Goal: Task Accomplishment & Management: Manage account settings

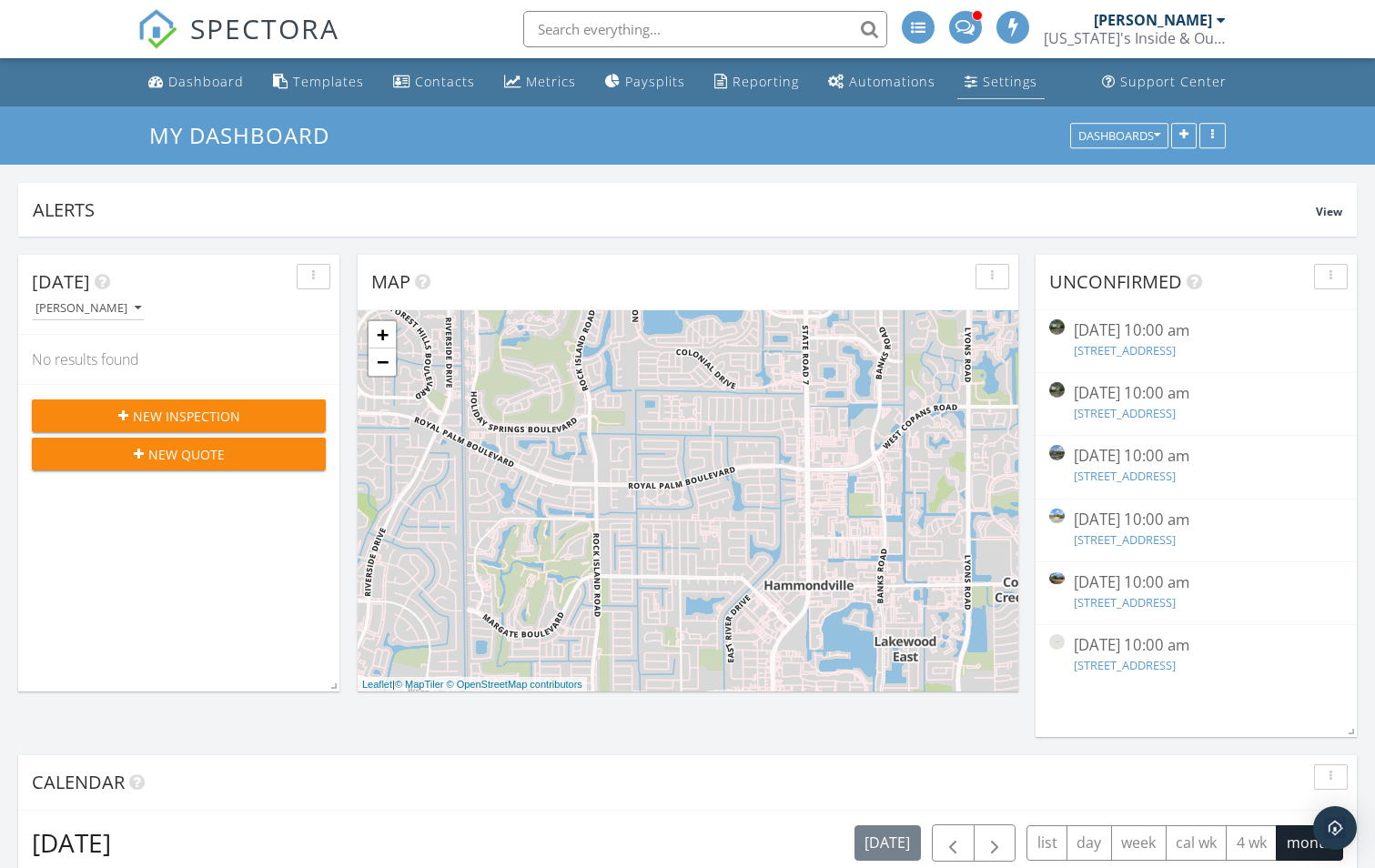
click at [995, 81] on div "Settings" at bounding box center [1010, 81] width 54 height 17
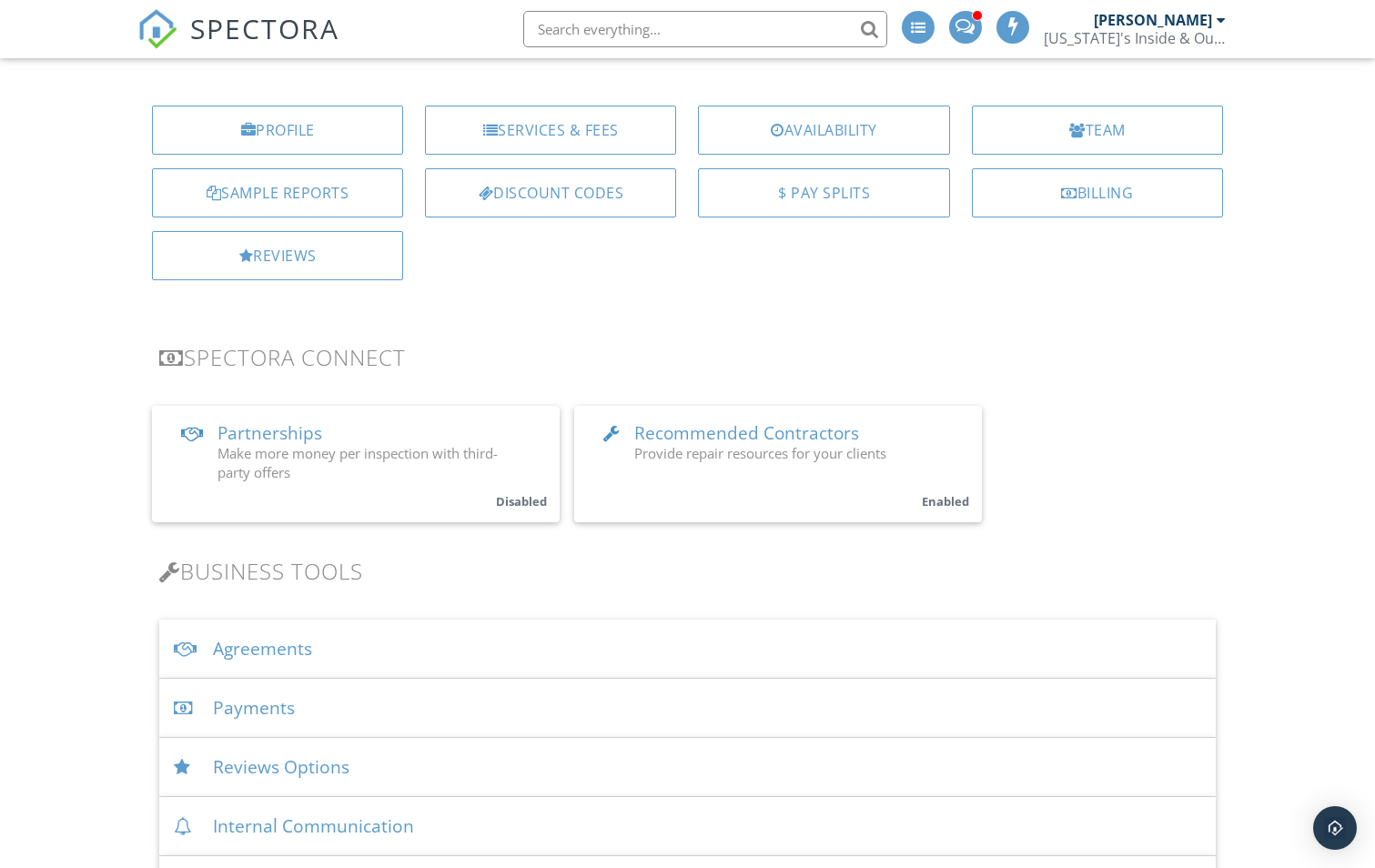
scroll to position [182, 0]
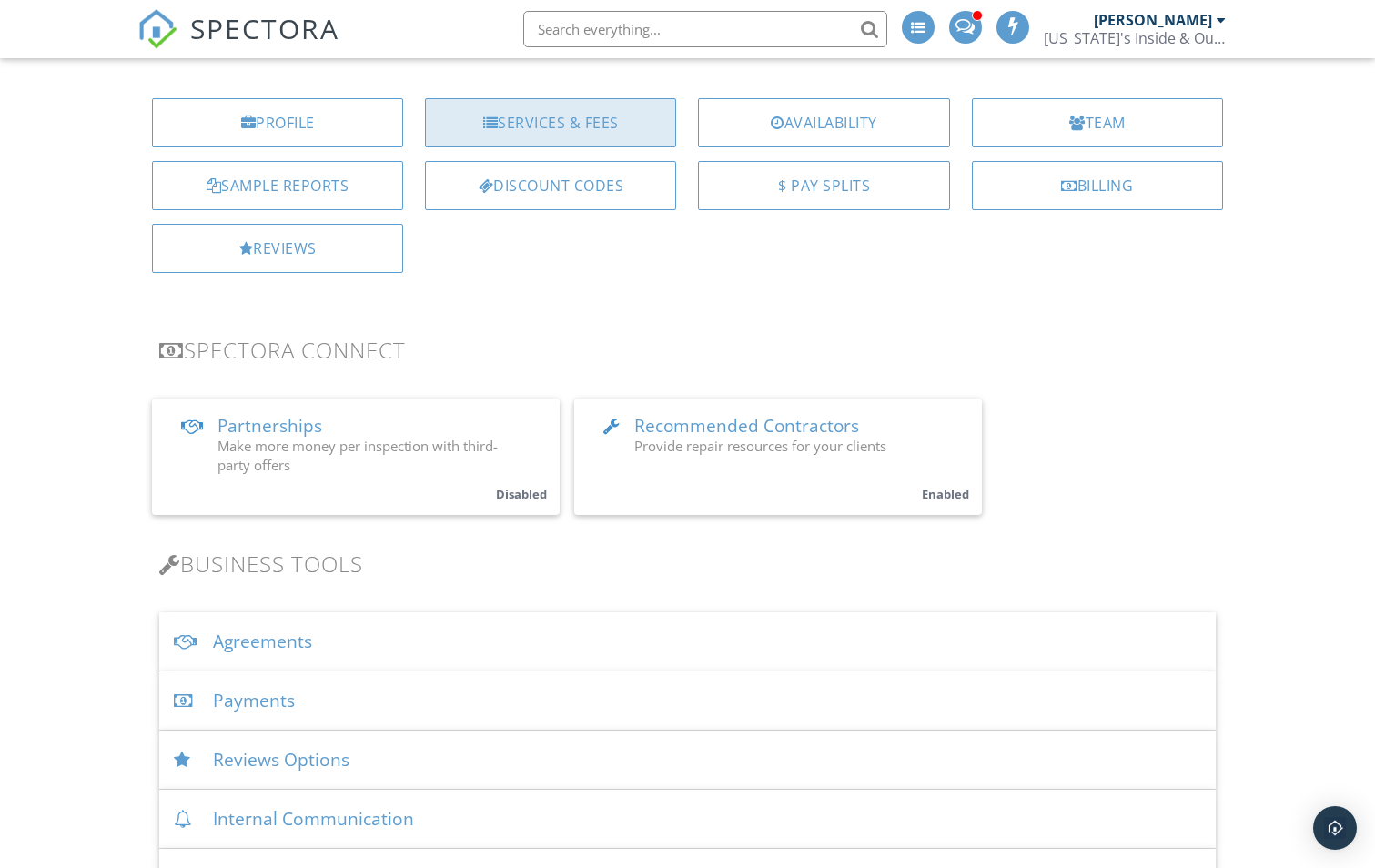
click at [628, 126] on div "Services & Fees" at bounding box center [550, 122] width 251 height 49
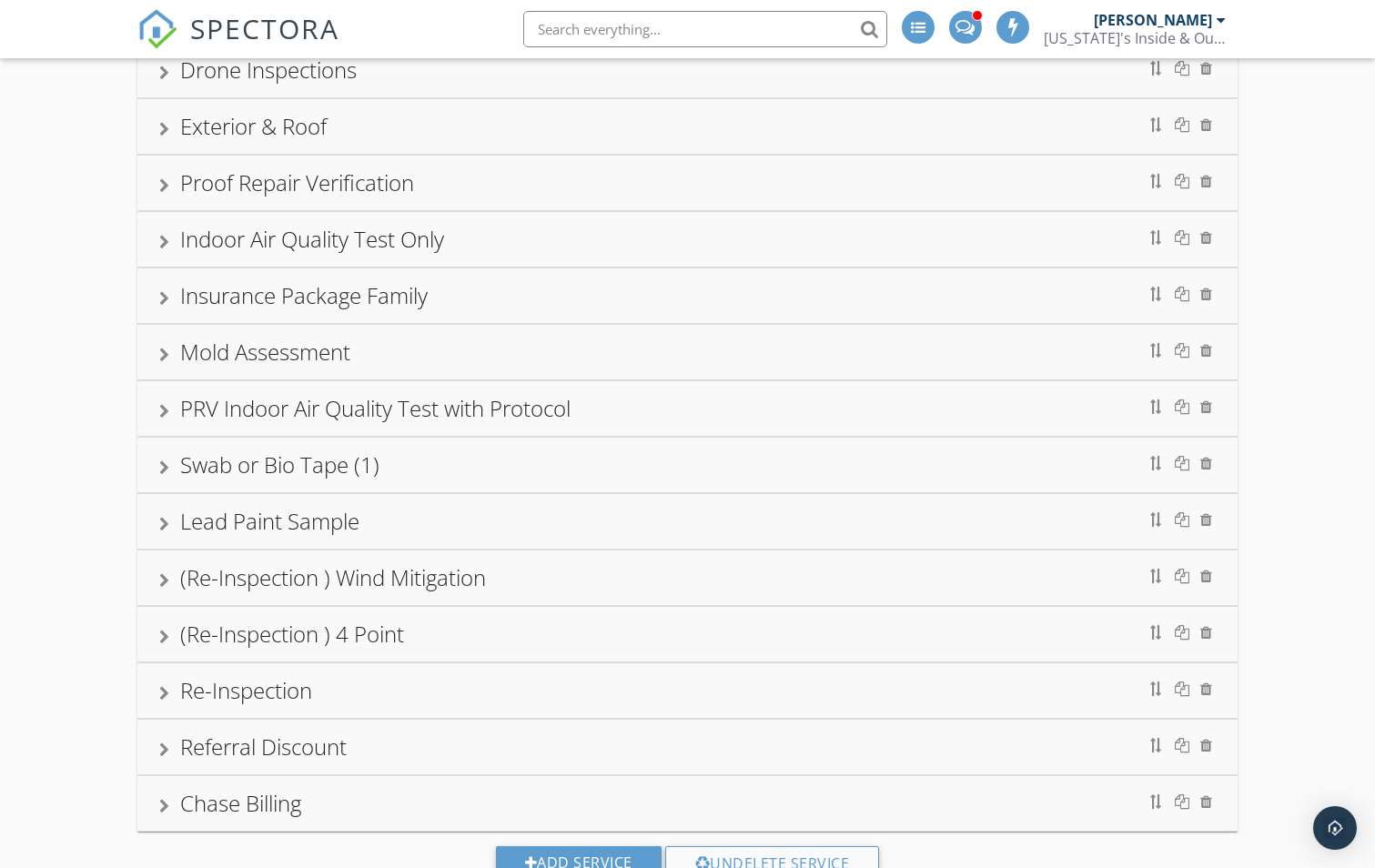
scroll to position [727, 0]
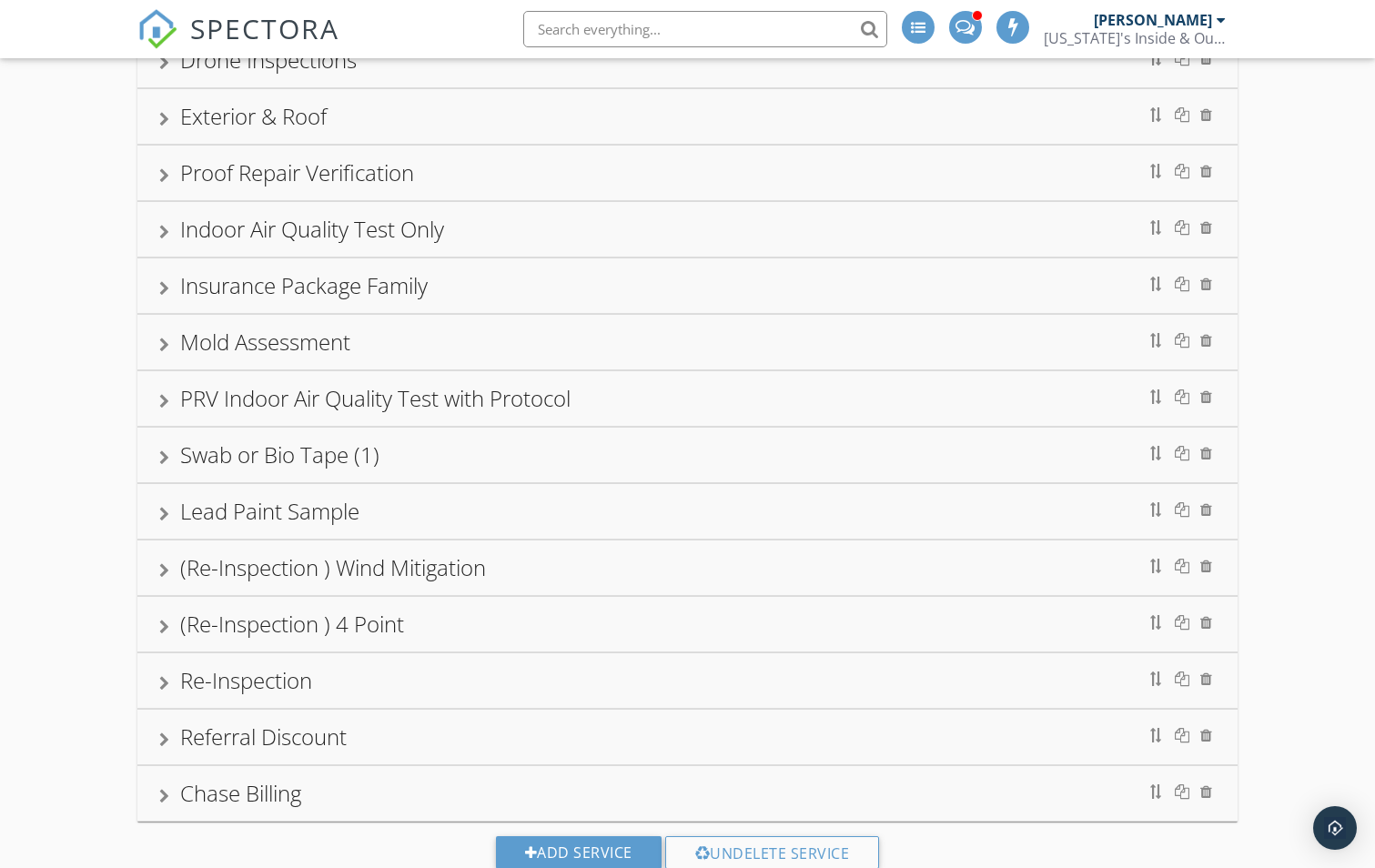
click at [158, 335] on div "Mold Assessment" at bounding box center [688, 341] width 1100 height 54
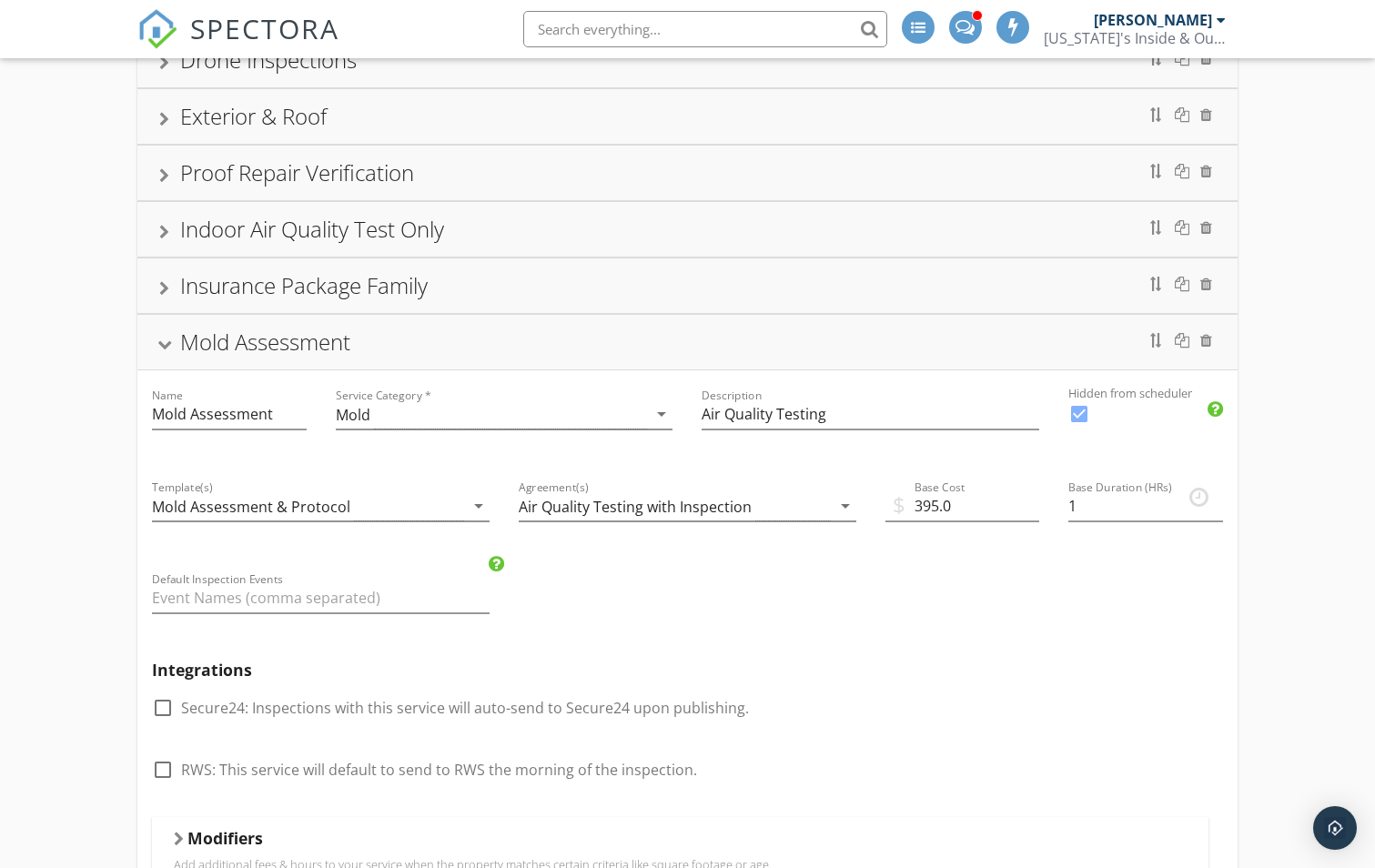
click at [158, 335] on div "Mold Assessment" at bounding box center [688, 341] width 1100 height 54
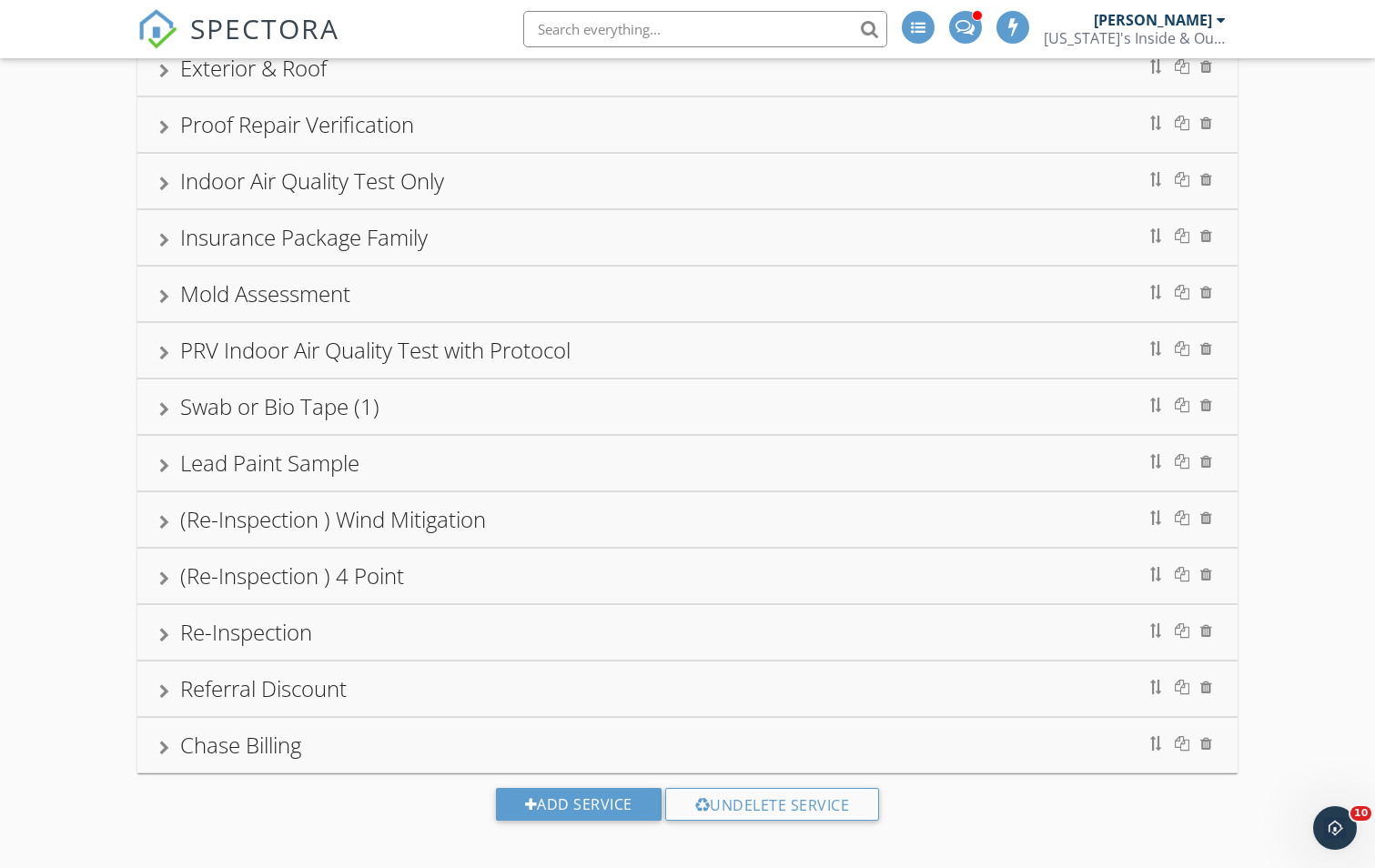
scroll to position [786, 0]
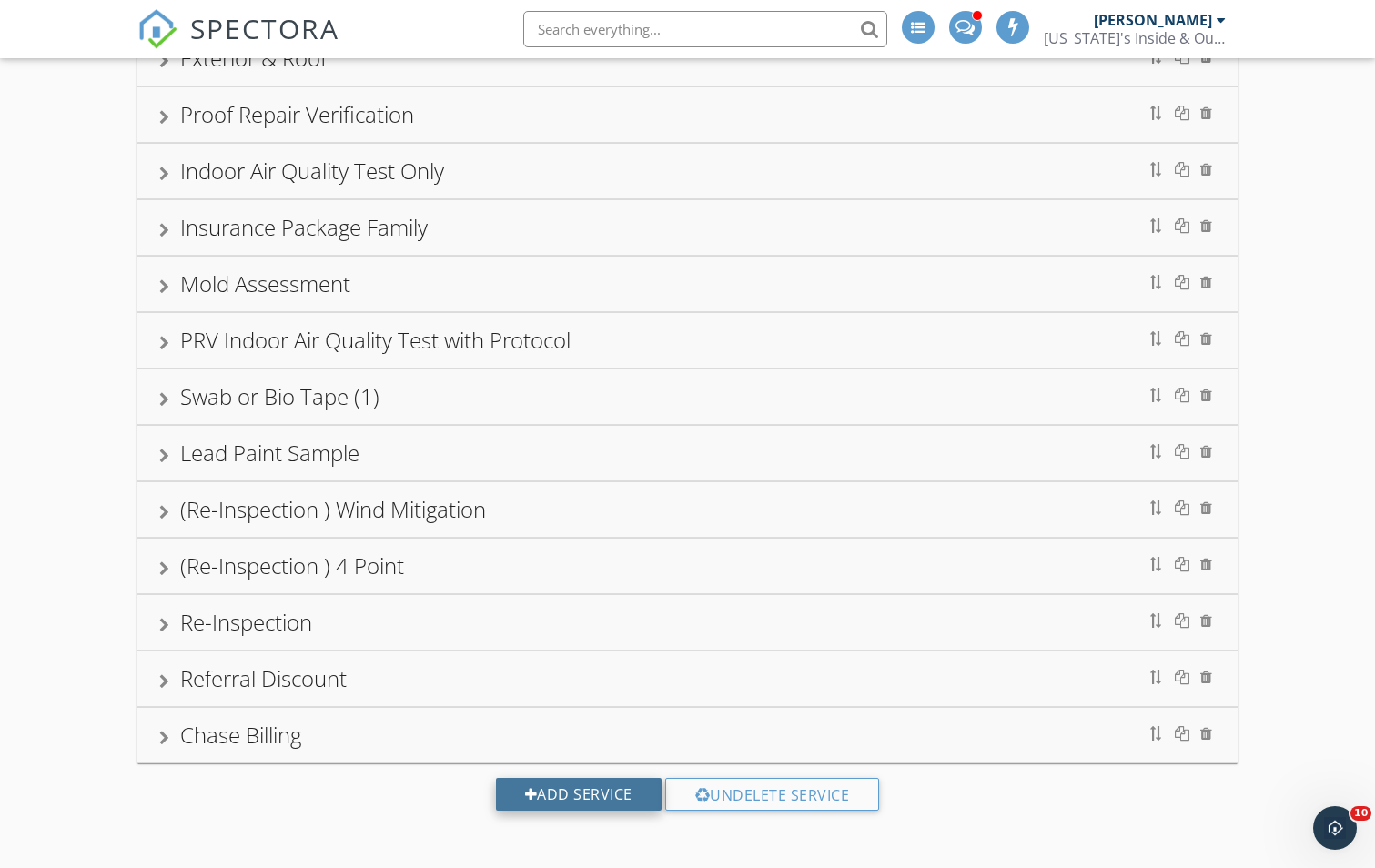
click at [624, 794] on div "Add Service" at bounding box center [578, 794] width 166 height 33
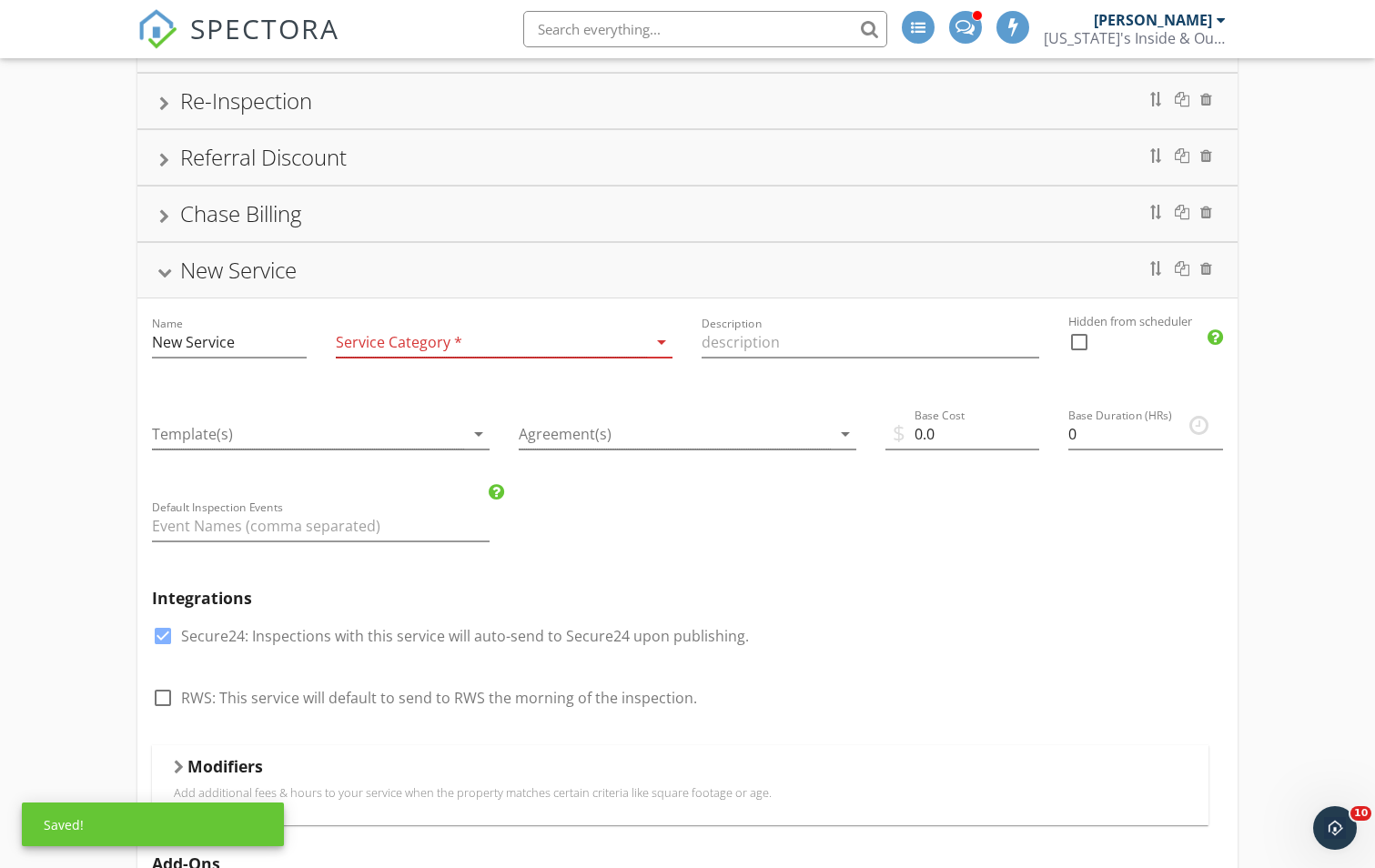
scroll to position [1332, 0]
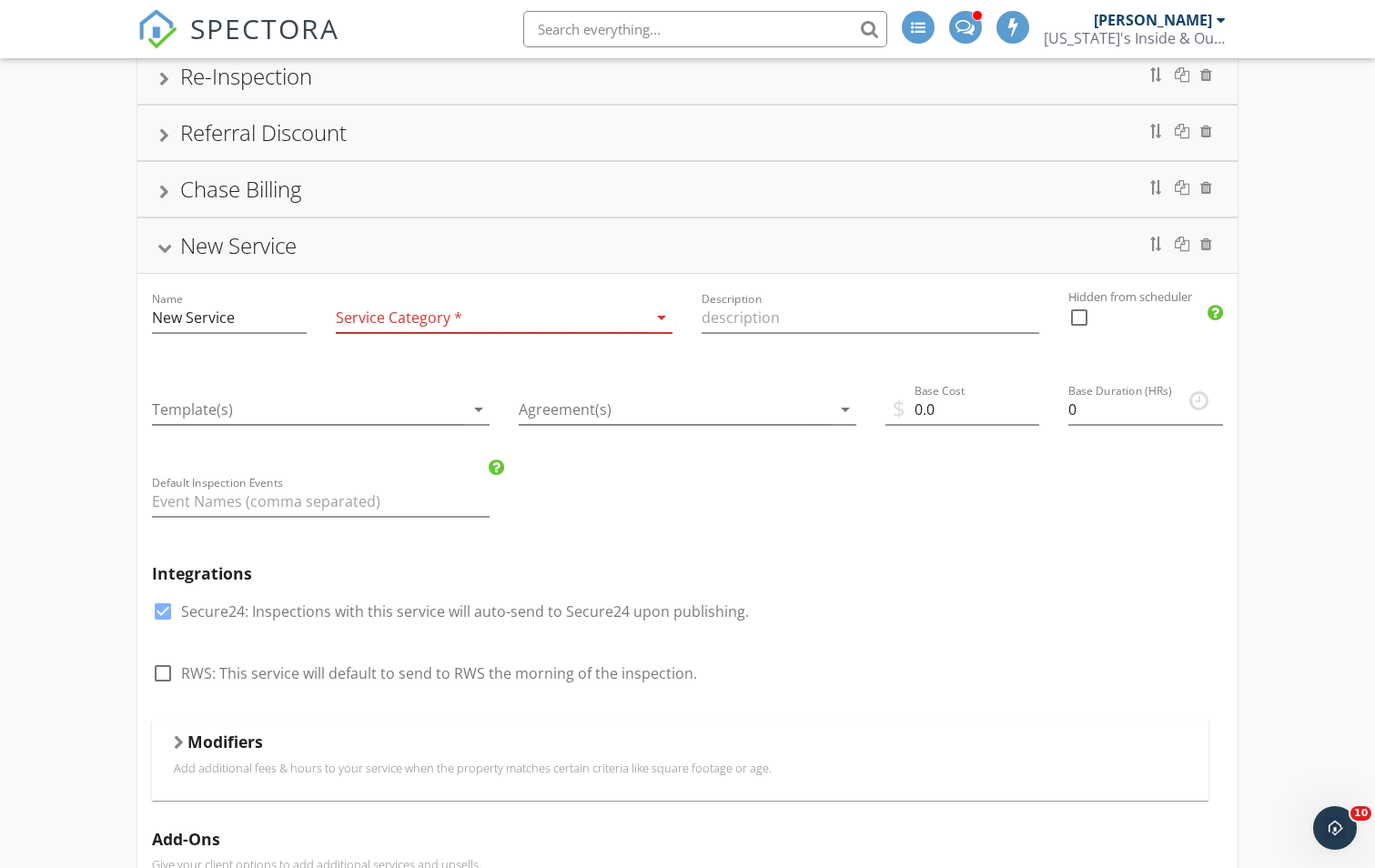
click at [158, 253] on div at bounding box center [164, 248] width 15 height 10
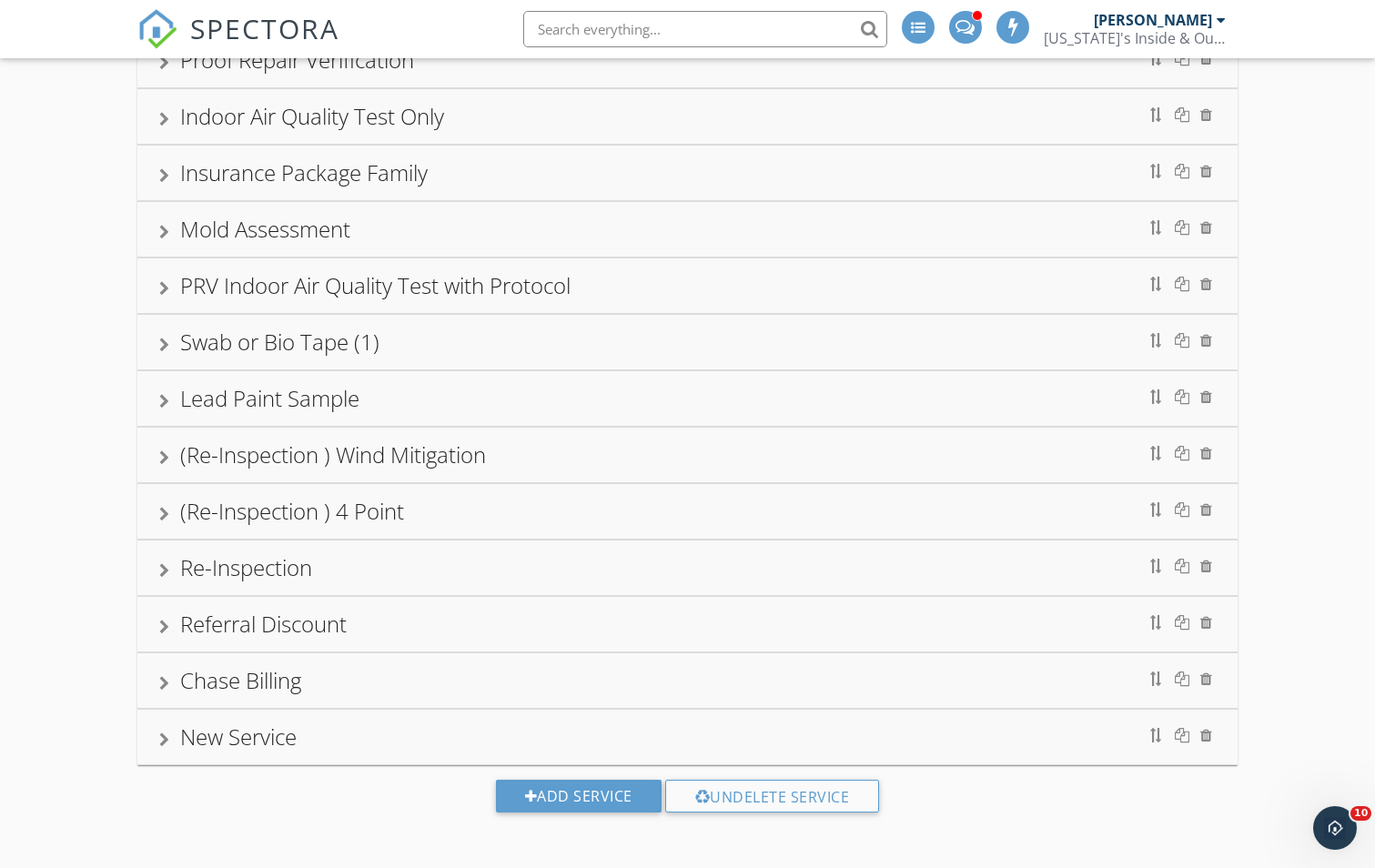
scroll to position [842, 0]
click at [1208, 736] on div at bounding box center [1206, 732] width 12 height 15
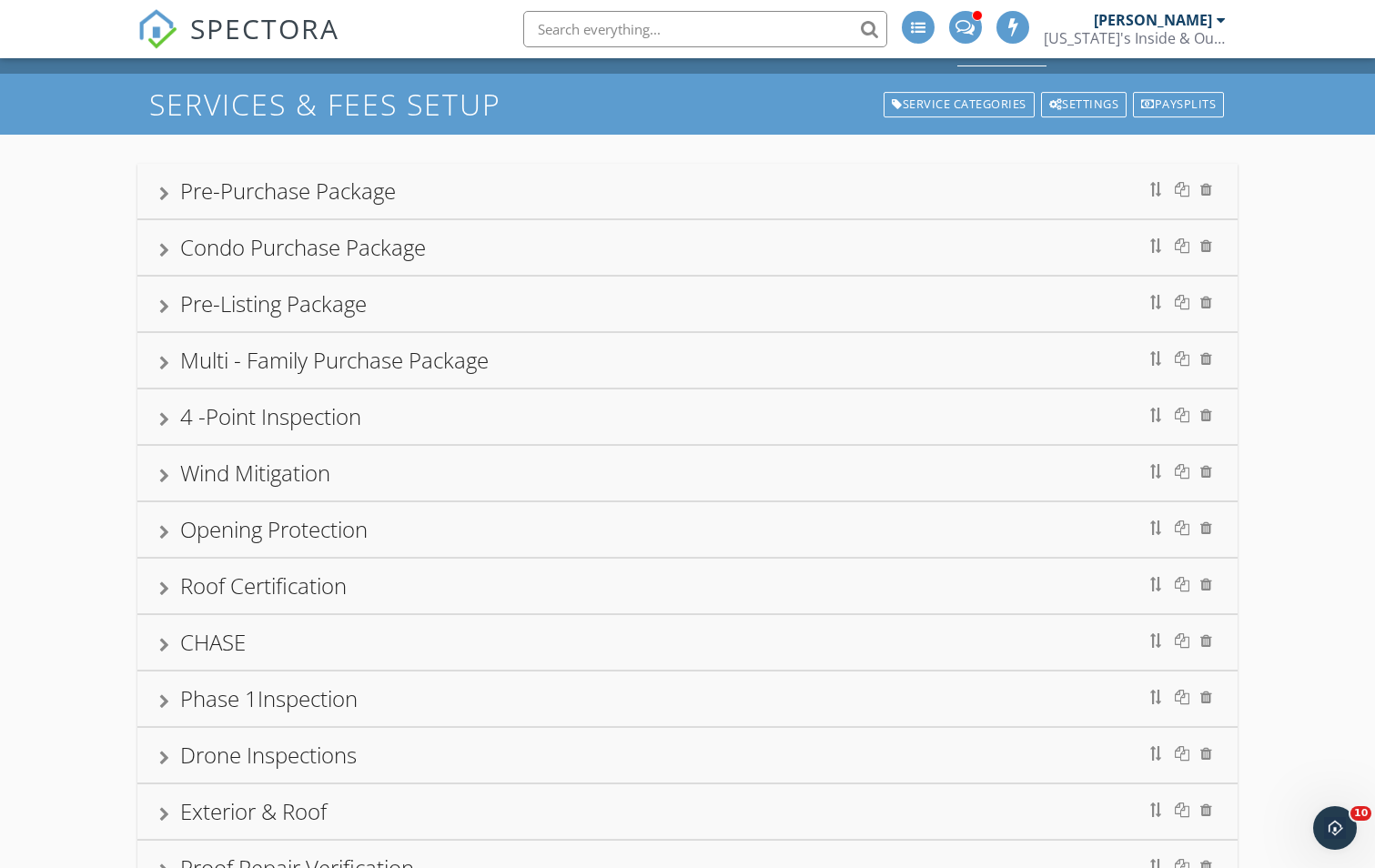
scroll to position [0, 0]
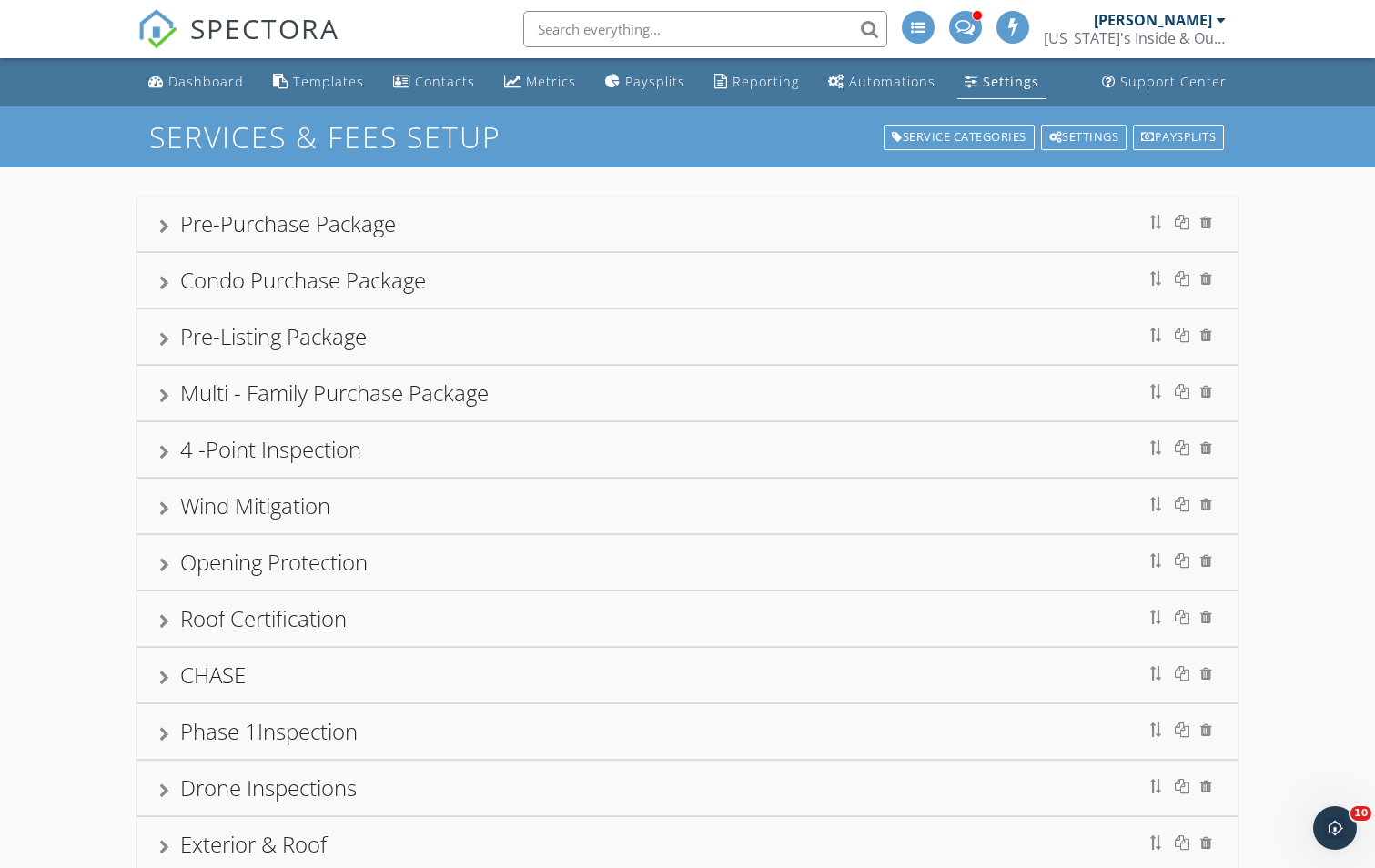
click at [311, 232] on div "Pre-Purchase Package" at bounding box center [288, 223] width 215 height 30
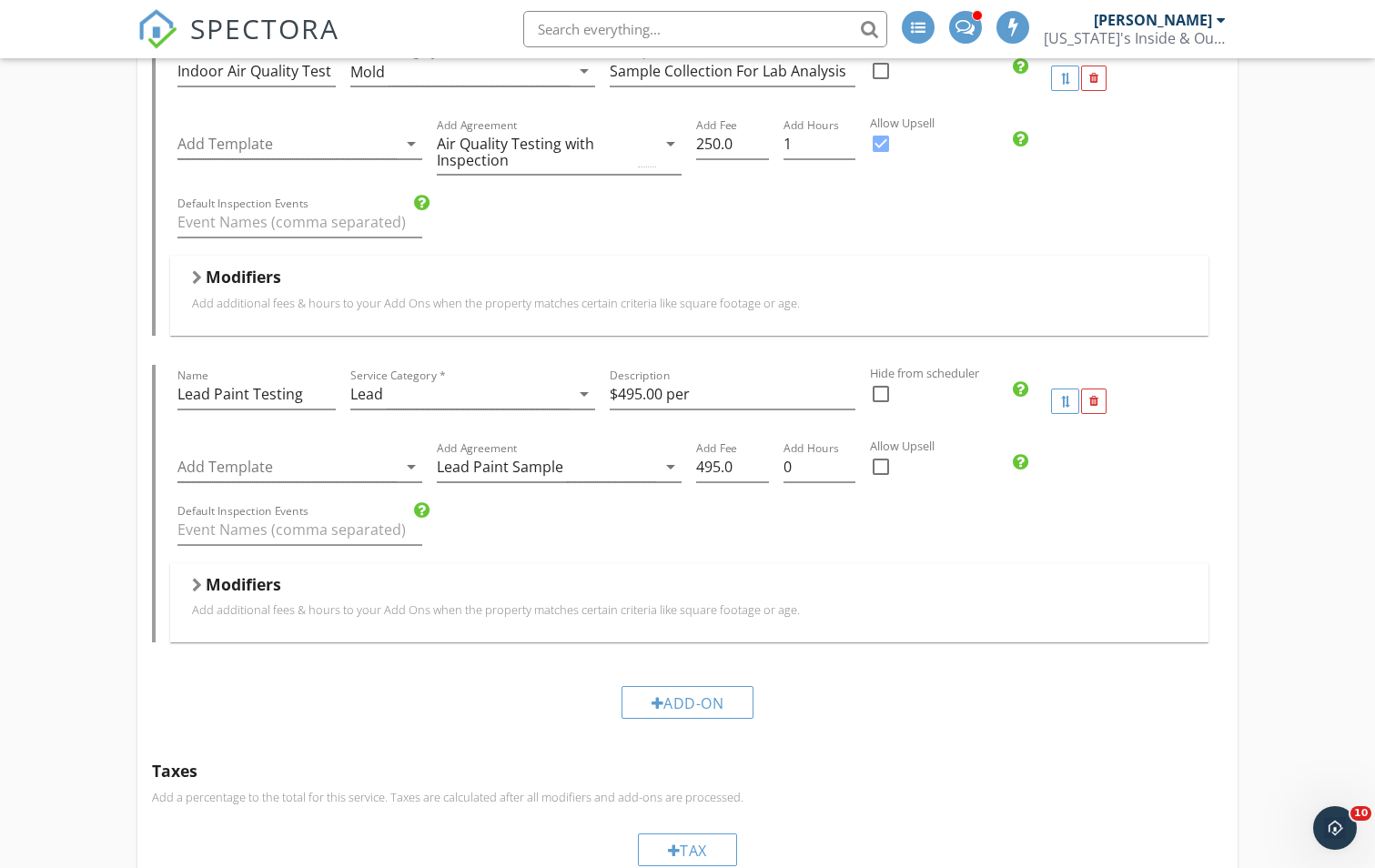
scroll to position [1546, 0]
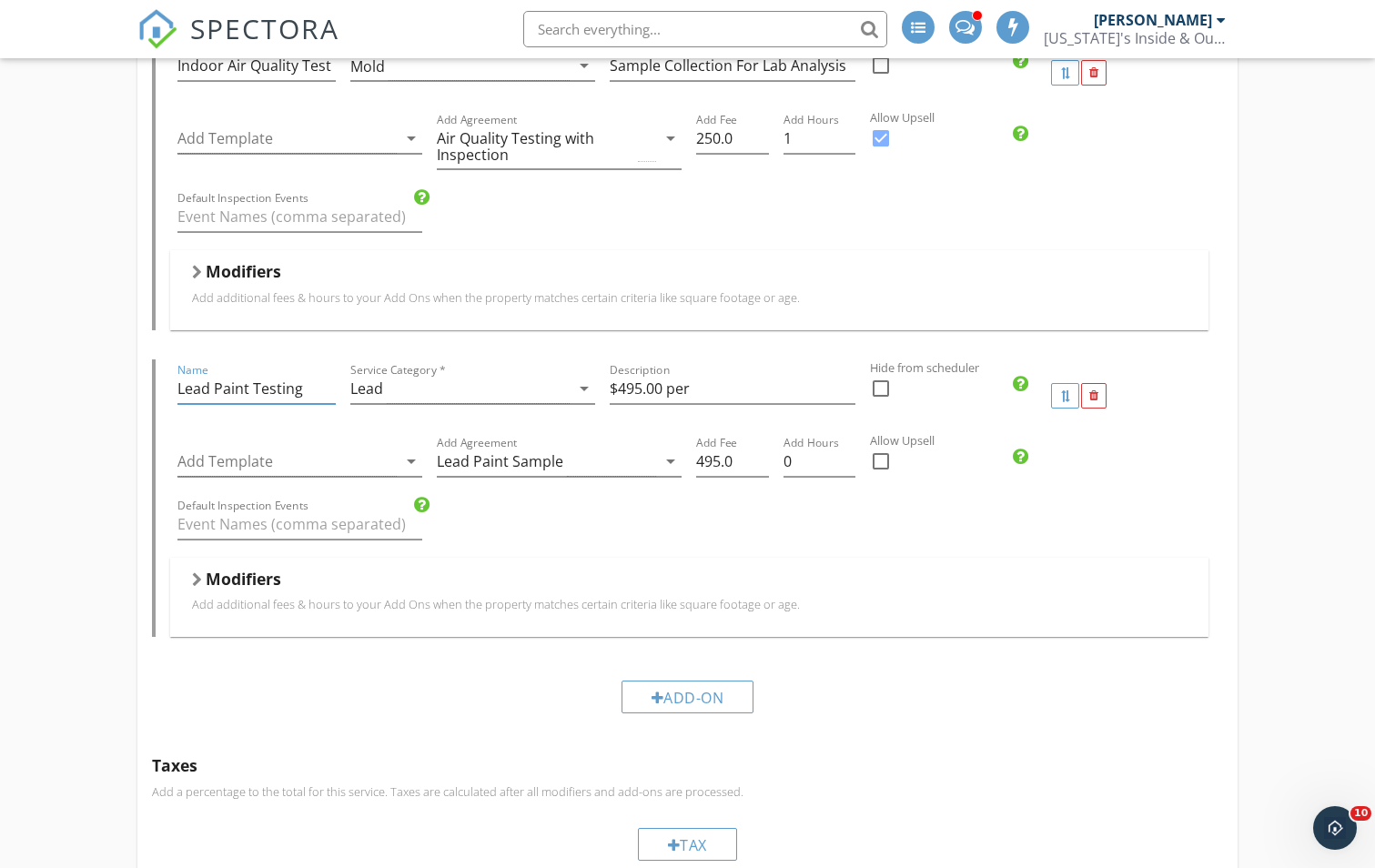
drag, startPoint x: 307, startPoint y: 378, endPoint x: 141, endPoint y: 386, distance: 166.2
click at [141, 386] on div "Add-Ons Give your client options to add additional services and upsells. Name L…" at bounding box center [688, 39] width 1100 height 1404
drag, startPoint x: 415, startPoint y: 381, endPoint x: 304, endPoint y: 368, distance: 111.8
click at [304, 368] on div "Name Sewer Scope Service Category * Lead arrow_drop_down Description $495.00 pe…" at bounding box center [689, 395] width 1038 height 73
type input "Sewer Scope"
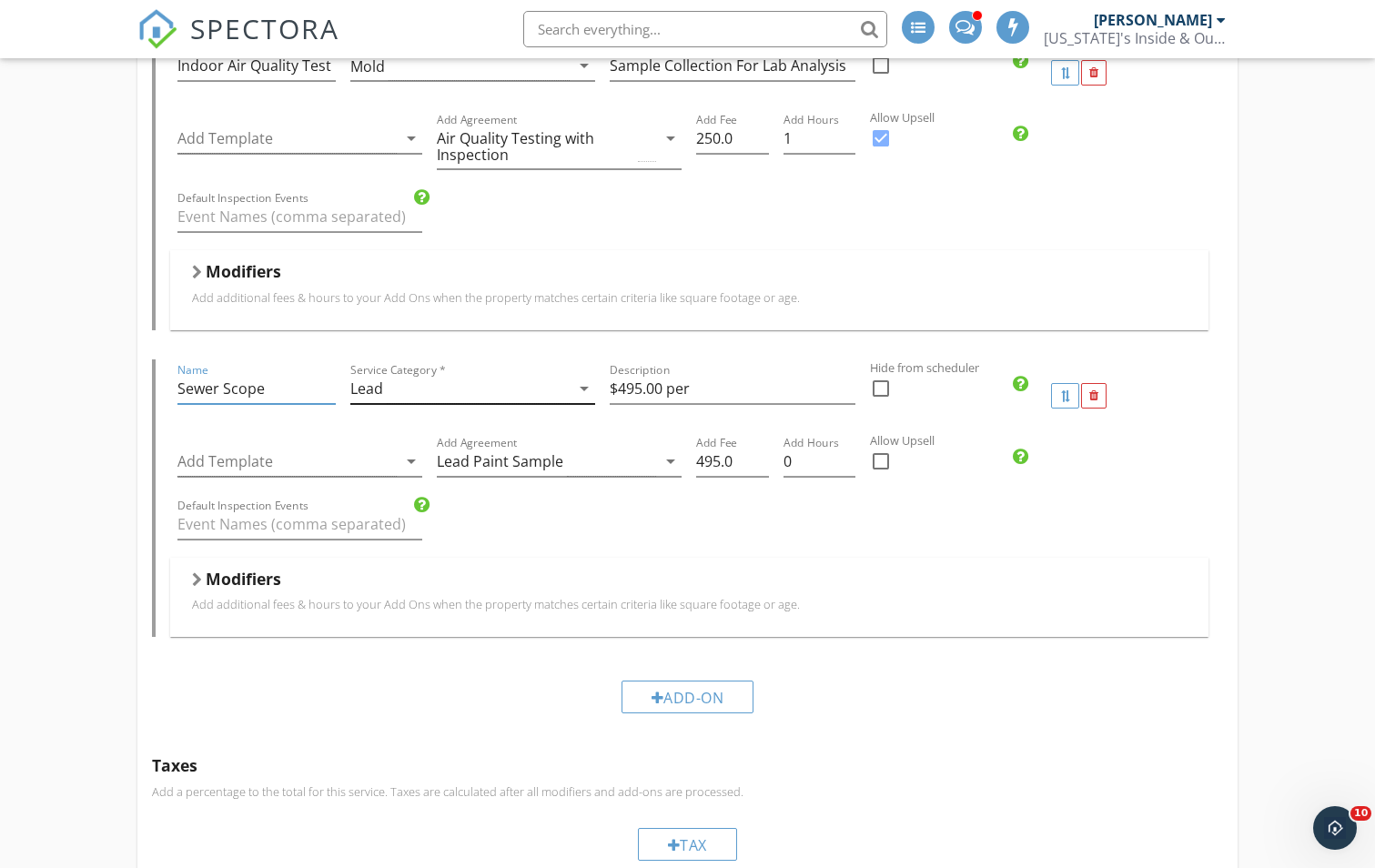
click at [584, 377] on icon "arrow_drop_down" at bounding box center [584, 388] width 22 height 22
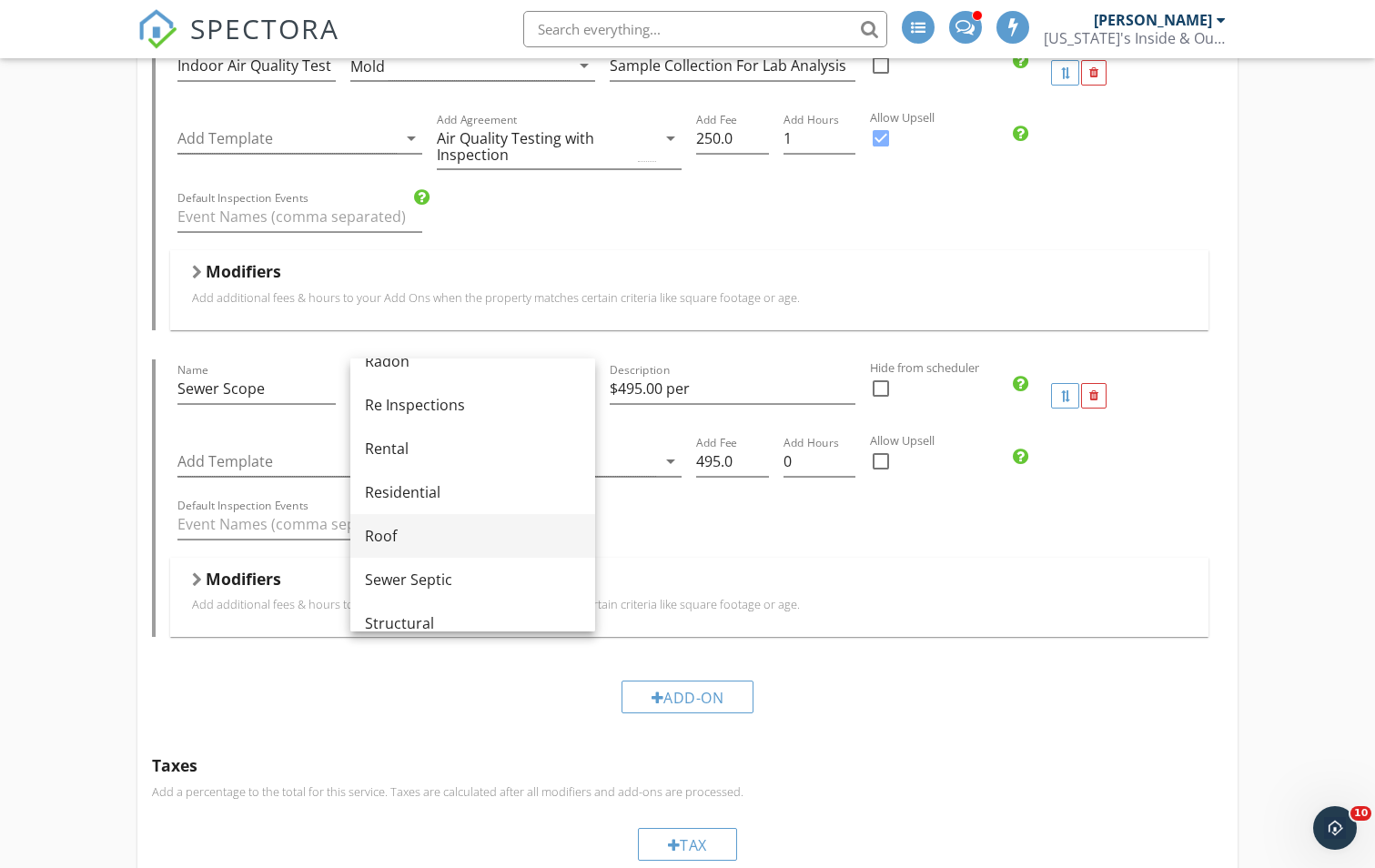
scroll to position [819, 0]
click at [442, 570] on div "Sewer Septic" at bounding box center [473, 573] width 215 height 22
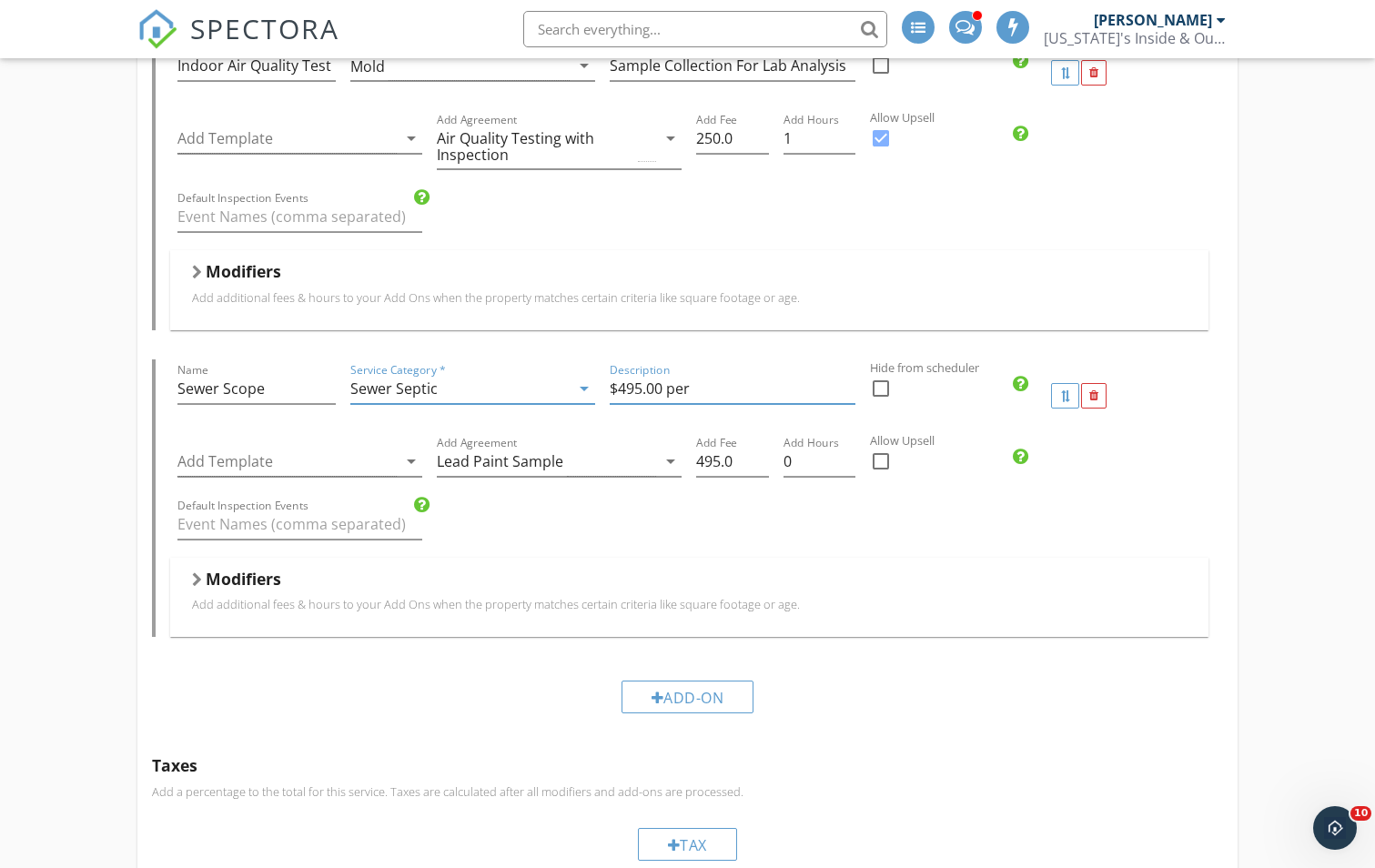
drag, startPoint x: 648, startPoint y: 372, endPoint x: 630, endPoint y: 389, distance: 24.8
click at [624, 381] on input "$495.00 per" at bounding box center [732, 388] width 245 height 30
type input "$295.00 per"
click at [670, 450] on icon "arrow_drop_down" at bounding box center [671, 461] width 22 height 22
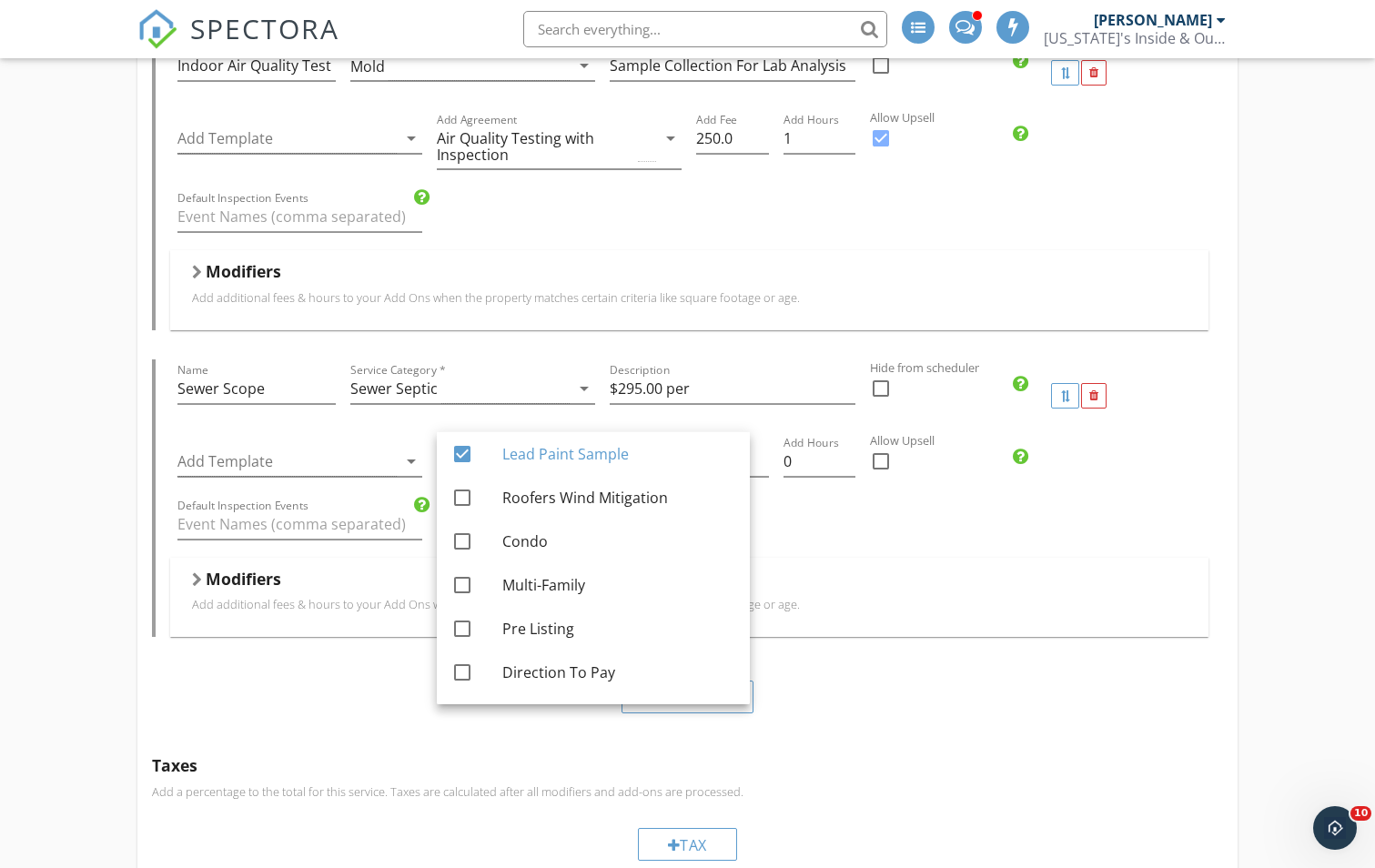
scroll to position [262, 0]
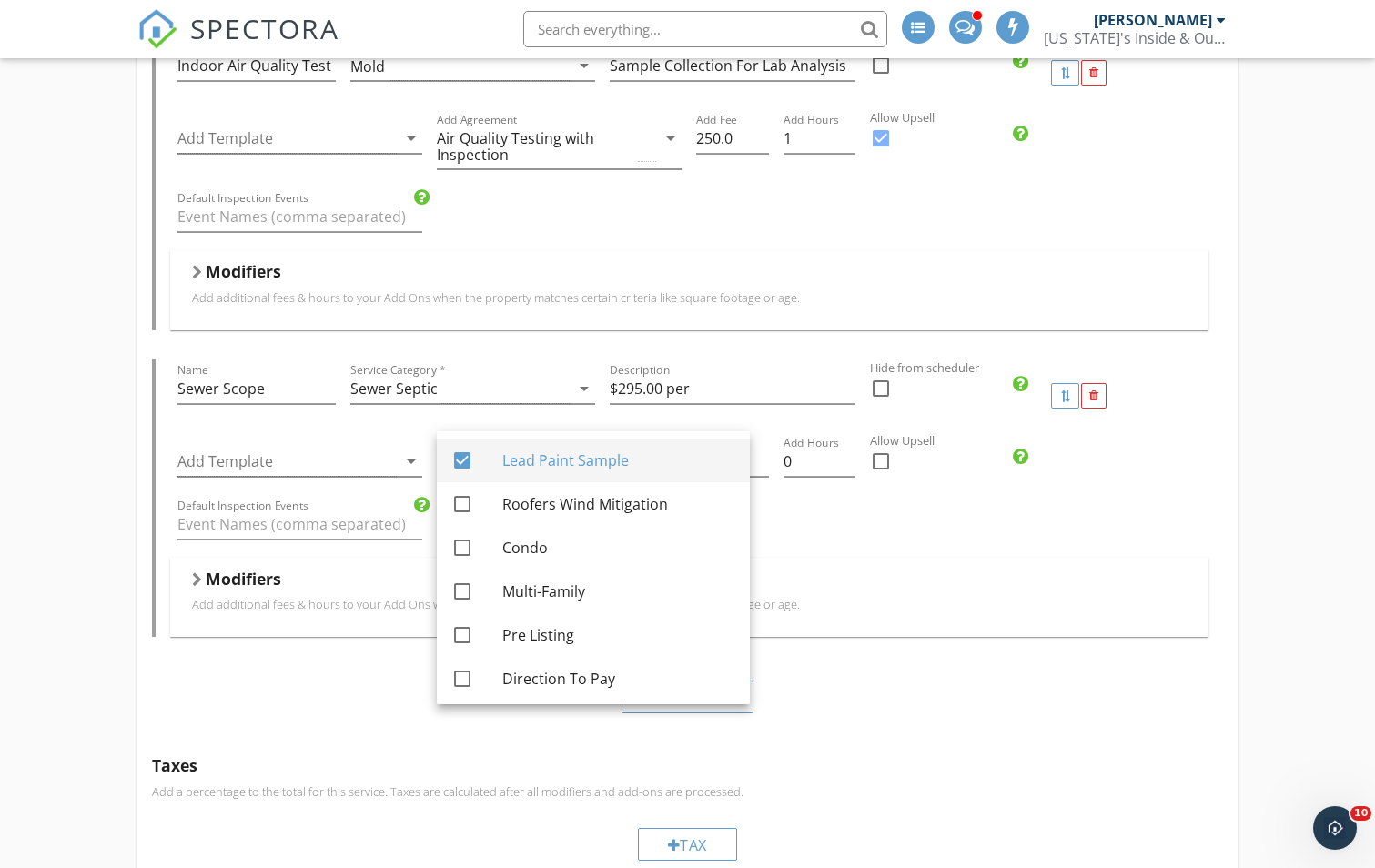
click at [464, 464] on div at bounding box center [462, 461] width 31 height 31
checkbox input "false"
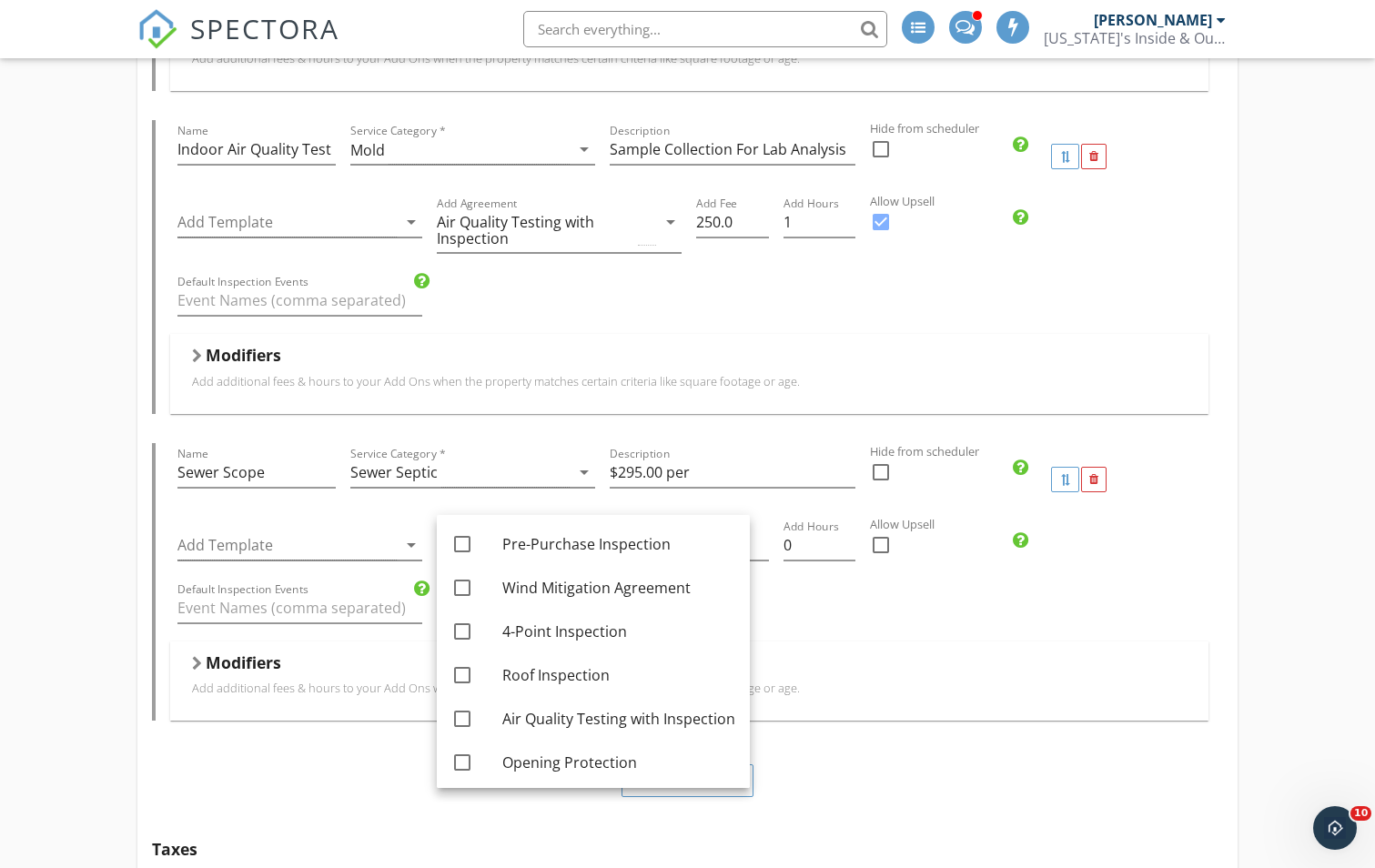
scroll to position [1455, 0]
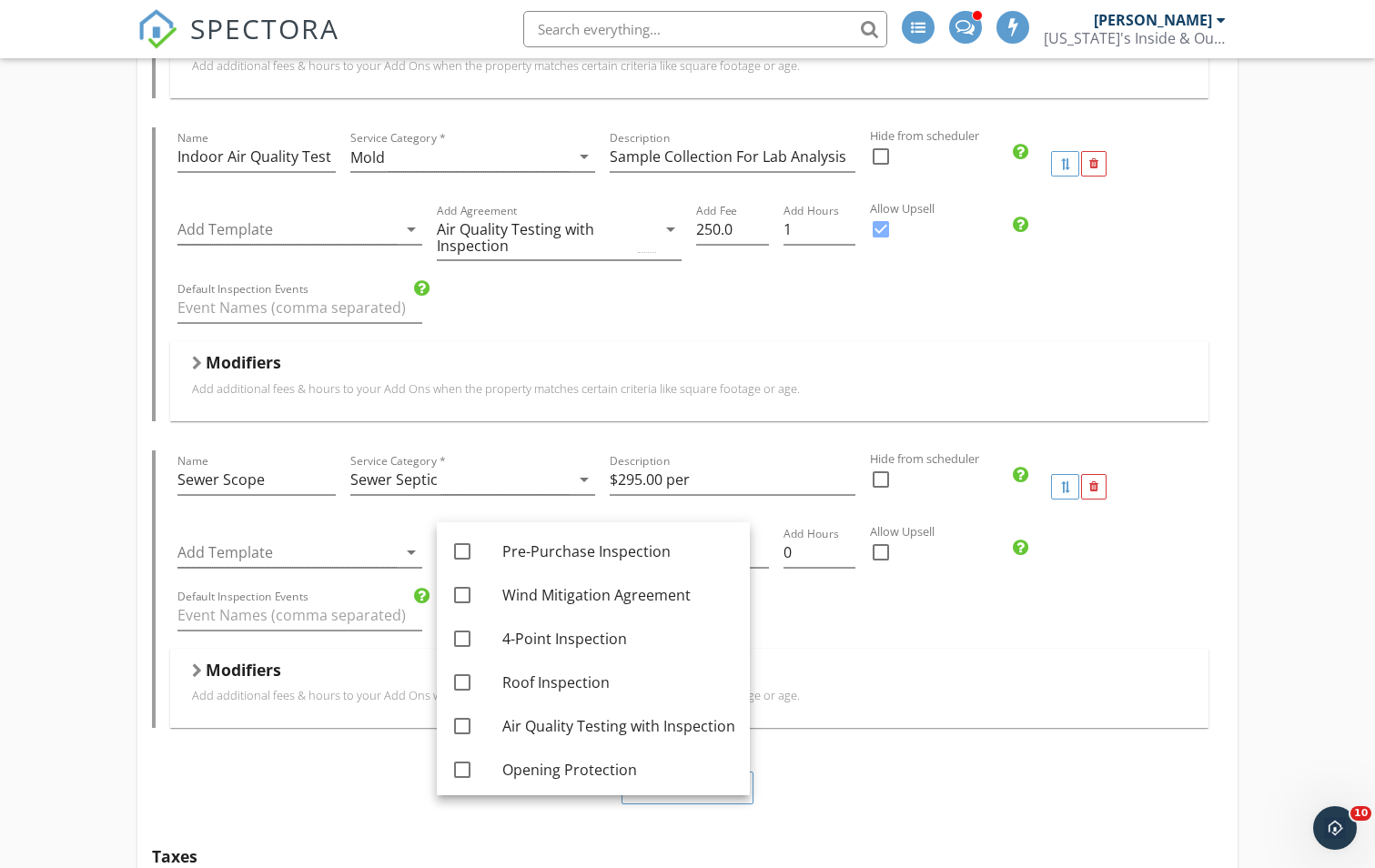
click at [855, 649] on div "Modifiers Add additional fees & hours to your Add Ons when the property matches…" at bounding box center [689, 689] width 1038 height 80
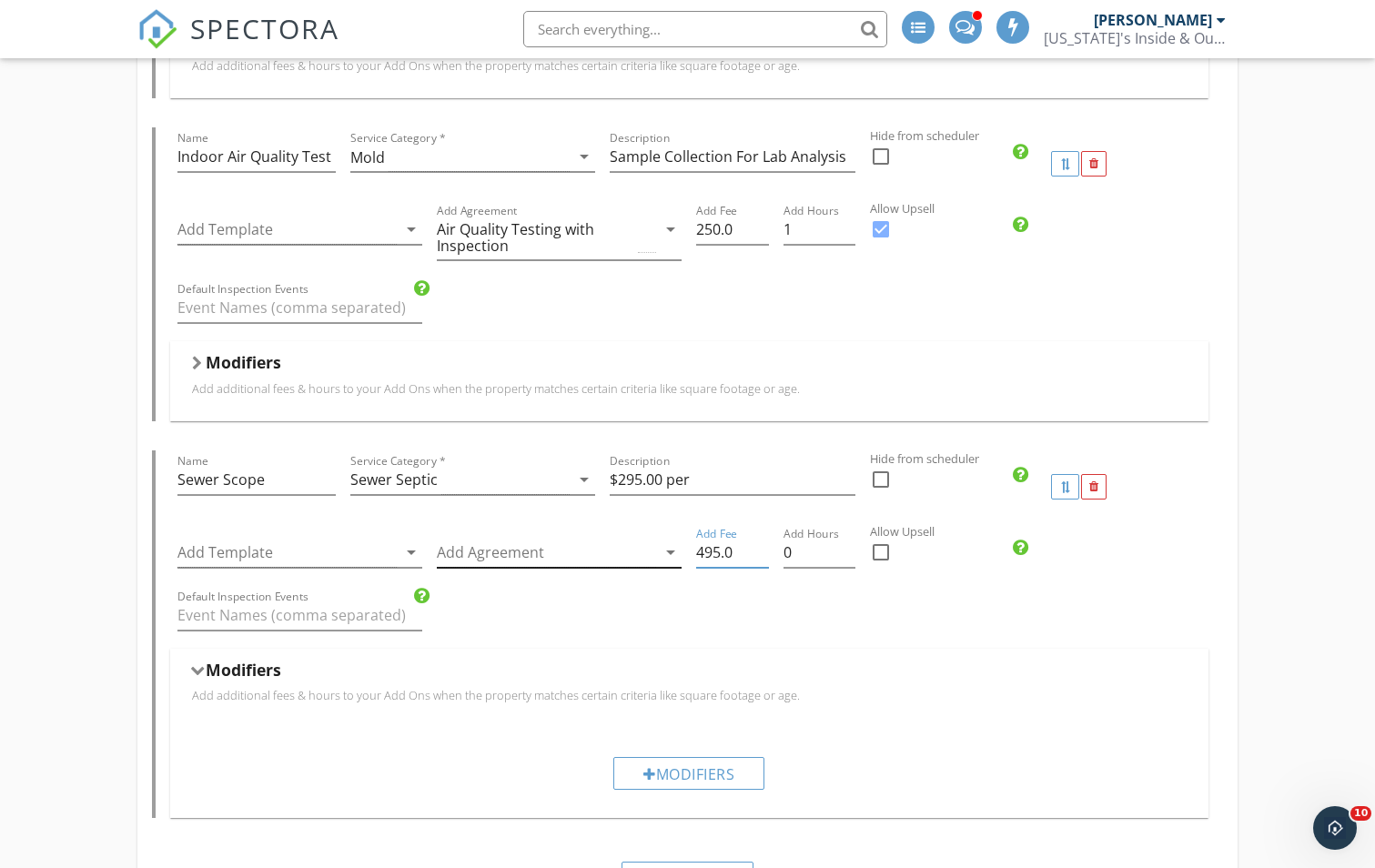
drag, startPoint x: 737, startPoint y: 541, endPoint x: 638, endPoint y: 541, distance: 99.0
click at [638, 541] on div "Add Template arrow_drop_down Add Agreement arrow_drop_down Add Fee 495.0 Add Ho…" at bounding box center [689, 554] width 1038 height 63
click at [704, 547] on input "495.0" at bounding box center [732, 552] width 72 height 30
click at [703, 539] on input "495.0" at bounding box center [732, 552] width 72 height 30
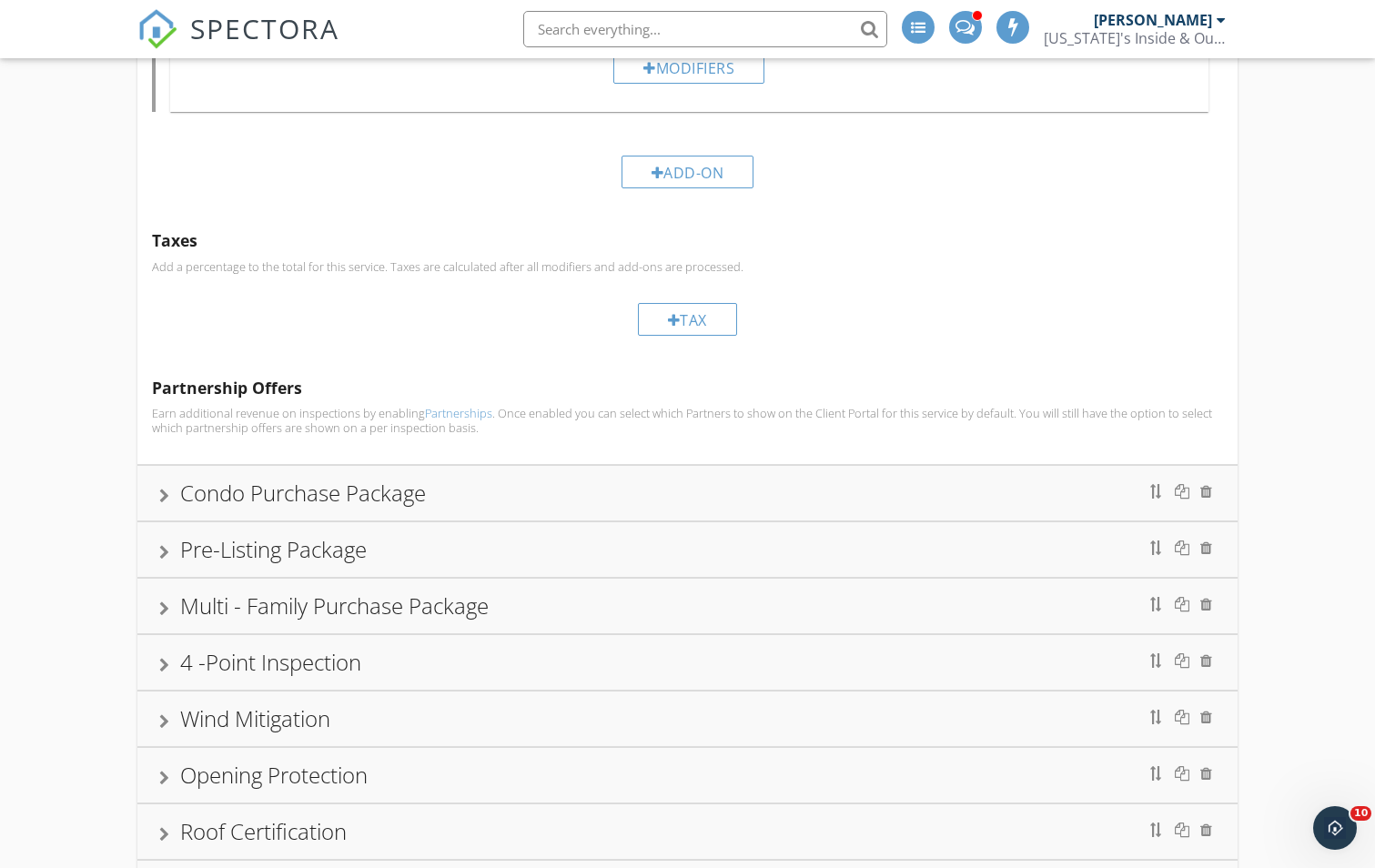
scroll to position [2183, 0]
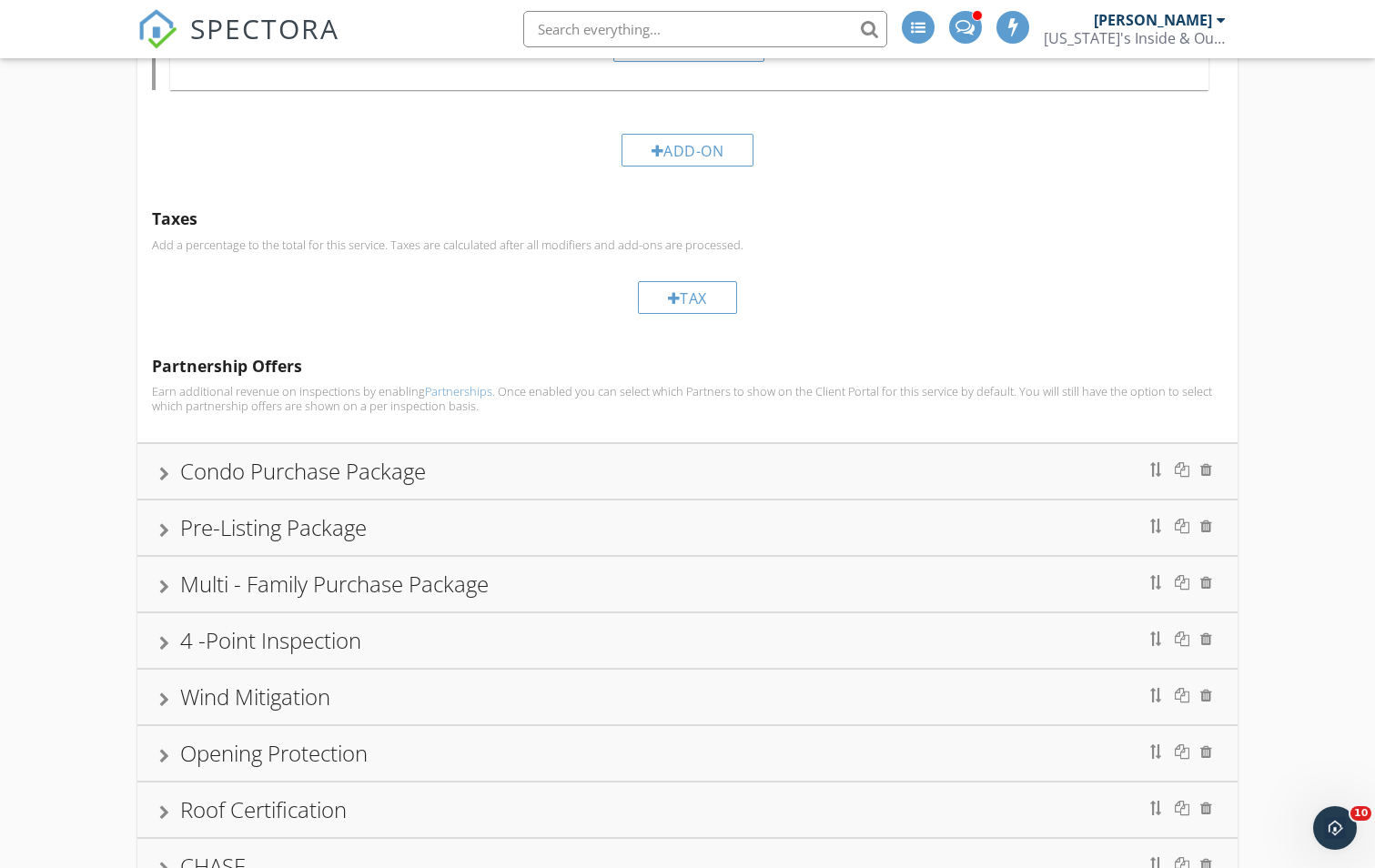
type input "295.0"
click at [149, 460] on div "Condo Purchase Package" at bounding box center [688, 471] width 1100 height 54
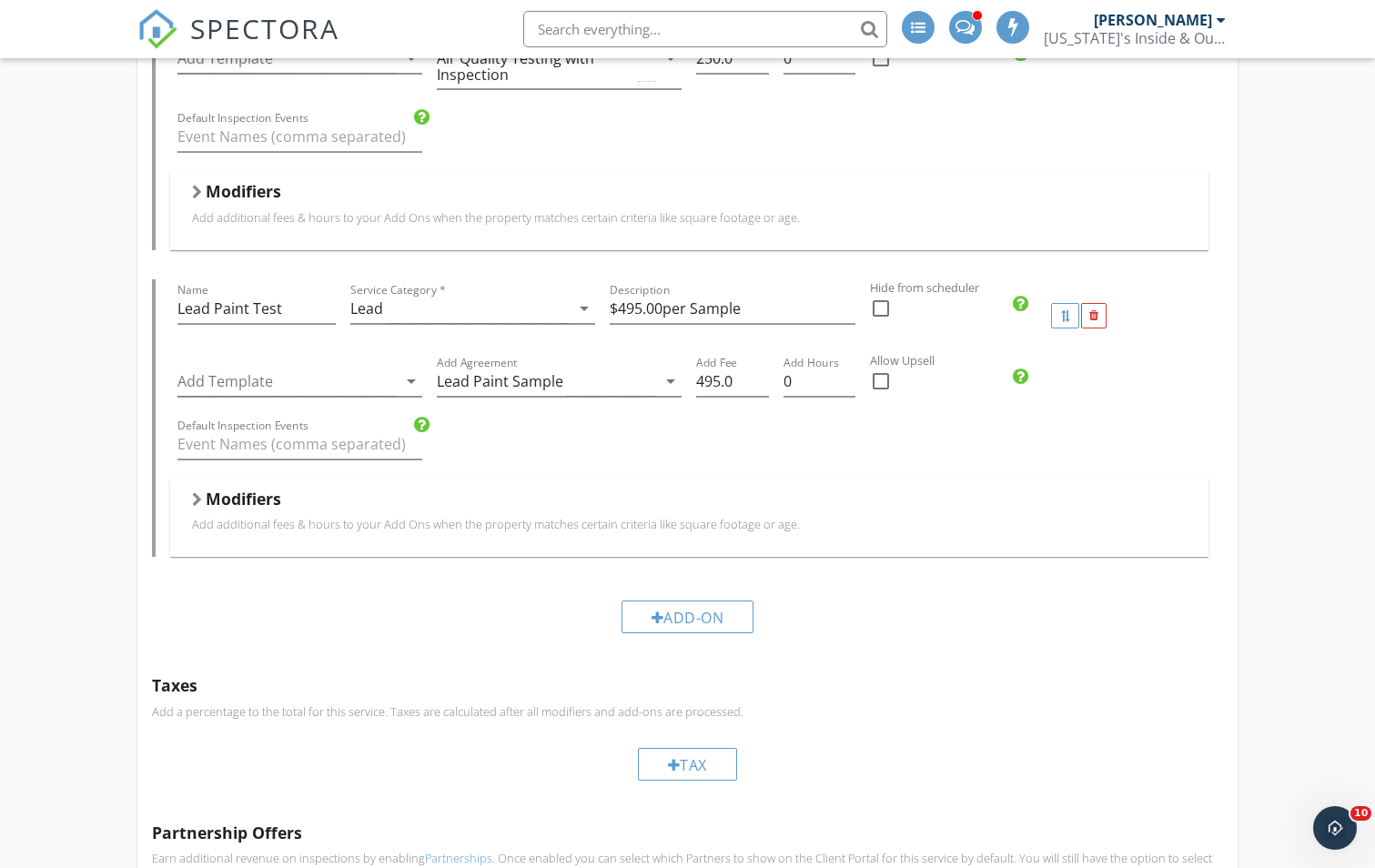
scroll to position [1689, 0]
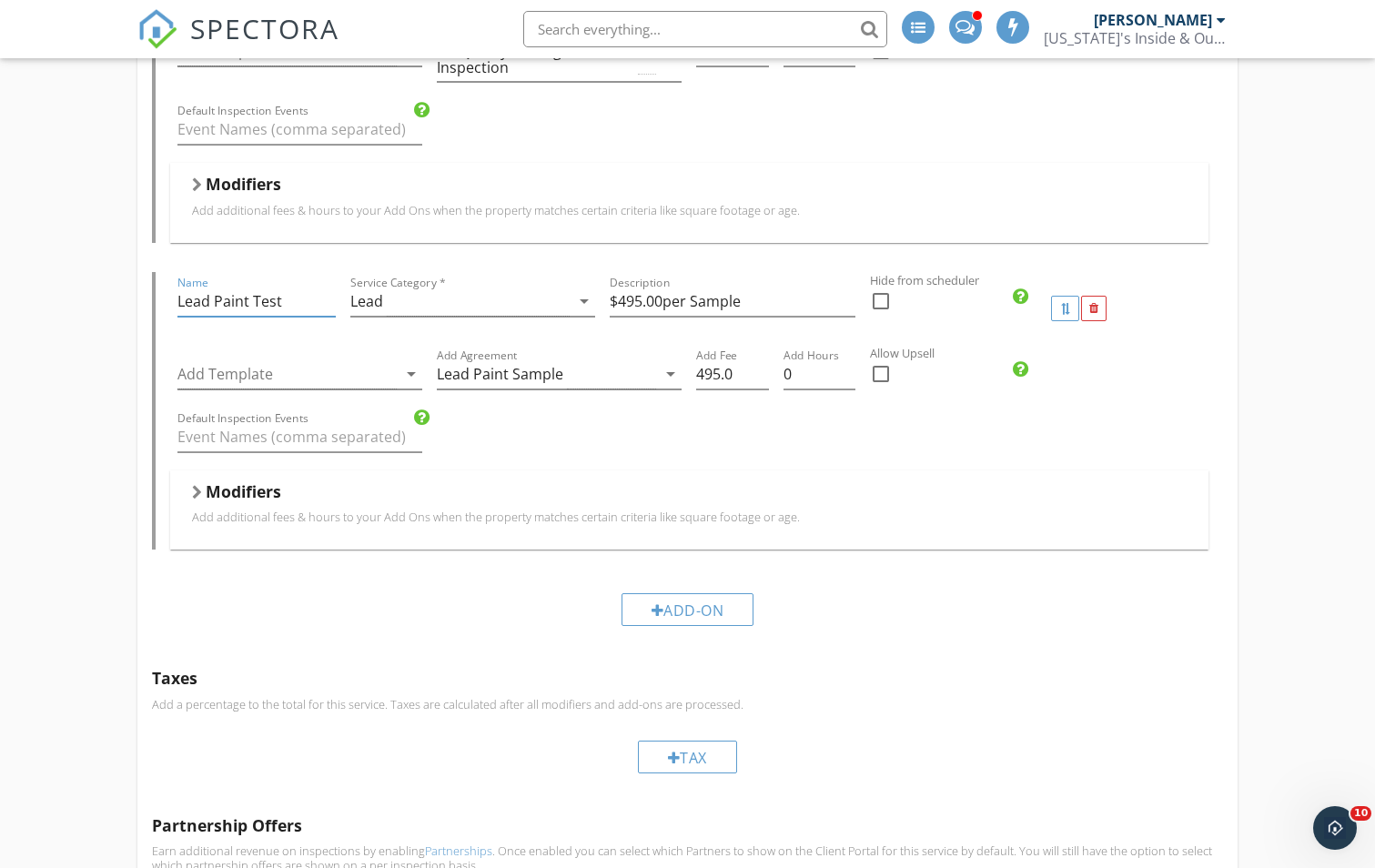
drag, startPoint x: 283, startPoint y: 285, endPoint x: 150, endPoint y: 284, distance: 133.0
type input "Sewer Scope"
click at [434, 294] on div "Lead" at bounding box center [460, 301] width 219 height 30
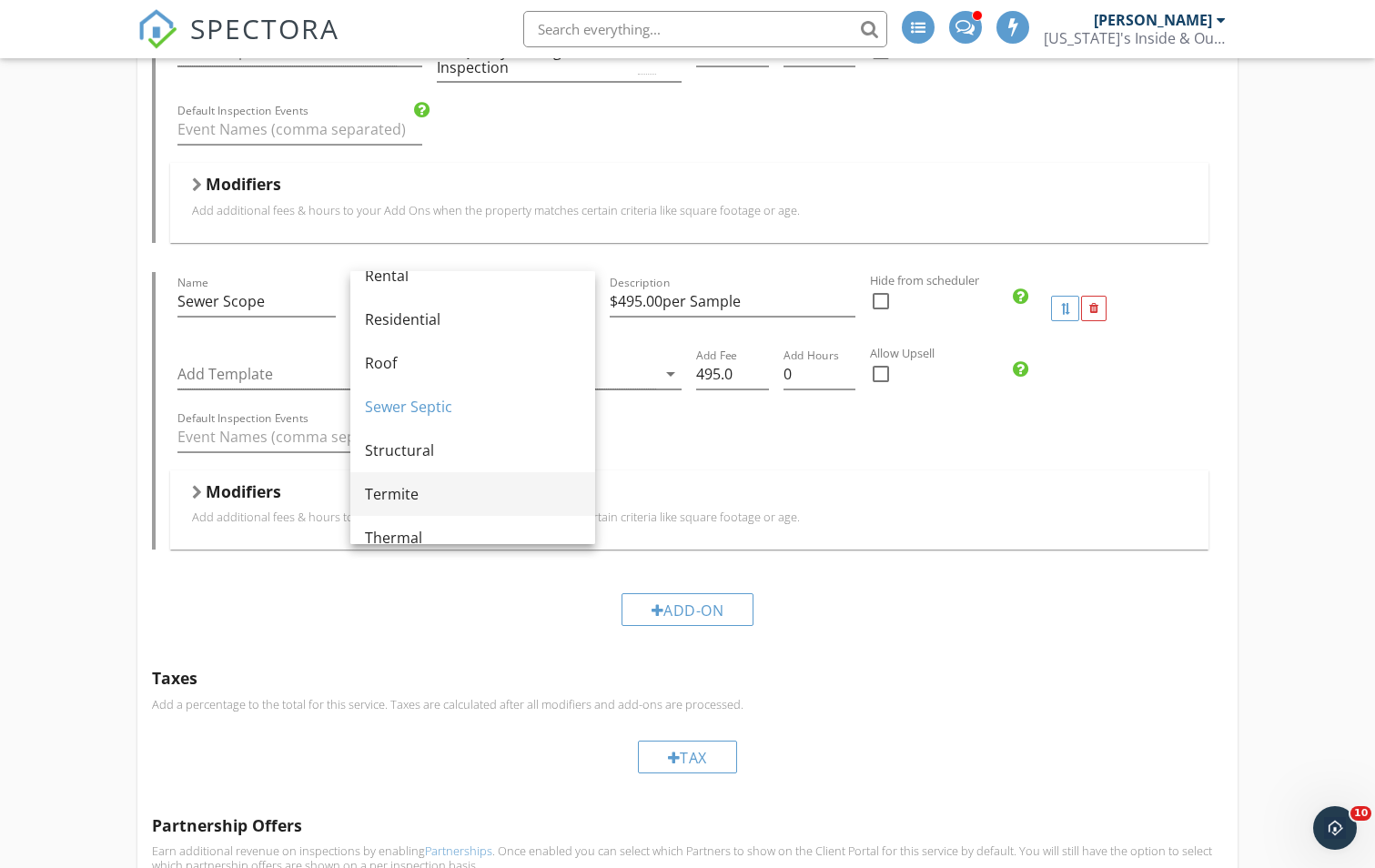
scroll to position [887, 0]
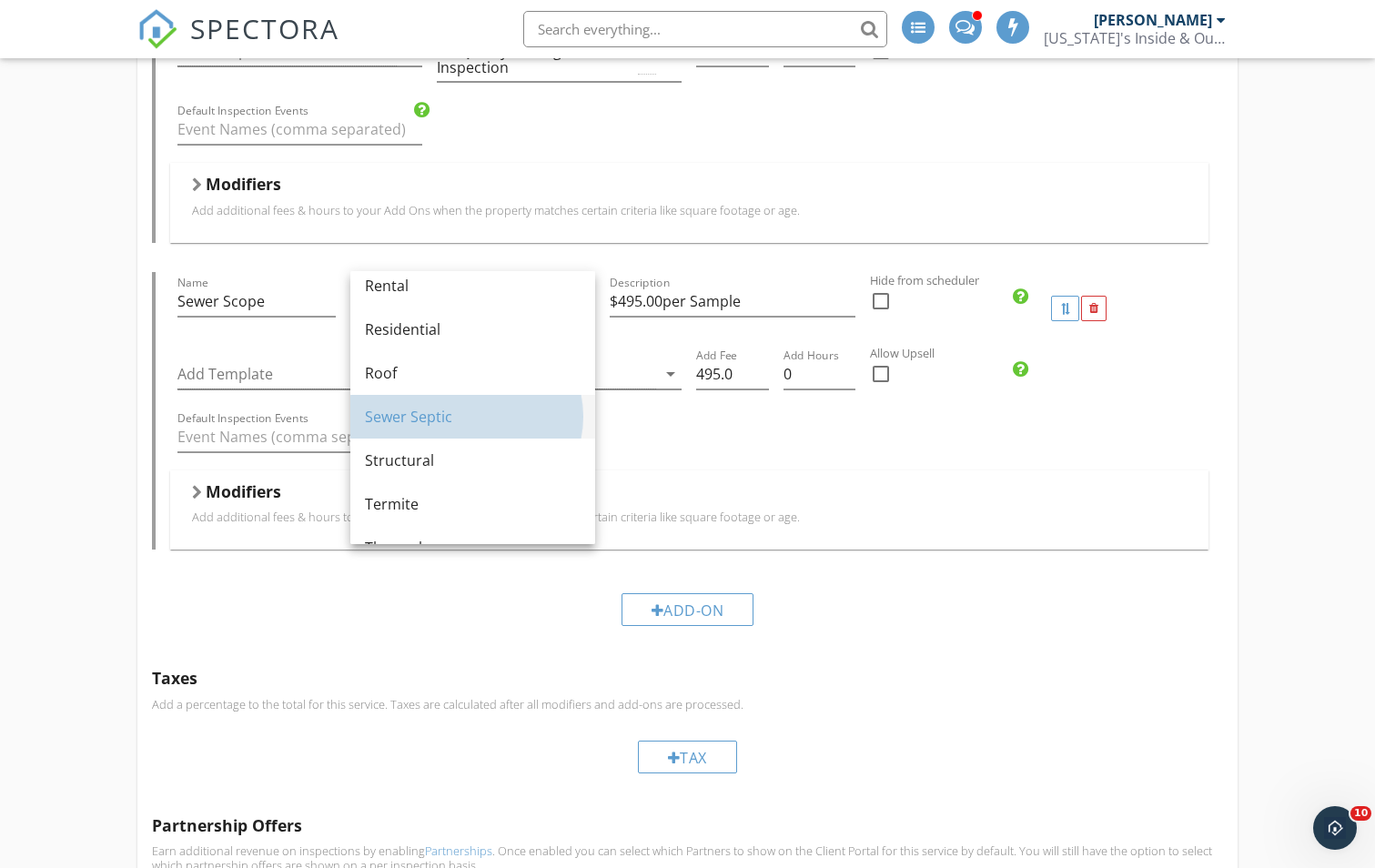
click at [422, 402] on div "Sewer Septic" at bounding box center [473, 416] width 215 height 44
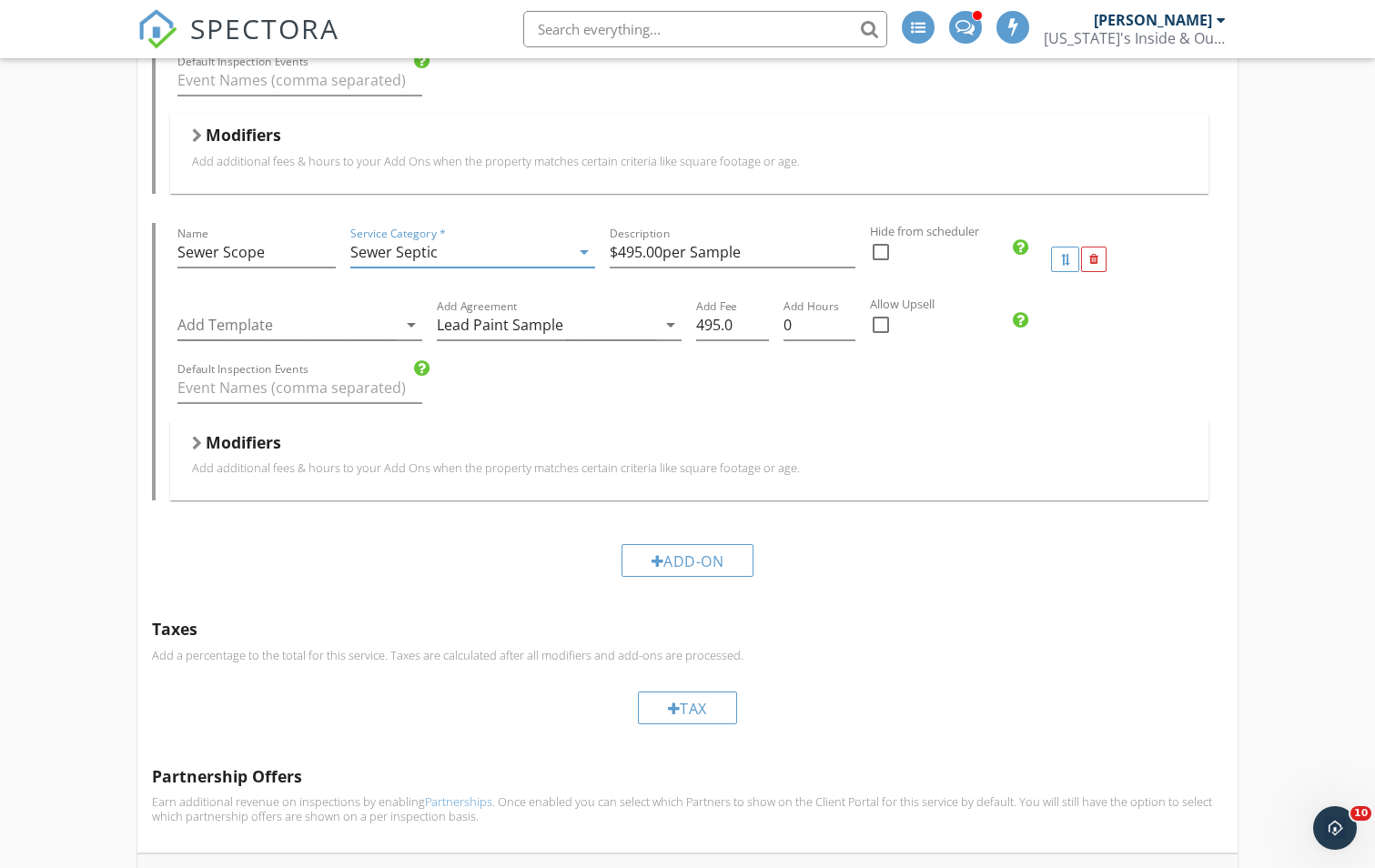
scroll to position [1781, 0]
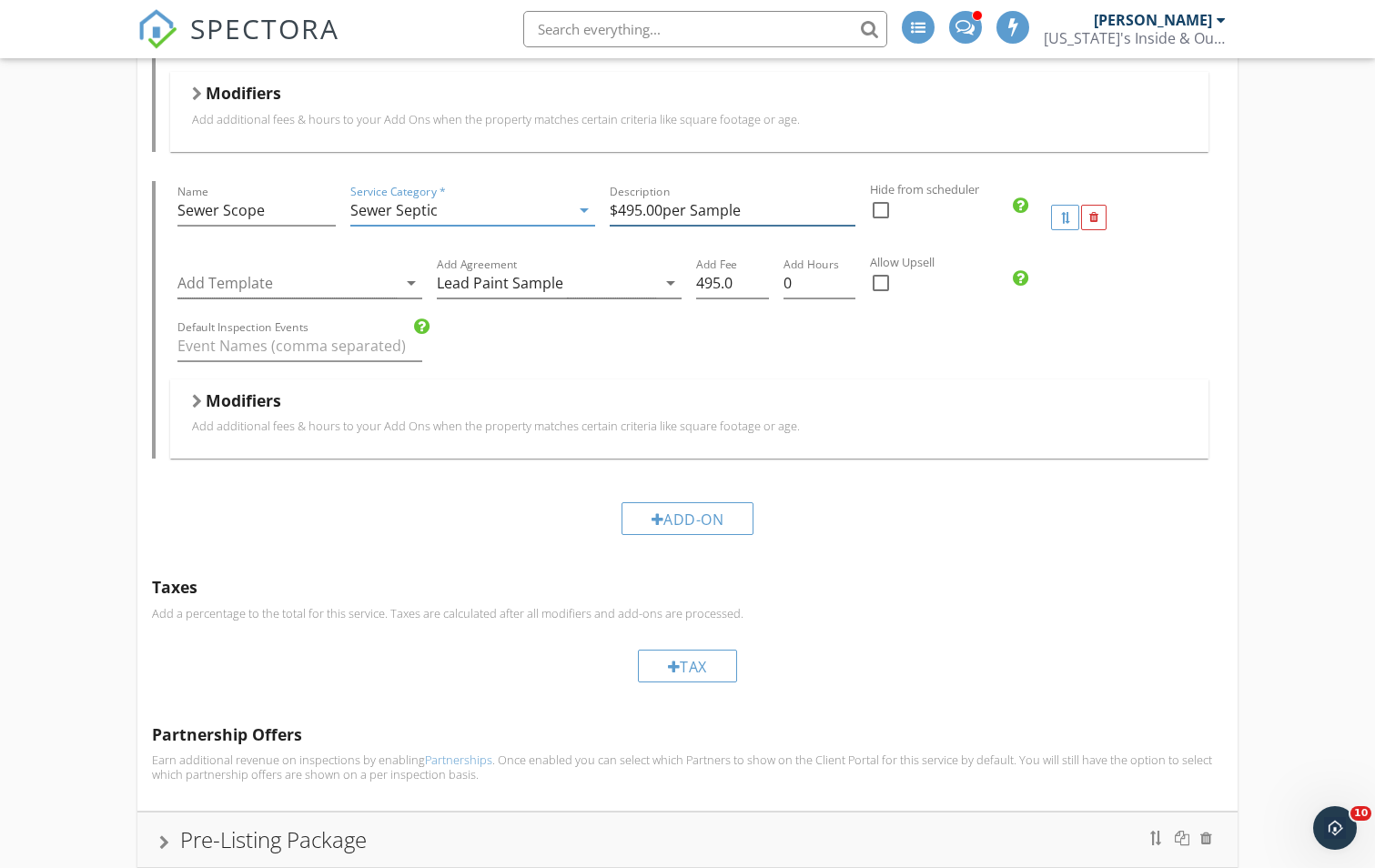
click at [628, 200] on input "$495.00per Sample" at bounding box center [732, 210] width 245 height 30
type input "$295.00per Sample"
click at [706, 271] on input "495.0" at bounding box center [732, 283] width 72 height 30
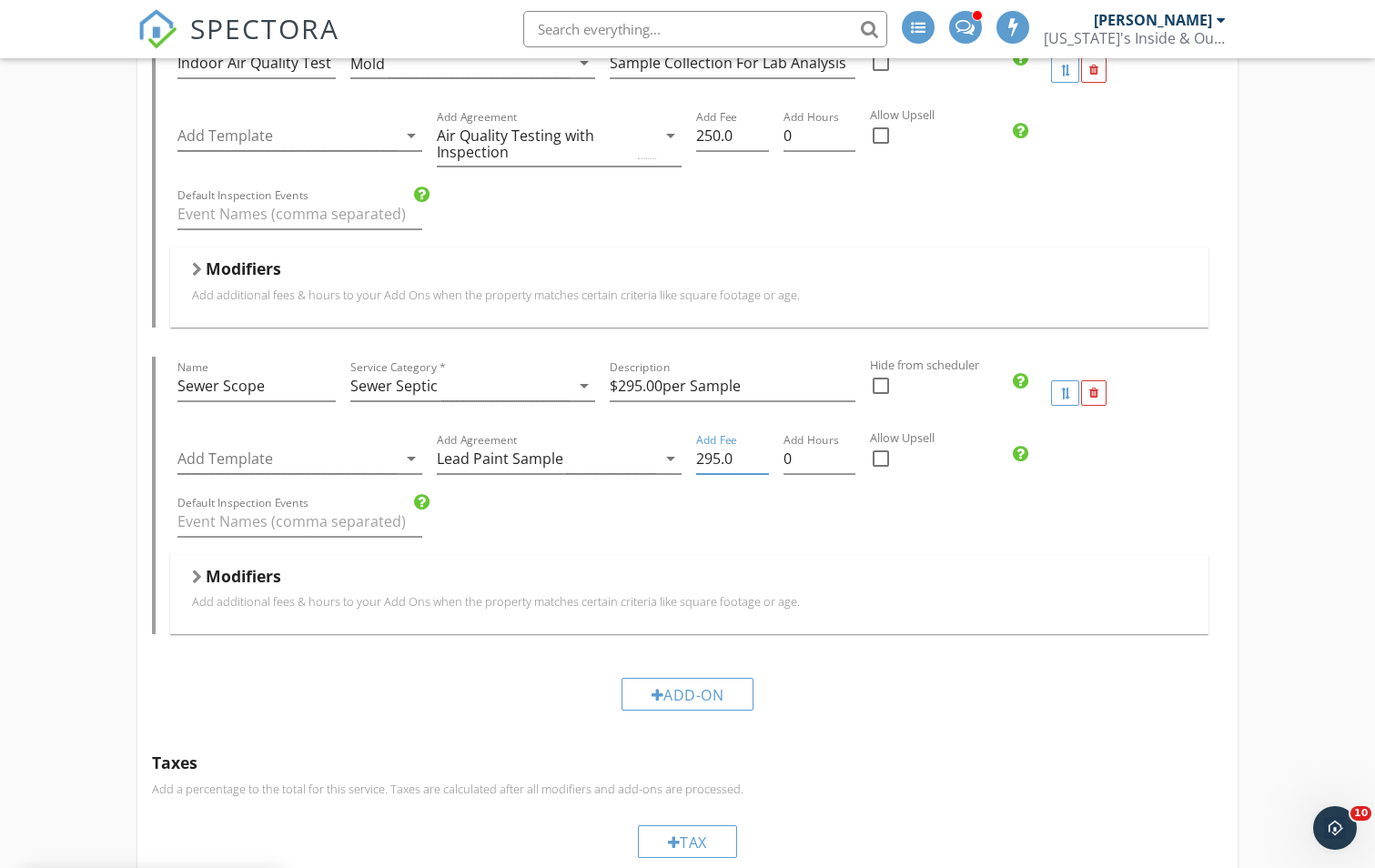
scroll to position [1599, 0]
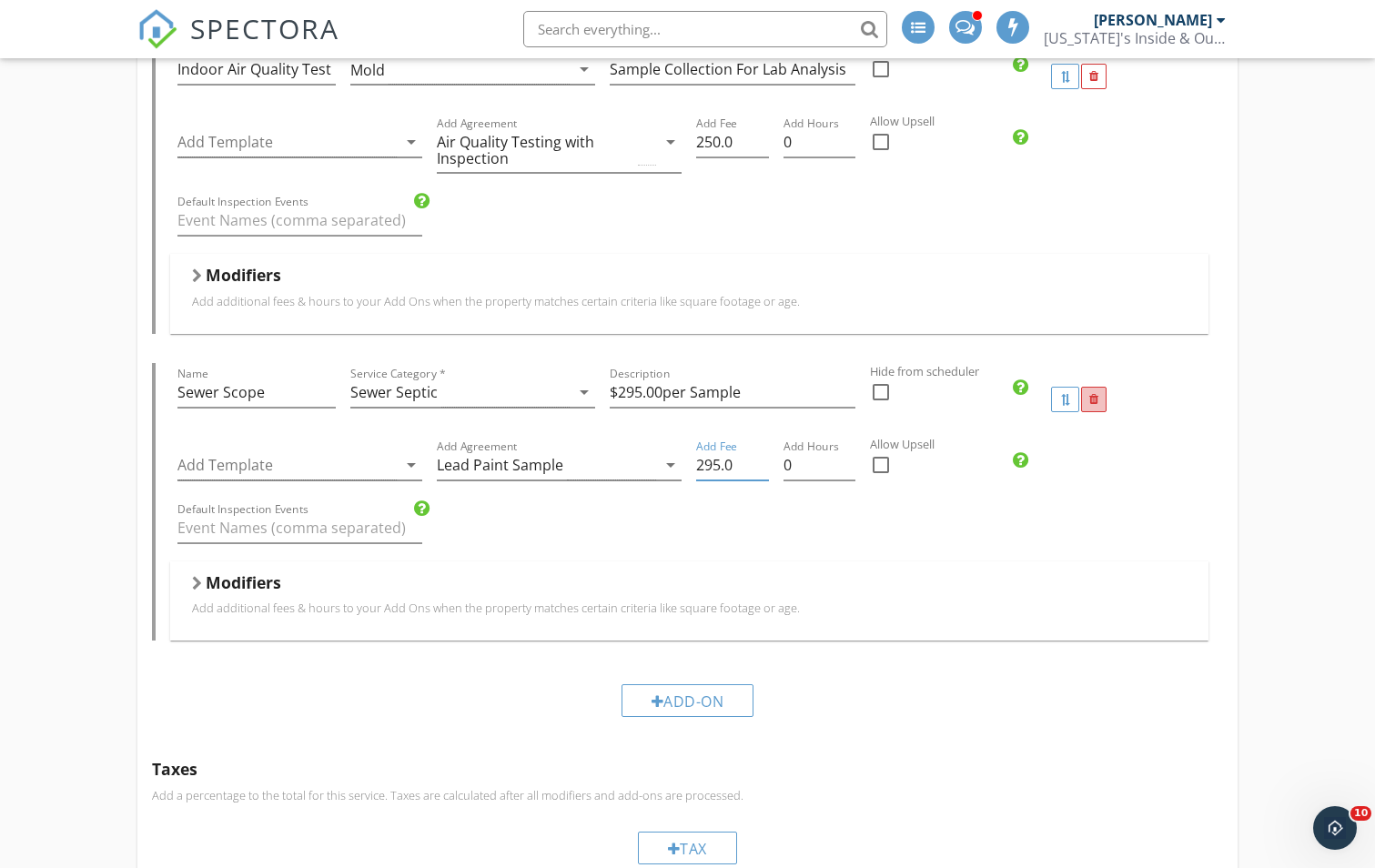
type input "295.0"
click at [1095, 394] on div at bounding box center [1094, 400] width 9 height 12
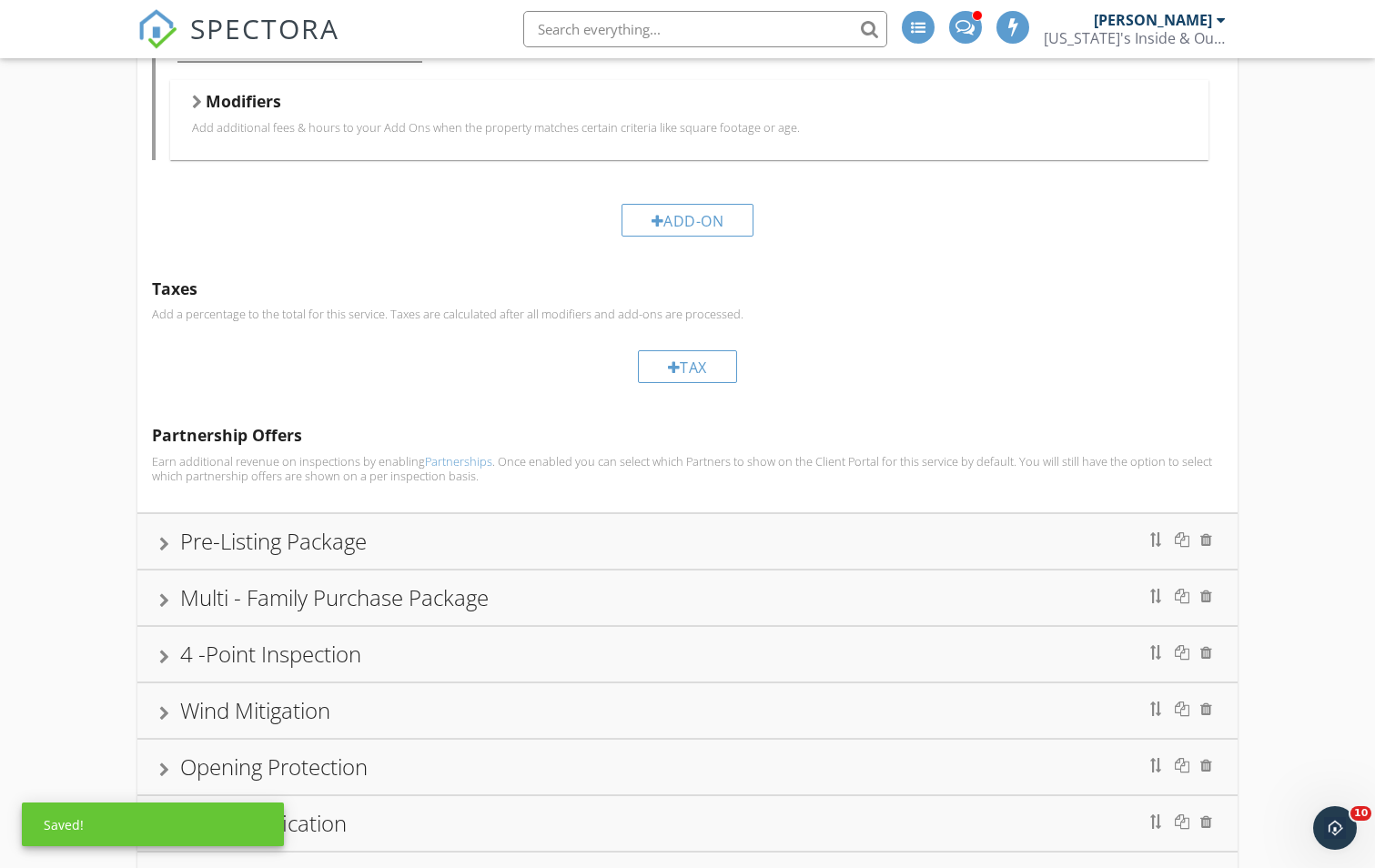
scroll to position [1781, 0]
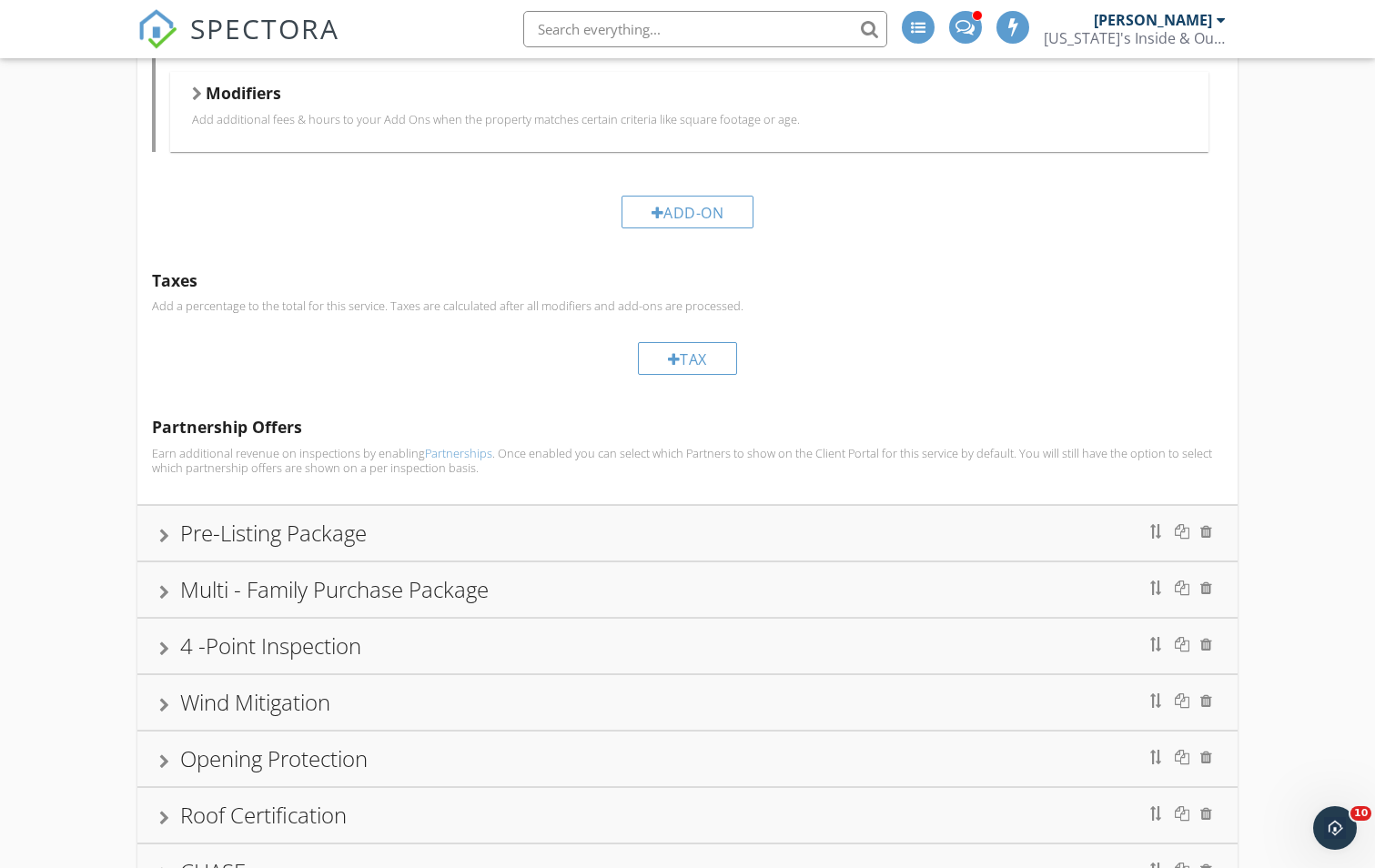
click at [170, 520] on div "Pre-Listing Package" at bounding box center [687, 533] width 1057 height 33
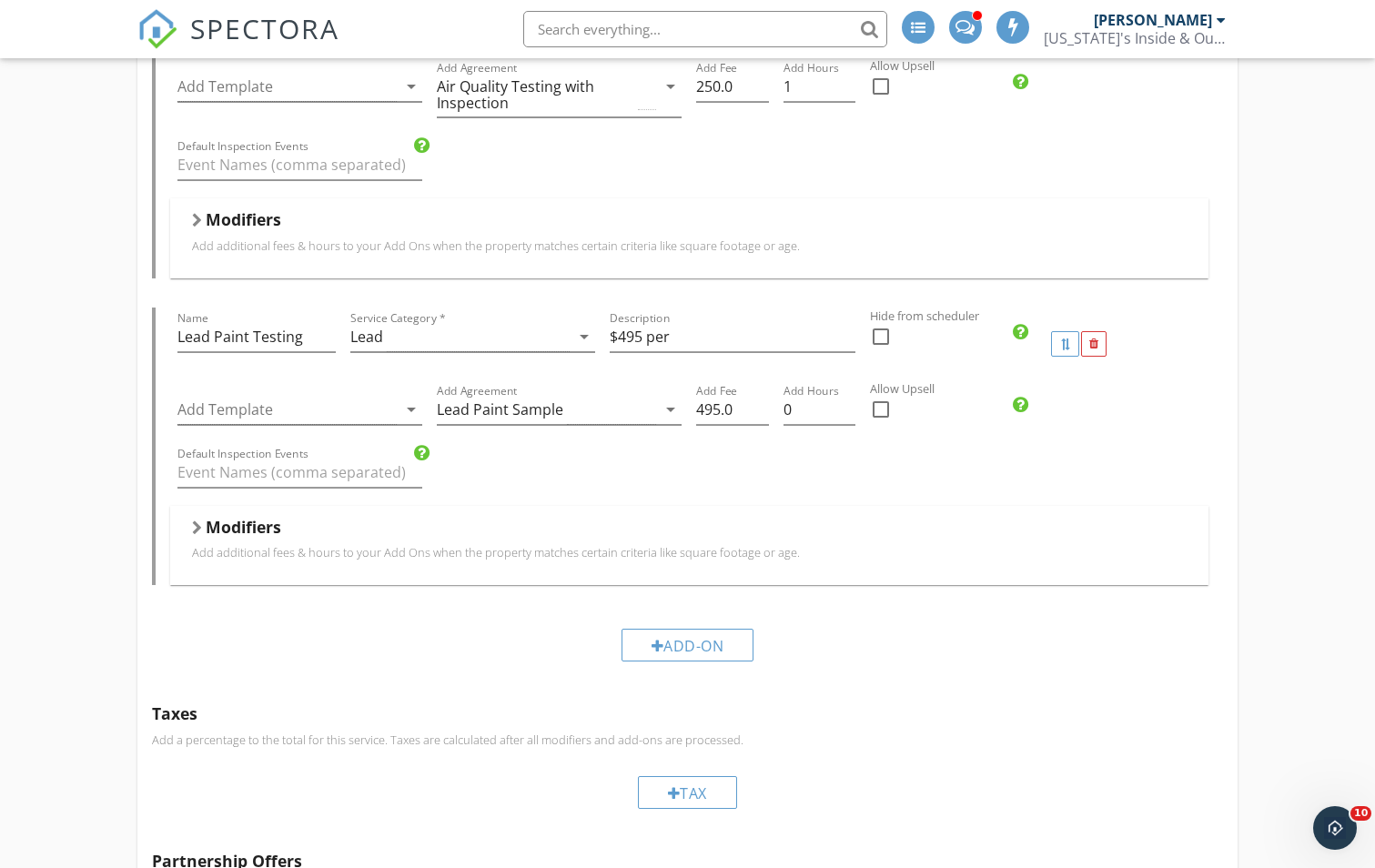
scroll to position [1615, 0]
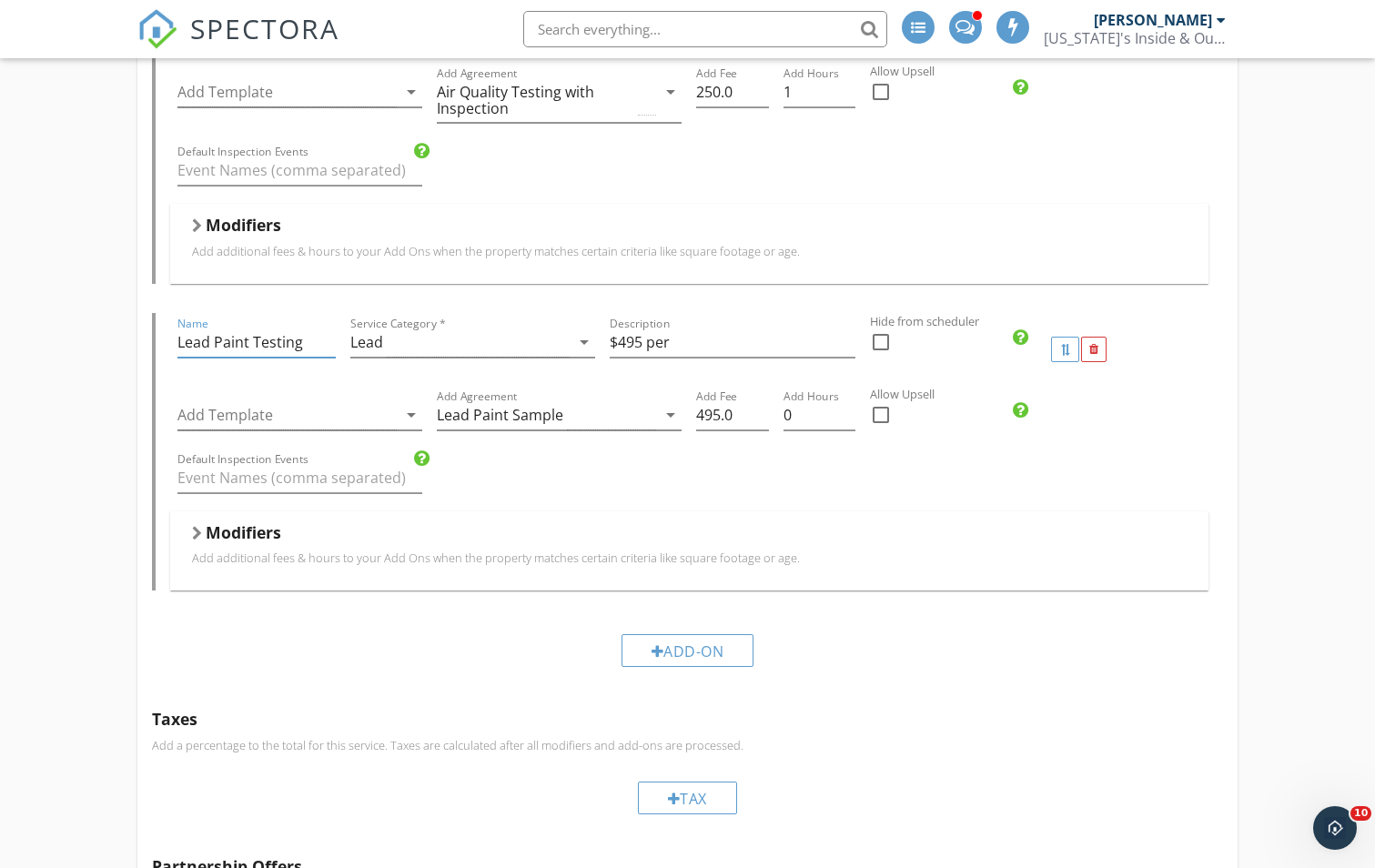
drag, startPoint x: 307, startPoint y: 344, endPoint x: 98, endPoint y: 365, distance: 210.1
click at [106, 363] on div "Pre-Purchase Package Name Pre-Purchase Package Service Category * Residential a…" at bounding box center [687, 392] width 1375 height 3680
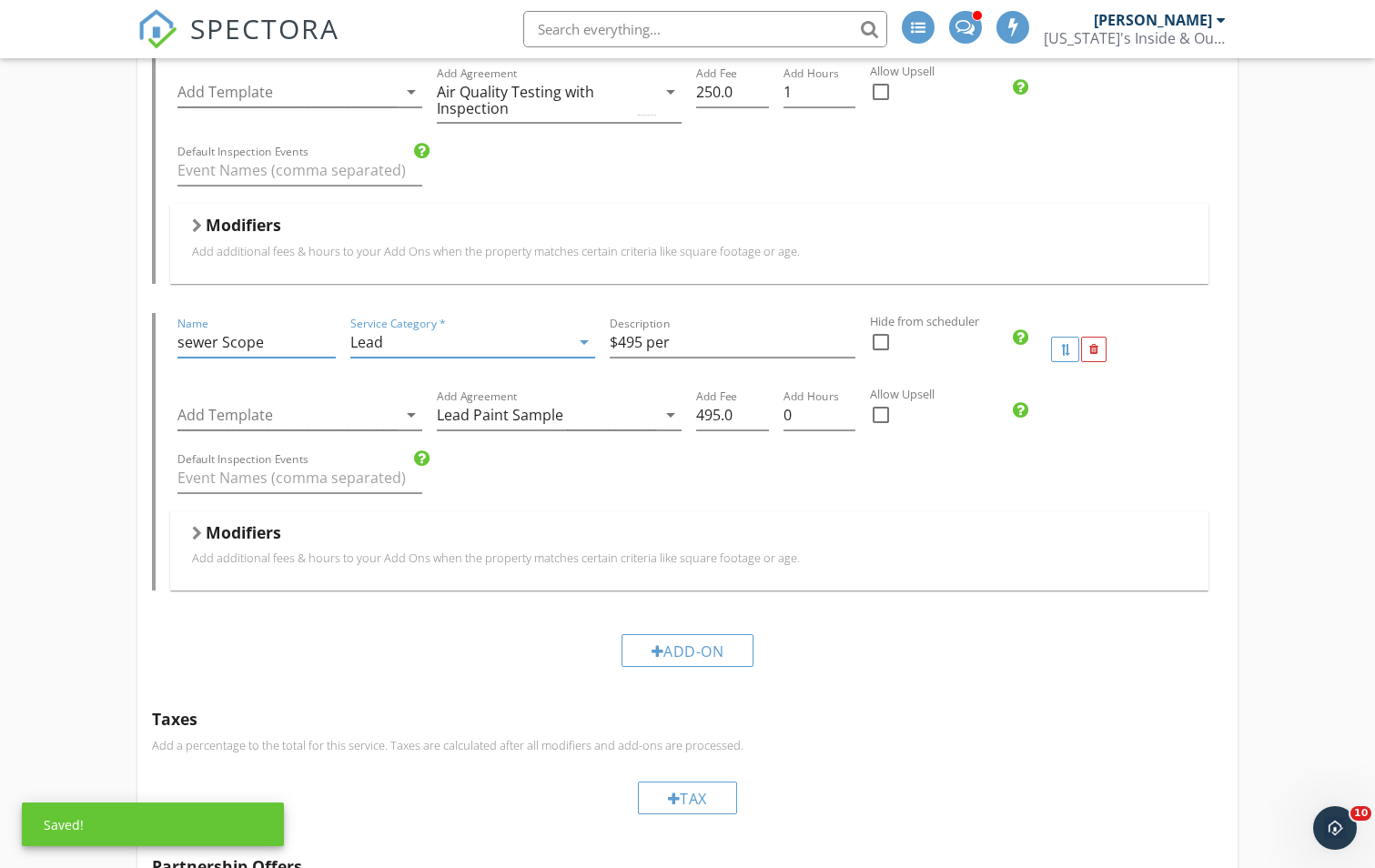
click at [188, 344] on input "sewer Scope" at bounding box center [256, 342] width 158 height 30
type input "Sewer Scope"
click at [416, 343] on div "Lead" at bounding box center [460, 342] width 219 height 30
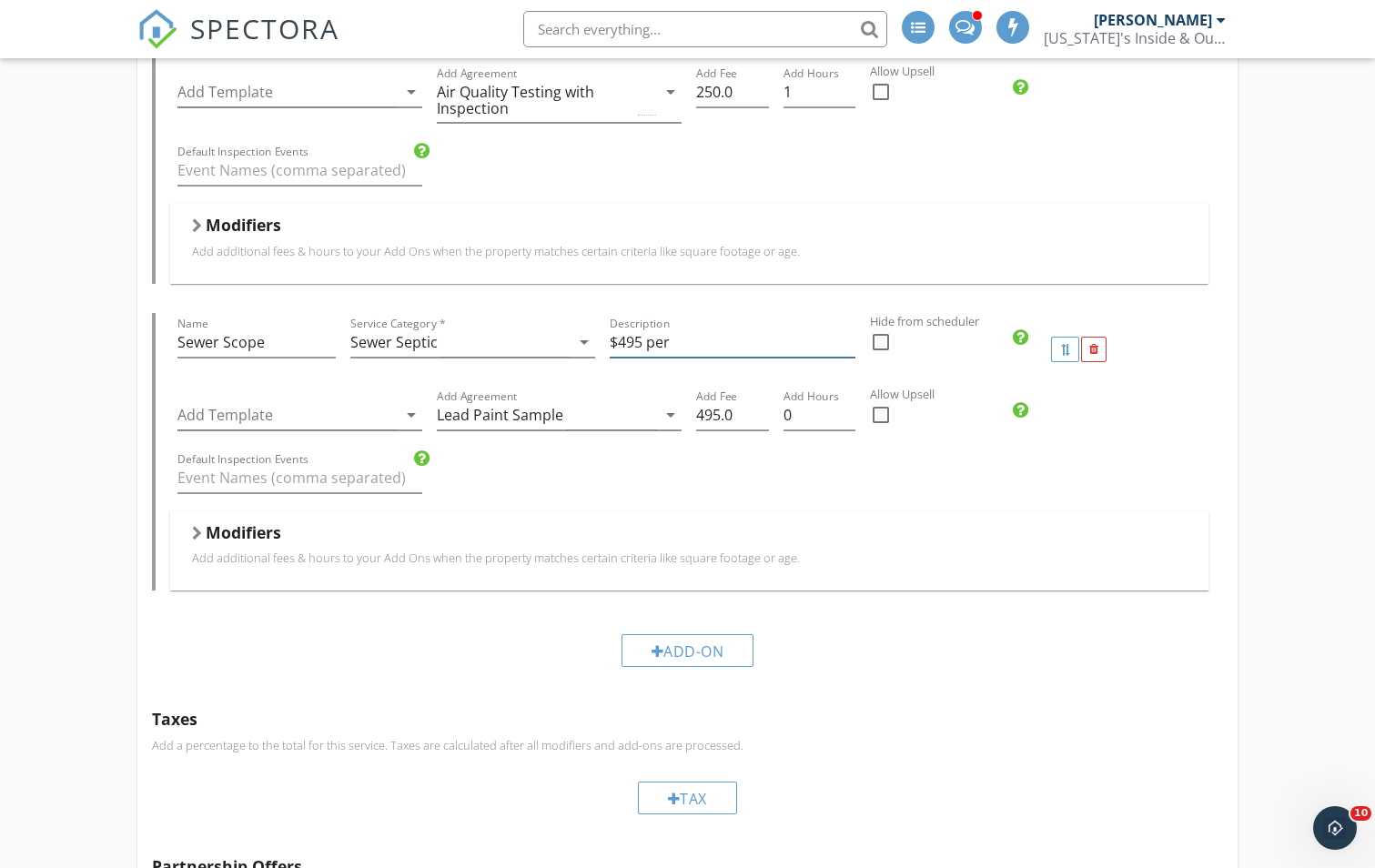
click at [621, 335] on input "$495 per" at bounding box center [732, 342] width 245 height 30
type input "$295 per"
click at [702, 410] on input "495.0" at bounding box center [732, 415] width 72 height 30
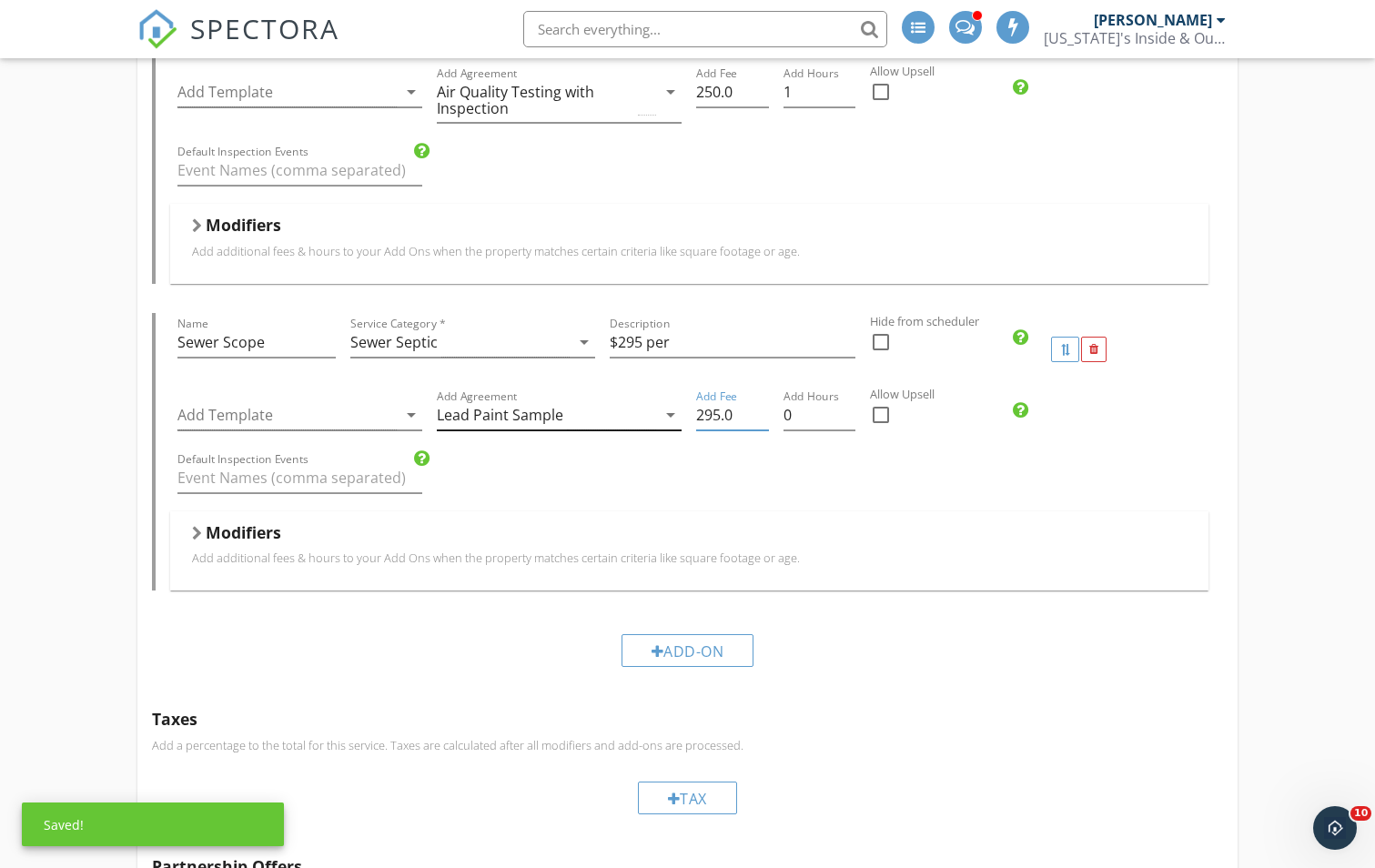
type input "295.0"
click at [623, 408] on div "Lead Paint Sample" at bounding box center [546, 415] width 219 height 30
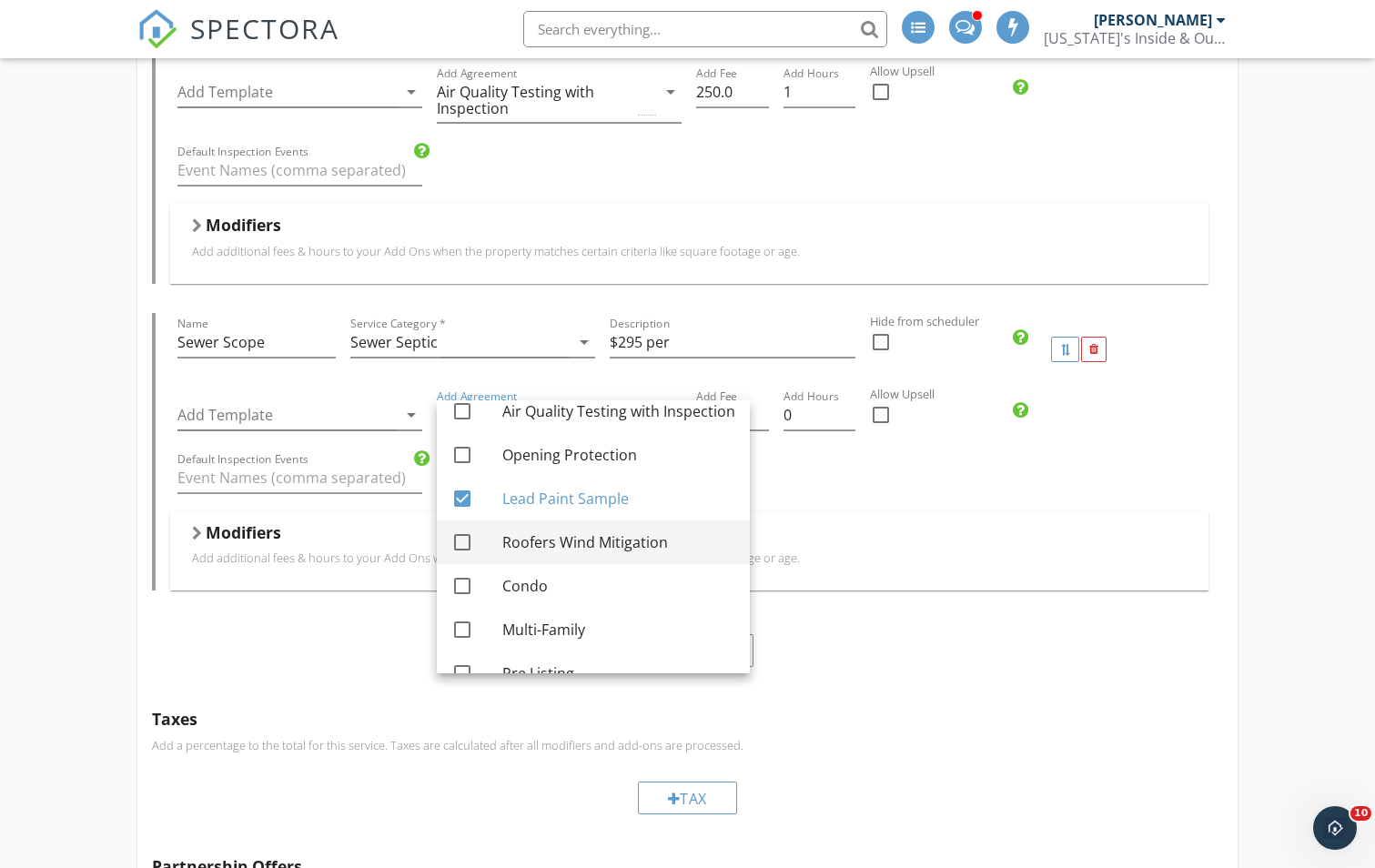
scroll to position [171, 0]
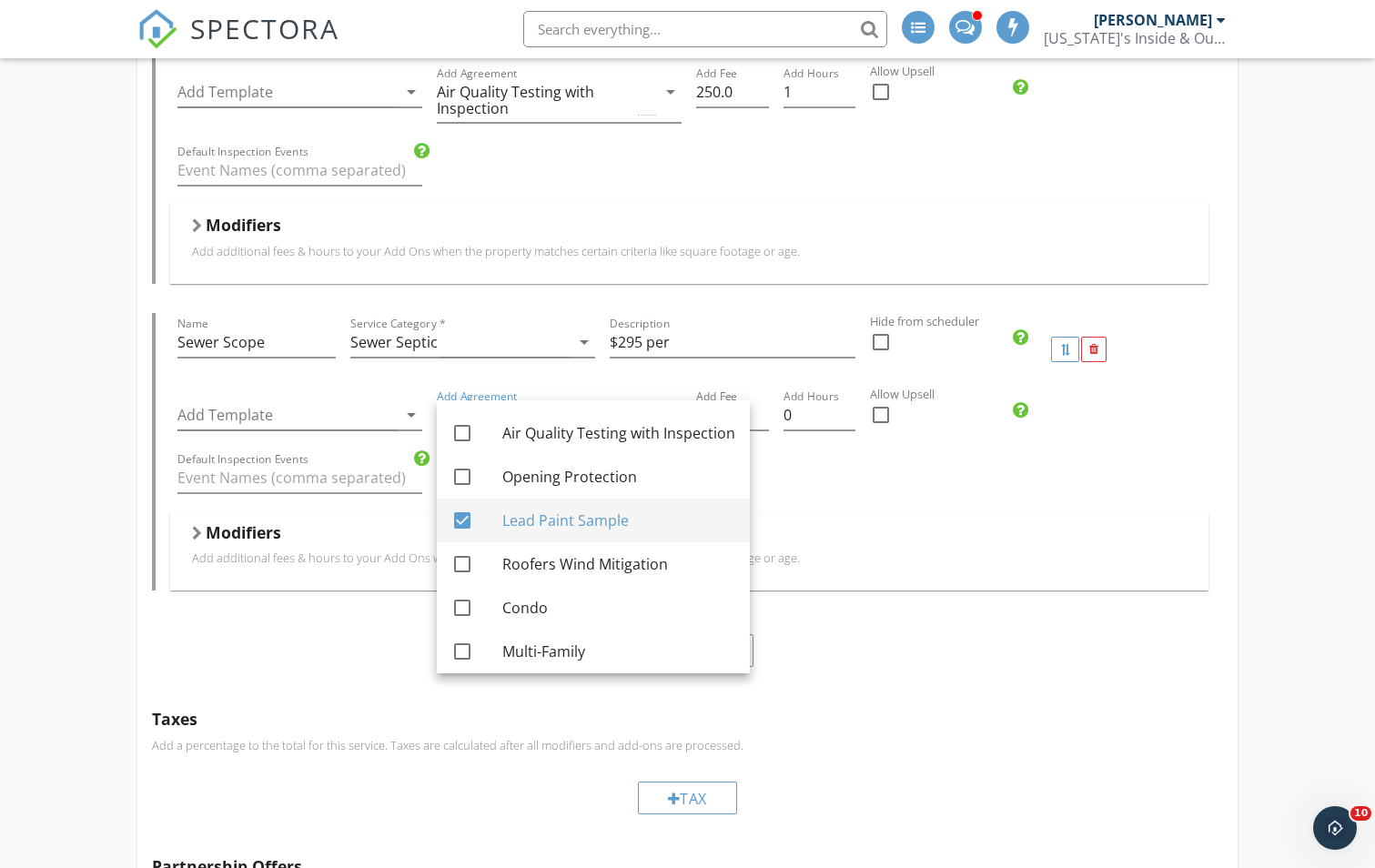
click at [454, 523] on div at bounding box center [462, 520] width 31 height 31
checkbox input "false"
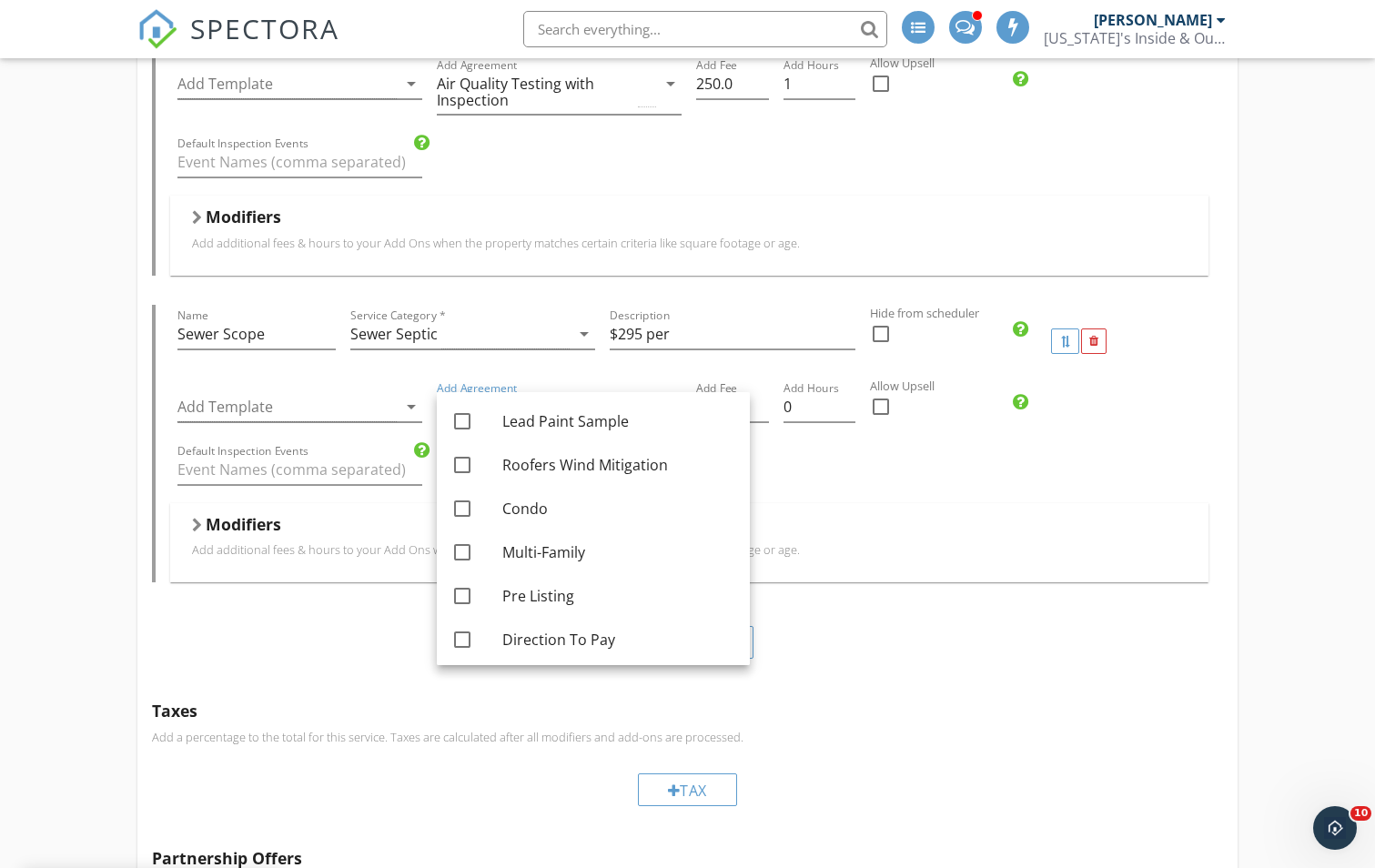
scroll to position [1615, 0]
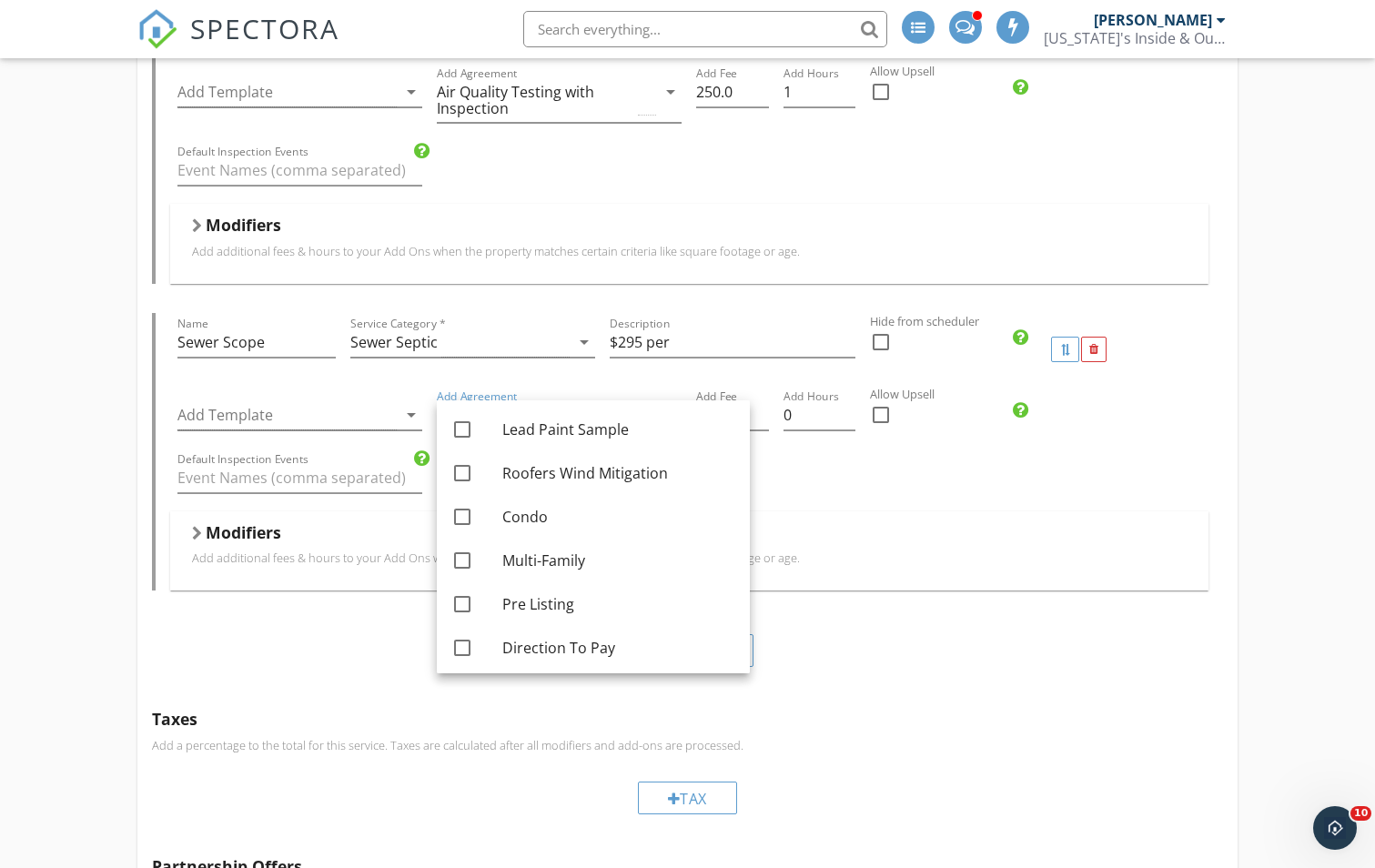
click at [952, 726] on h5 "Taxes" at bounding box center [688, 718] width 1071 height 18
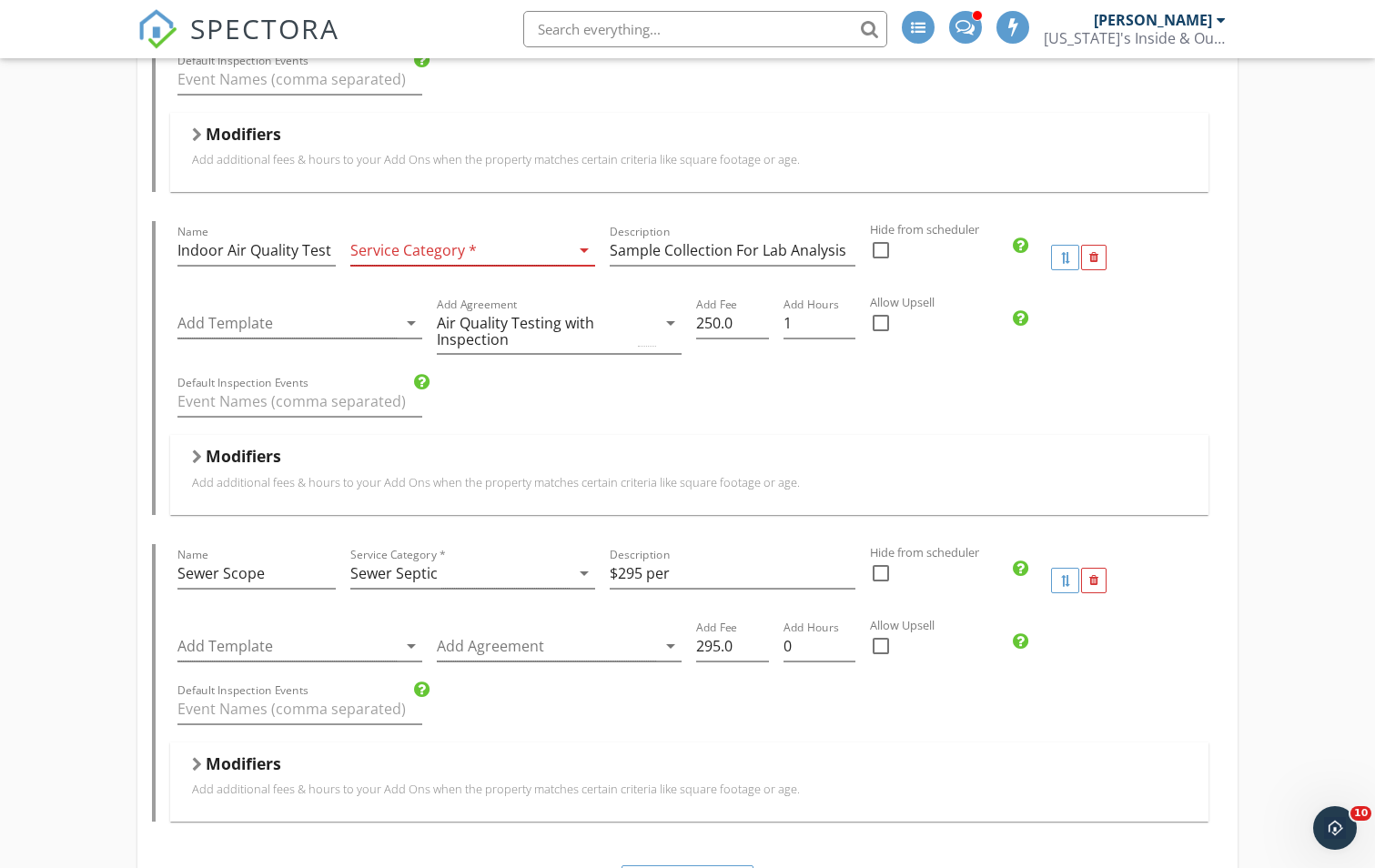
scroll to position [1365, 0]
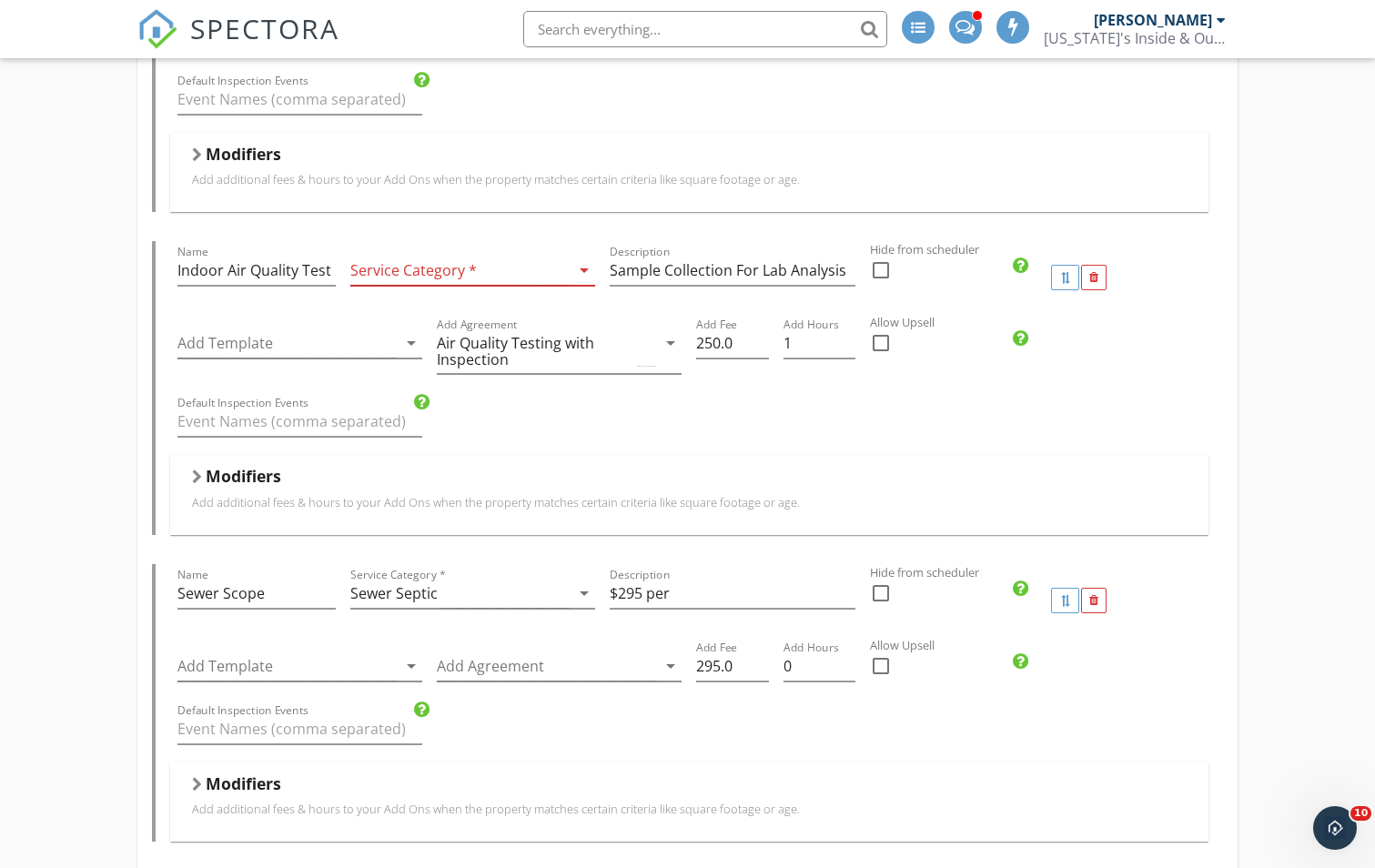
click at [509, 266] on div at bounding box center [460, 271] width 219 height 30
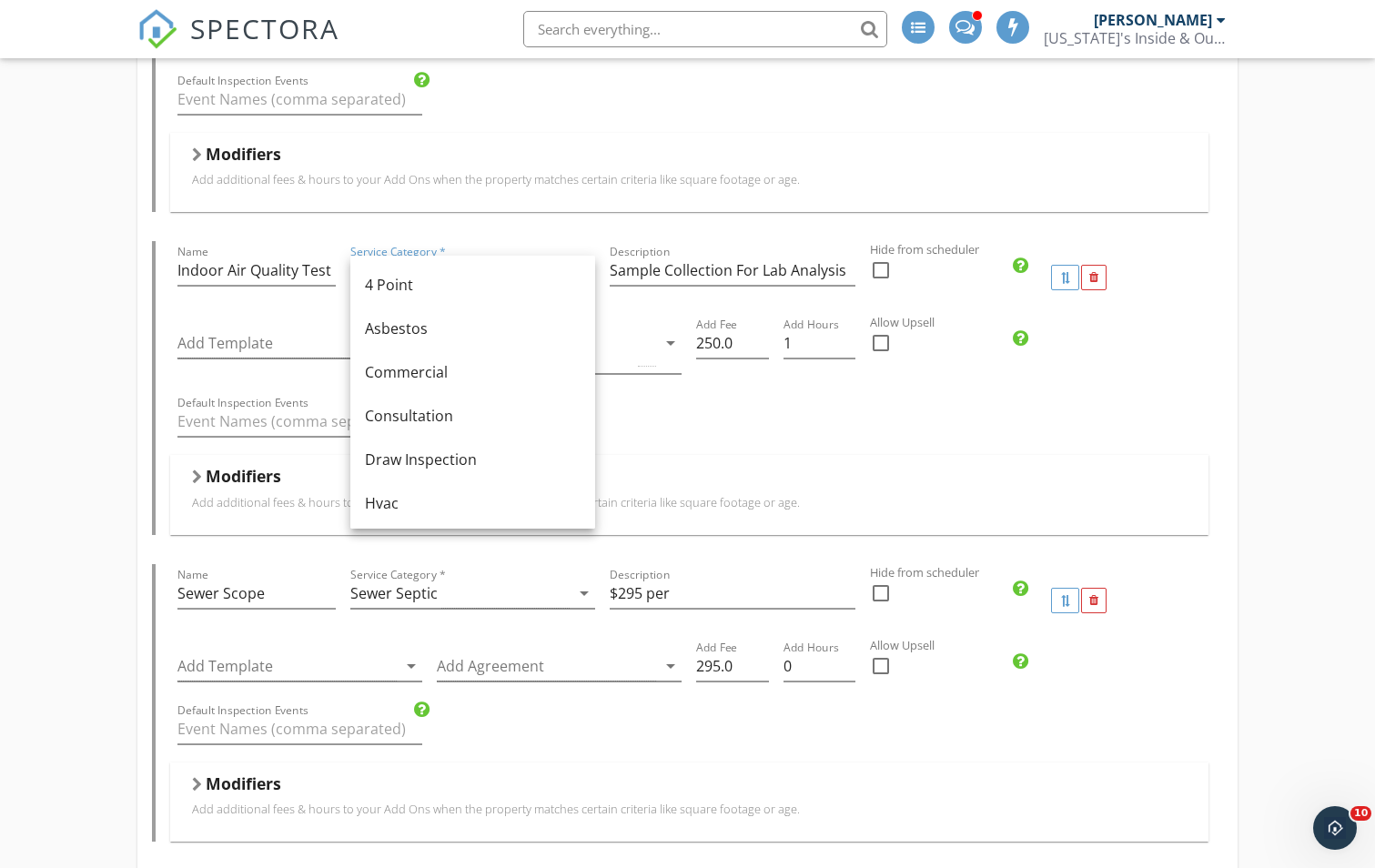
scroll to position [313, 0]
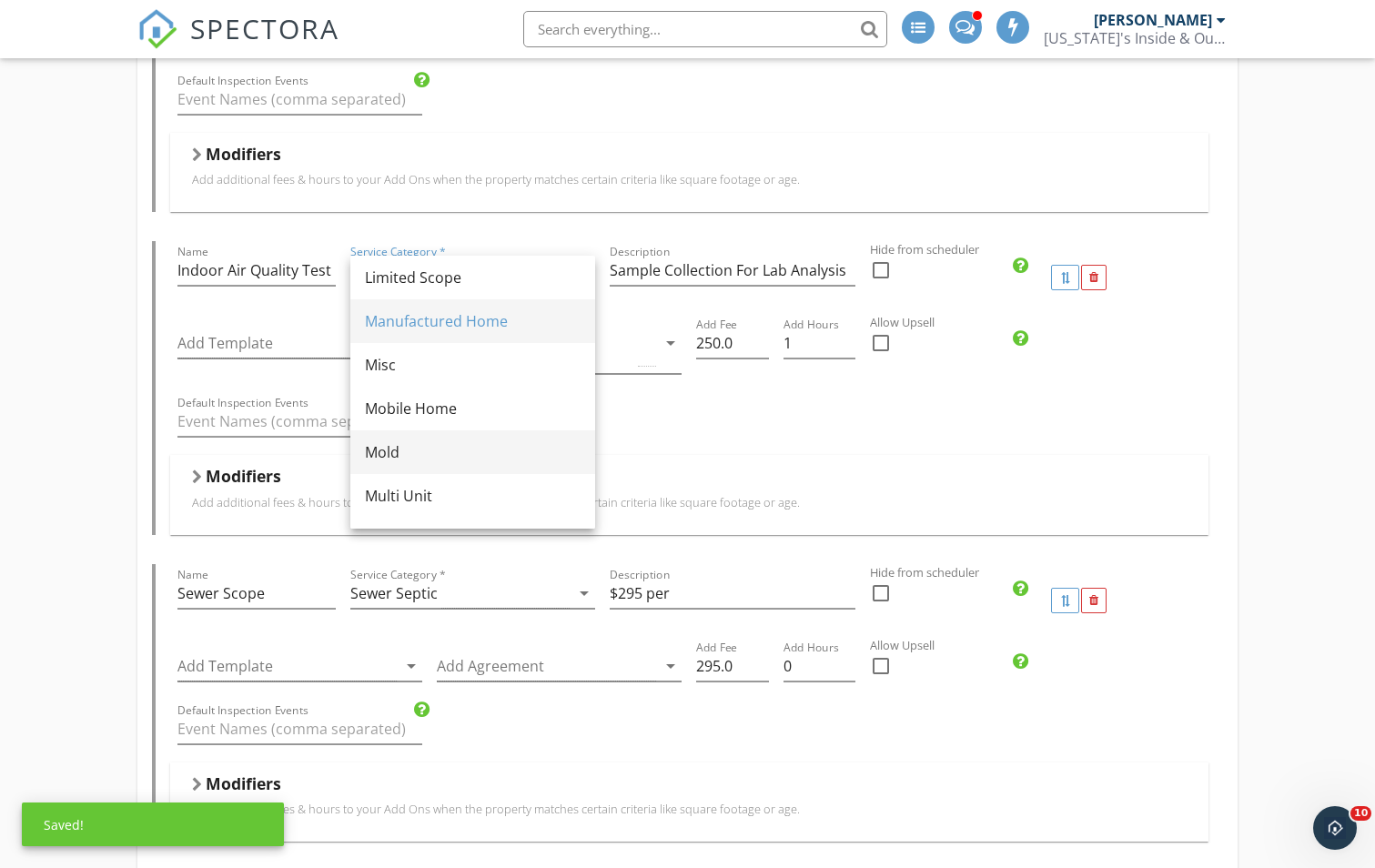
click at [391, 453] on div "Mold" at bounding box center [473, 452] width 215 height 22
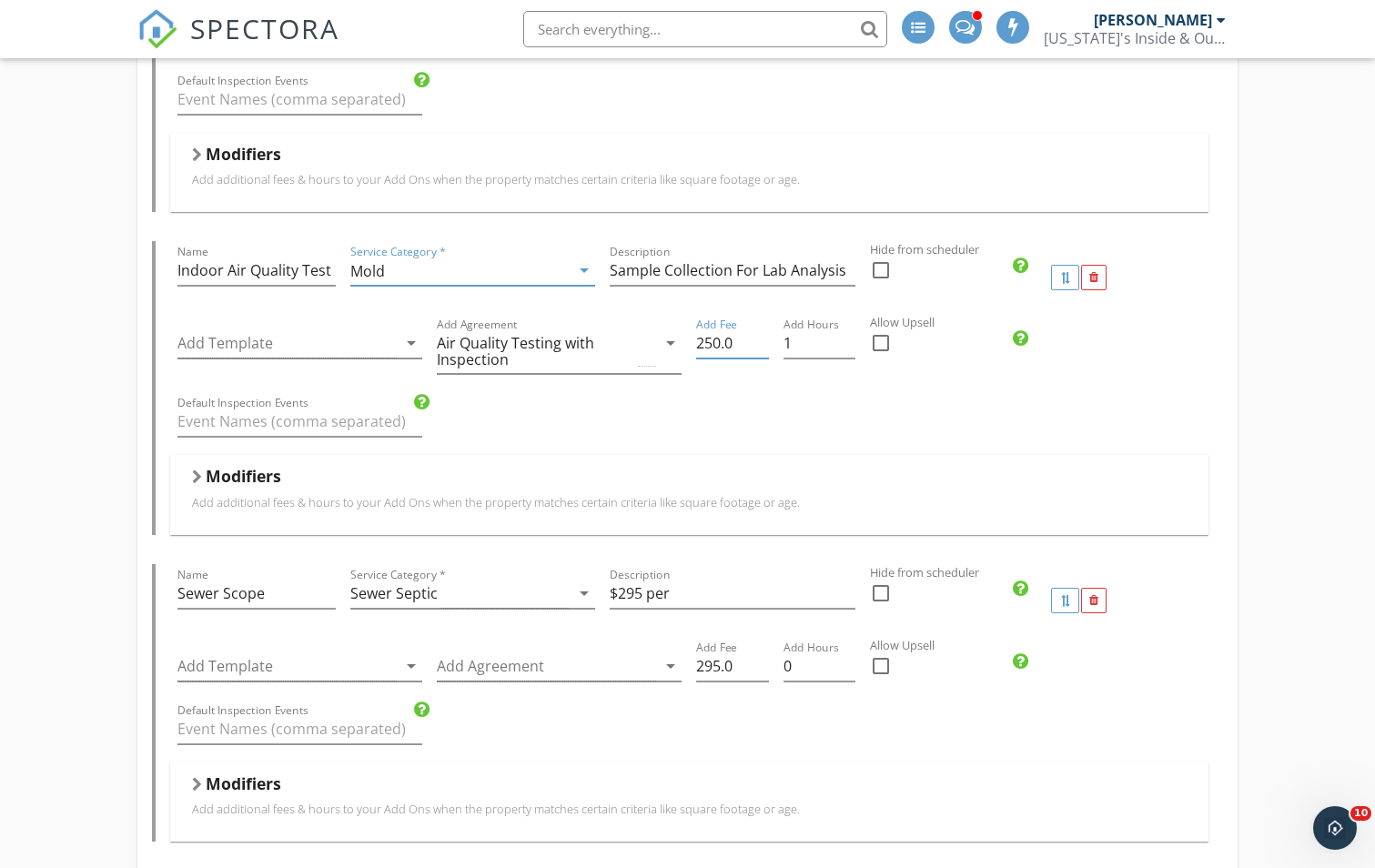
drag, startPoint x: 724, startPoint y: 343, endPoint x: 710, endPoint y: 354, distance: 17.8
click at [705, 343] on input "250.0" at bounding box center [732, 343] width 72 height 30
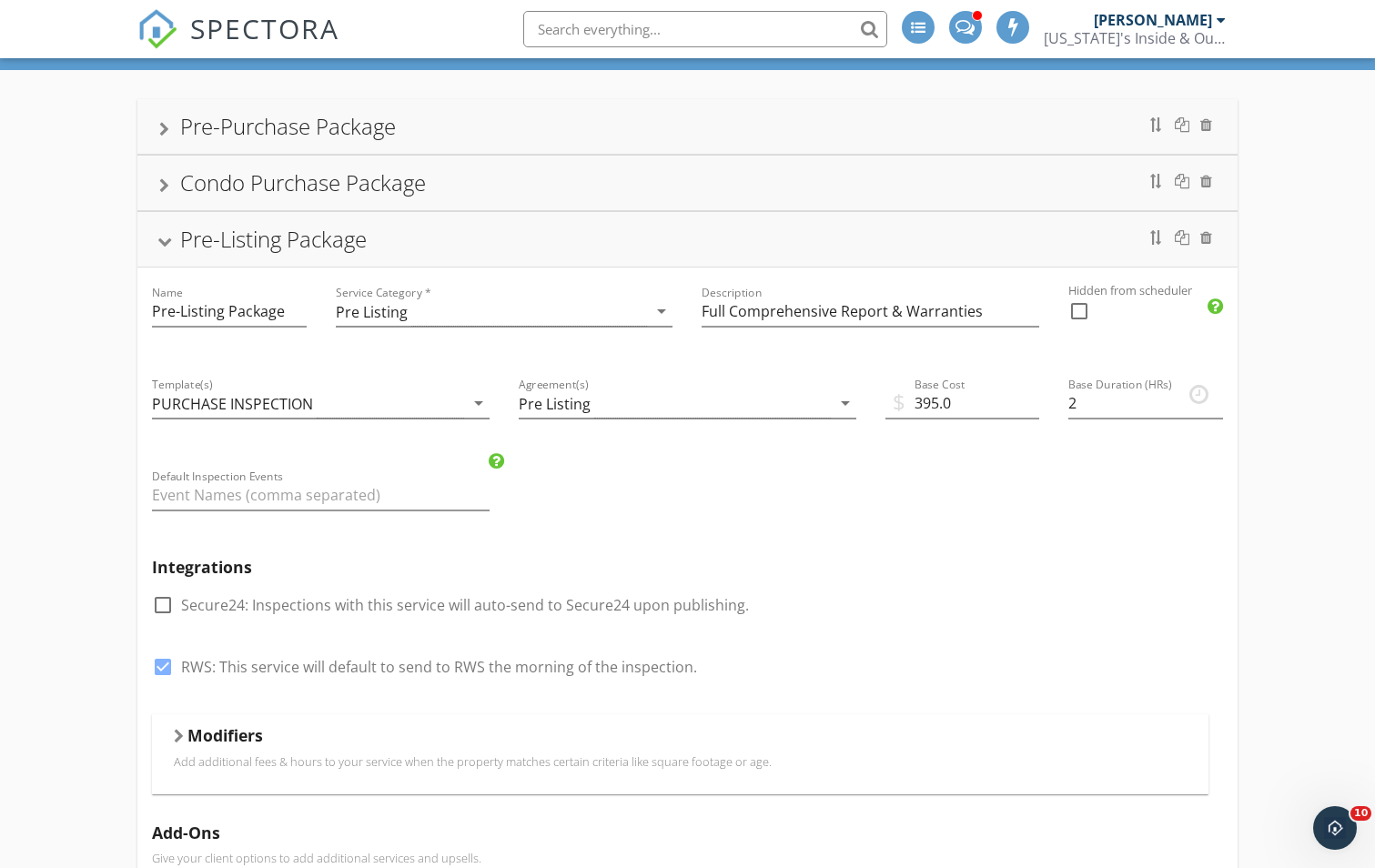
scroll to position [91, 0]
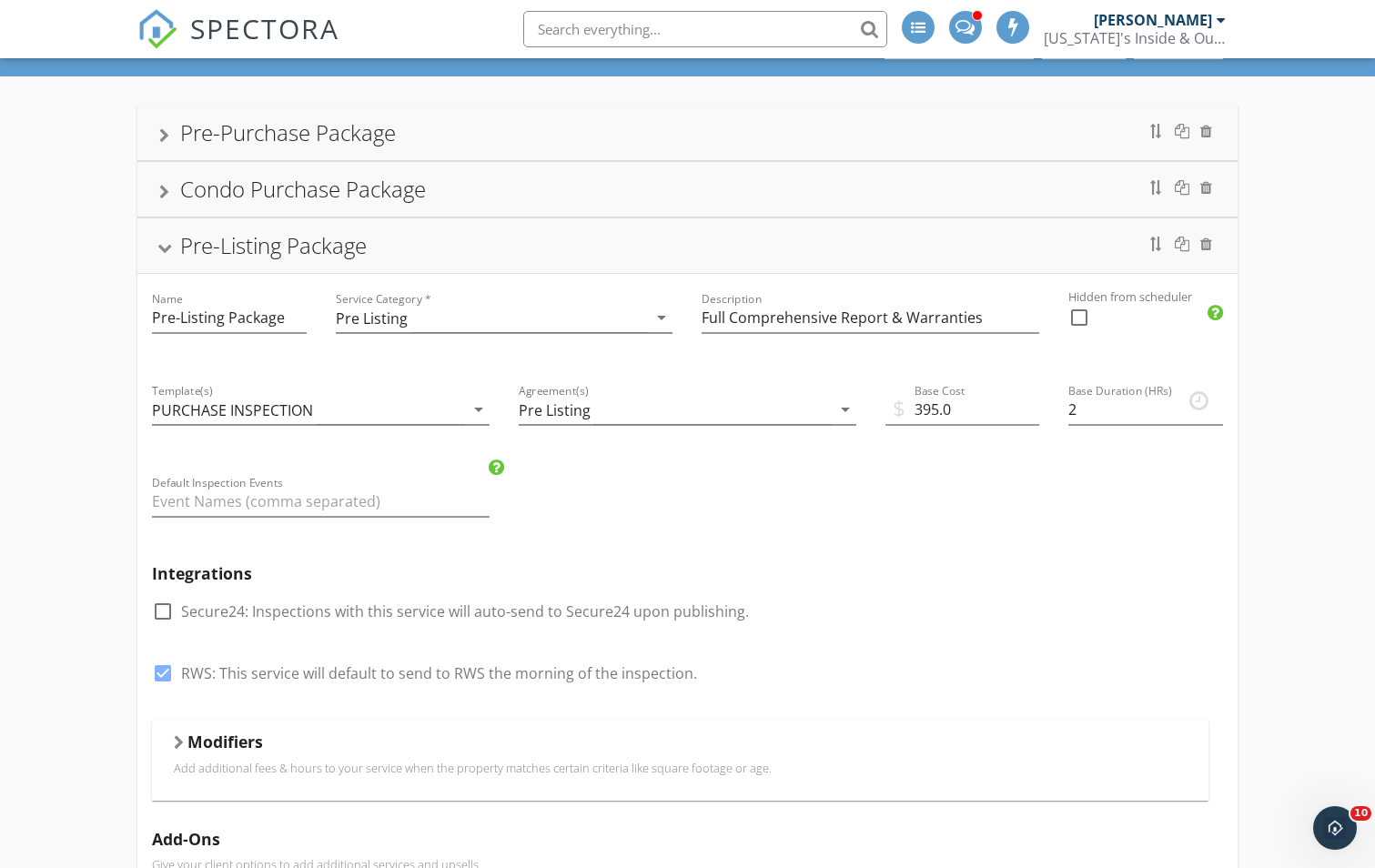
type input "295.0"
click at [367, 178] on div "Condo Purchase Package" at bounding box center [303, 188] width 246 height 30
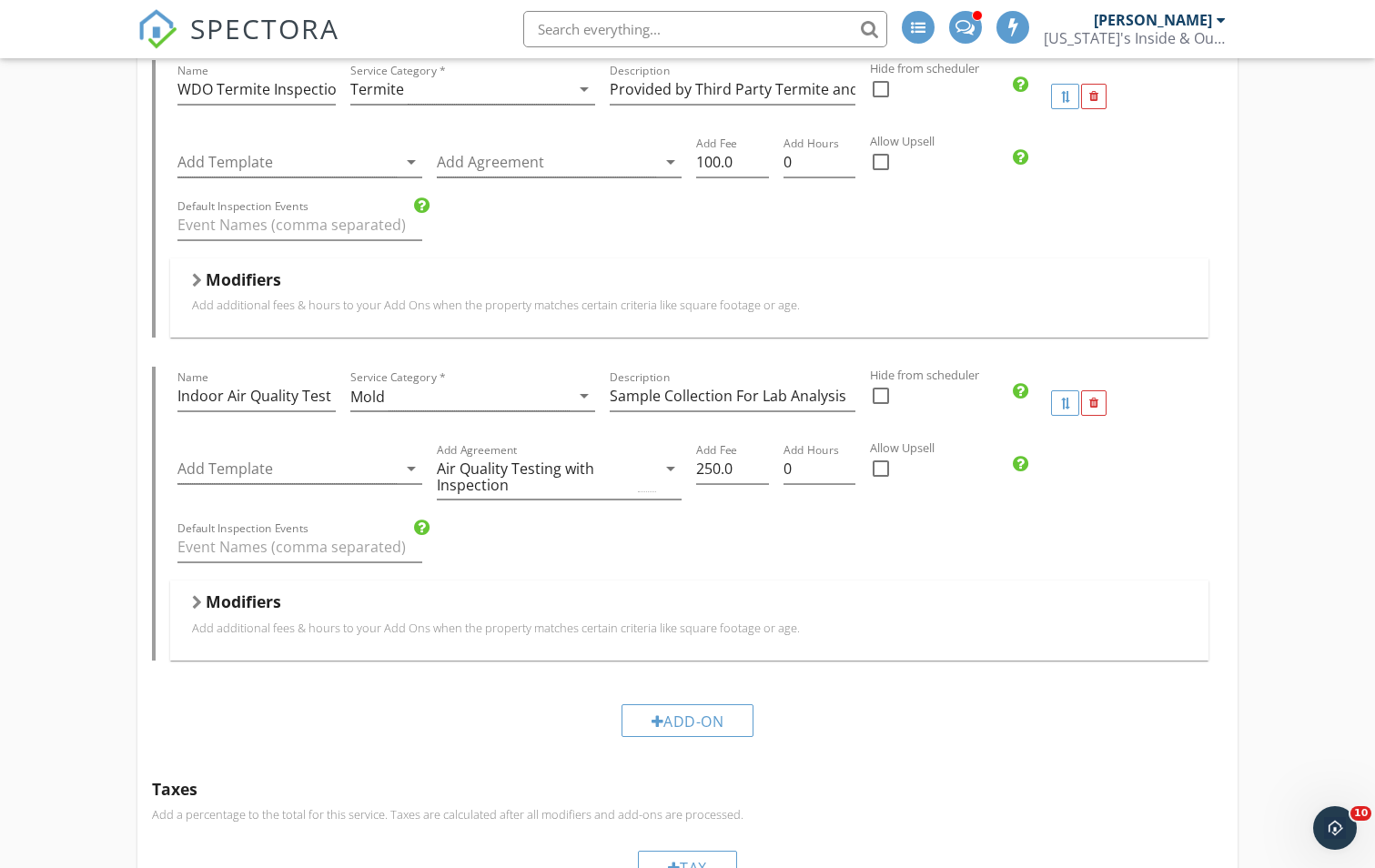
scroll to position [1273, 0]
click at [724, 453] on input "250.0" at bounding box center [732, 467] width 72 height 30
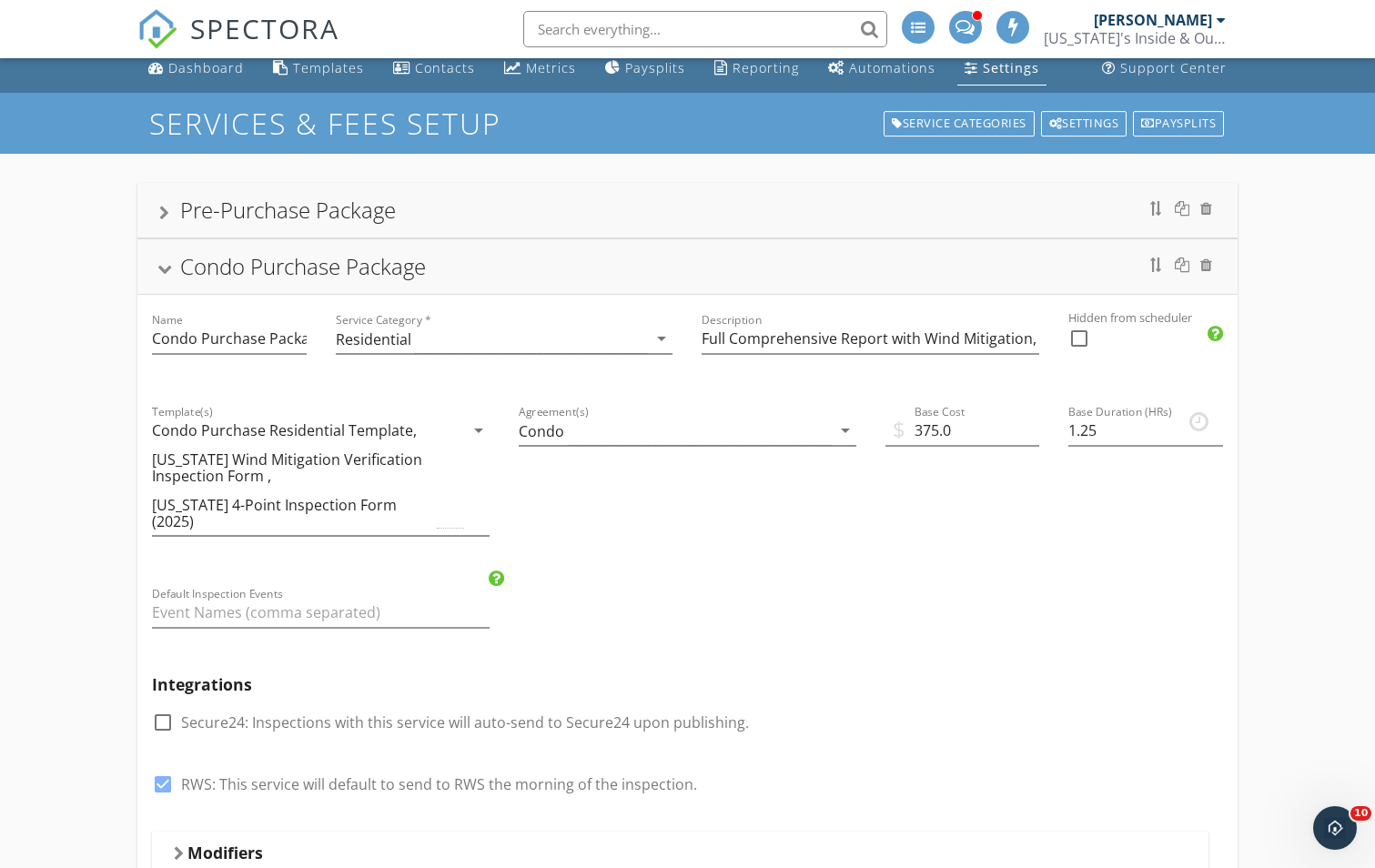
scroll to position [0, 0]
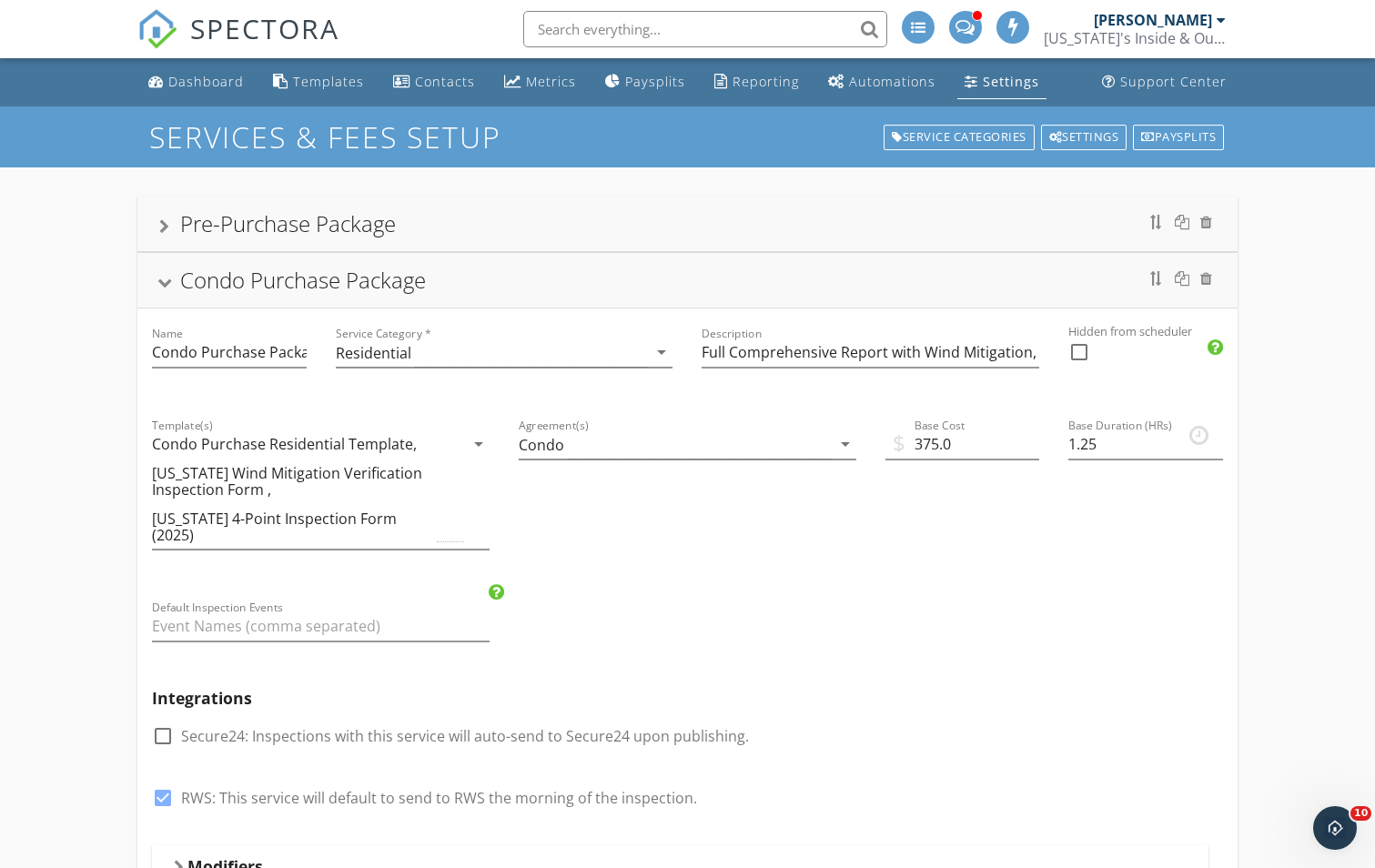
type input "295.0"
click at [297, 237] on div "Pre-Purchase Package" at bounding box center [288, 223] width 215 height 30
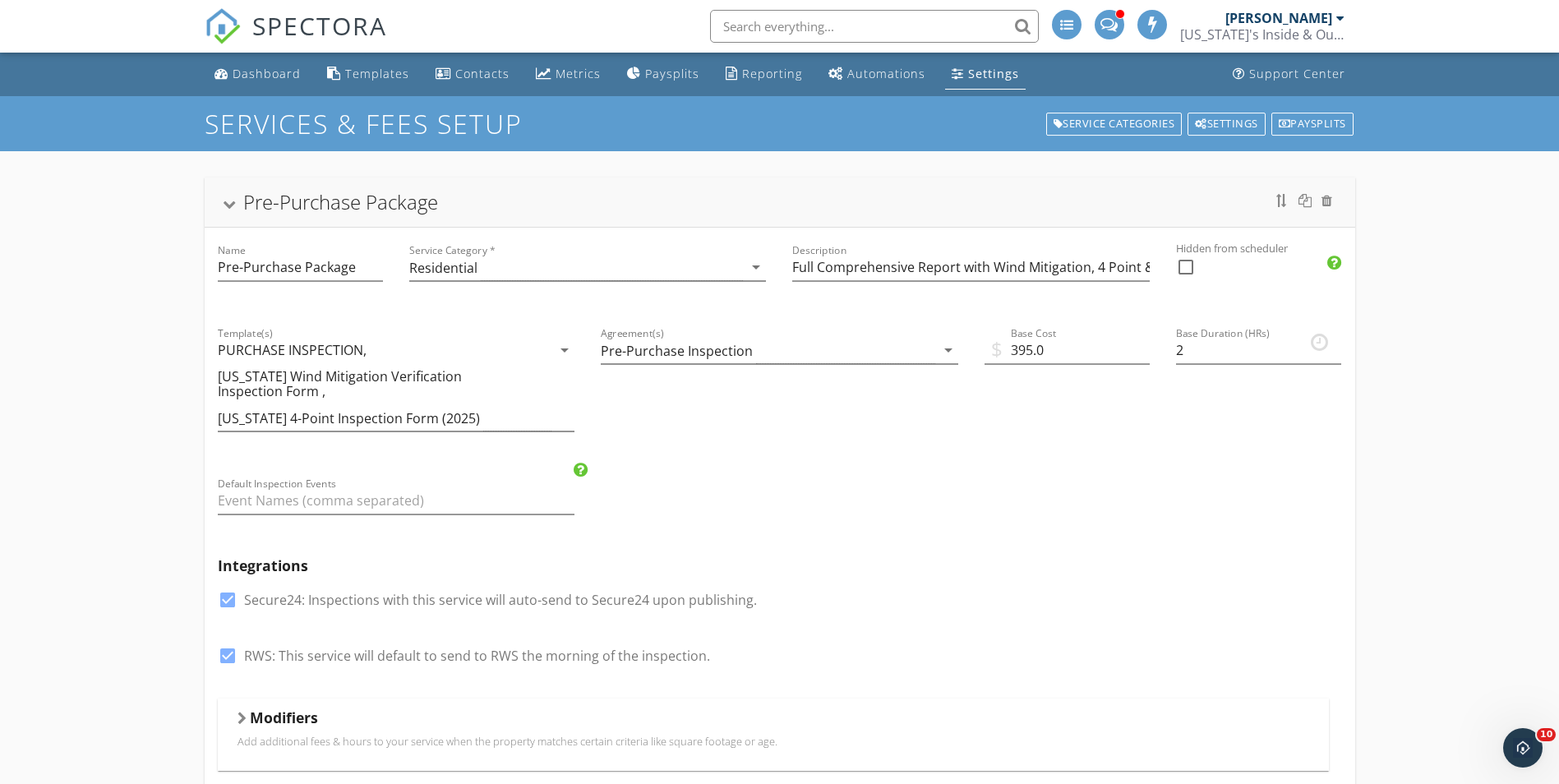
click at [807, 33] on input "text" at bounding box center [874, 26] width 329 height 33
click at [244, 67] on div "Dashboard" at bounding box center [266, 74] width 68 height 16
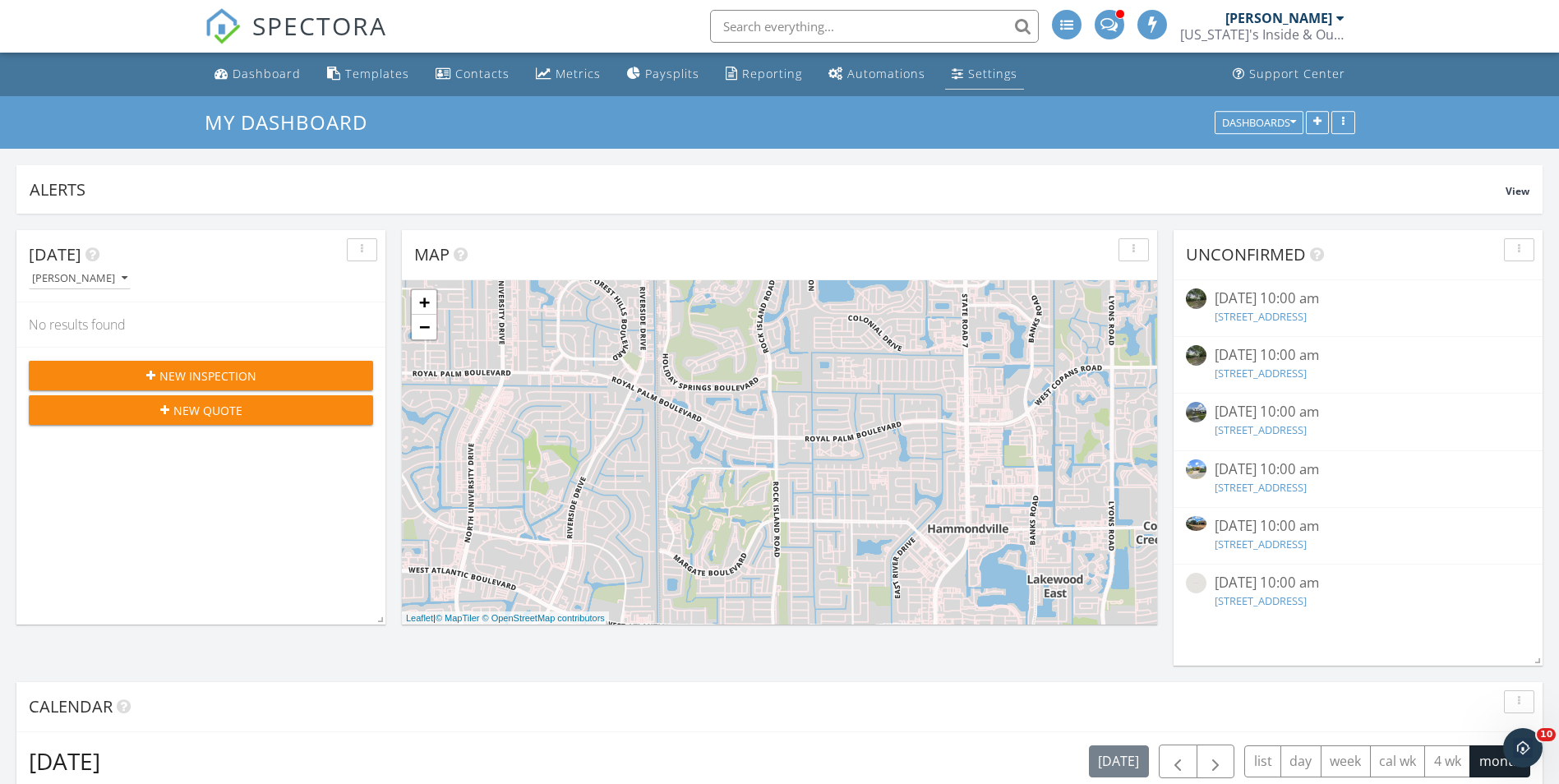
click at [968, 71] on div "Settings" at bounding box center [993, 74] width 49 height 16
click at [867, 81] on div "Automations" at bounding box center [886, 74] width 78 height 16
click at [993, 77] on div "Settings" at bounding box center [993, 74] width 49 height 16
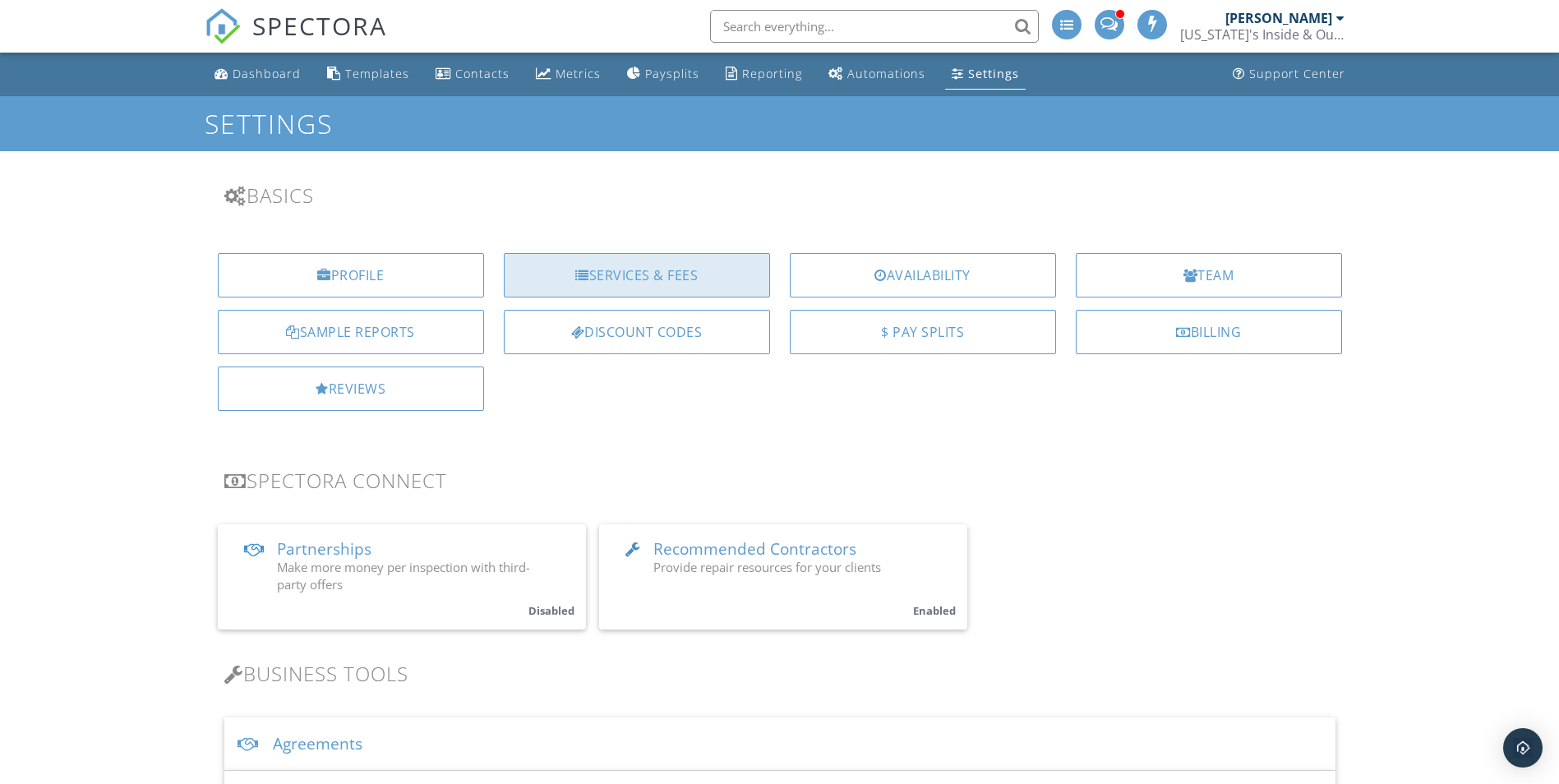
click at [693, 266] on div "Services & Fees" at bounding box center [637, 275] width 266 height 45
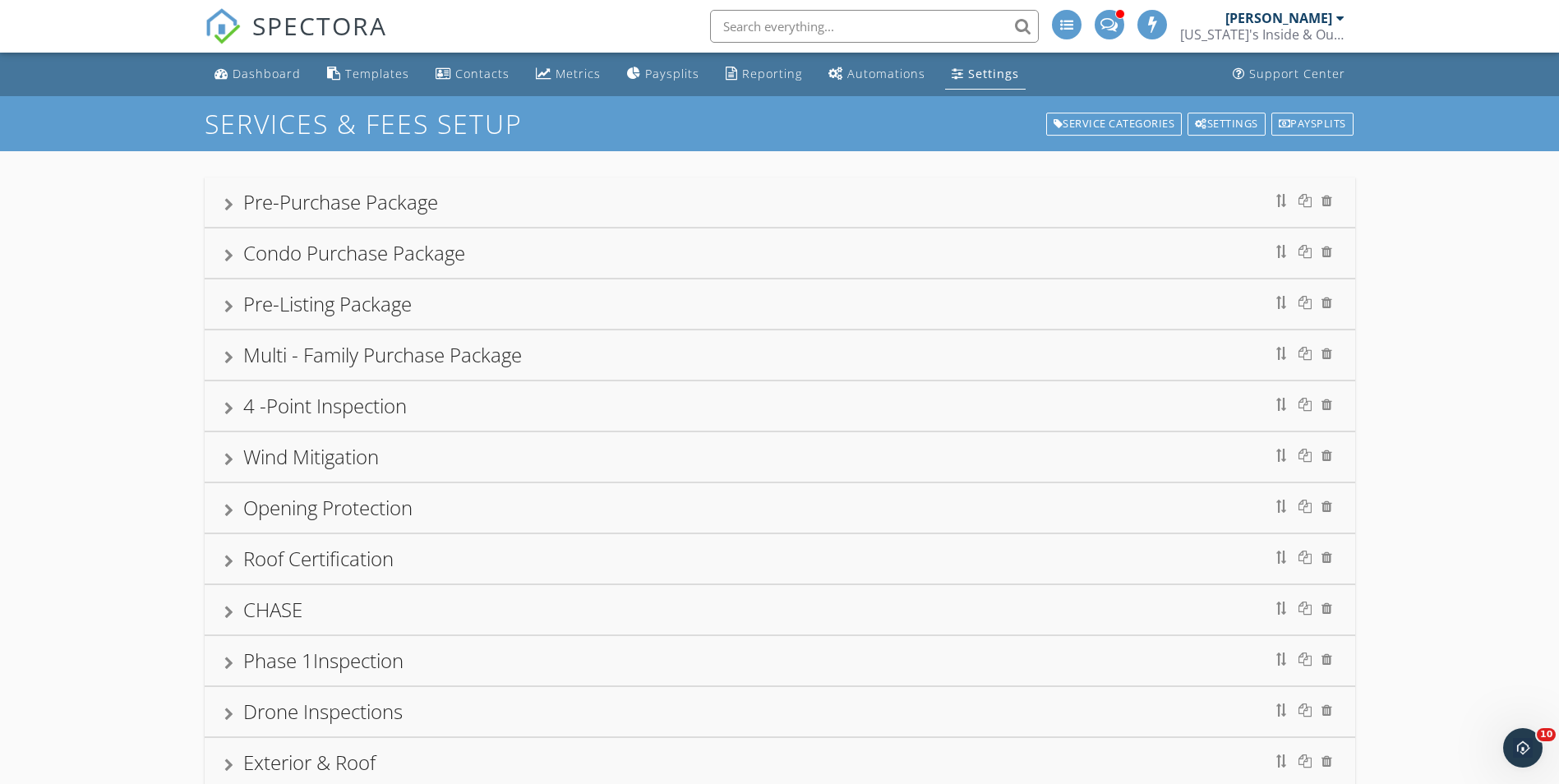
click at [350, 363] on div "Multi - Family Purchase Package" at bounding box center [383, 354] width 279 height 27
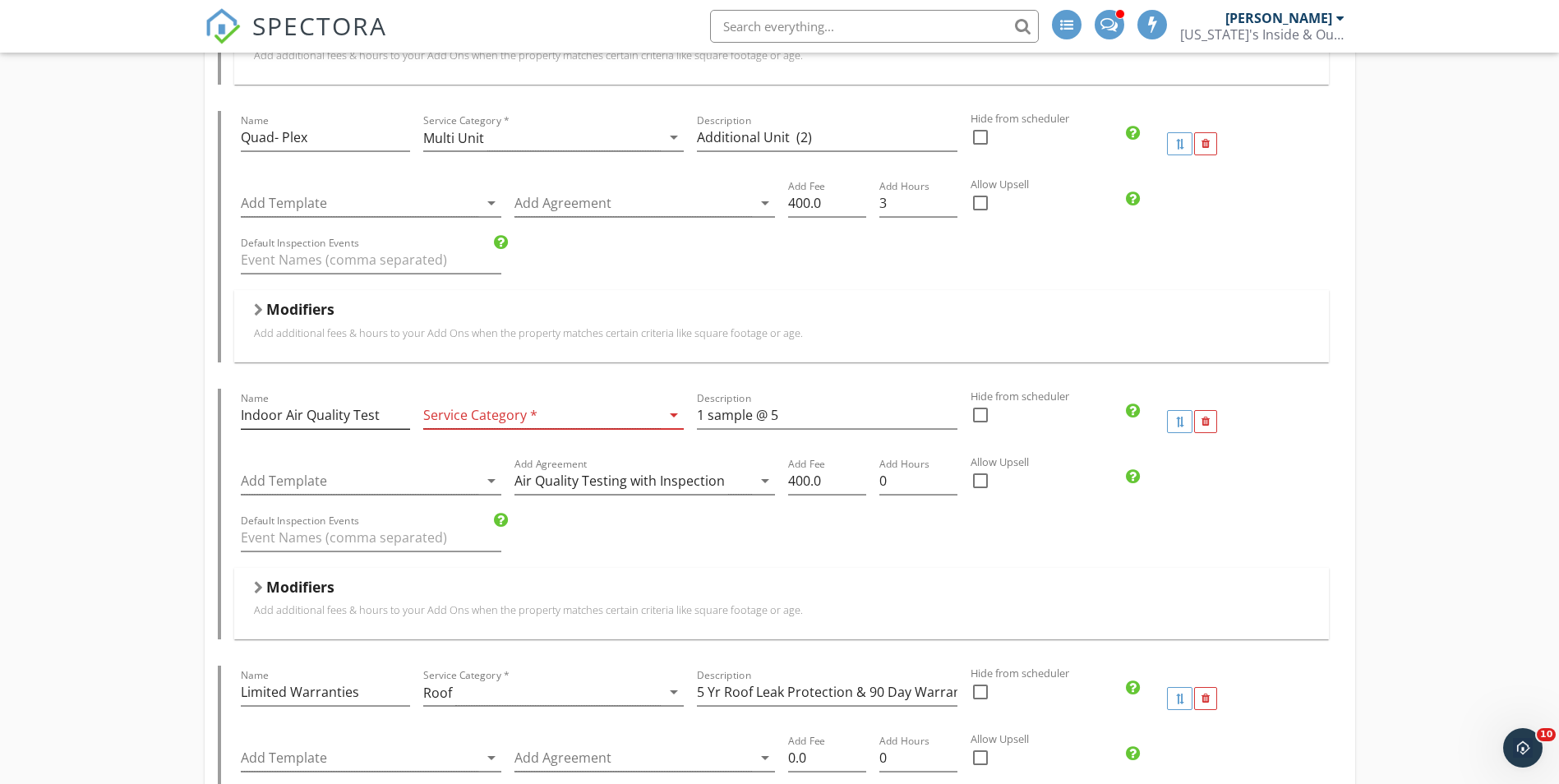
scroll to position [1396, 0]
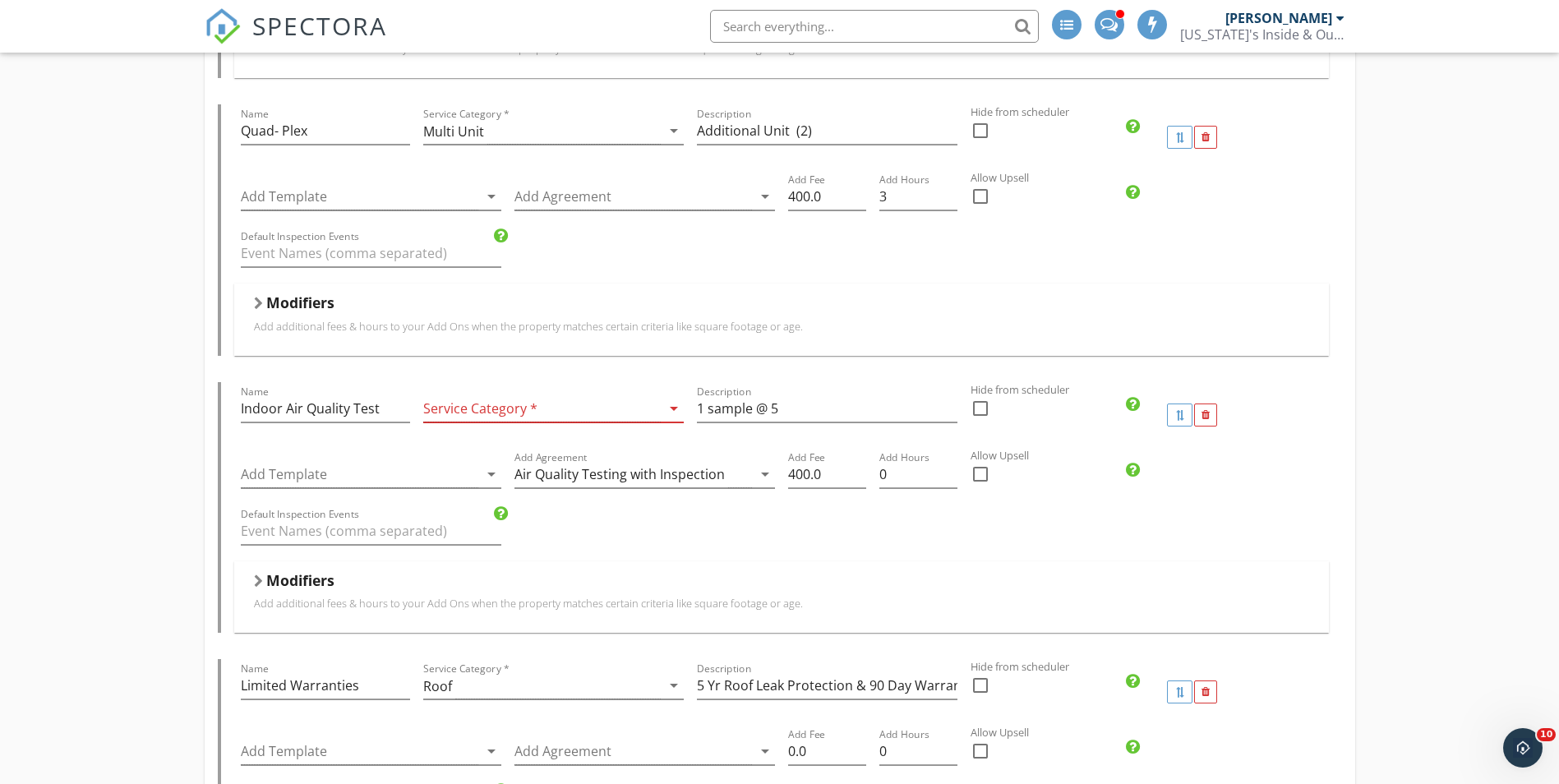
click at [519, 417] on div at bounding box center [542, 408] width 237 height 27
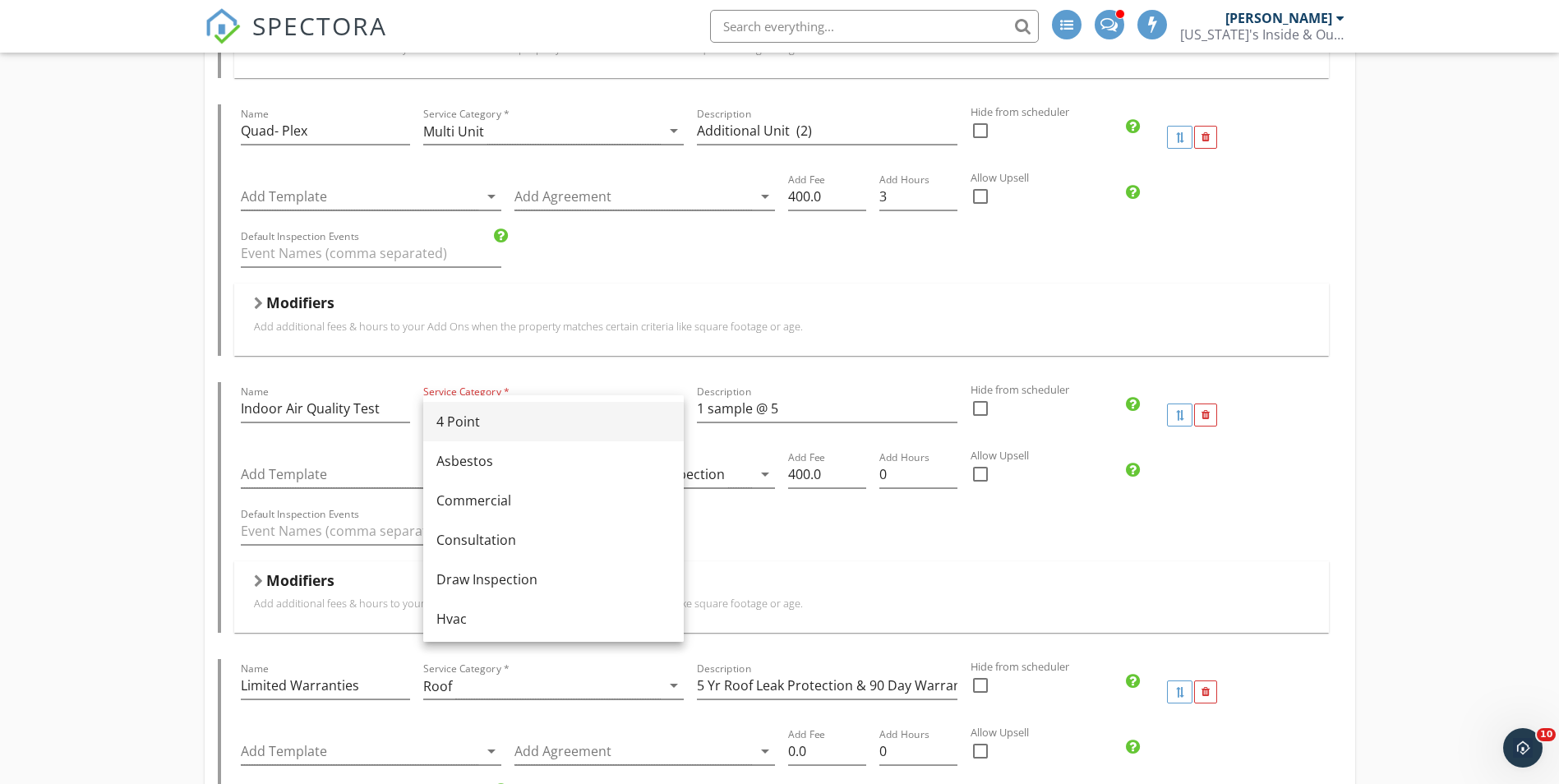
scroll to position [283, 0]
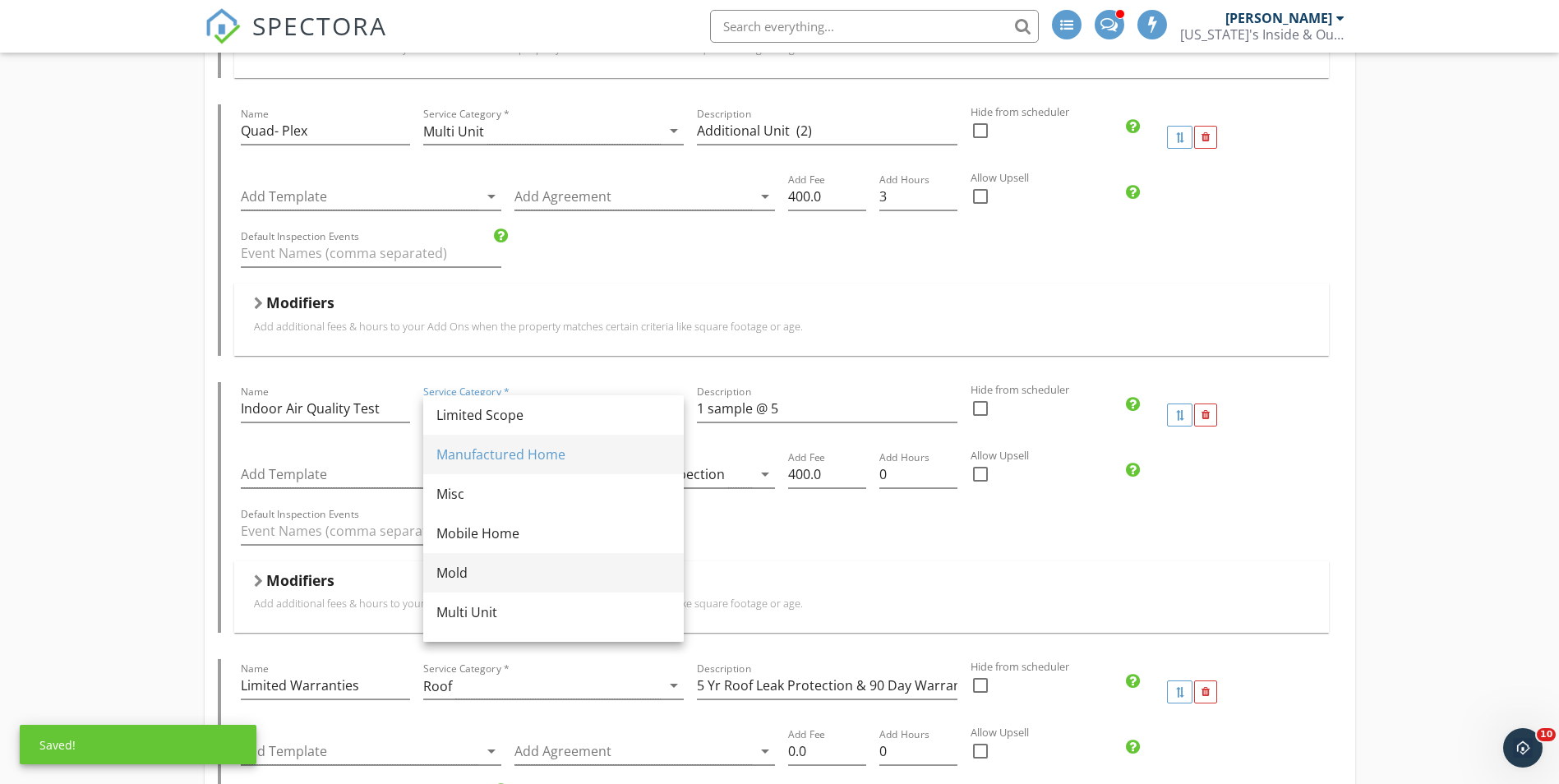
click at [459, 575] on div "Mold" at bounding box center [553, 572] width 234 height 20
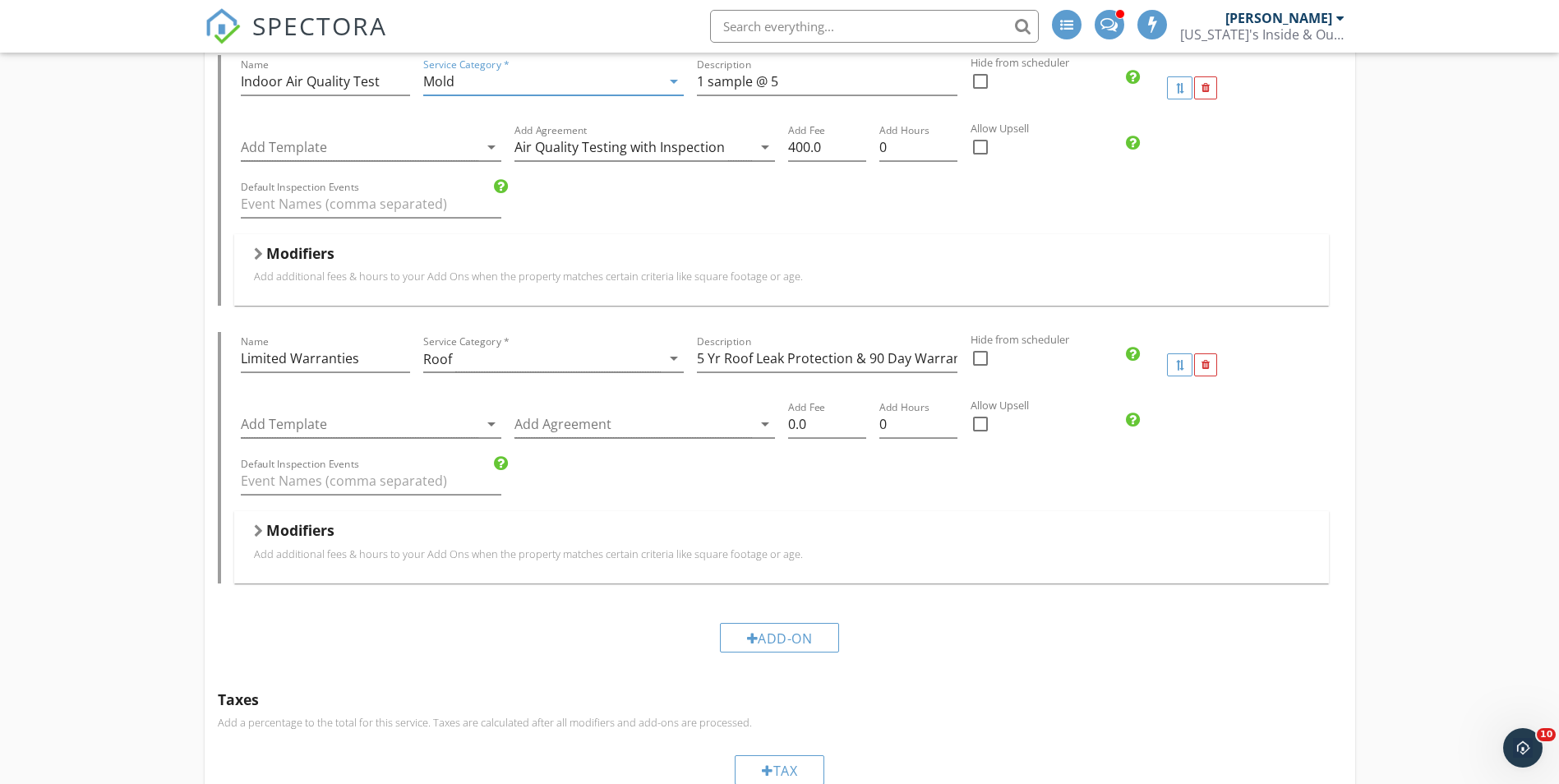
scroll to position [1725, 0]
click at [786, 645] on div "Add-On" at bounding box center [779, 636] width 120 height 30
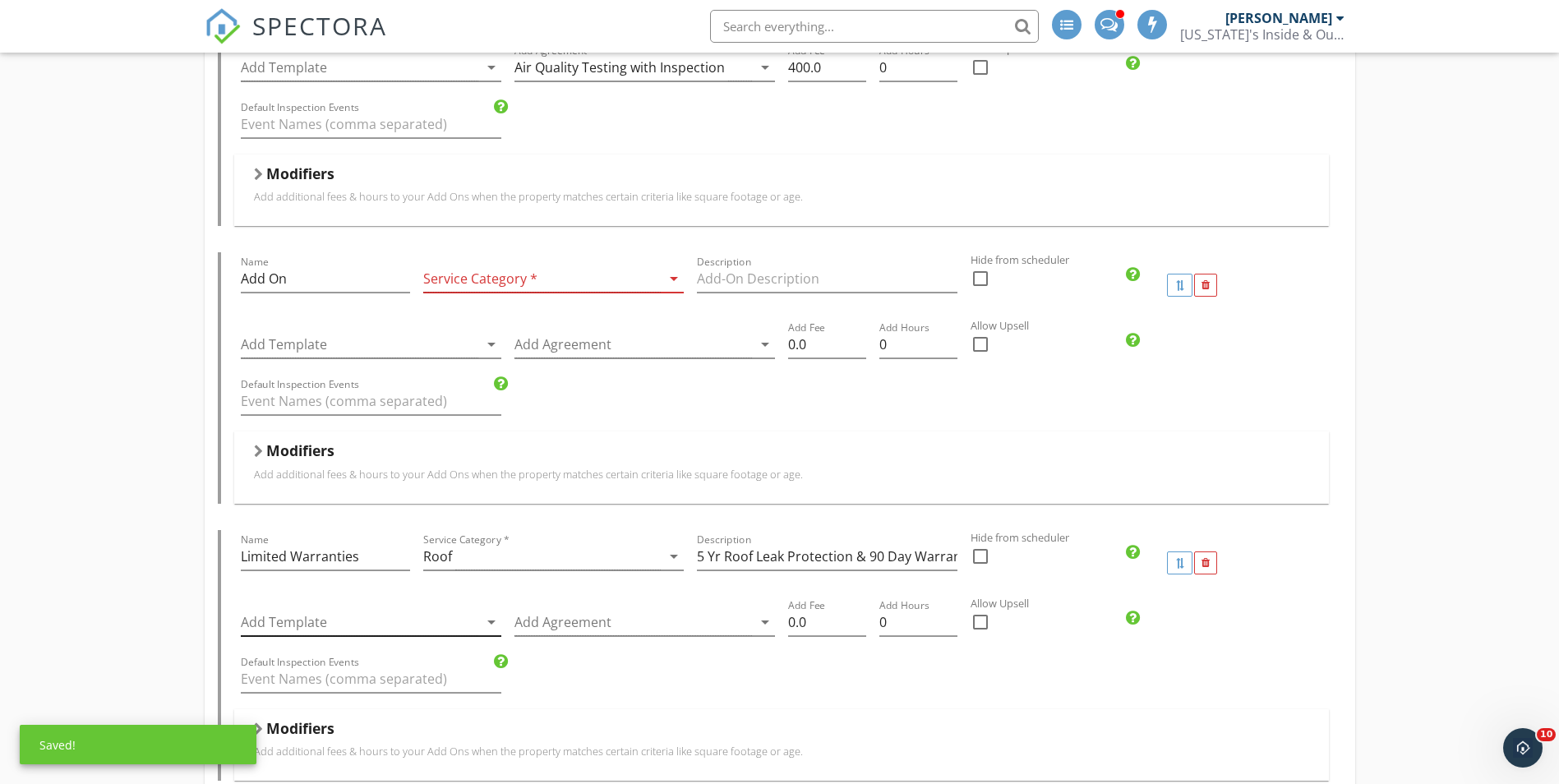
scroll to position [1807, 0]
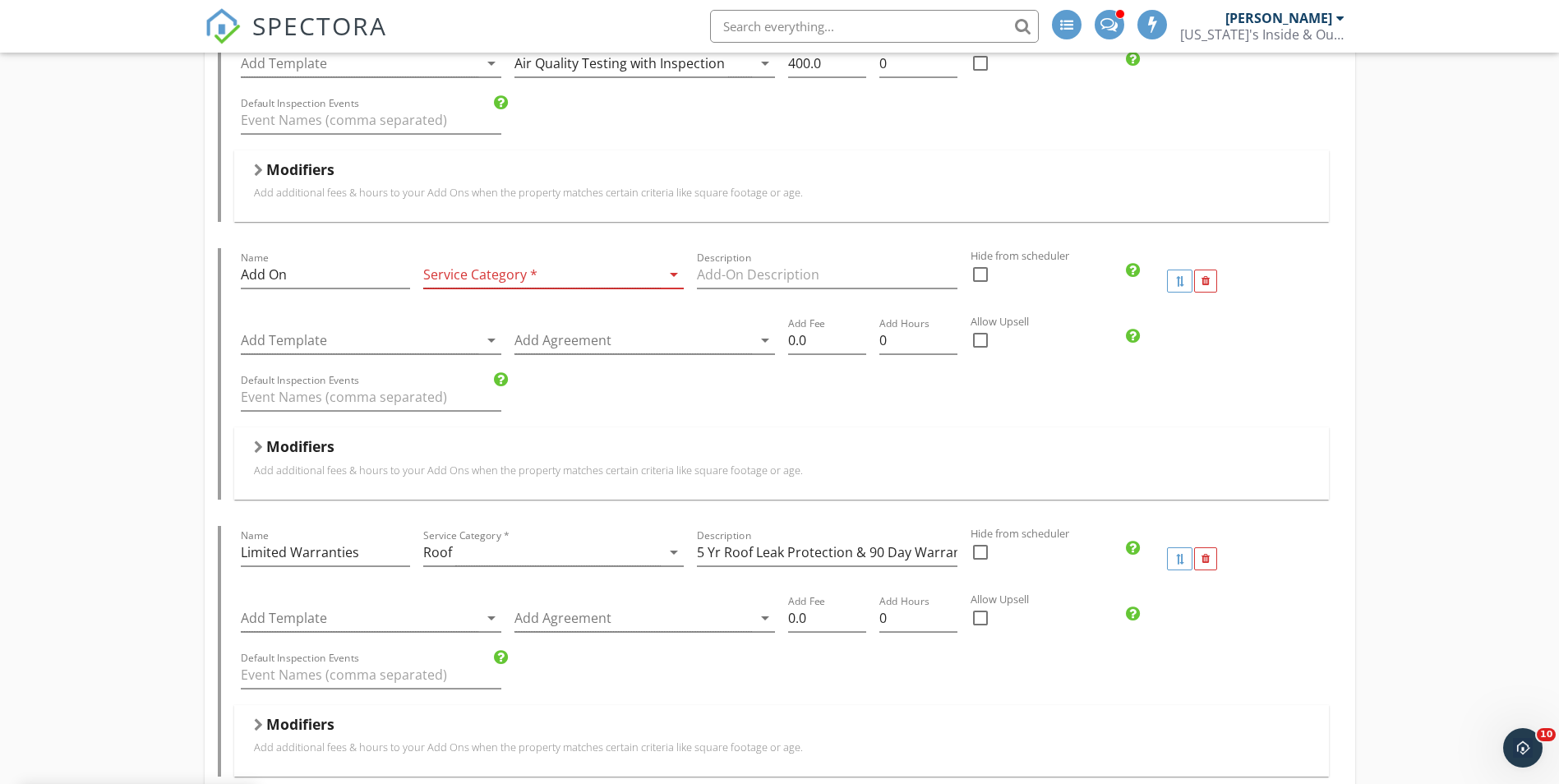
click at [391, 568] on div "Name Limited Warranties" at bounding box center [325, 561] width 169 height 44
click at [391, 555] on input "Limited Warranties" at bounding box center [325, 552] width 169 height 27
drag, startPoint x: 385, startPoint y: 555, endPoint x: 193, endPoint y: 554, distance: 192.0
click at [193, 554] on div "Pre-Purchase Package Condo Purchase Package Pre-Listing Package Multi - Family …" at bounding box center [779, 275] width 1559 height 3864
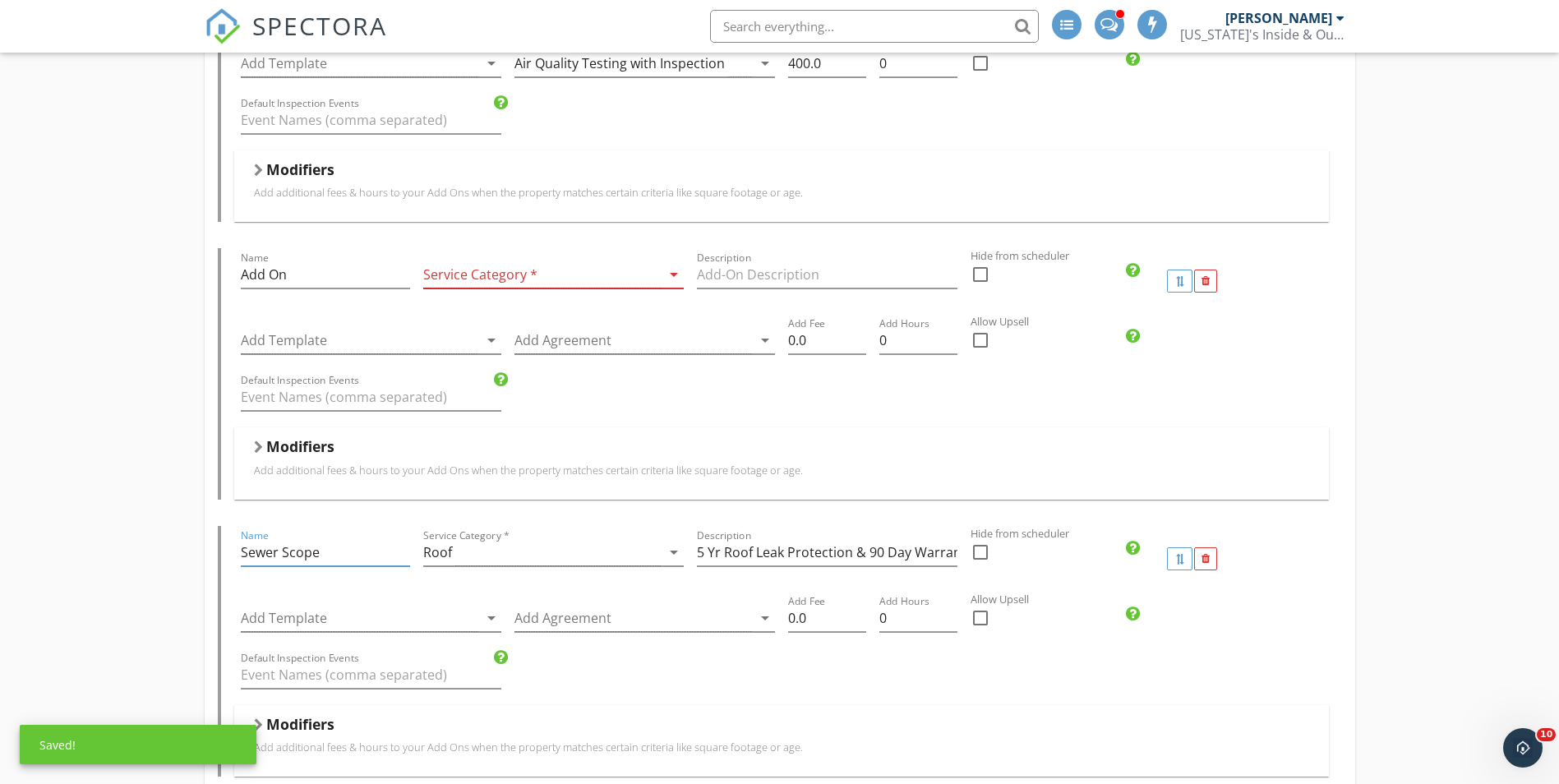
type input "Sewer Scope"
click at [516, 559] on div "Roof" at bounding box center [542, 552] width 237 height 27
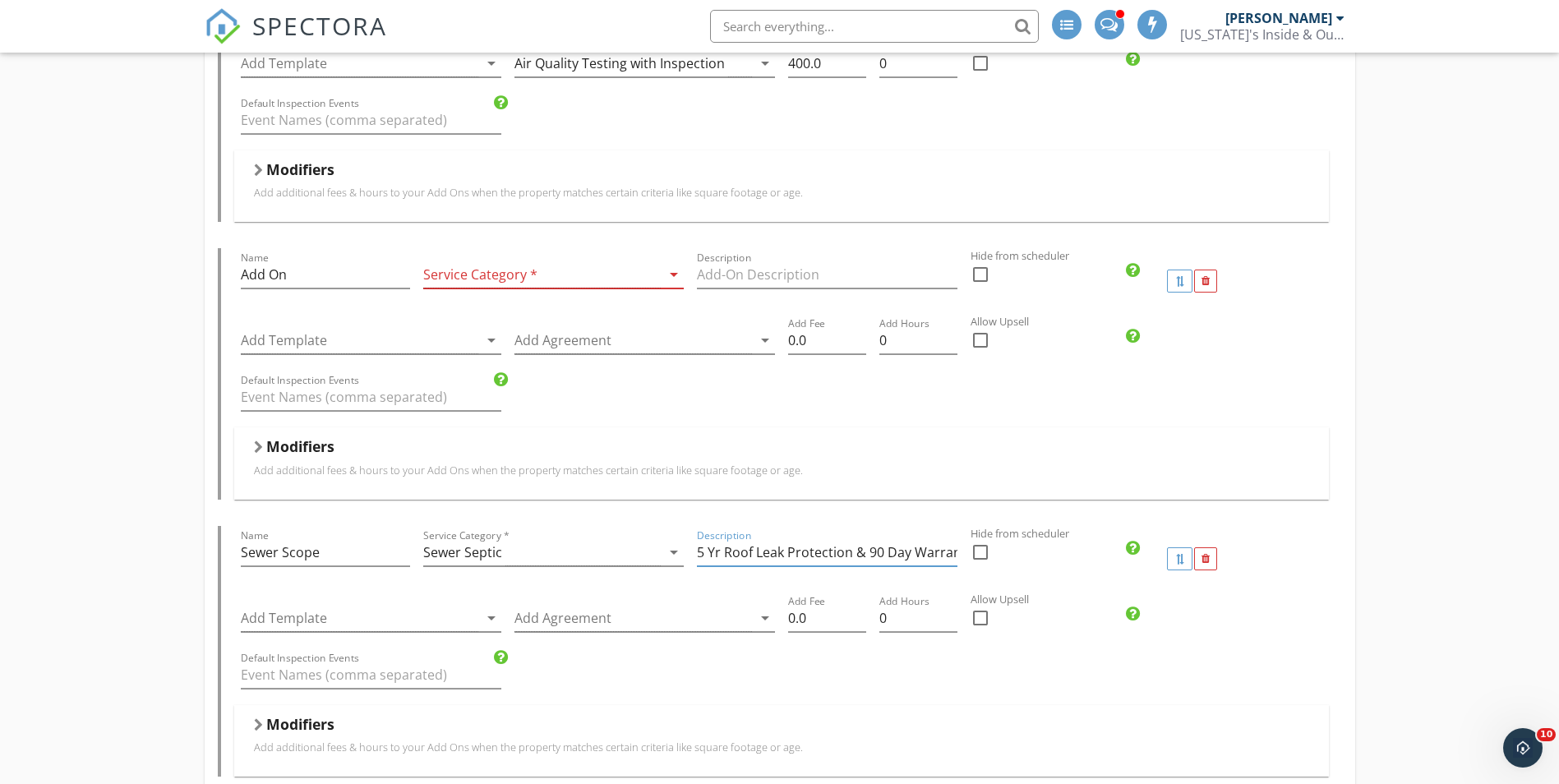
scroll to position [0, 26]
drag, startPoint x: 697, startPoint y: 551, endPoint x: 964, endPoint y: 582, distance: 268.8
click at [964, 582] on div "Name Sewer Scope Service Category * Sewer Septic arrow_drop_down Description 5 …" at bounding box center [781, 558] width 1095 height 66
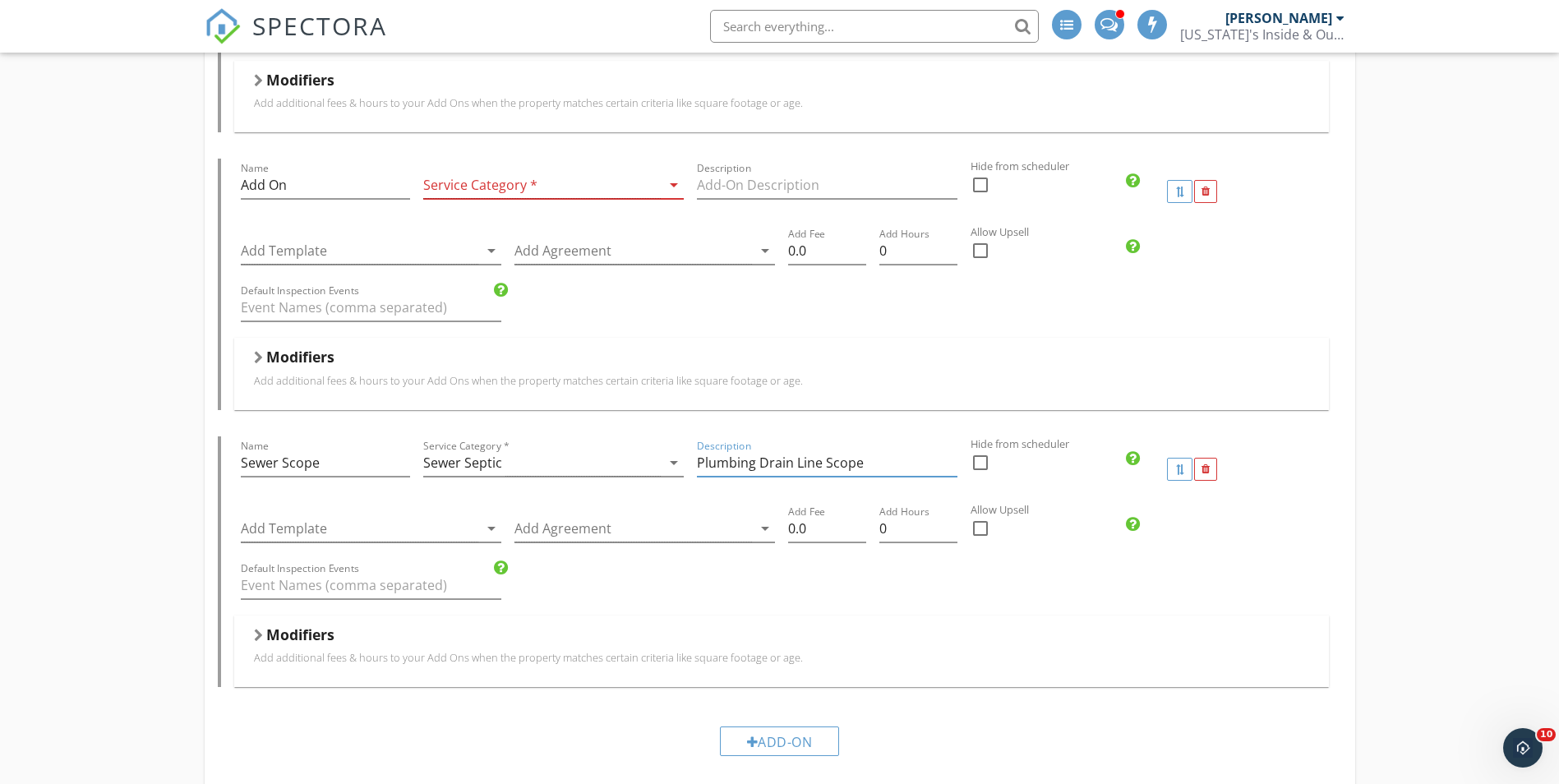
scroll to position [1889, 0]
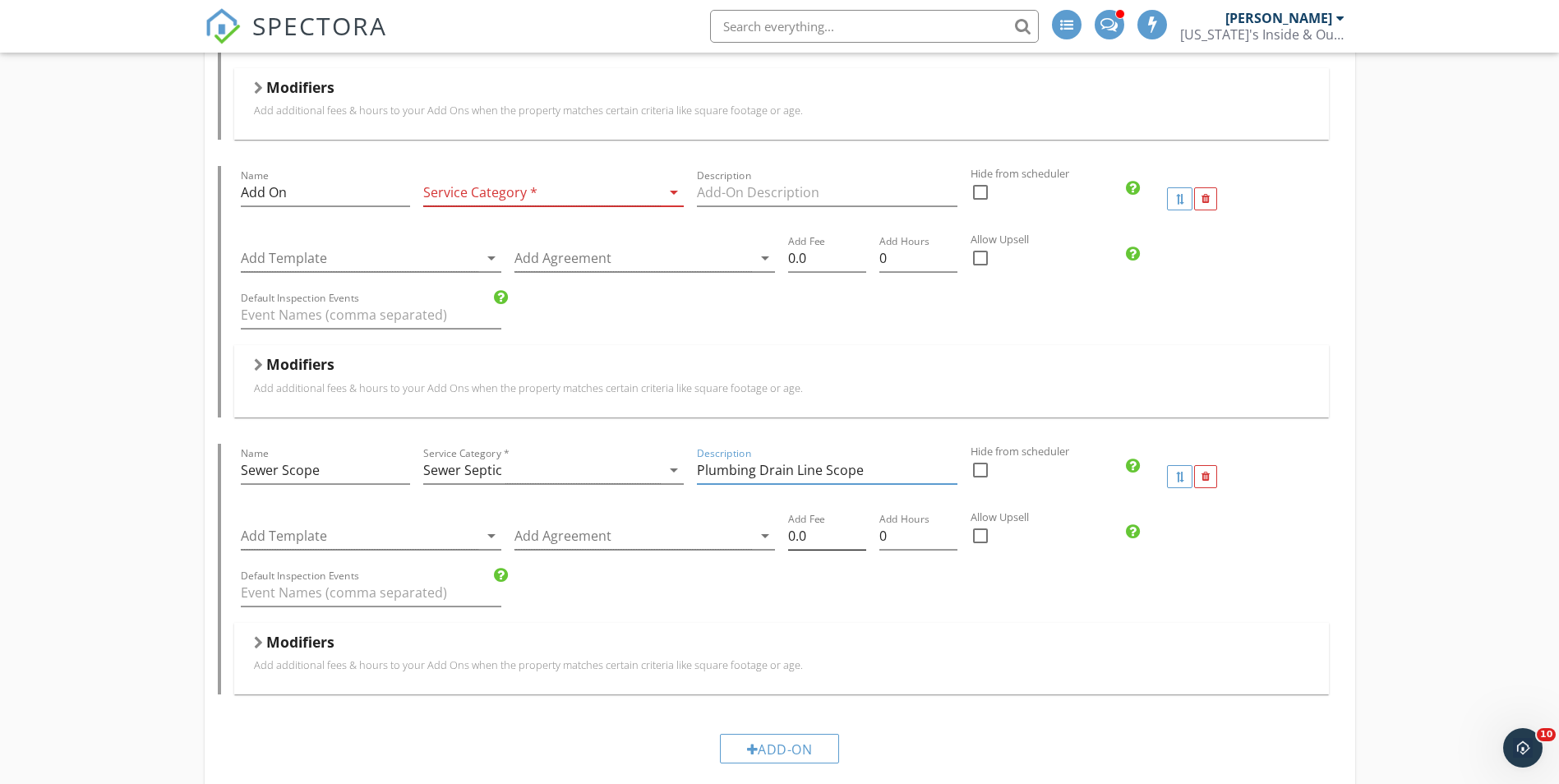
type input "Plumbing Drain Line Scope"
drag, startPoint x: 813, startPoint y: 539, endPoint x: 777, endPoint y: 538, distance: 36.0
click at [777, 538] on div "Add Template arrow_drop_down Add Agreement arrow_drop_down Add Fee 0.0 Add Hour…" at bounding box center [781, 537] width 1095 height 57
click at [814, 539] on input "395" at bounding box center [826, 535] width 78 height 27
type input "3"
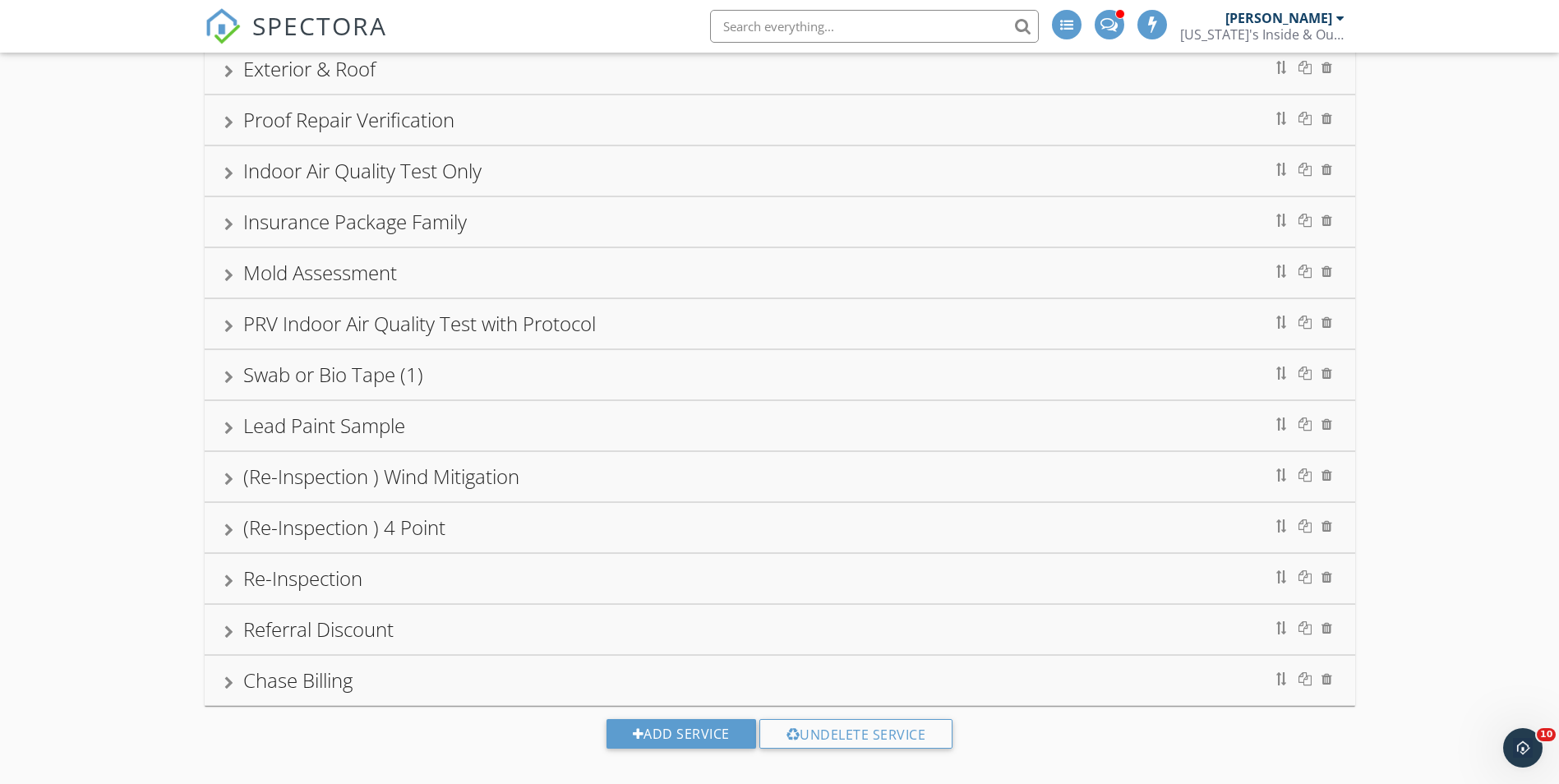
scroll to position [3231, 0]
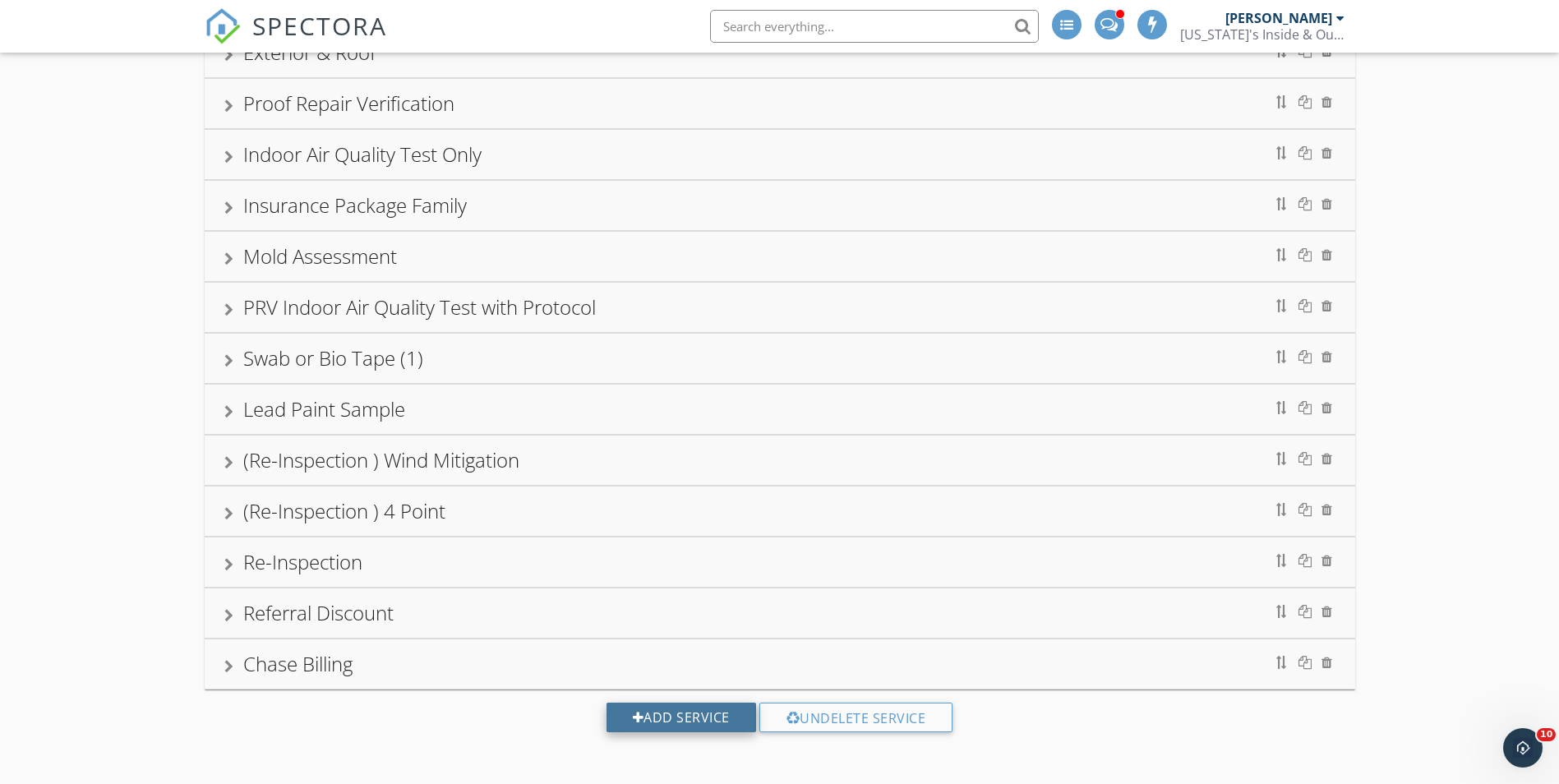
type input "295"
click at [695, 724] on div "Add Service" at bounding box center [681, 717] width 150 height 30
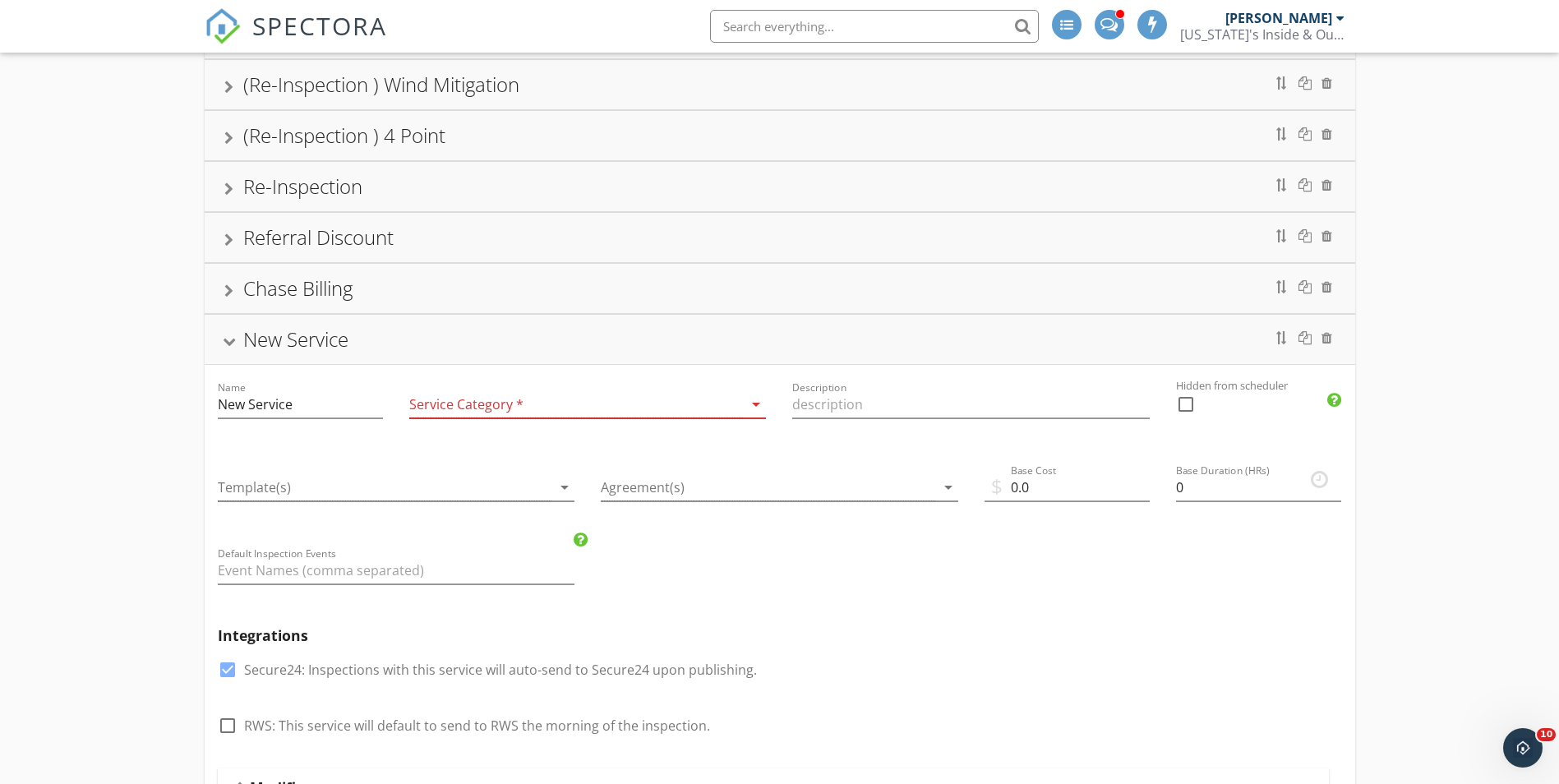
scroll to position [1038, 0]
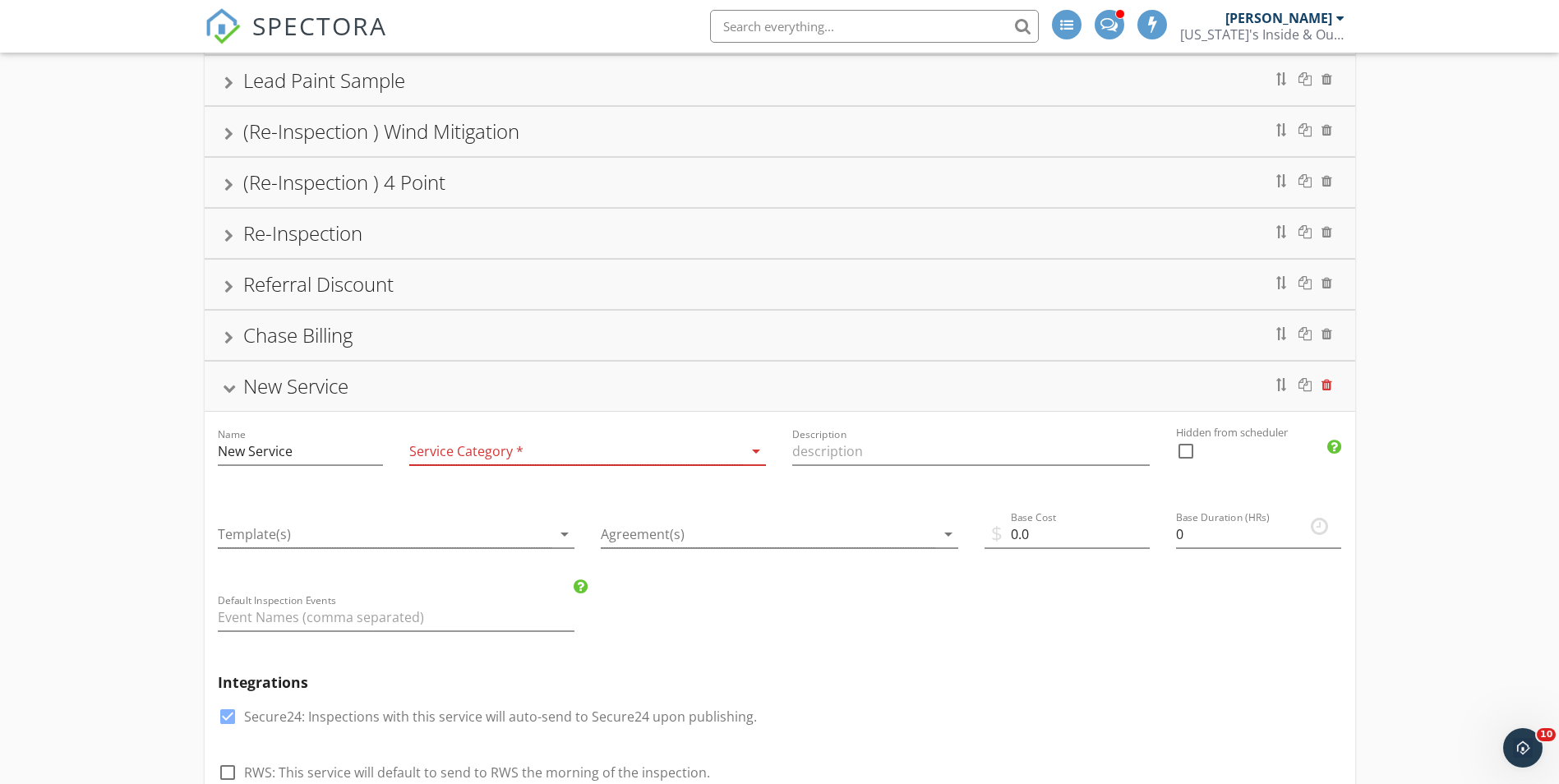
click at [1329, 388] on div at bounding box center [1327, 384] width 11 height 13
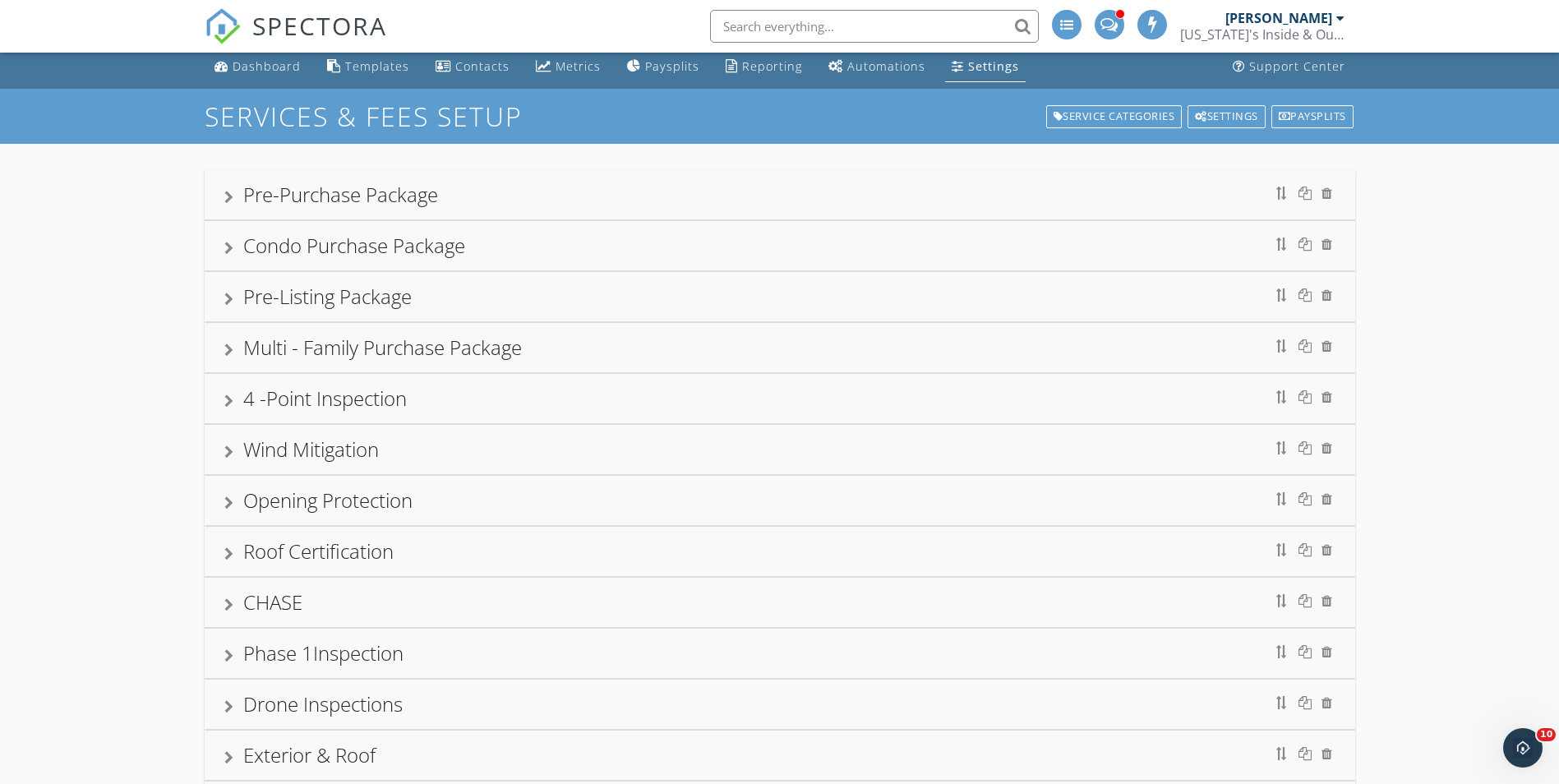
scroll to position [0, 0]
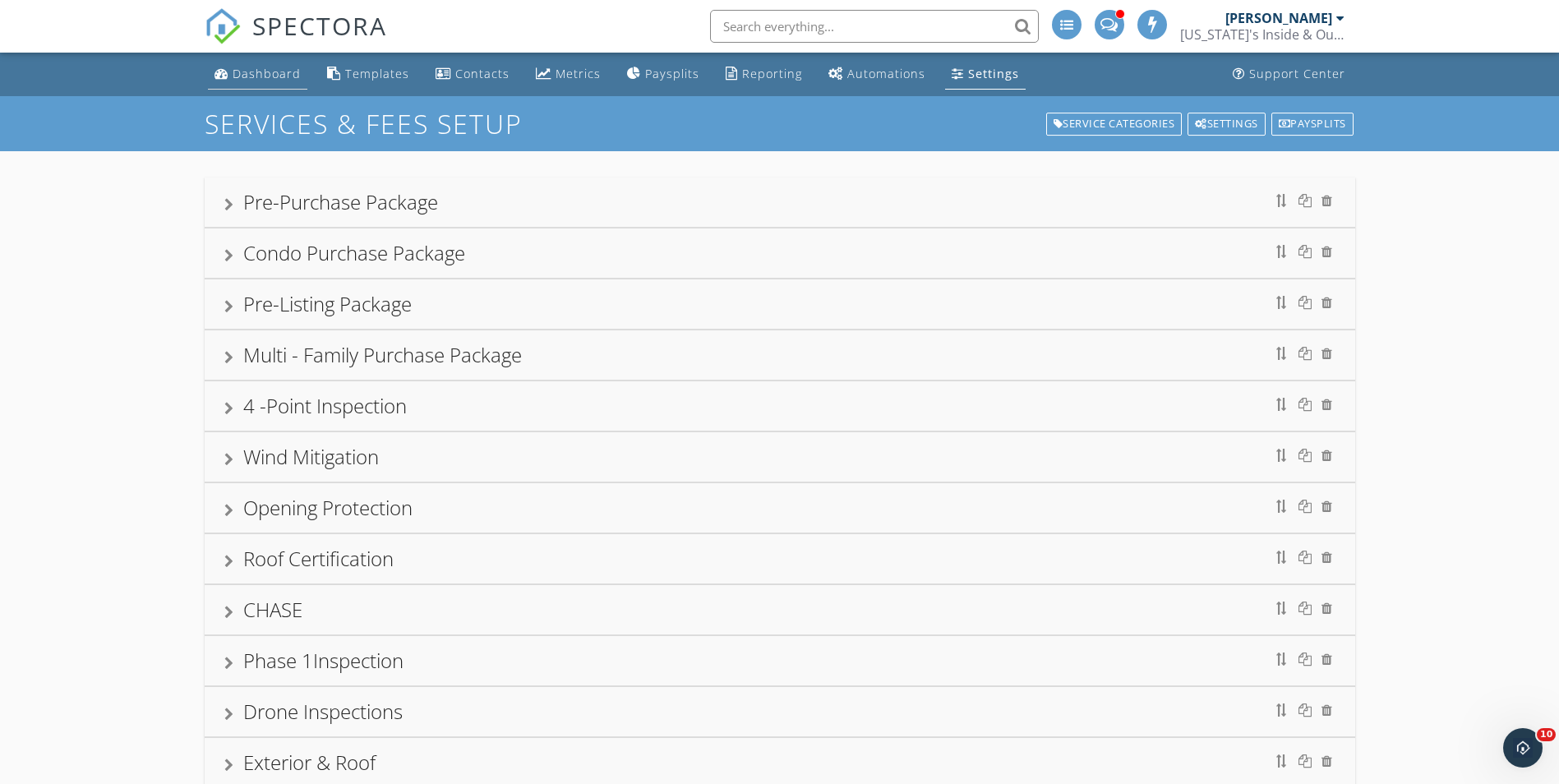
click at [266, 79] on div "Dashboard" at bounding box center [266, 74] width 68 height 16
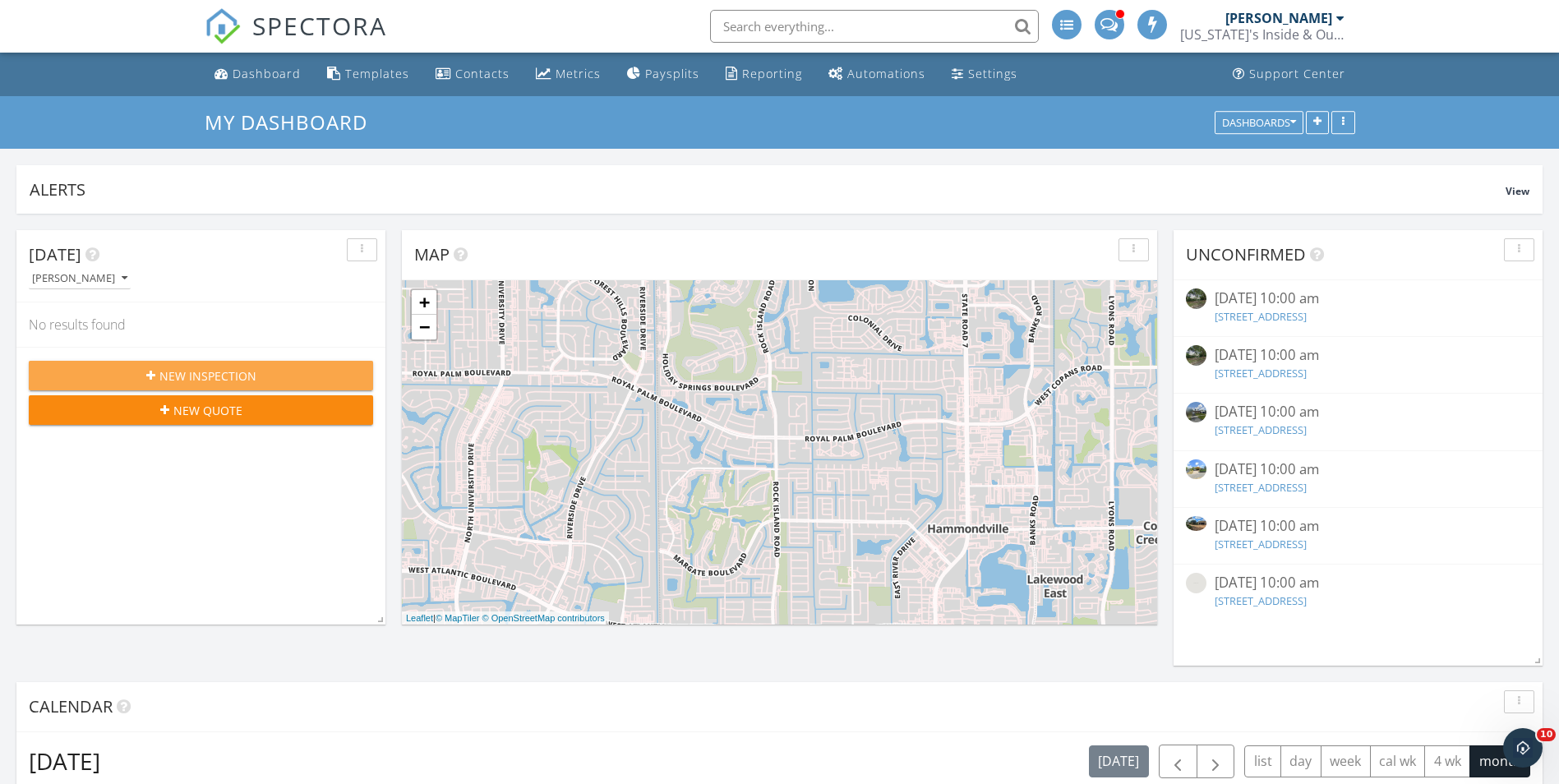
click at [186, 388] on button "New Inspection" at bounding box center [201, 376] width 344 height 30
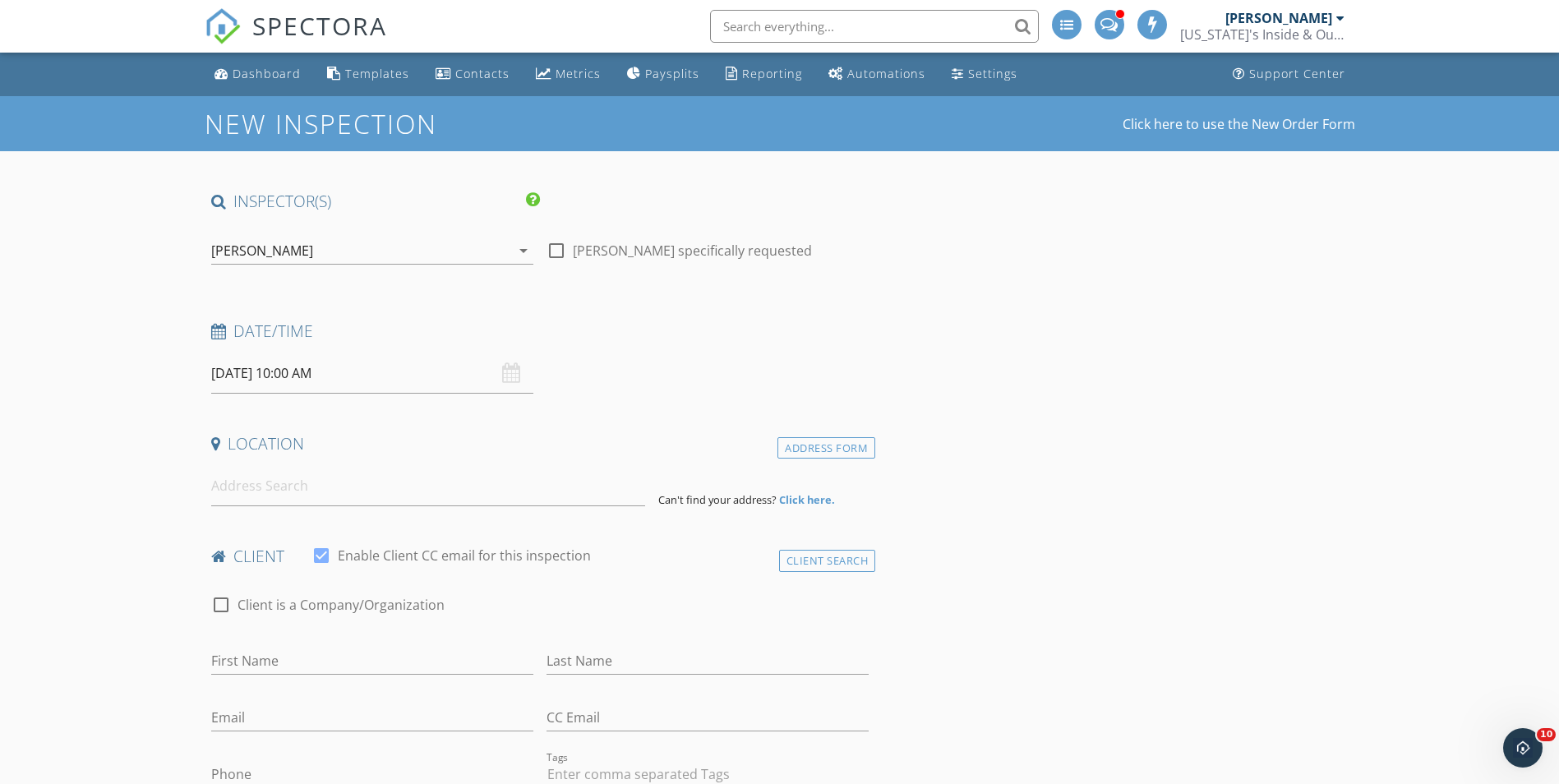
click at [798, 32] on input "text" at bounding box center [874, 26] width 329 height 33
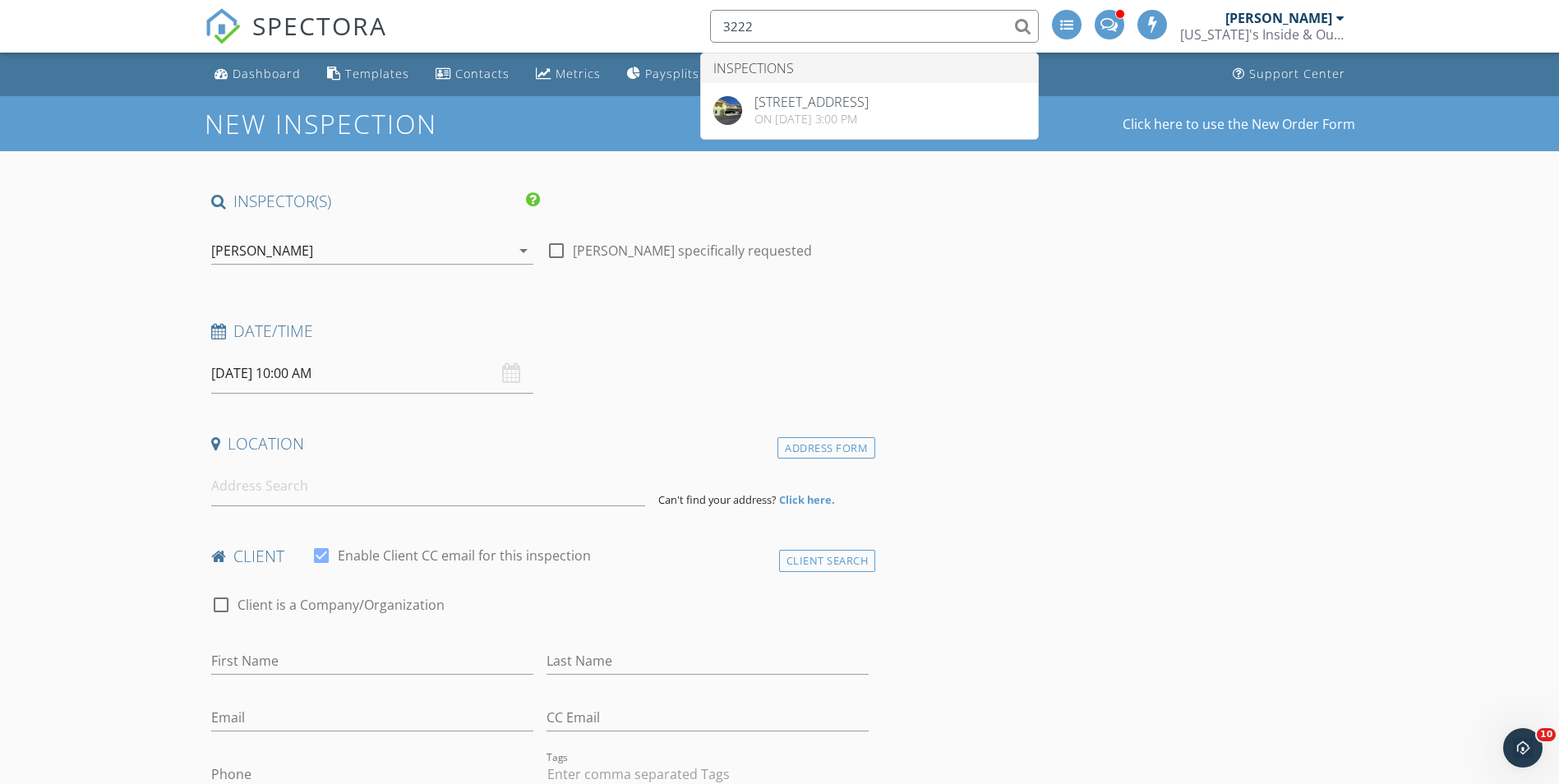
drag, startPoint x: 733, startPoint y: 18, endPoint x: 733, endPoint y: 31, distance: 13.0
click at [733, 20] on input "3222" at bounding box center [874, 26] width 329 height 33
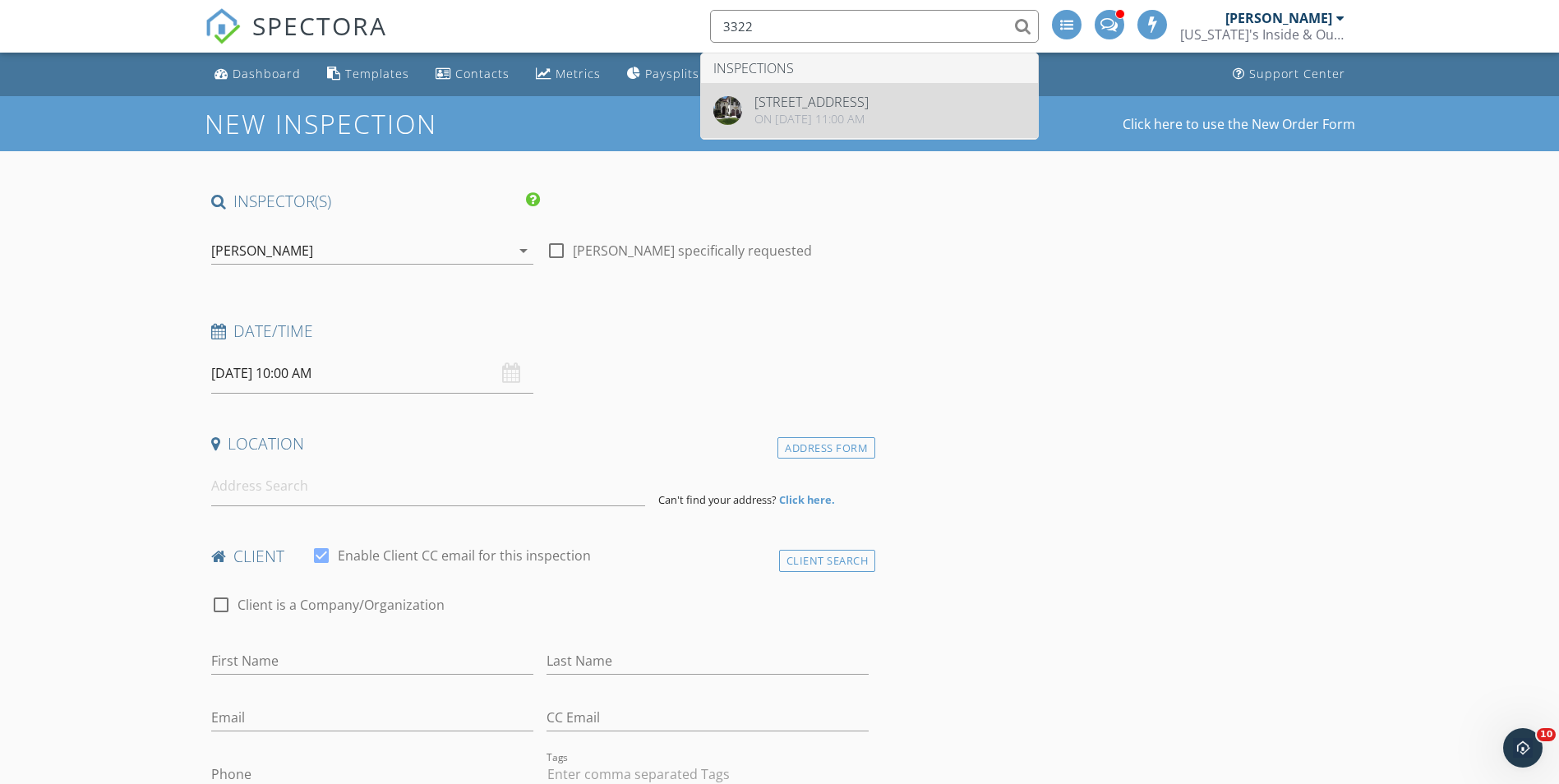
type input "3322"
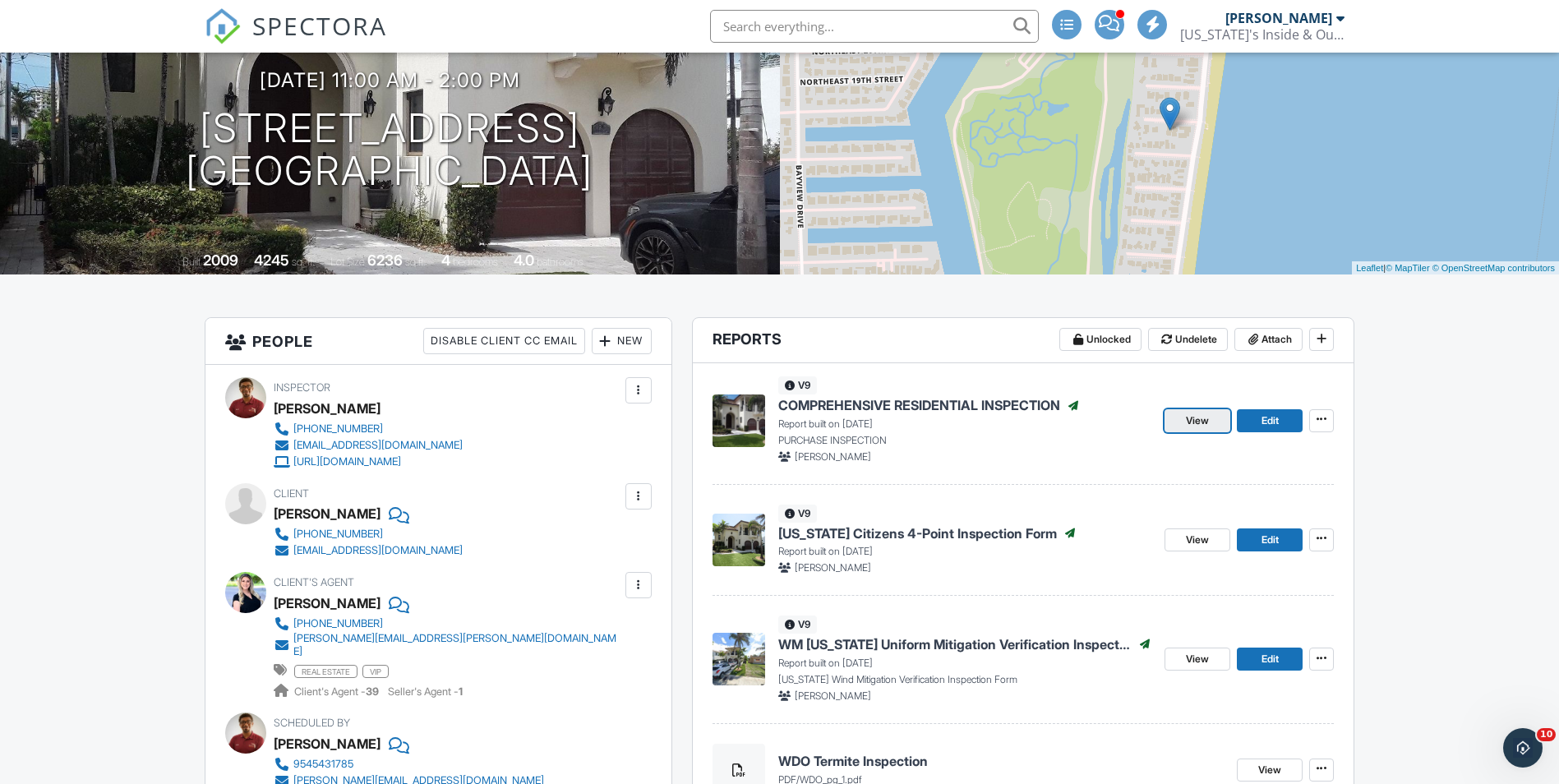
click at [1194, 415] on span "View" at bounding box center [1197, 420] width 23 height 17
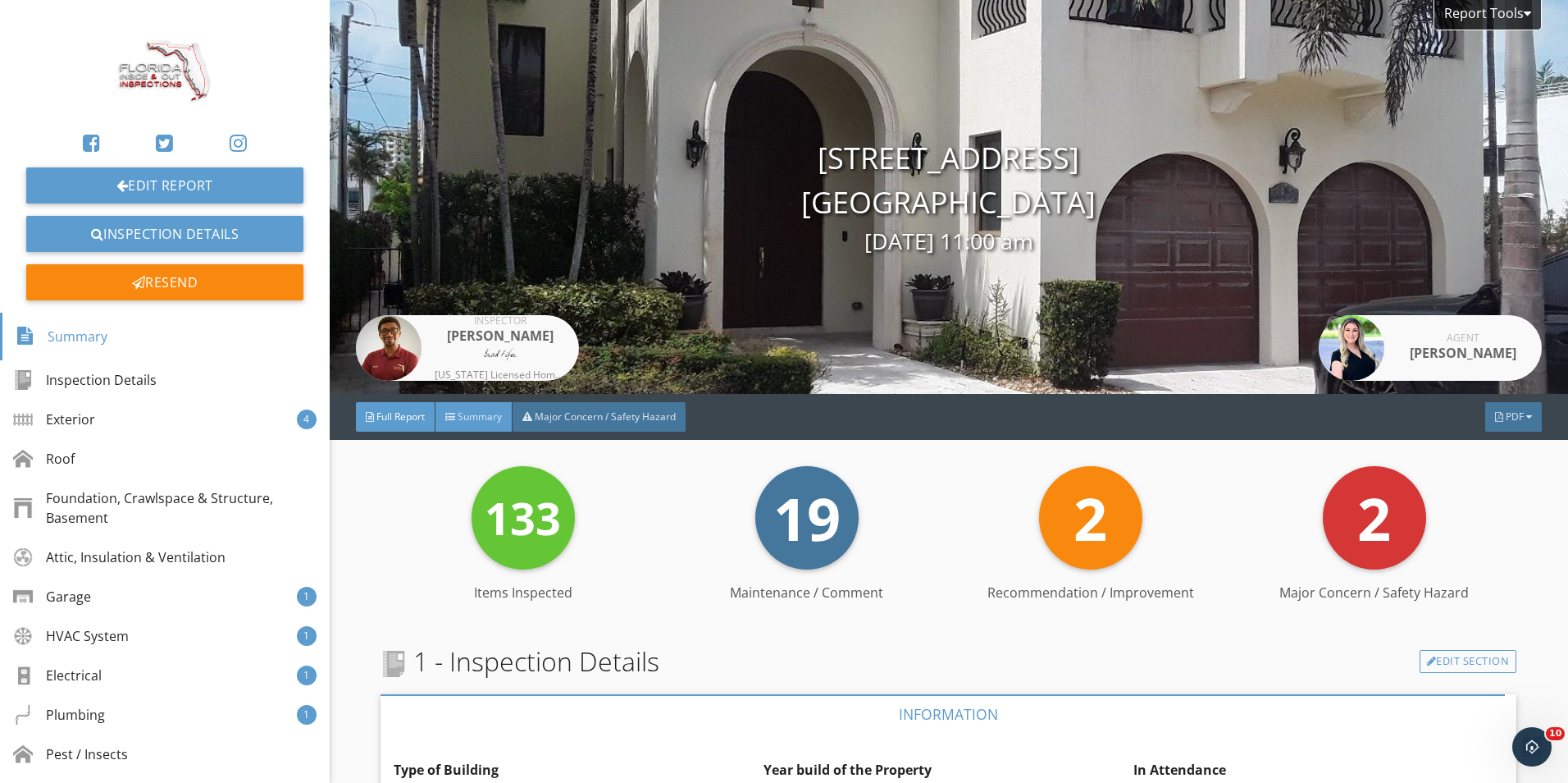
click at [464, 418] on span "Summary" at bounding box center [479, 416] width 45 height 14
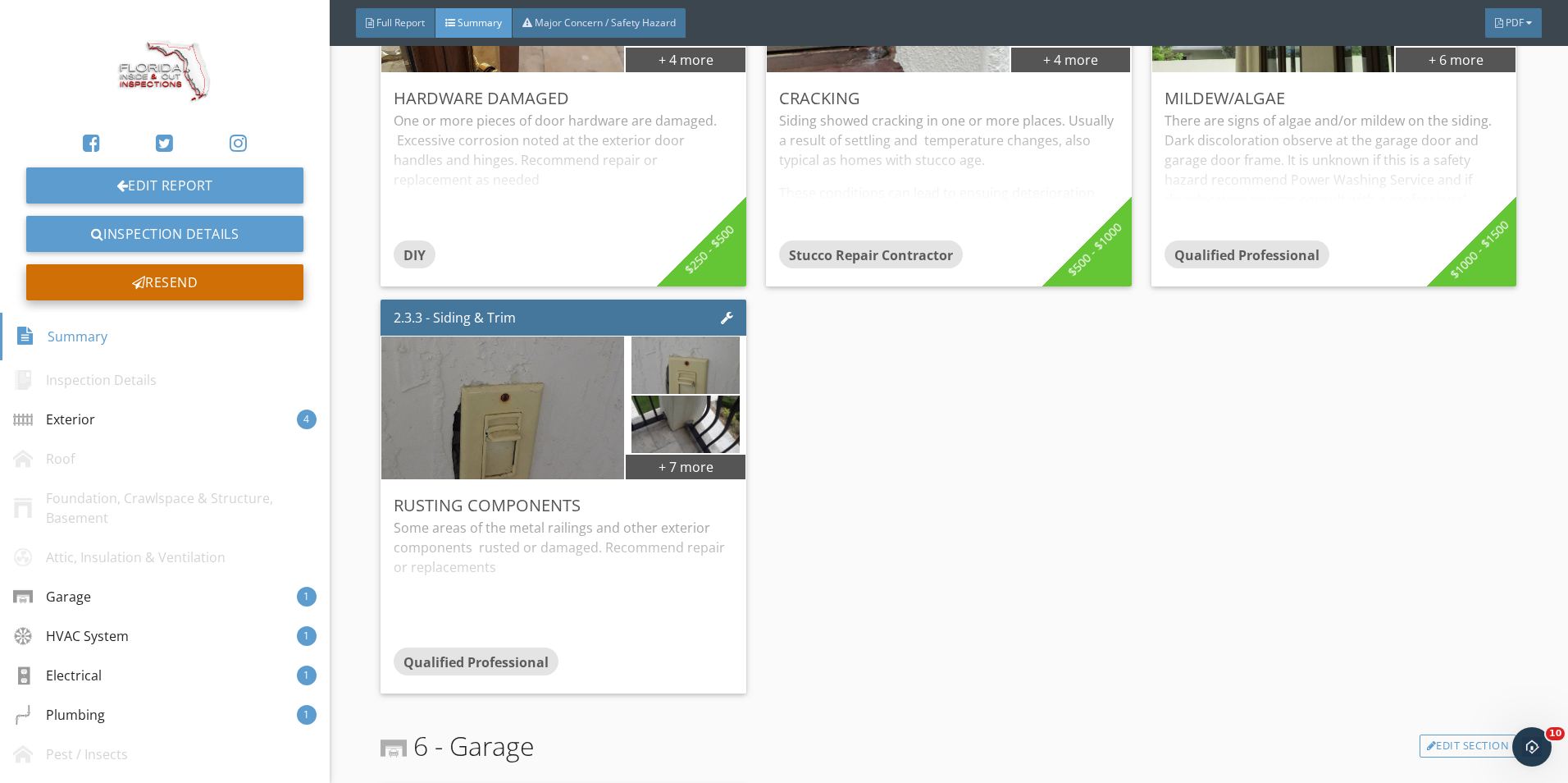
scroll to position [574, 0]
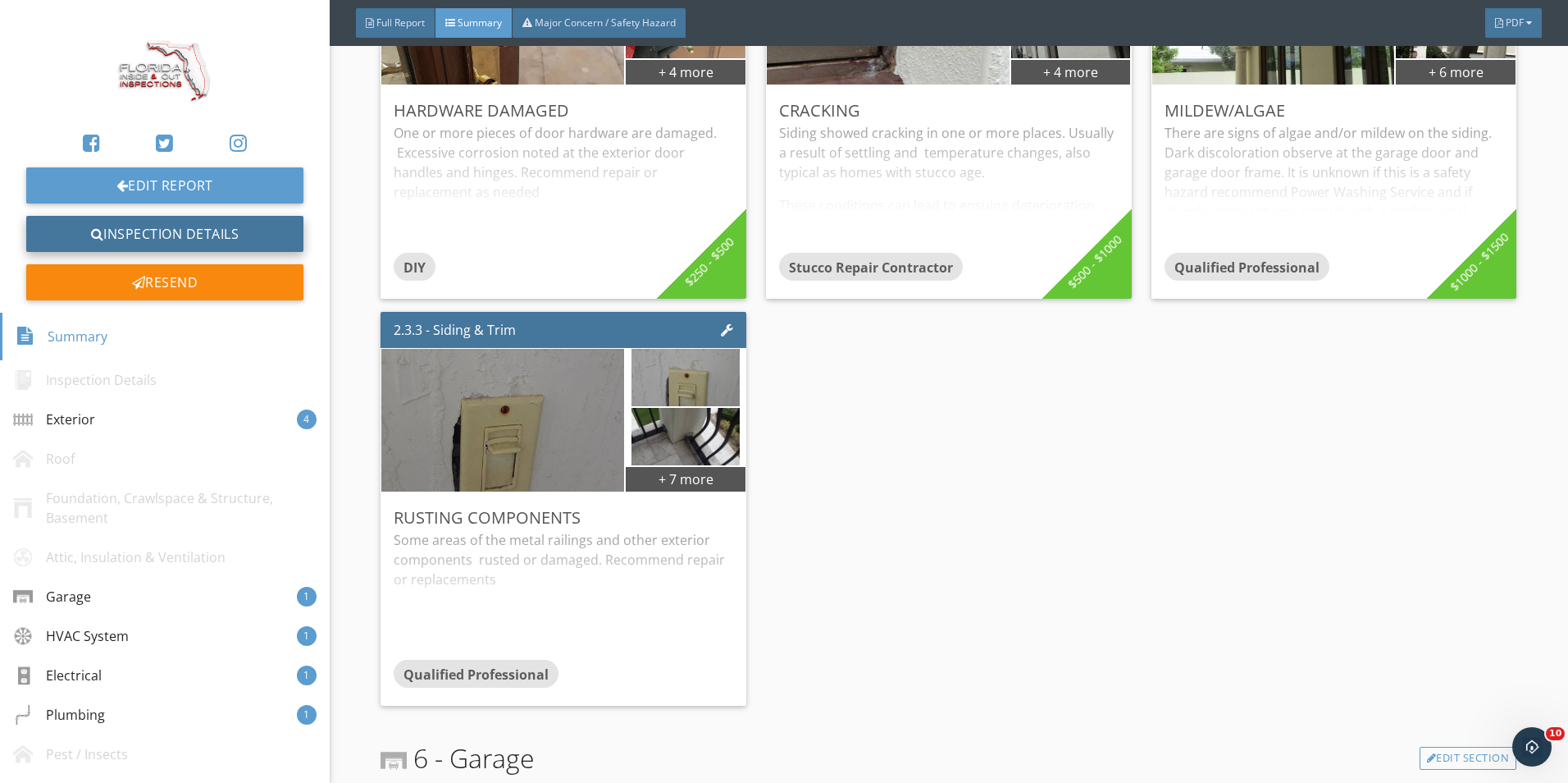
click at [191, 231] on link "Inspection Details" at bounding box center [164, 234] width 277 height 36
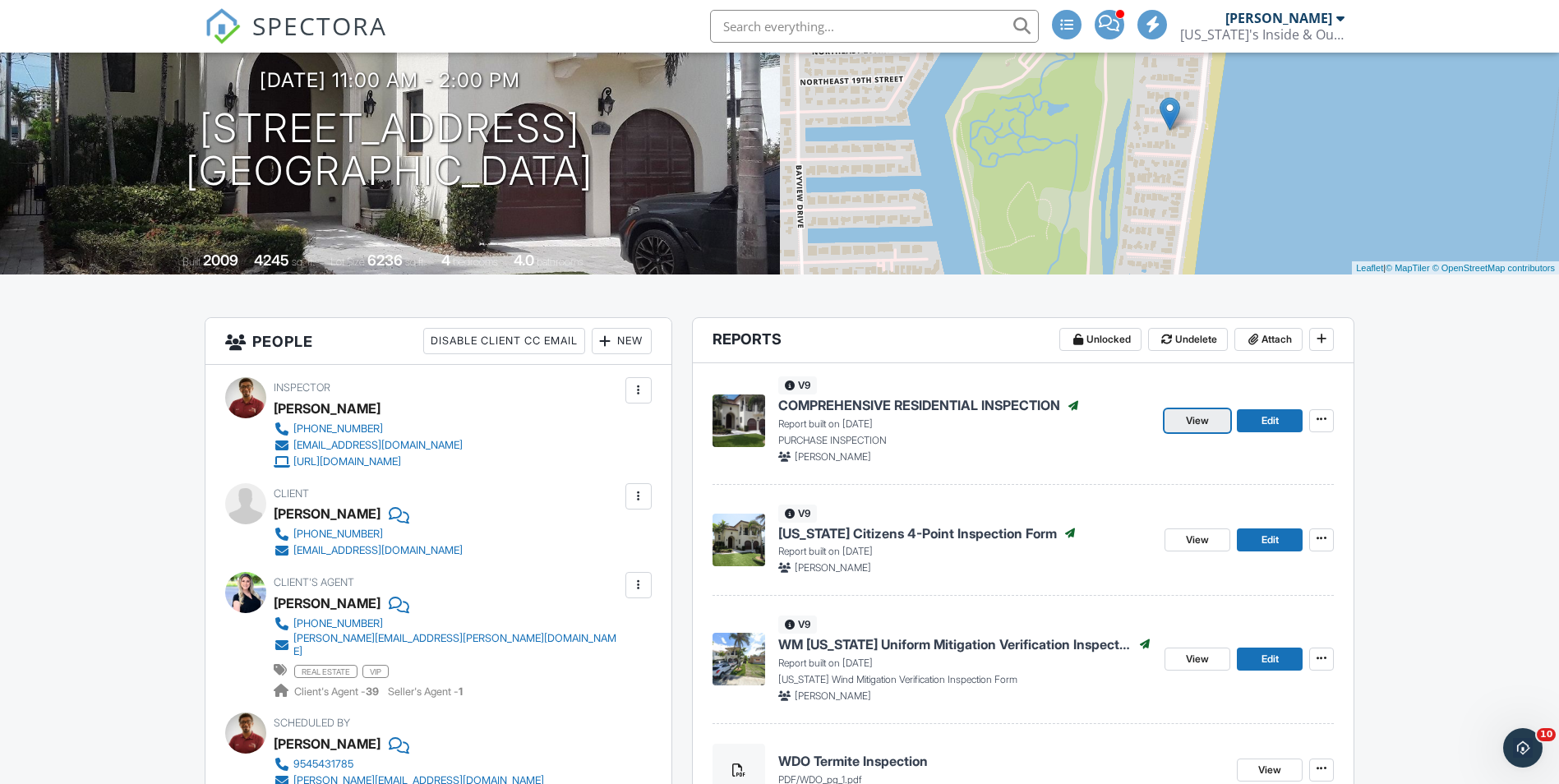
click at [1201, 420] on span "View" at bounding box center [1197, 420] width 23 height 17
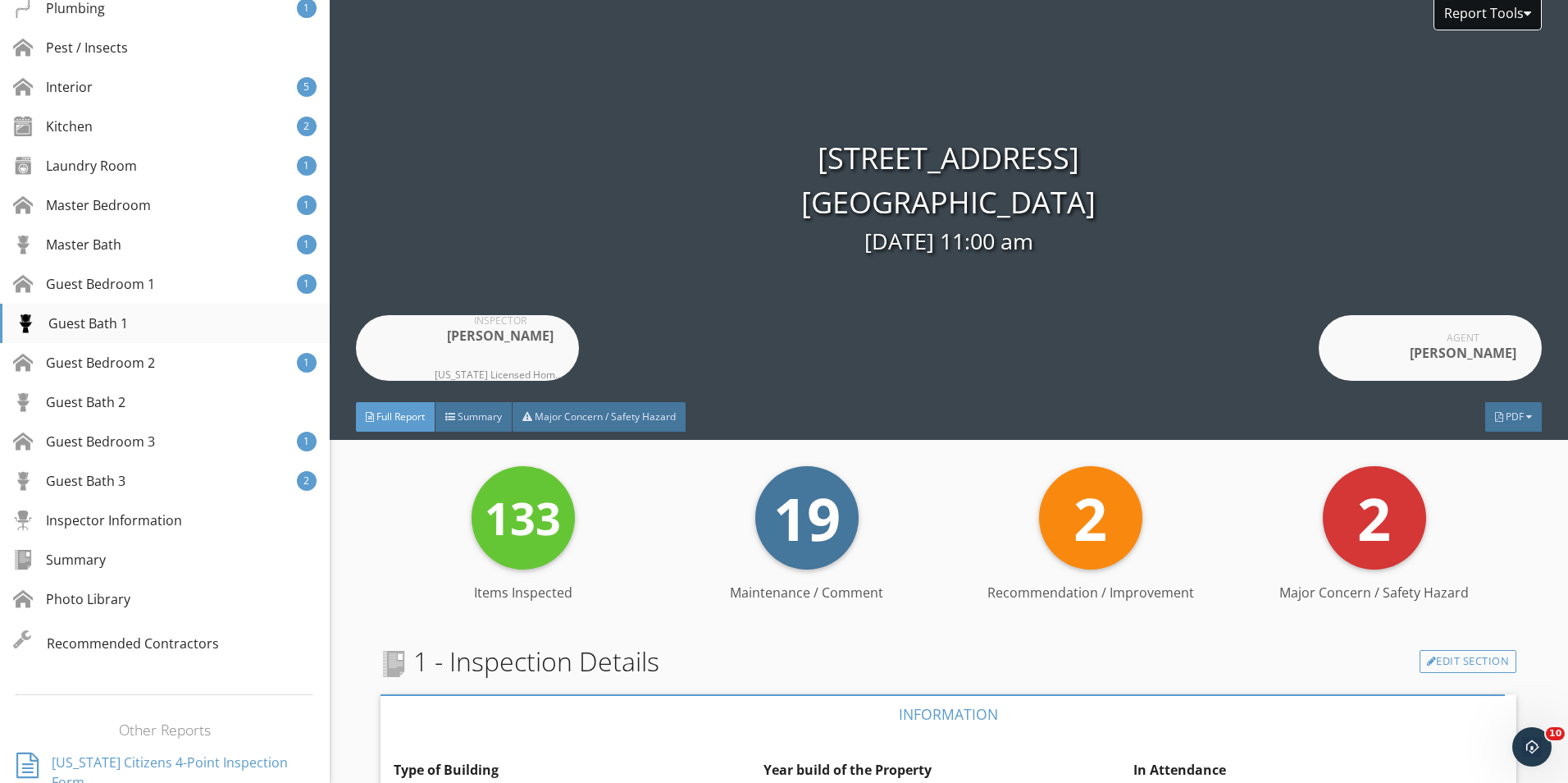
scroll to position [738, 0]
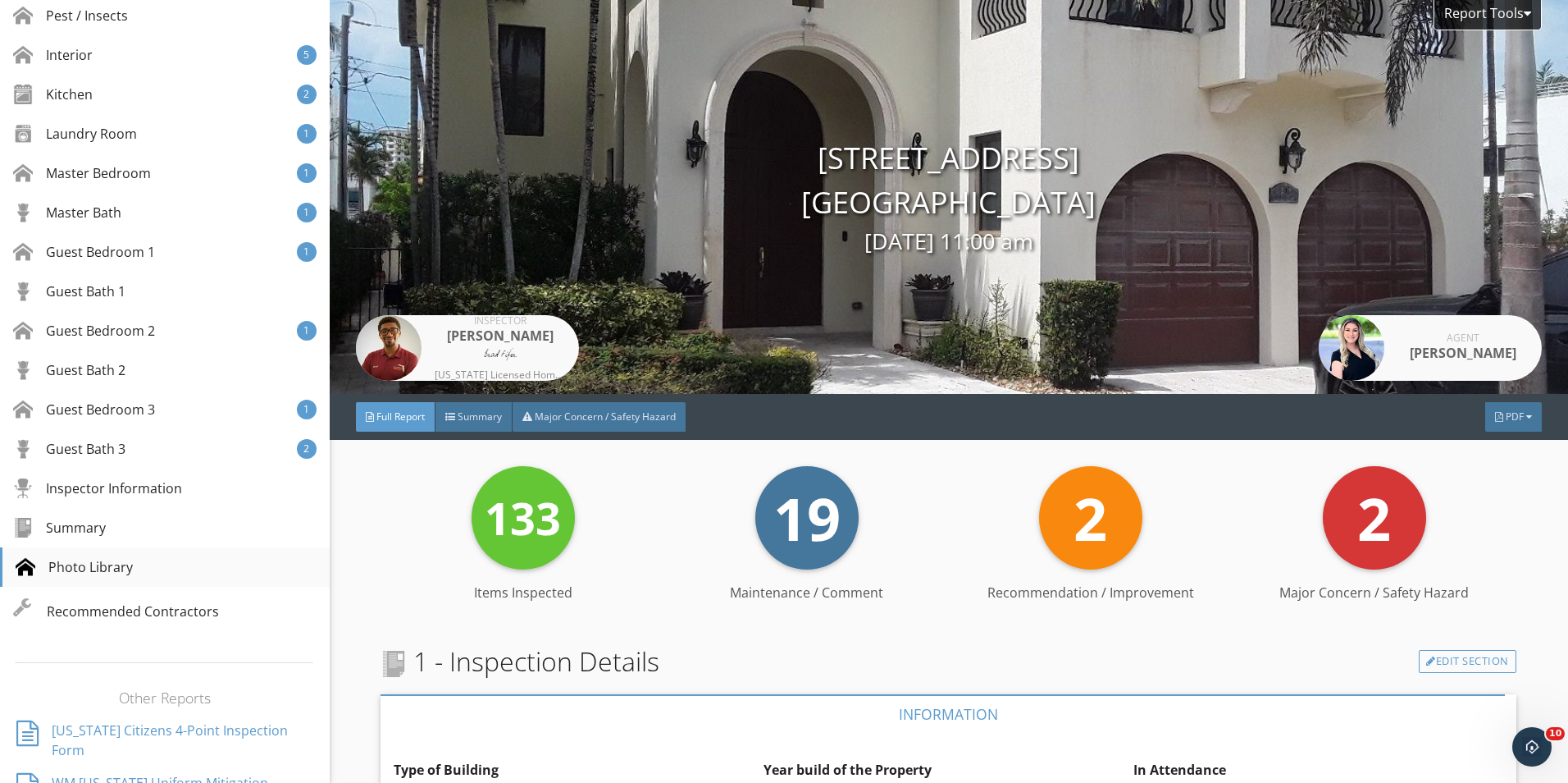
click at [128, 551] on div "Photo Library" at bounding box center [164, 566] width 330 height 39
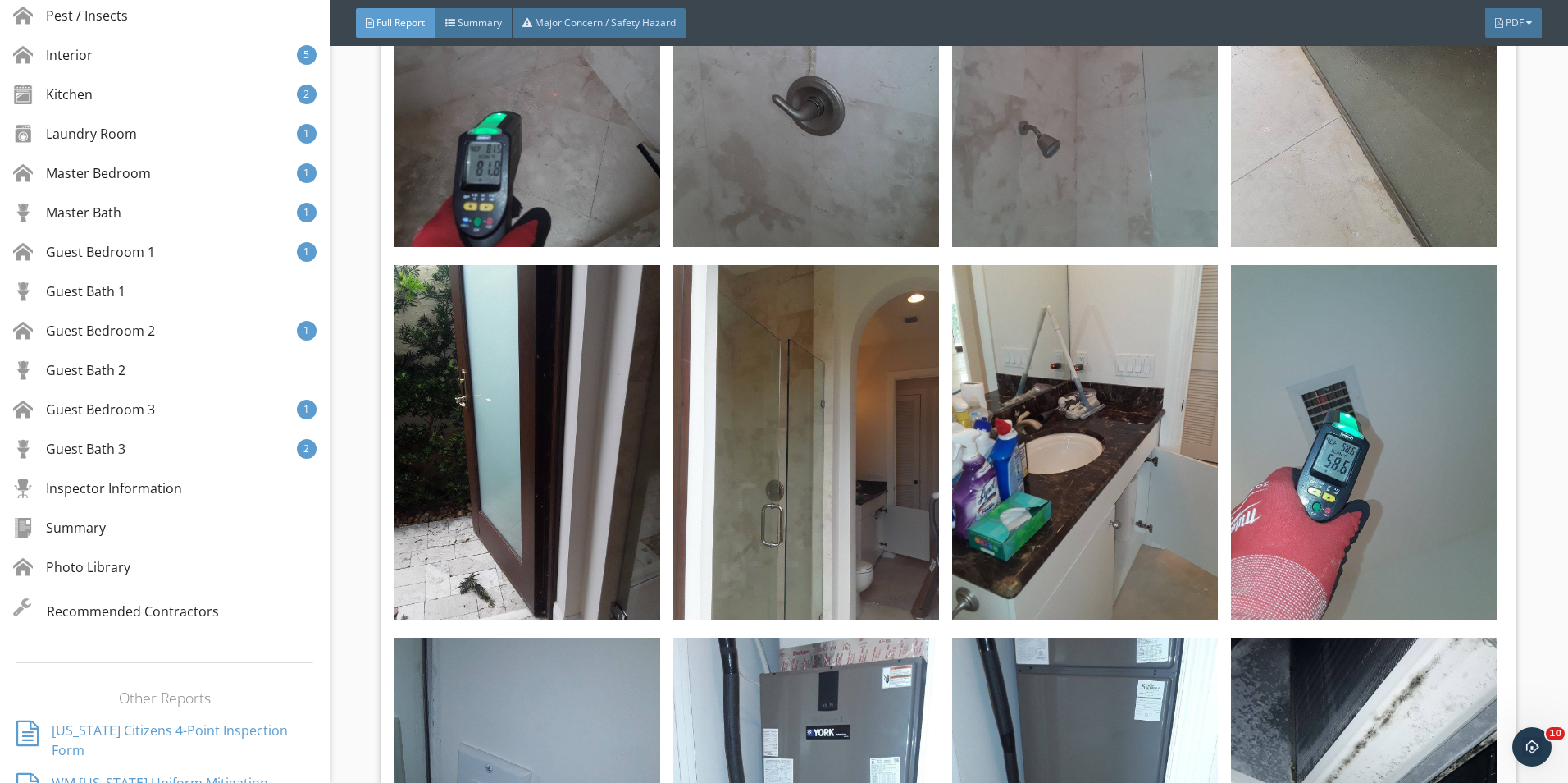
scroll to position [64295, 0]
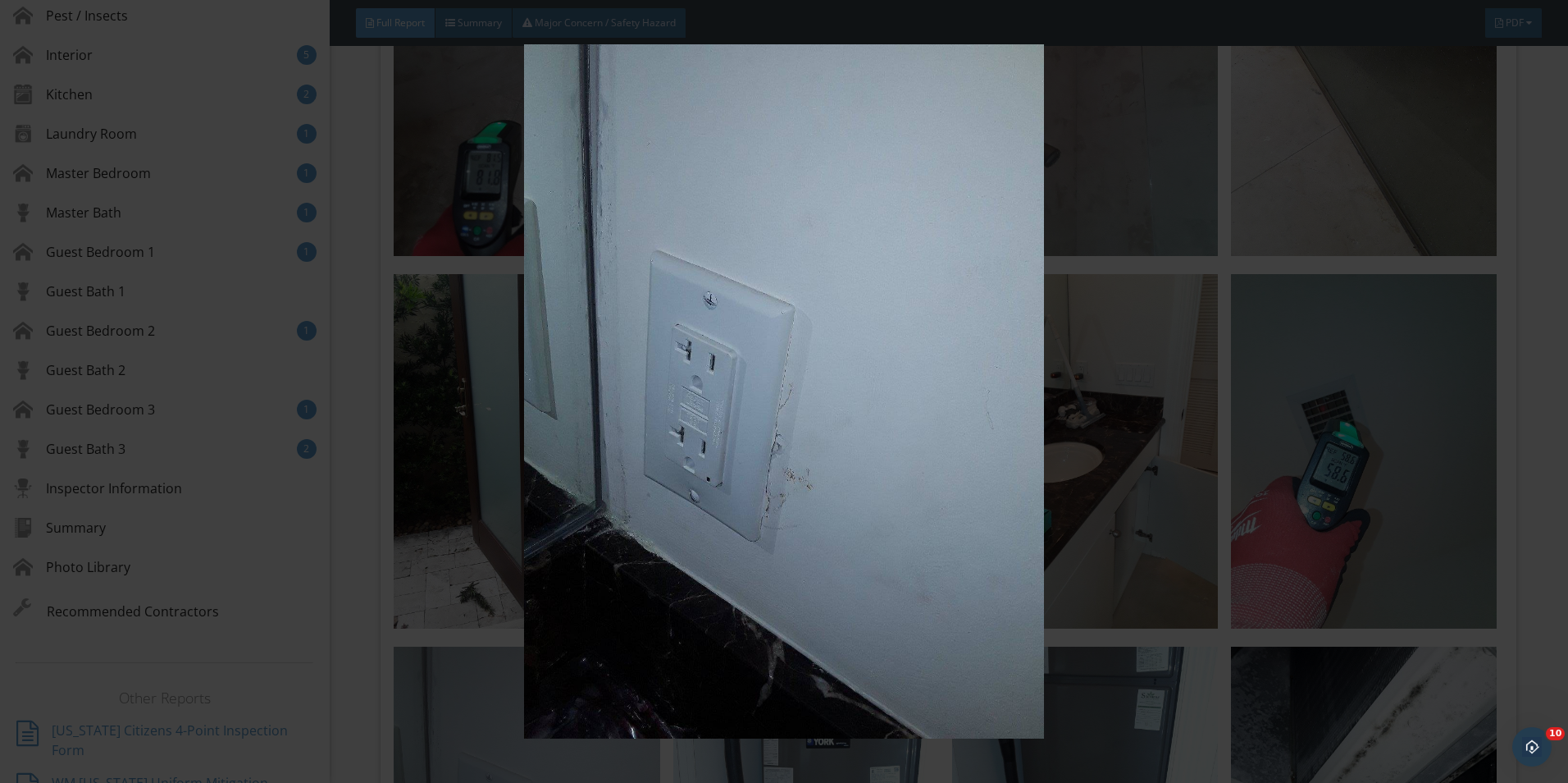
click at [521, 493] on img at bounding box center [784, 391] width 1440 height 694
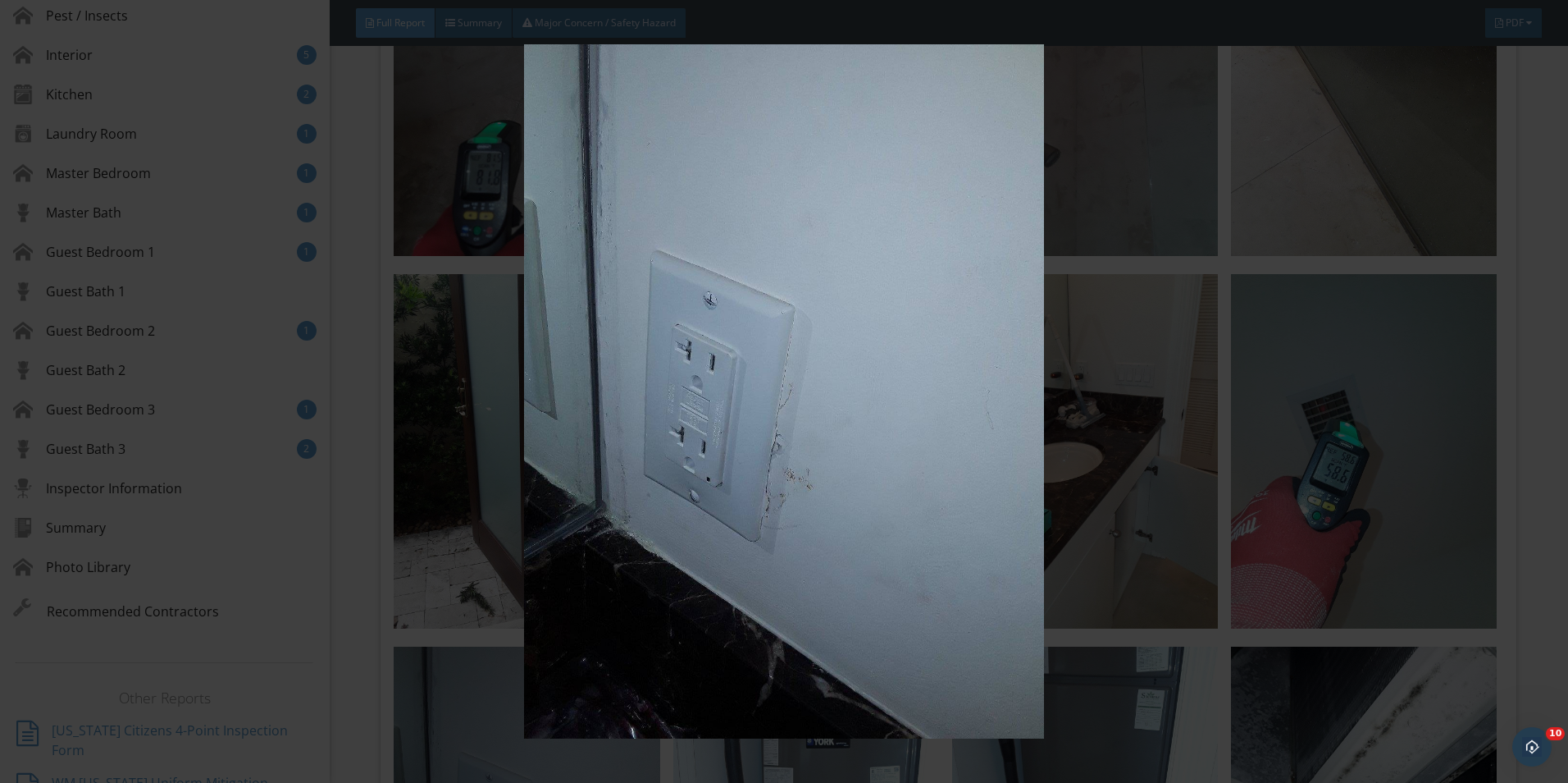
click at [1180, 487] on img at bounding box center [784, 391] width 1440 height 694
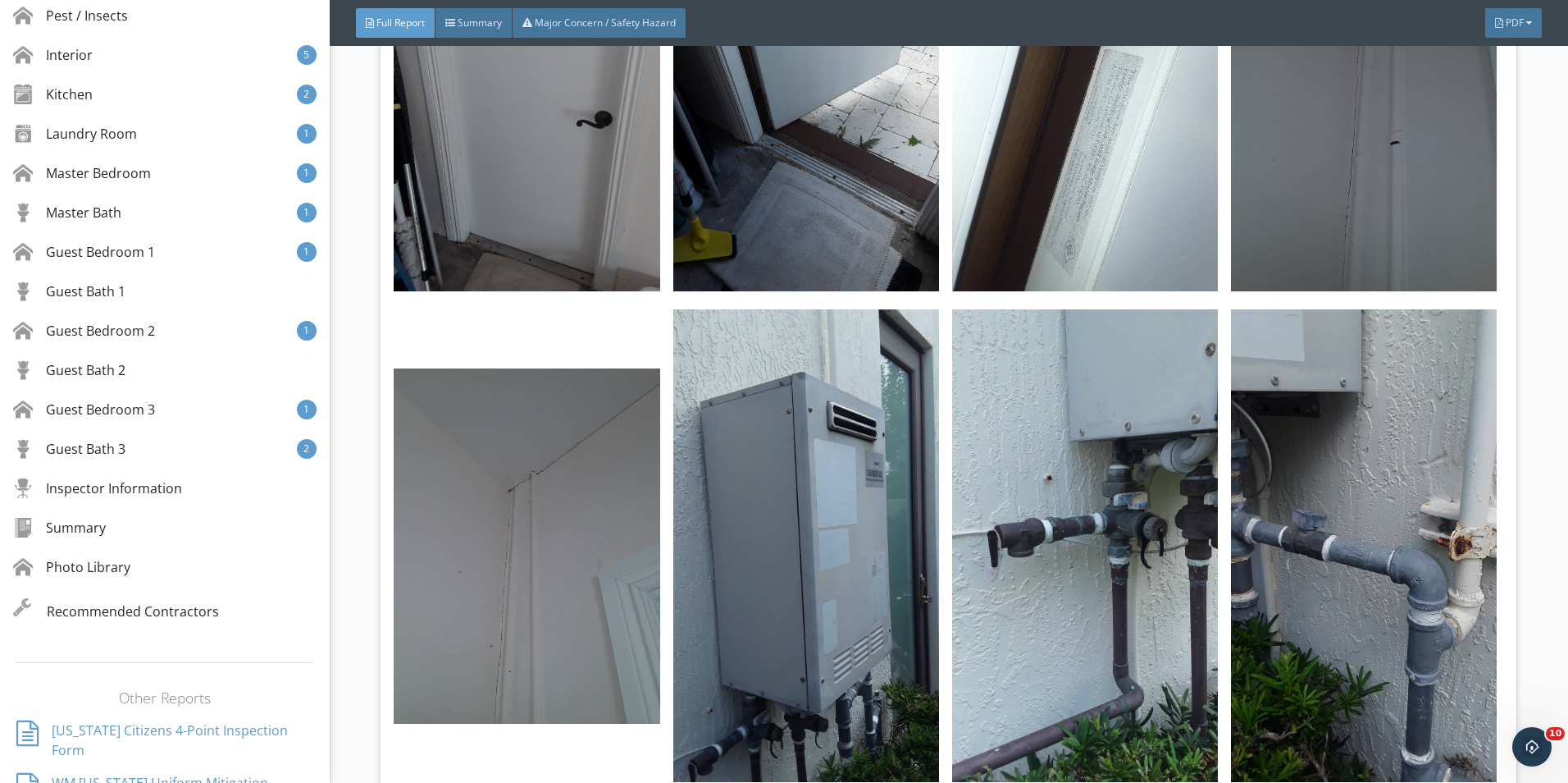
scroll to position [67249, 0]
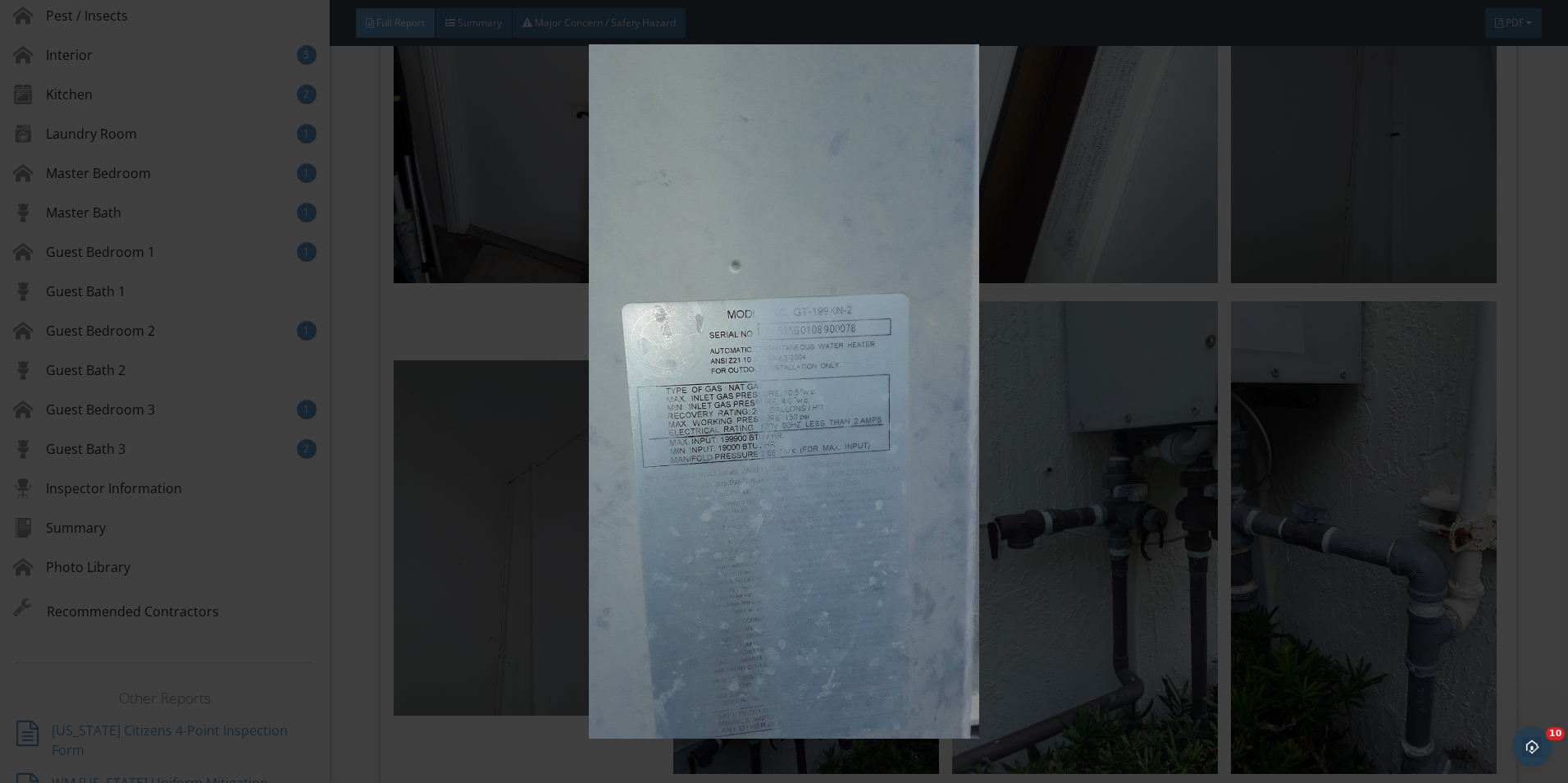
click at [1170, 313] on img at bounding box center [784, 391] width 1440 height 694
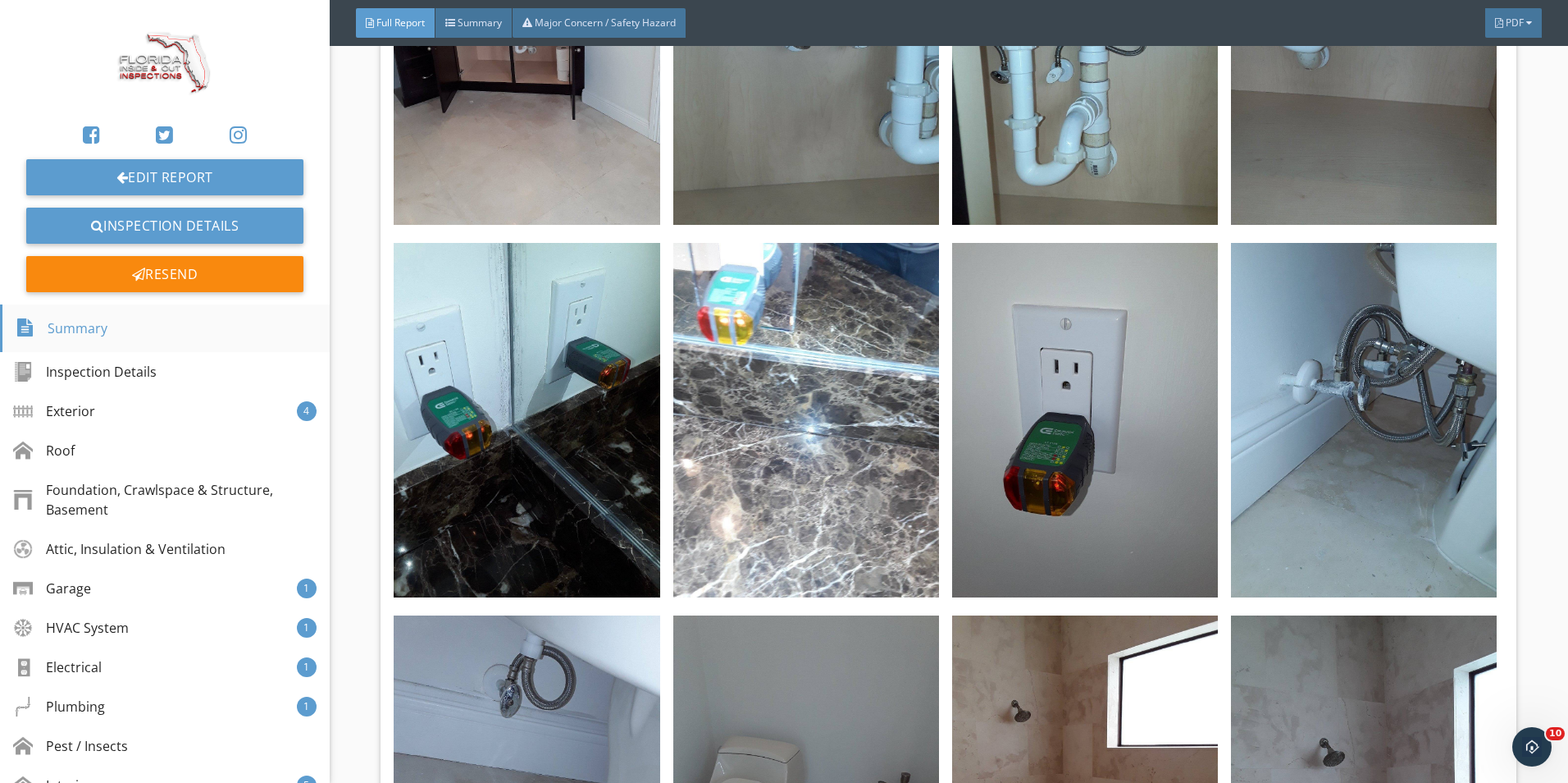
scroll to position [0, 0]
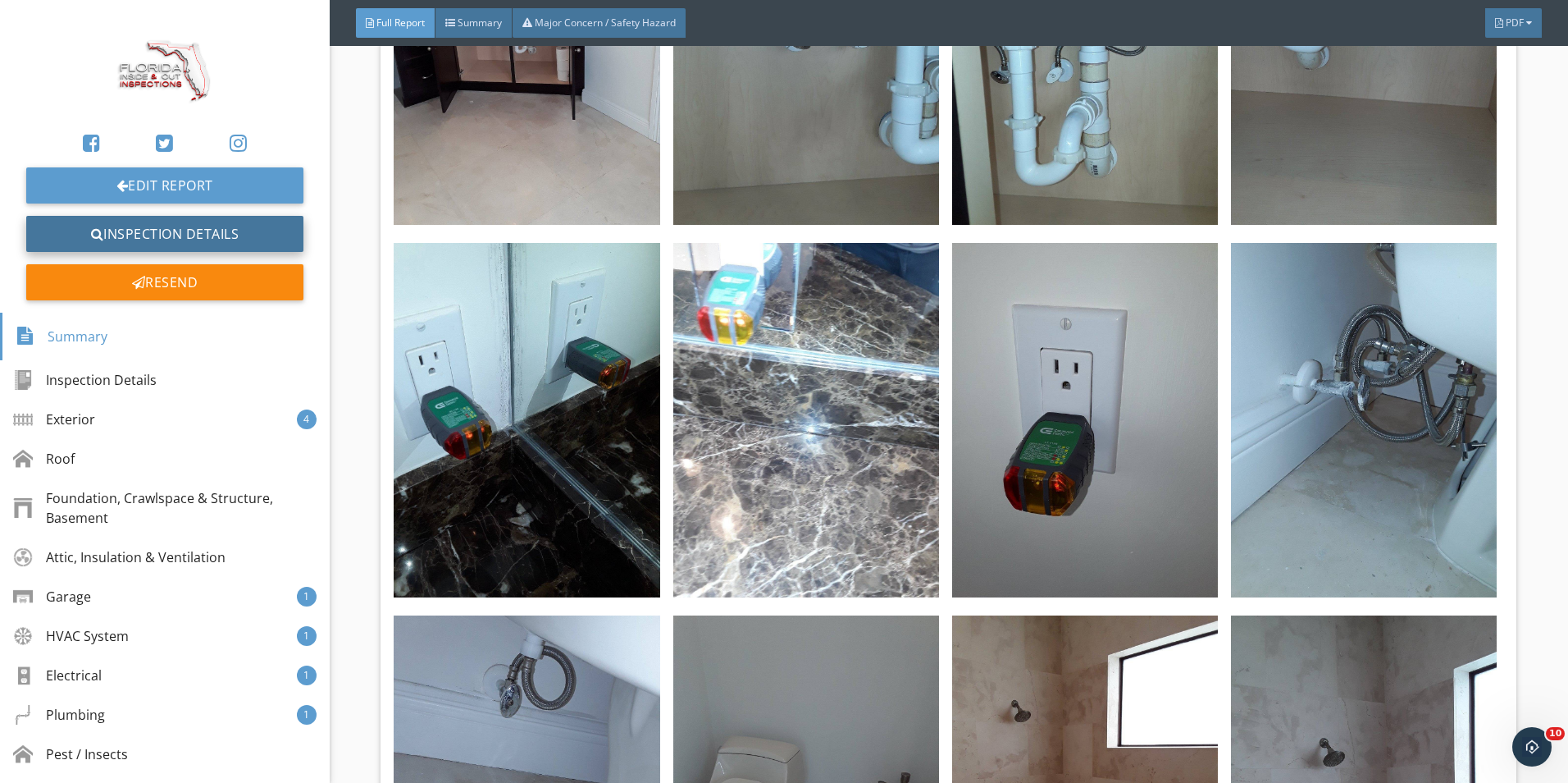
click at [140, 232] on link "Inspection Details" at bounding box center [164, 234] width 277 height 36
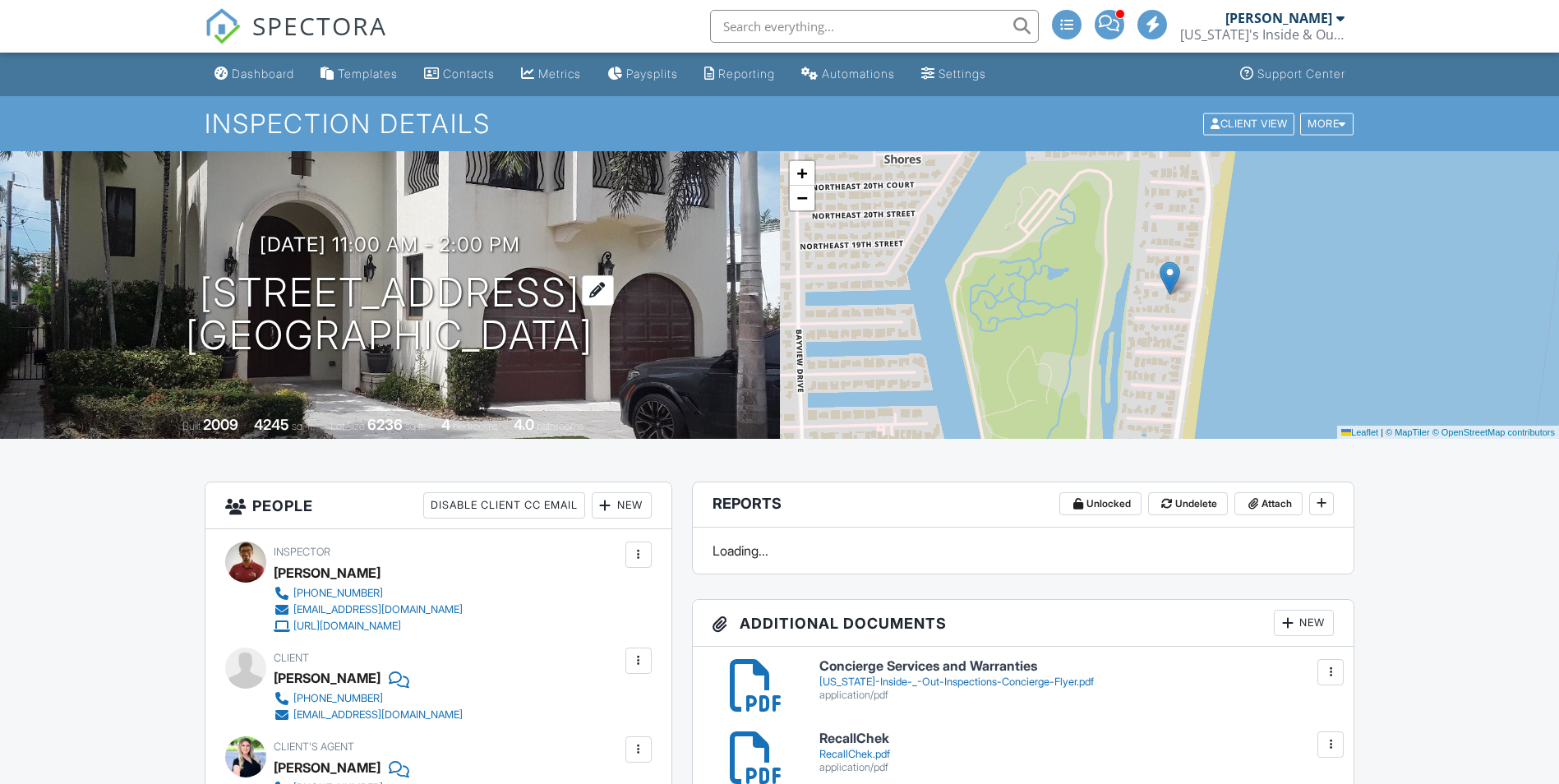
click at [458, 293] on h1 "[STREET_ADDRESS] [GEOGRAPHIC_DATA]" at bounding box center [389, 314] width 407 height 87
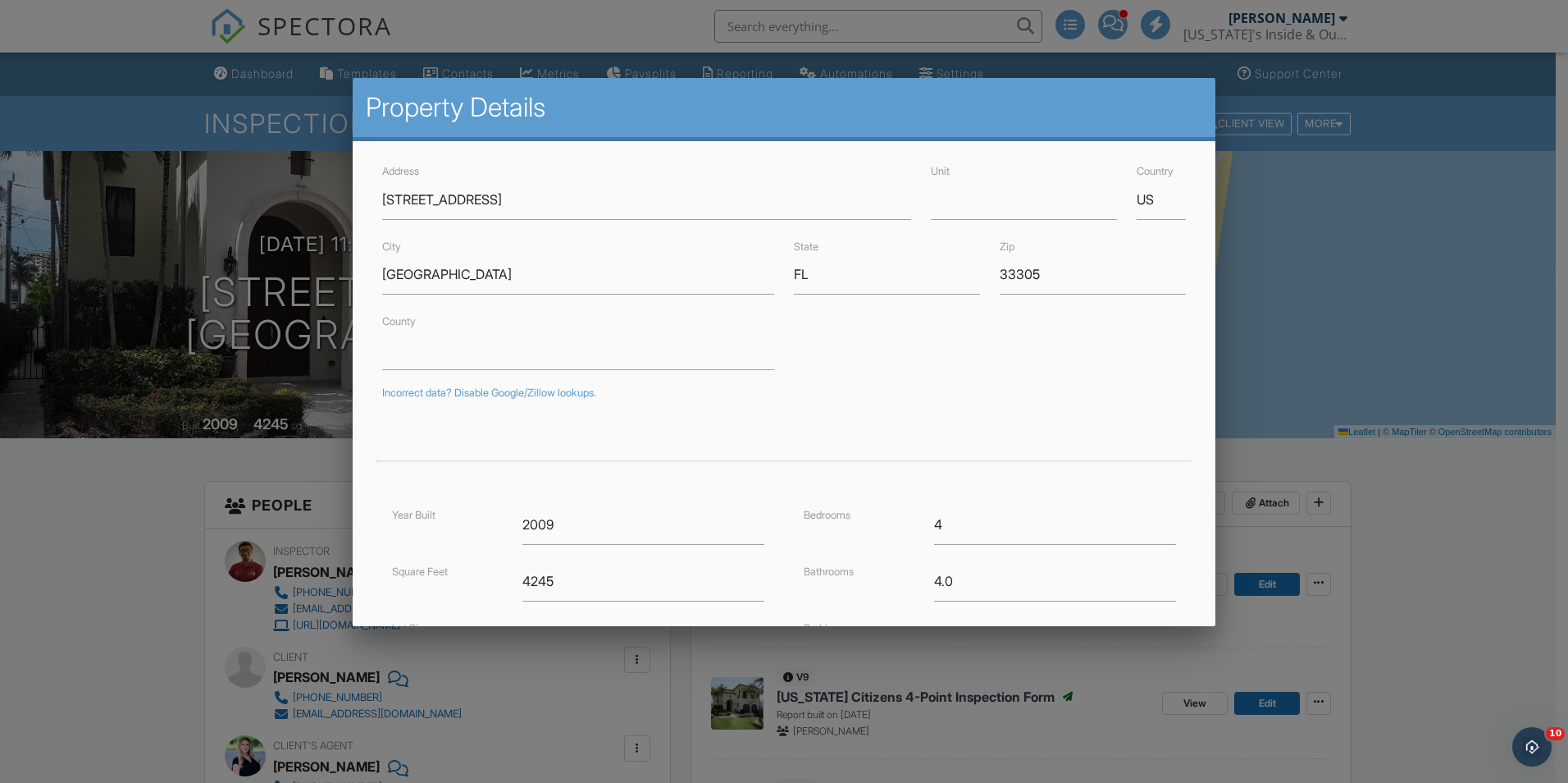
click at [260, 67] on div at bounding box center [784, 407] width 1568 height 979
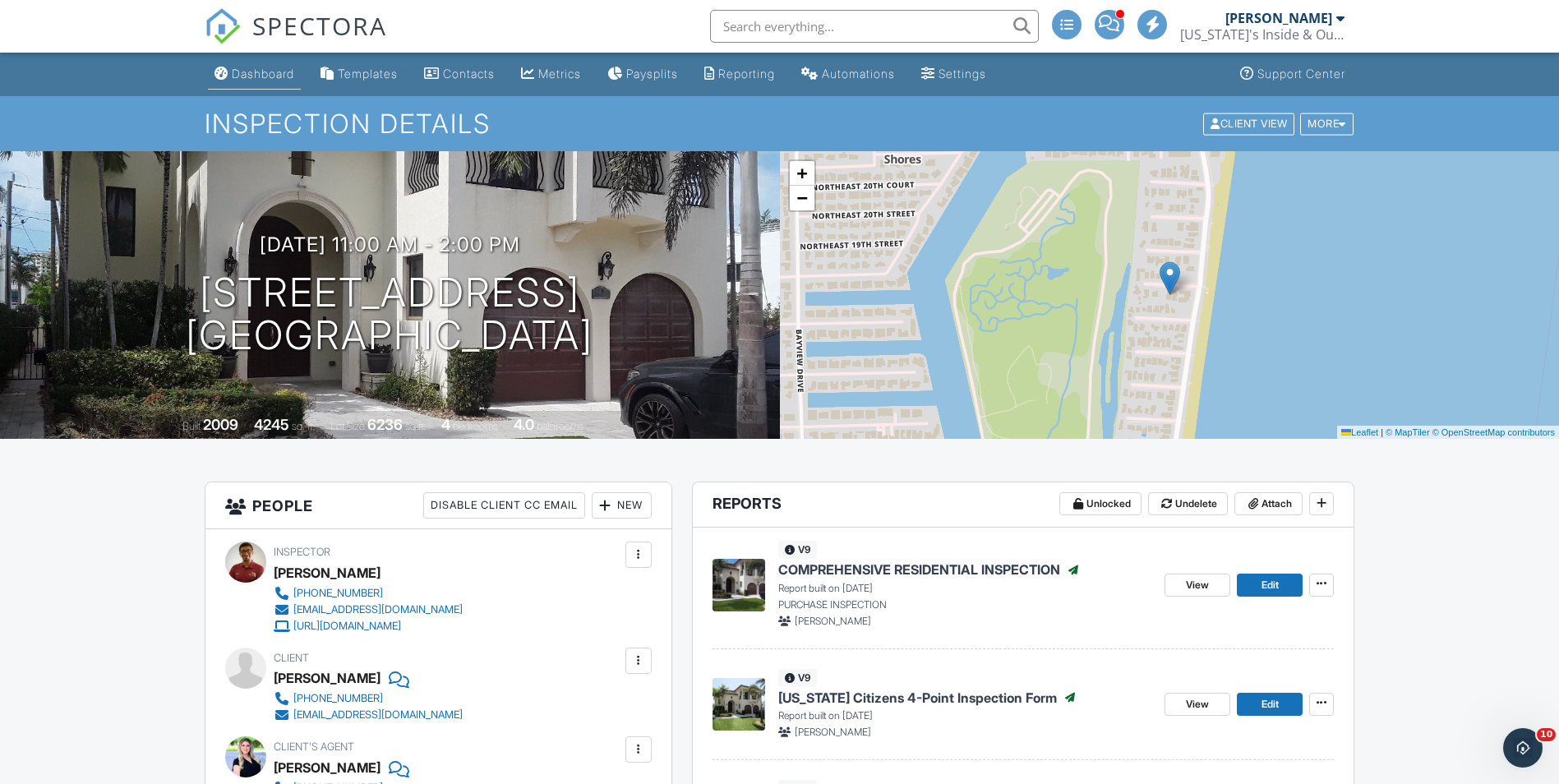
click at [261, 68] on div "Dashboard" at bounding box center [262, 74] width 62 height 14
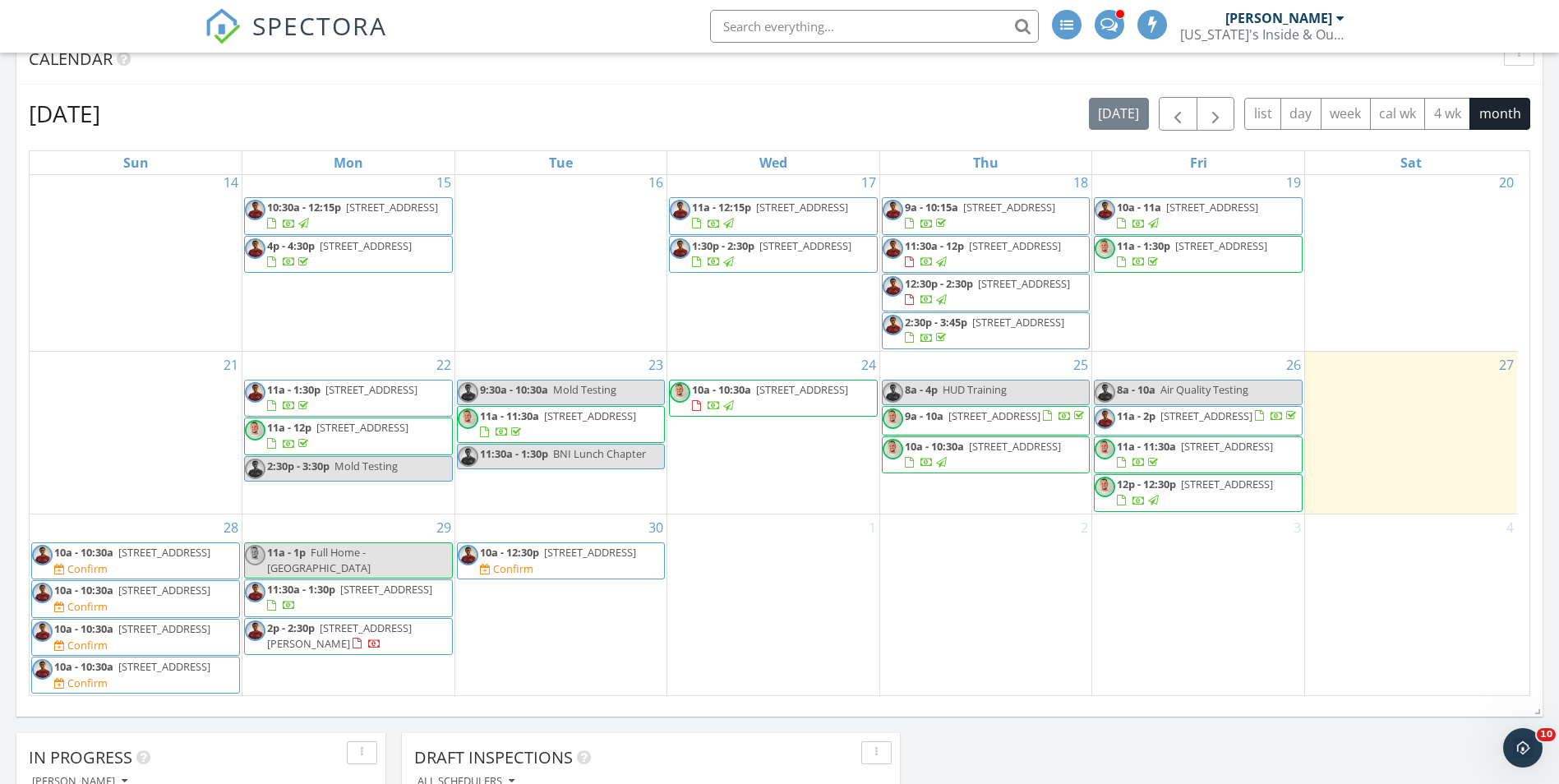
scroll to position [657, 0]
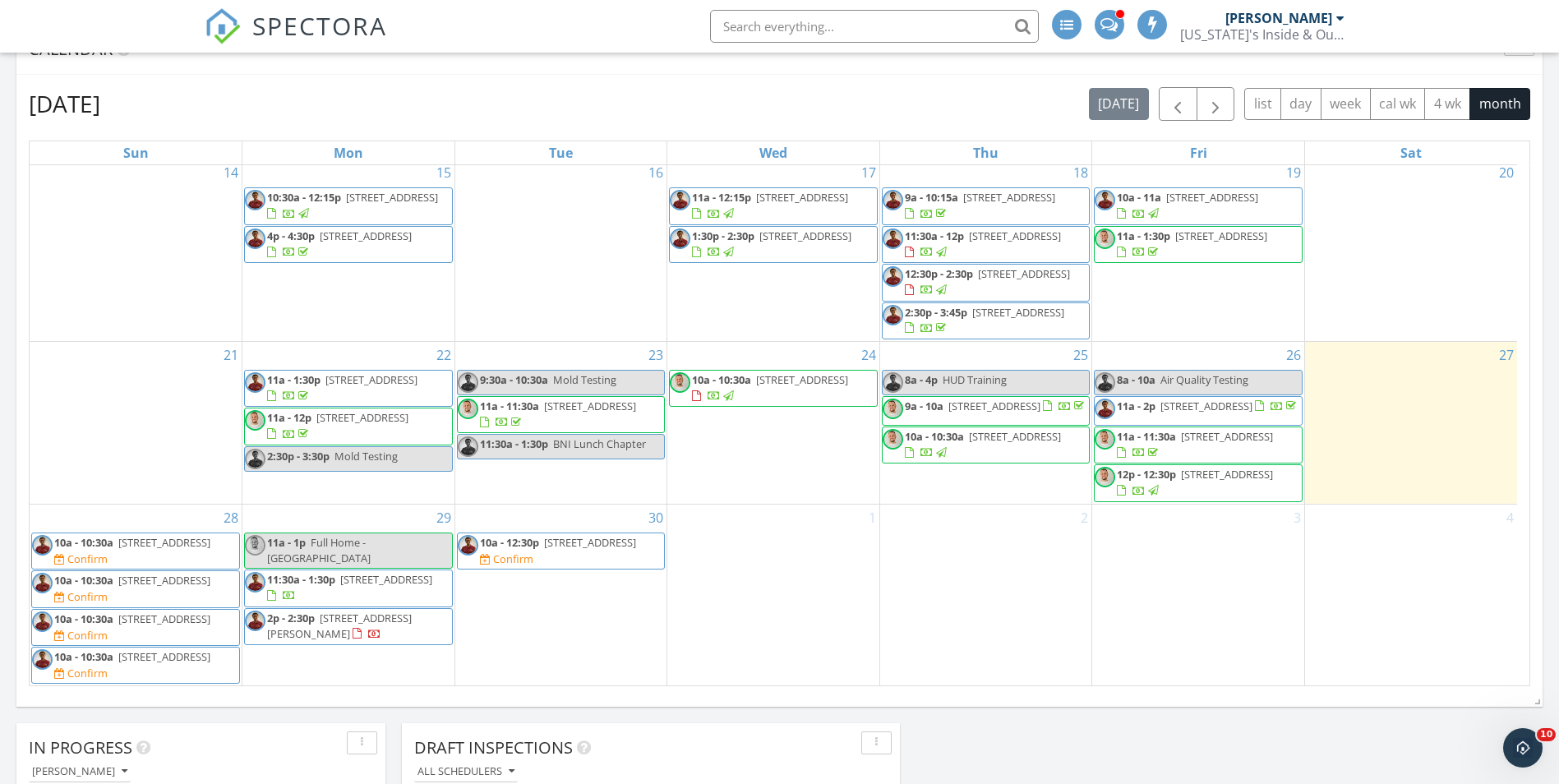
click at [344, 611] on span "8950 Johnson St , Pembroke Pines 33024" at bounding box center [339, 625] width 145 height 31
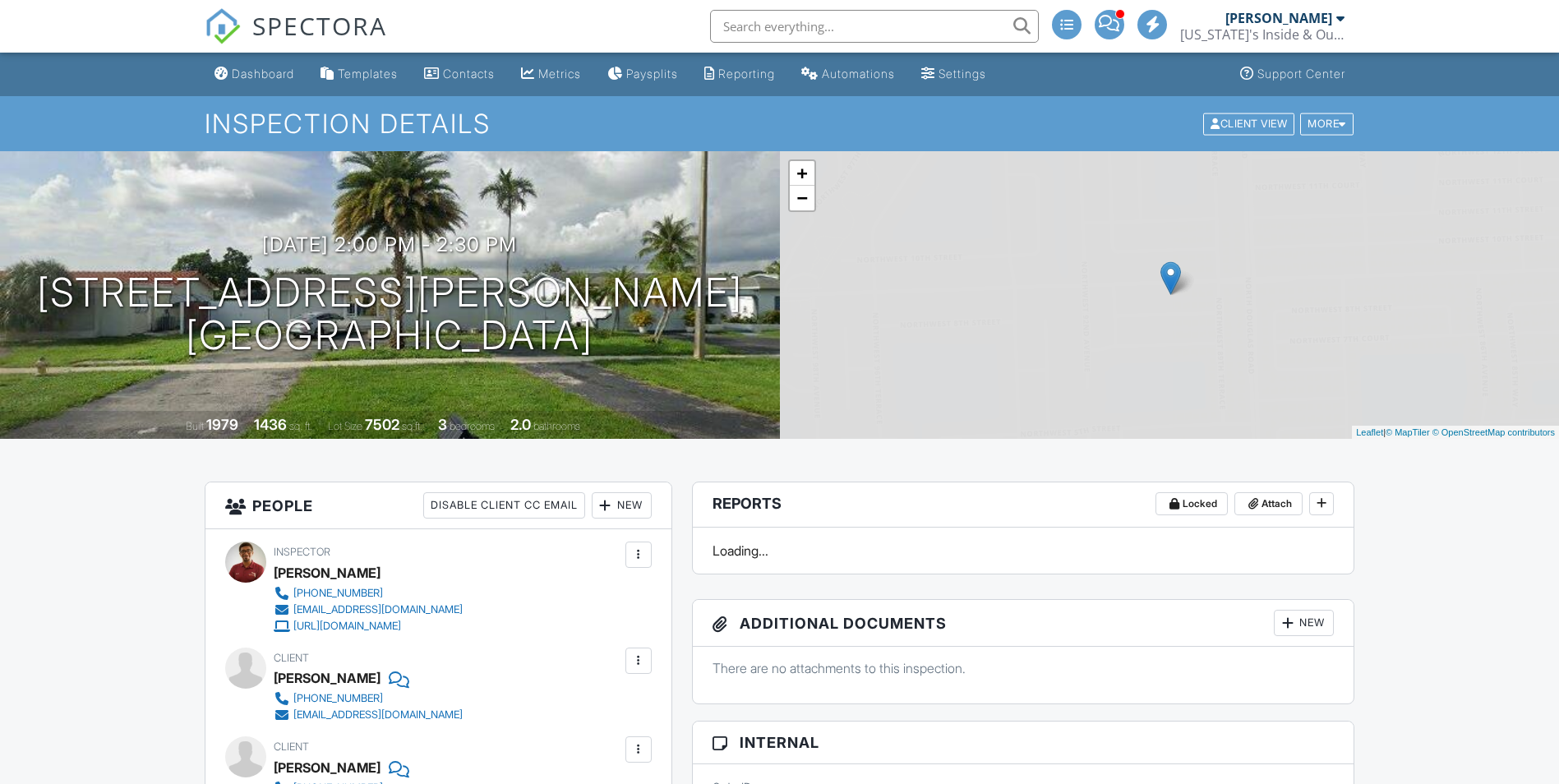
click at [640, 499] on div "New" at bounding box center [621, 505] width 60 height 26
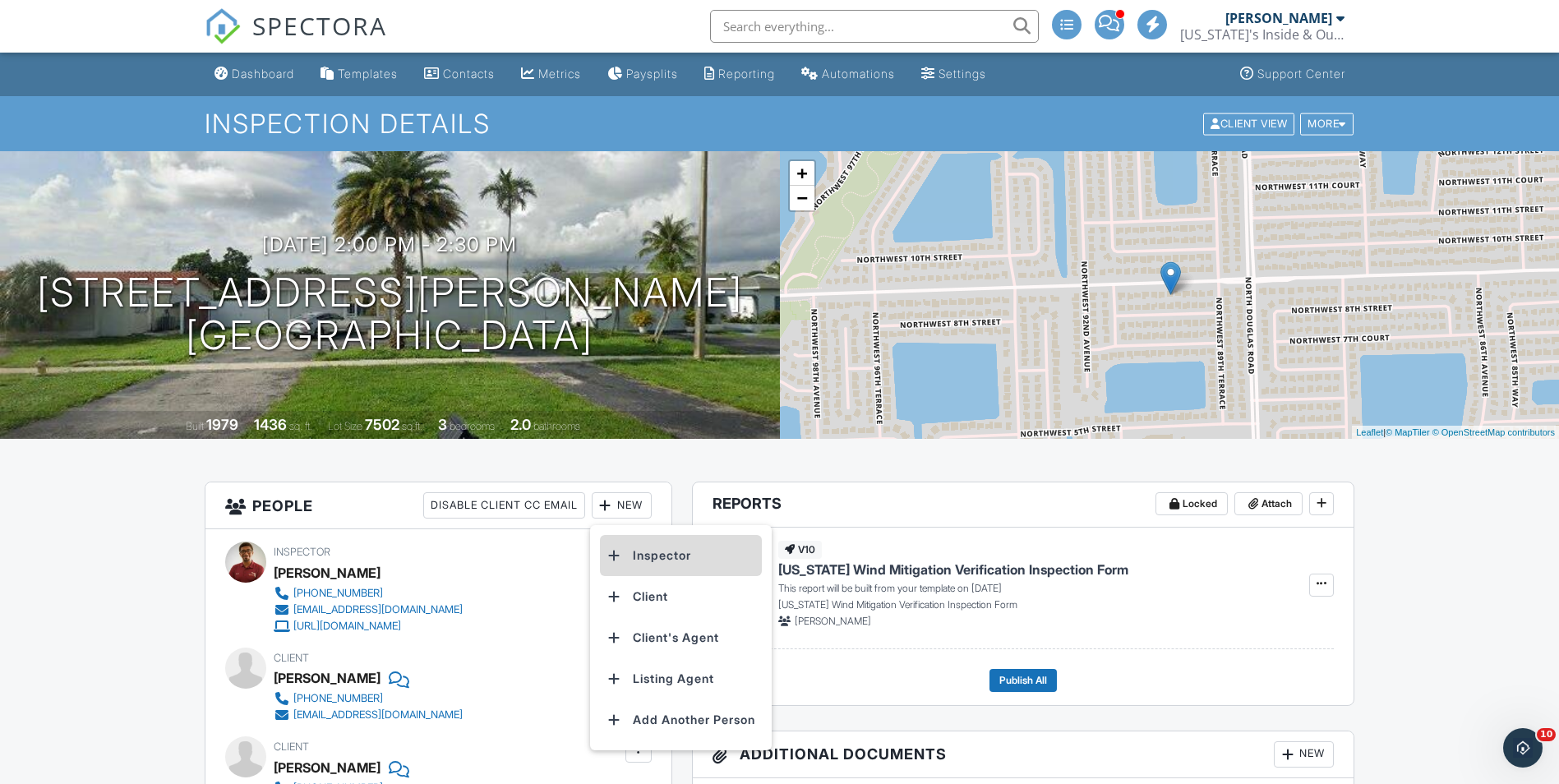
click at [656, 555] on li "Inspector" at bounding box center [681, 554] width 162 height 41
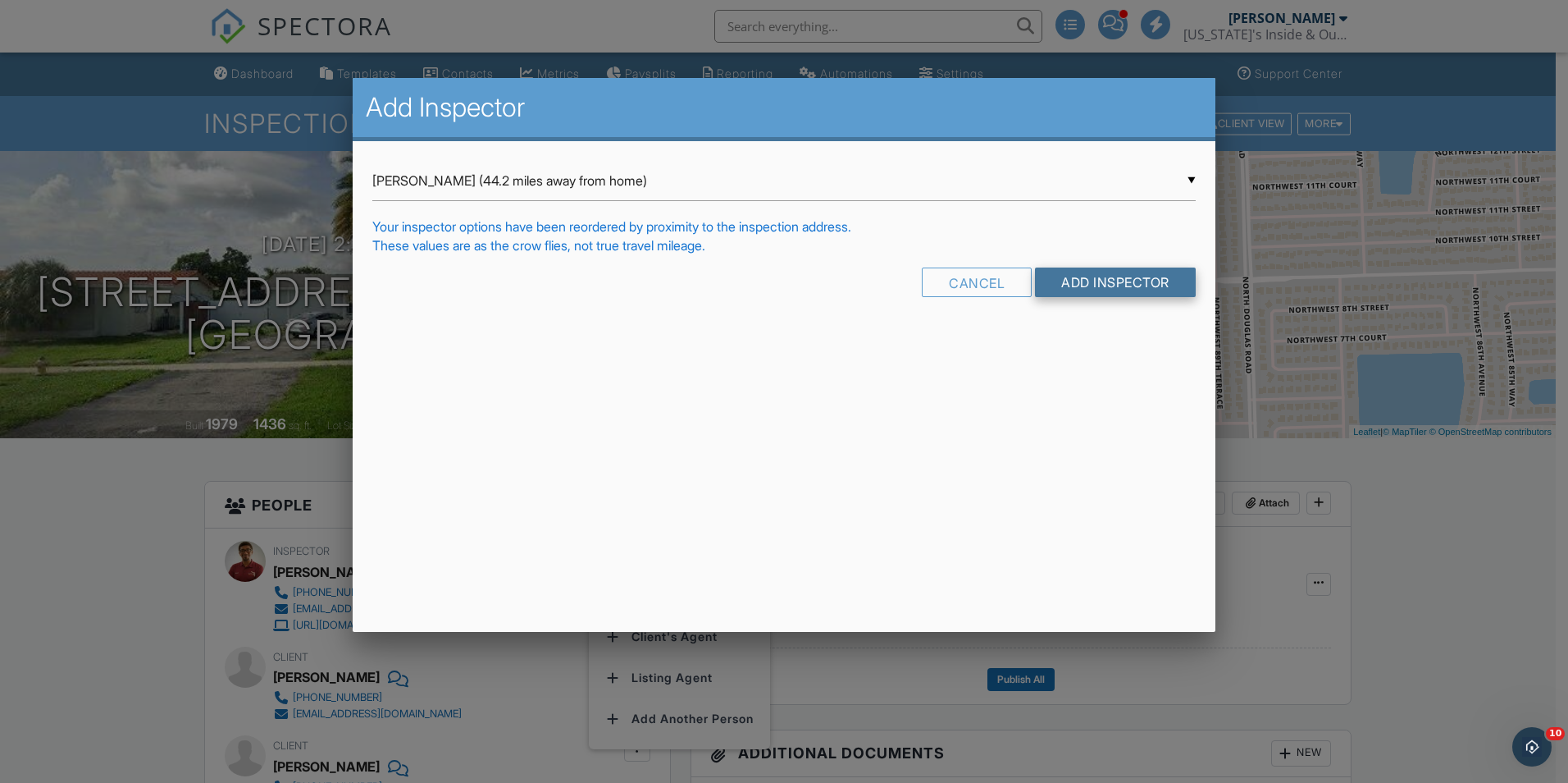
click at [1104, 277] on input "Add Inspector" at bounding box center [1115, 283] width 161 height 30
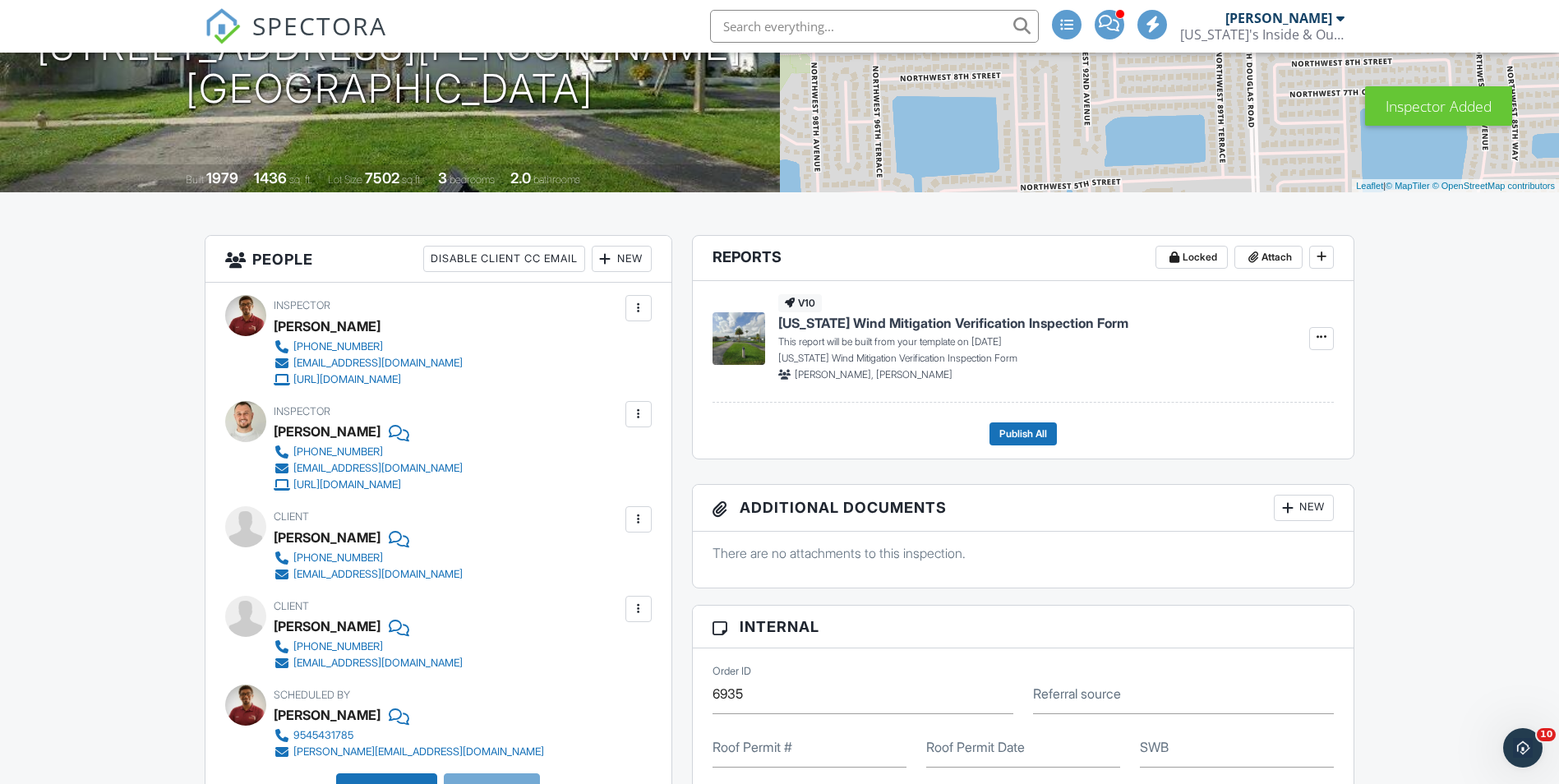
click at [641, 310] on div at bounding box center [638, 307] width 17 height 17
click at [542, 437] on li "Remove" at bounding box center [569, 440] width 145 height 41
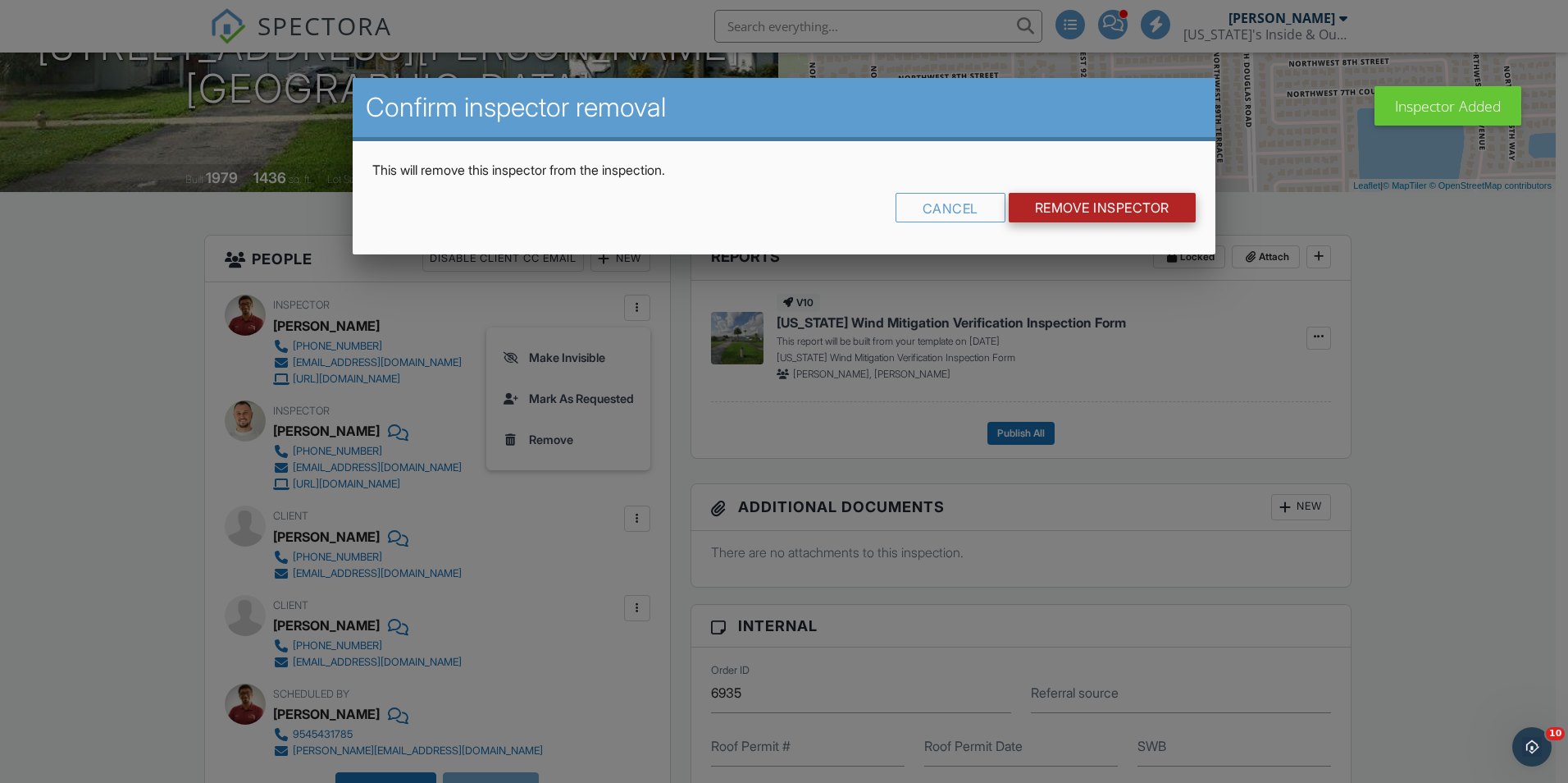
click at [1086, 205] on input "Remove Inspector" at bounding box center [1102, 207] width 187 height 30
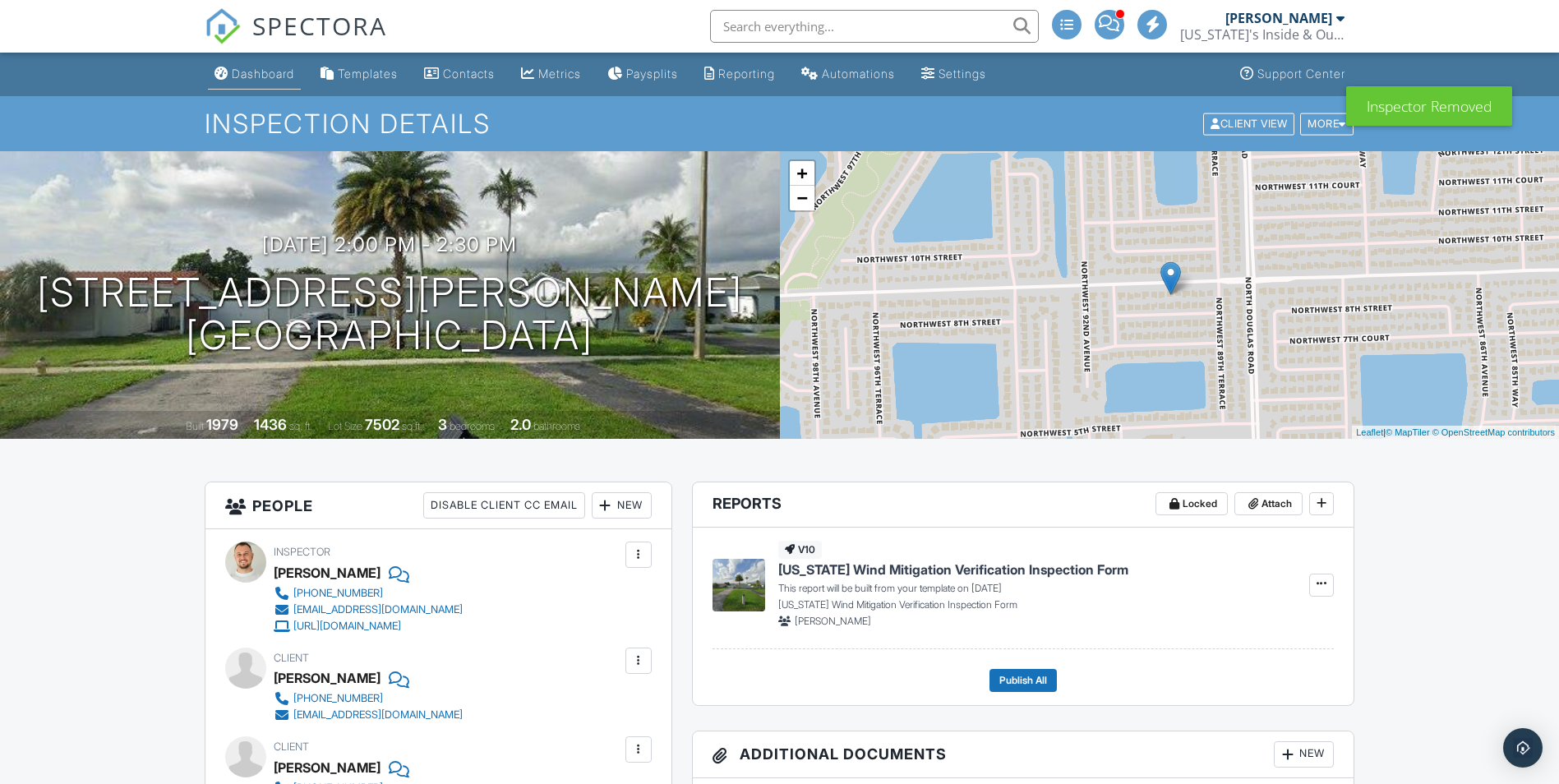
click at [264, 86] on link "Dashboard" at bounding box center [254, 74] width 93 height 31
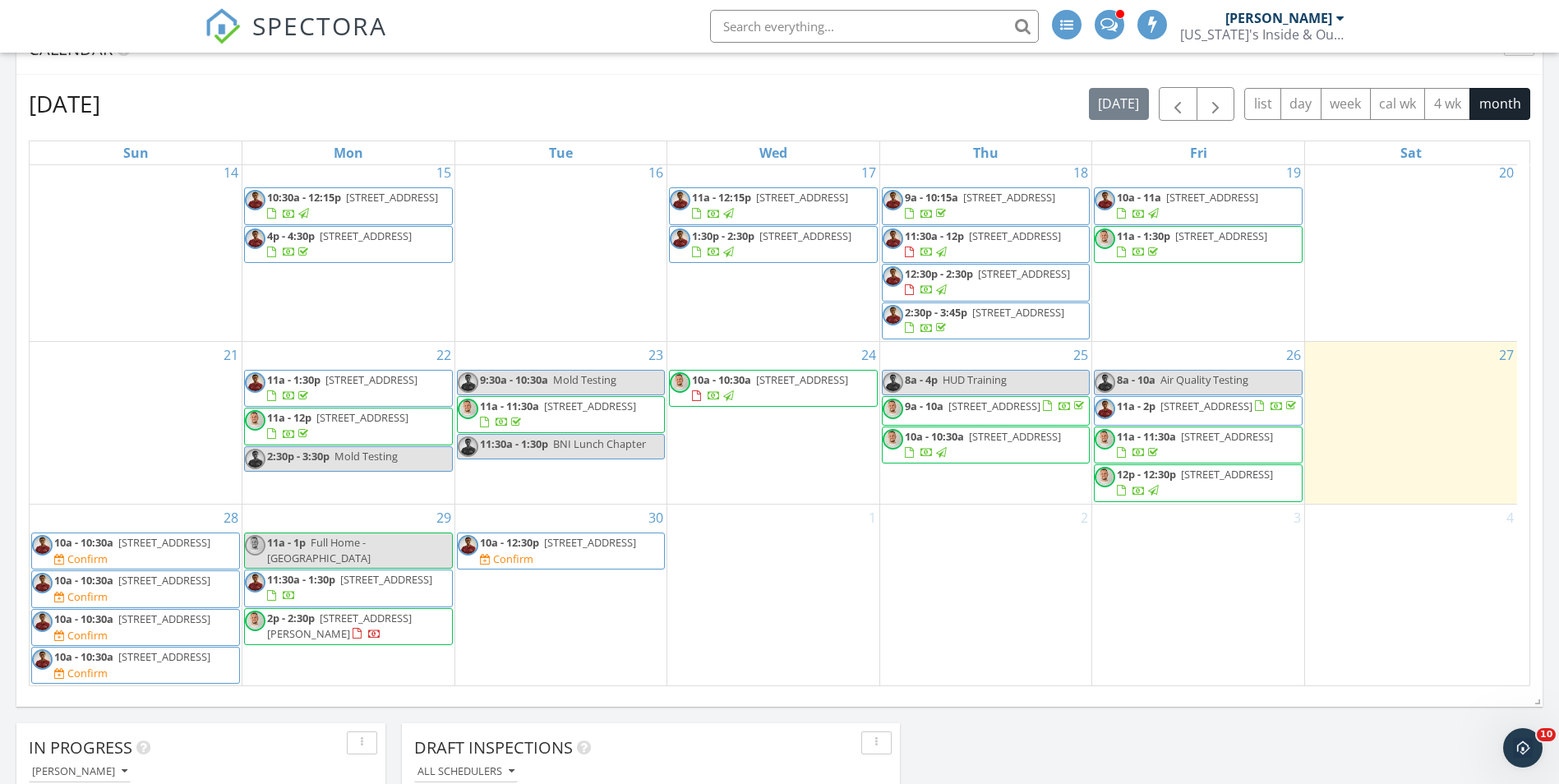
scroll to position [304, 0]
click at [324, 574] on span "11:30a - 1:30p" at bounding box center [301, 579] width 68 height 15
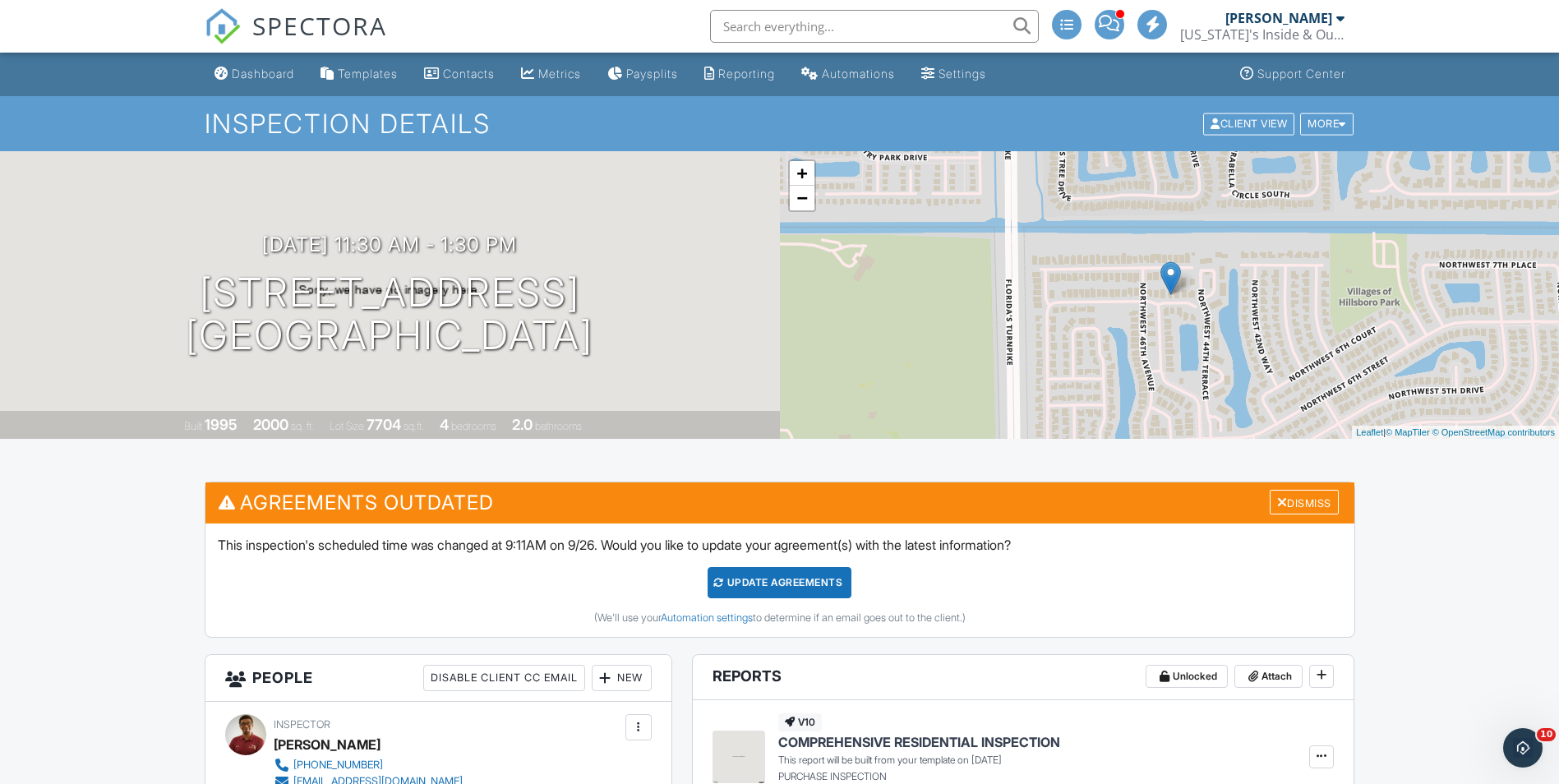
click at [280, 82] on link "Dashboard" at bounding box center [254, 74] width 93 height 31
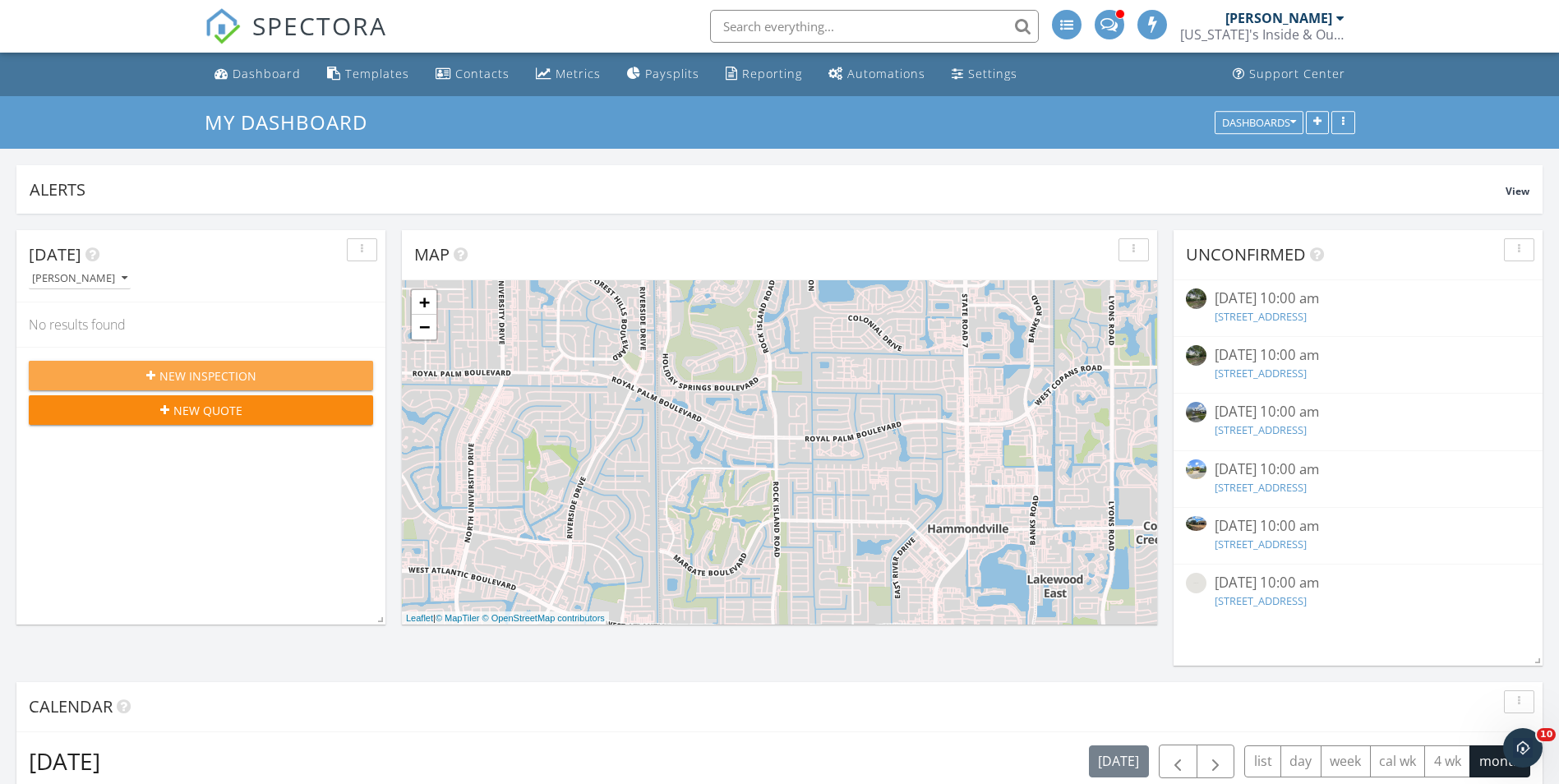
click at [250, 374] on span "New Inspection" at bounding box center [208, 376] width 97 height 18
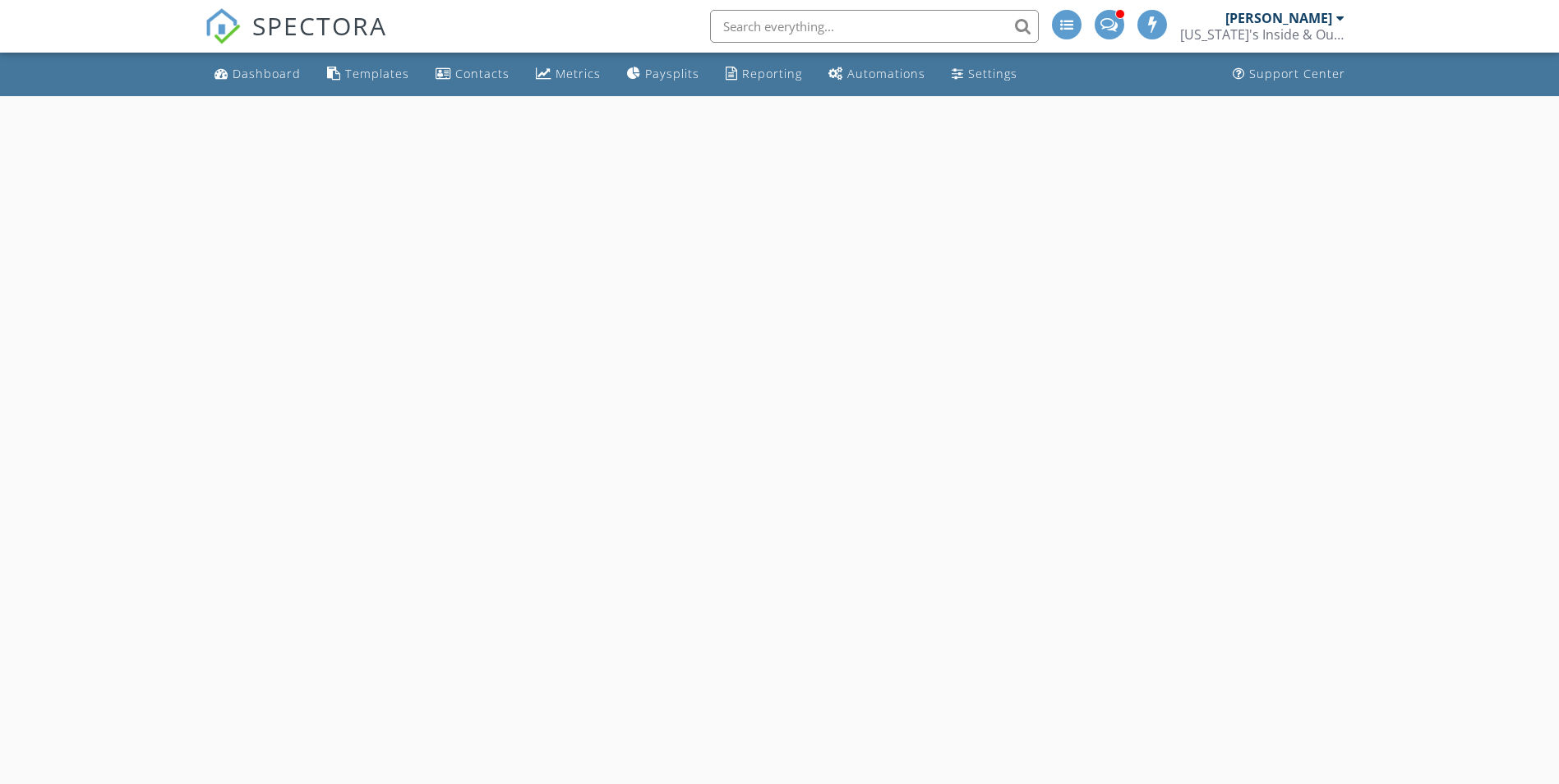
select select "8"
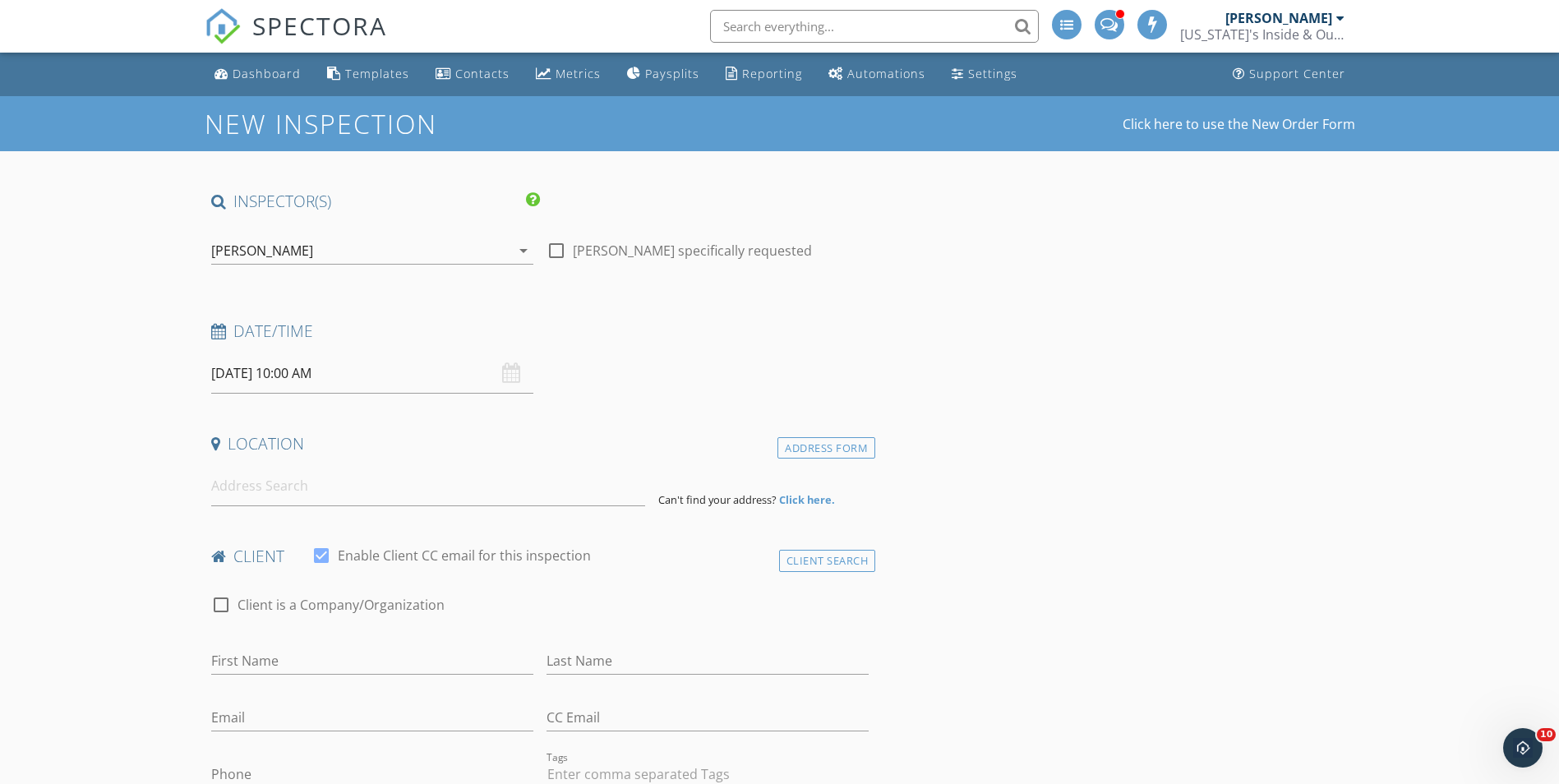
click at [387, 367] on input "09/28/2025 10:00 AM" at bounding box center [372, 373] width 322 height 40
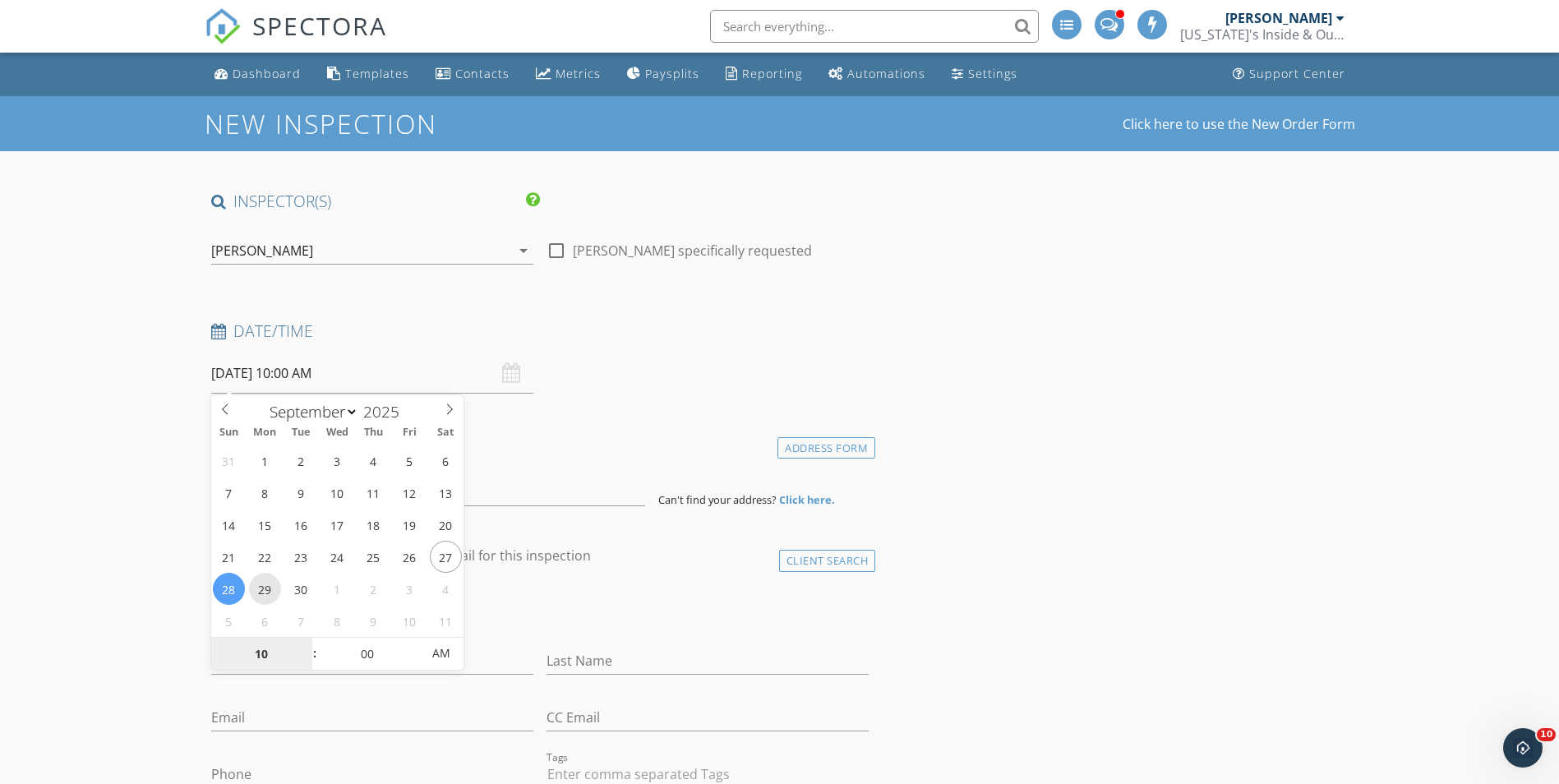
type input "09/29/2025 10:00 AM"
type input "02"
type input "[DATE] 2:00 PM"
click at [437, 664] on span "PM" at bounding box center [441, 653] width 46 height 33
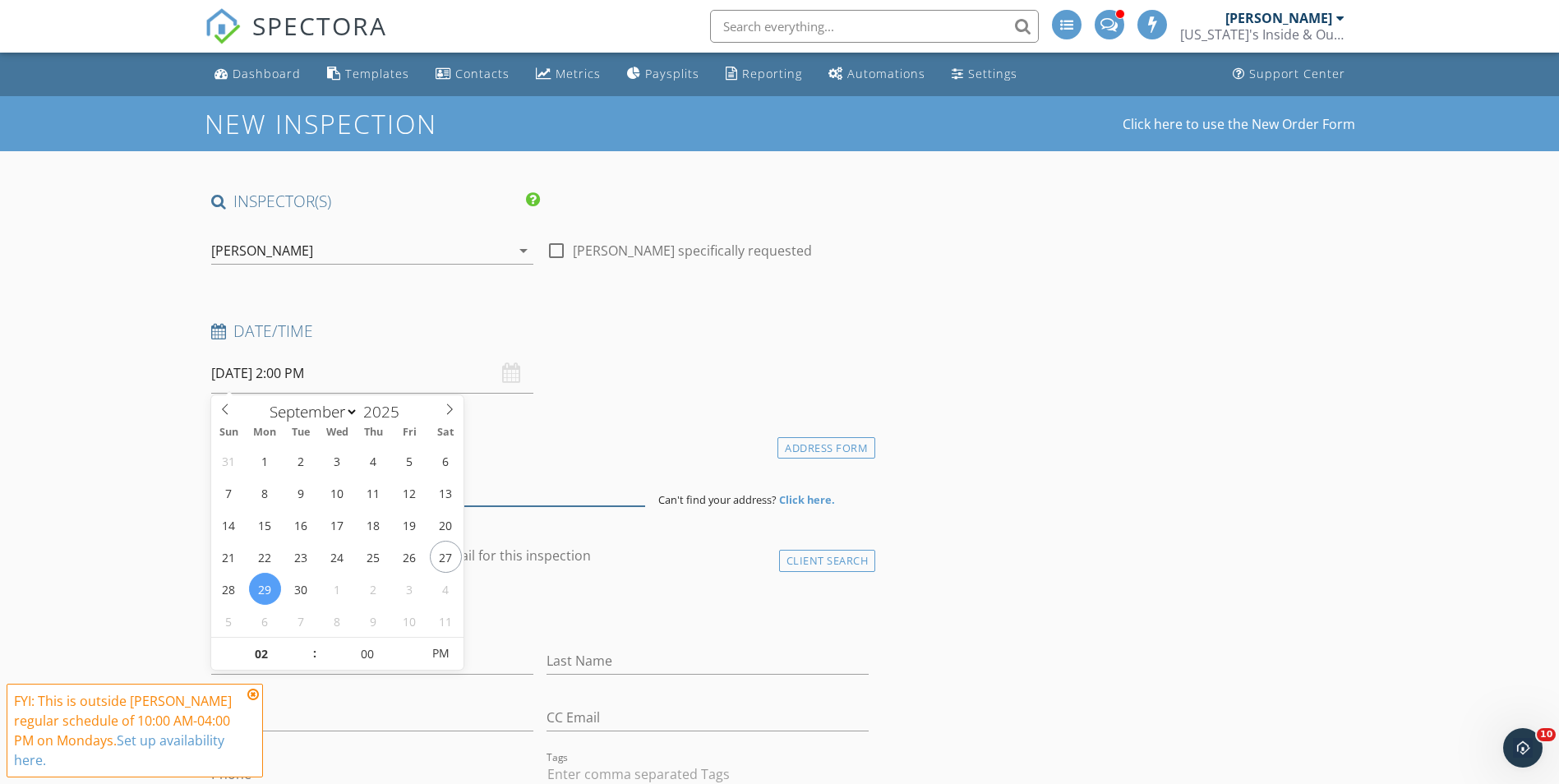
click at [520, 502] on input at bounding box center [428, 486] width 434 height 40
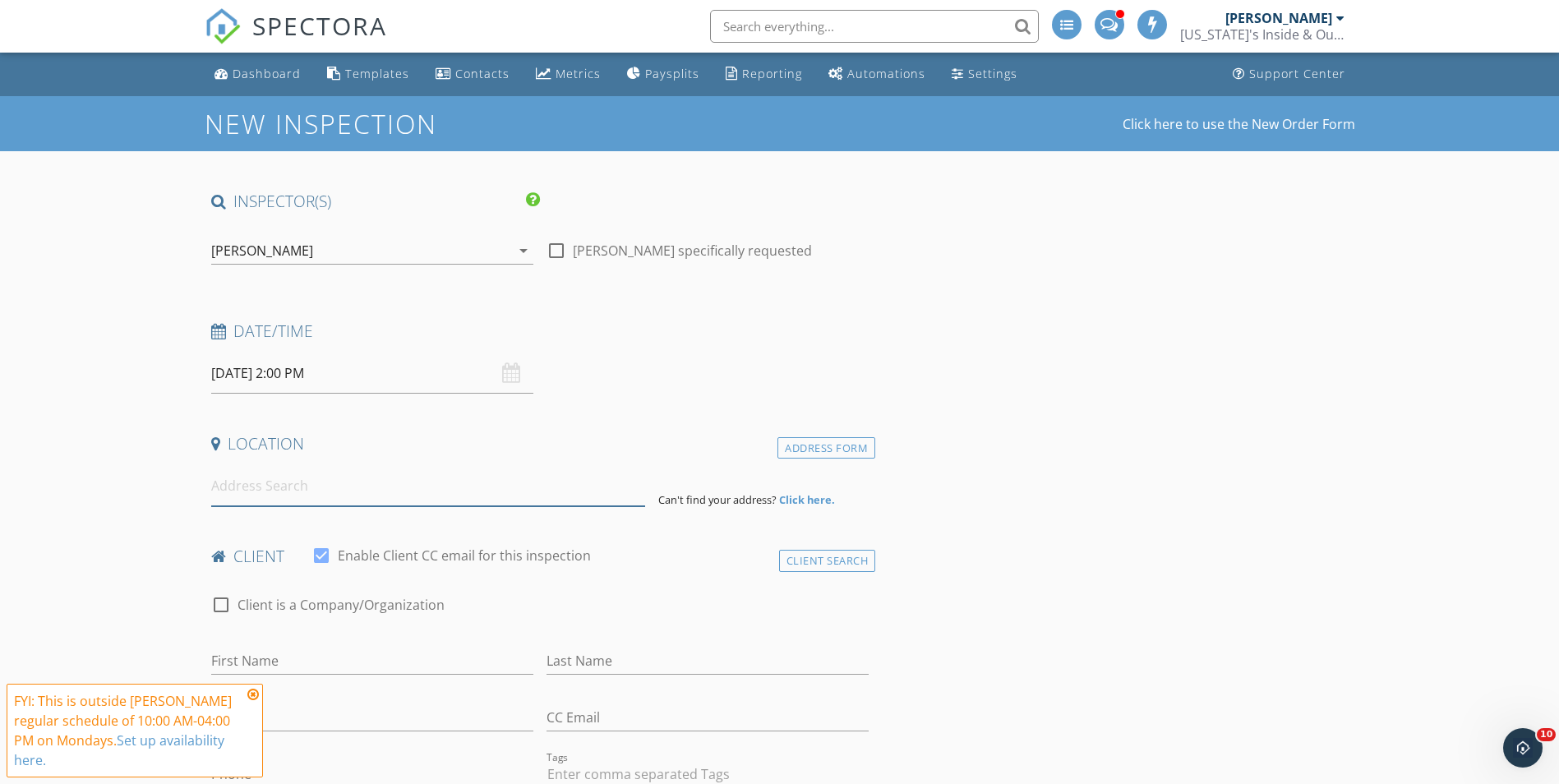
paste input "[STREET_ADDRESS]"
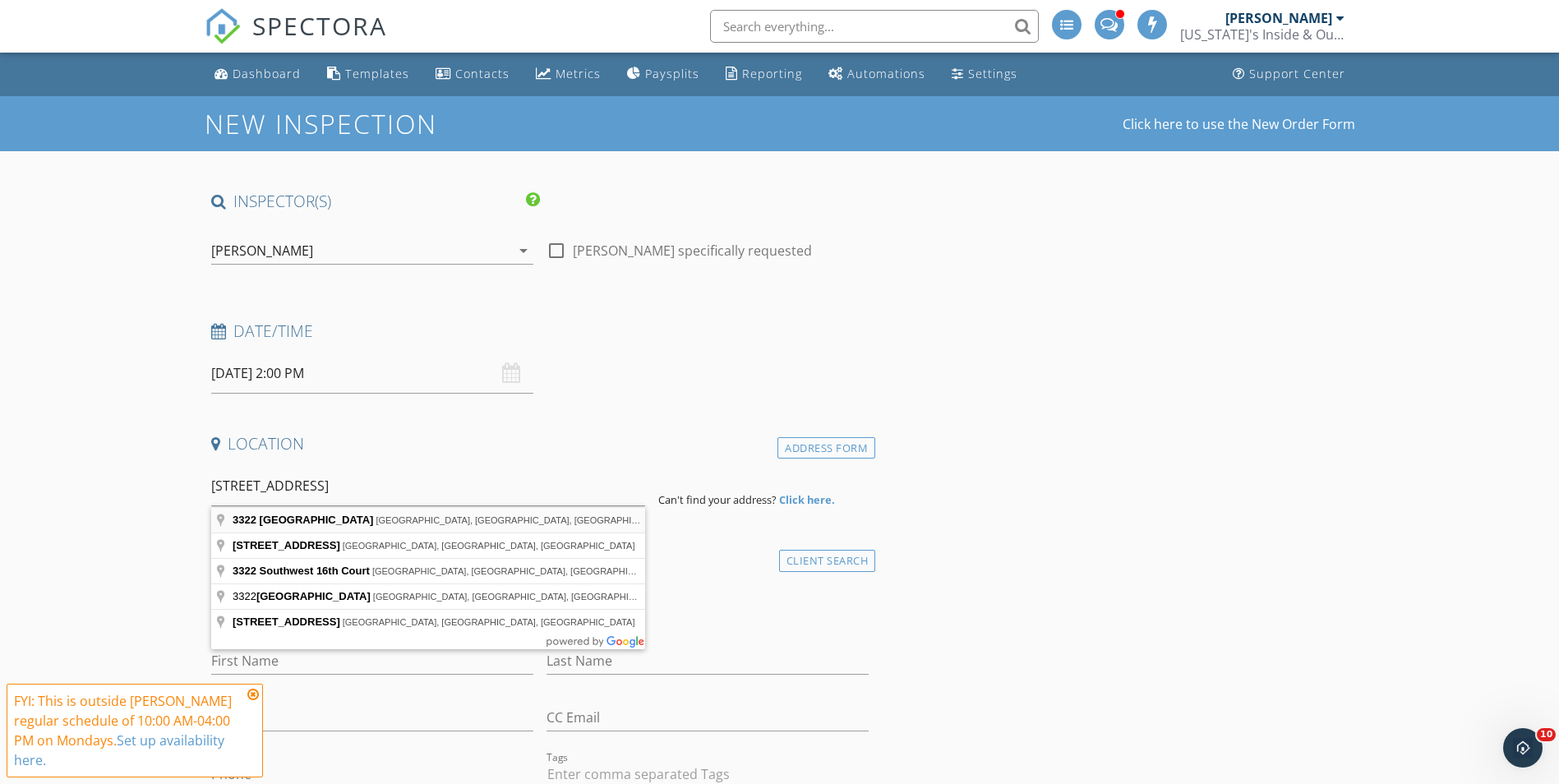
type input "3322 Northeast 16th Place, Fort Lauderdale, FL, USA"
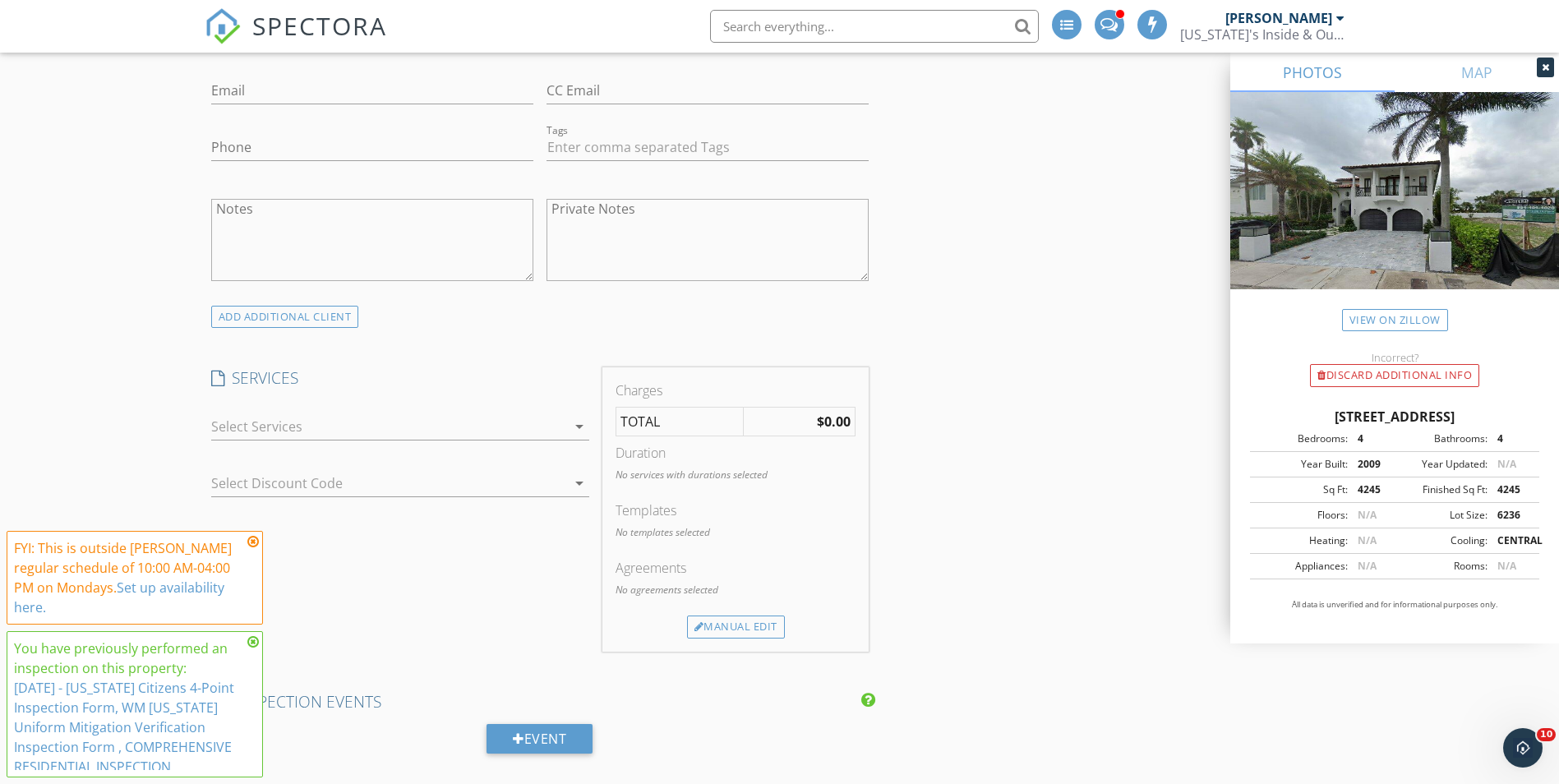
scroll to position [985, 0]
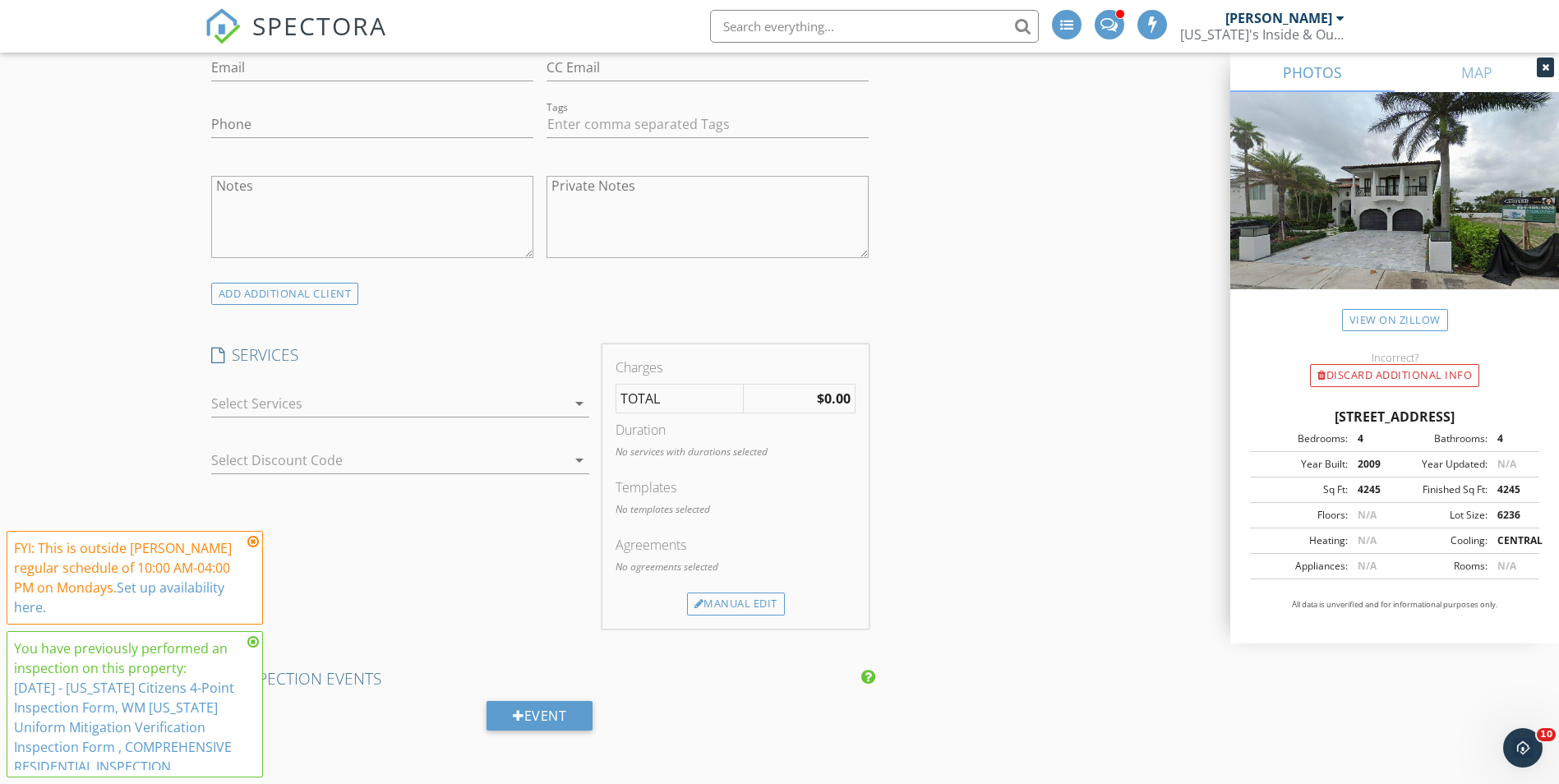
click at [543, 413] on div at bounding box center [388, 403] width 355 height 26
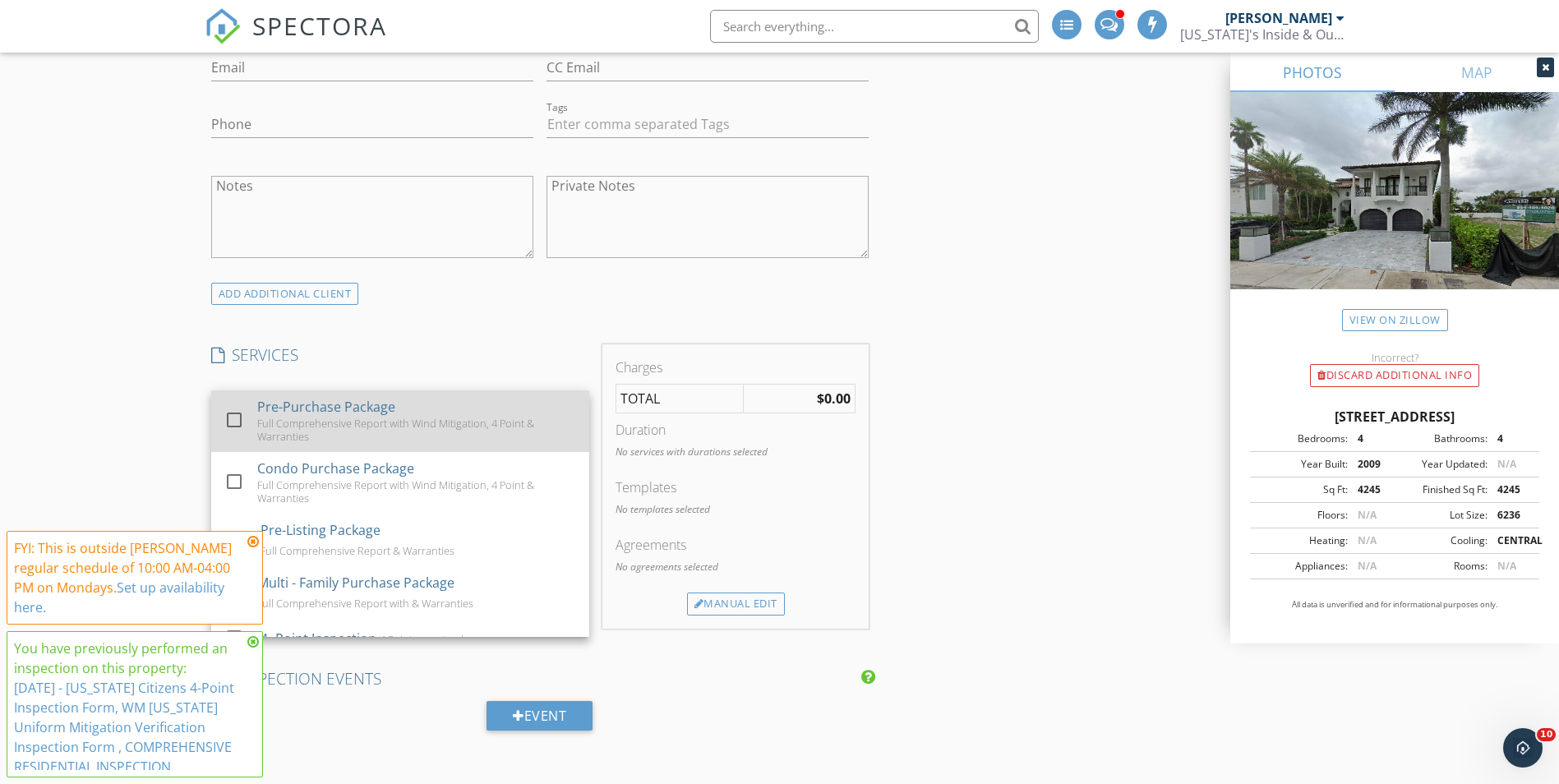
click at [233, 412] on div at bounding box center [234, 420] width 28 height 28
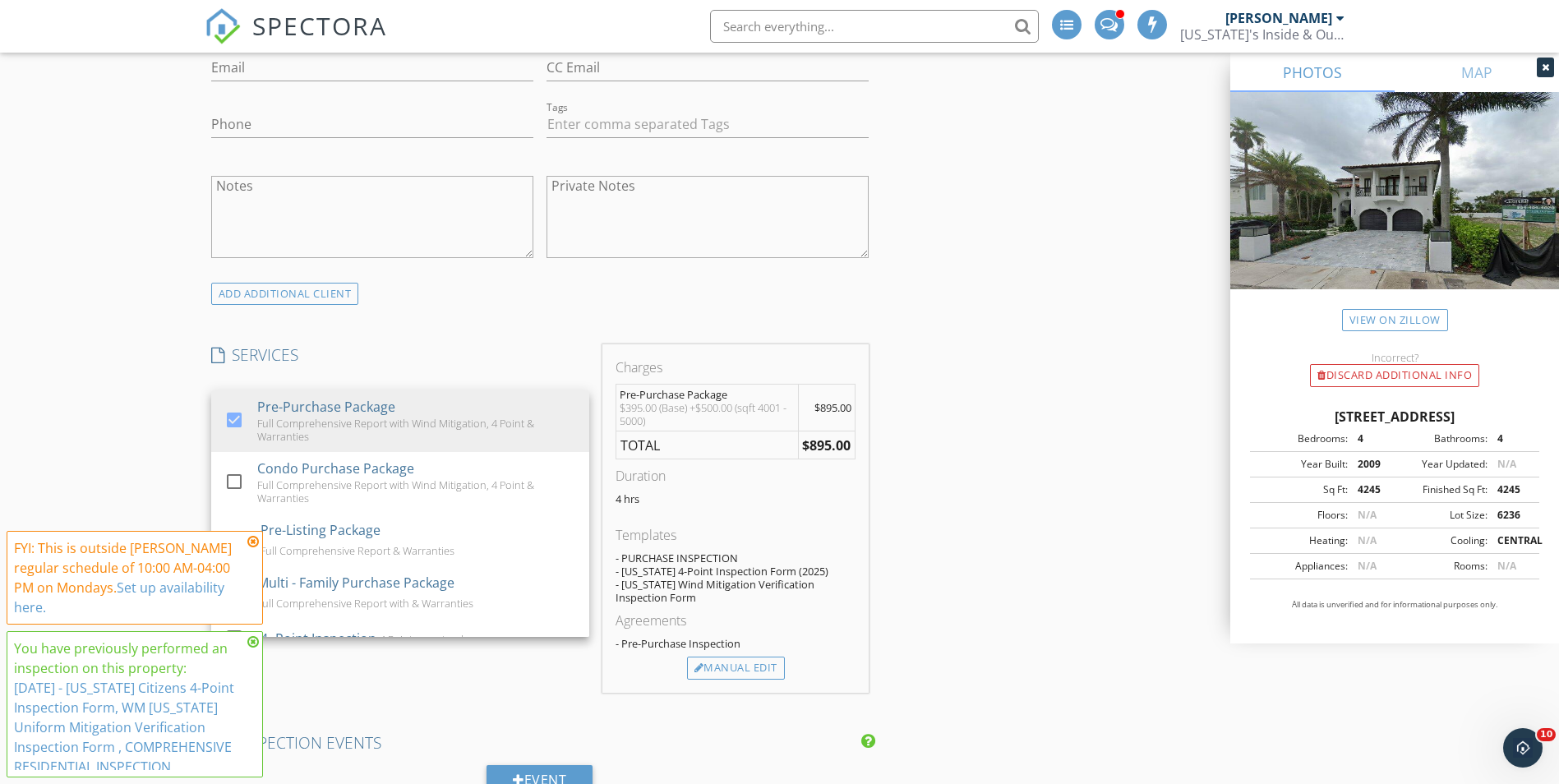
click at [430, 353] on h4 "SERVICES" at bounding box center [400, 355] width 378 height 21
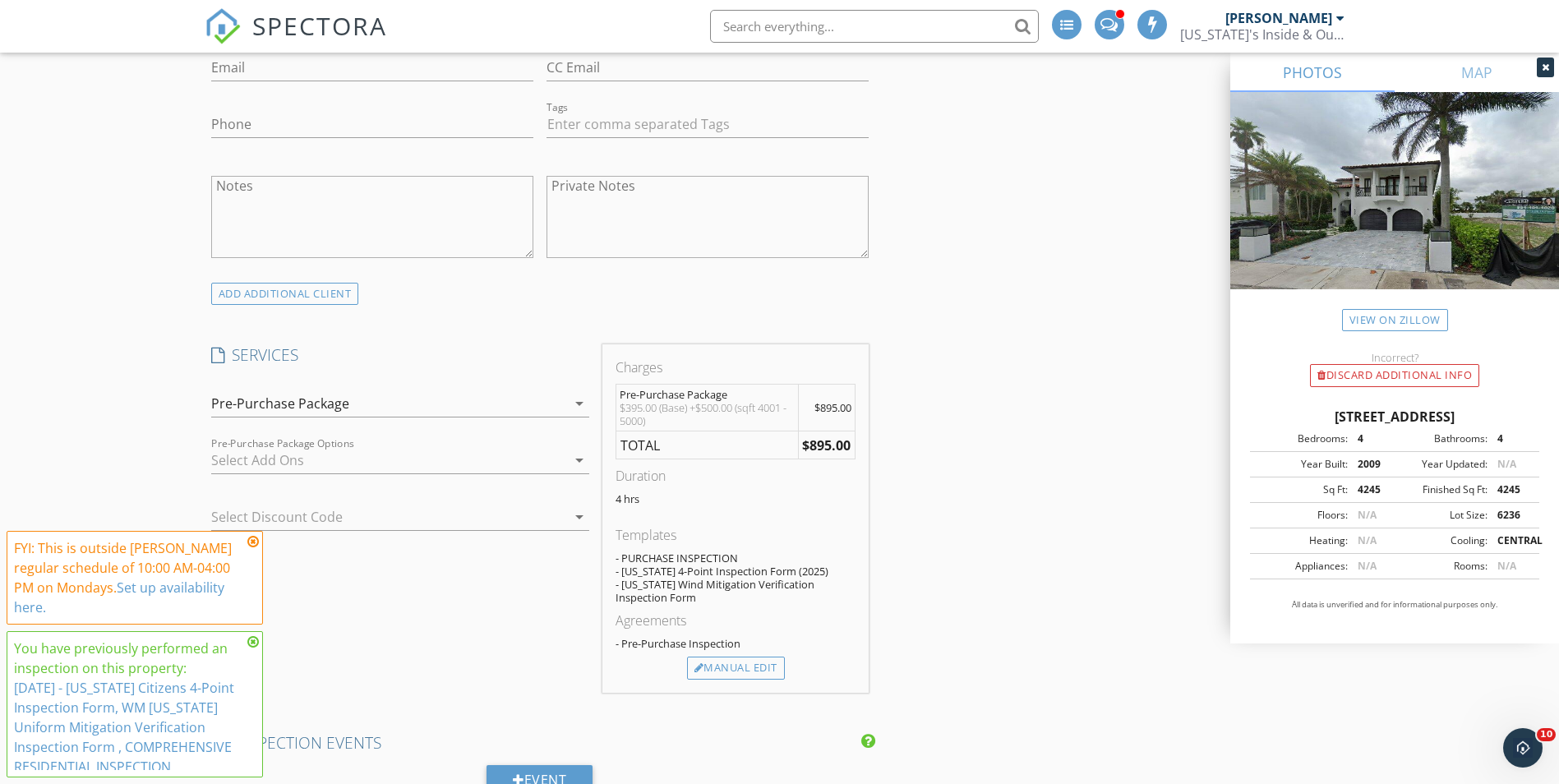
click at [410, 463] on div at bounding box center [388, 460] width 355 height 26
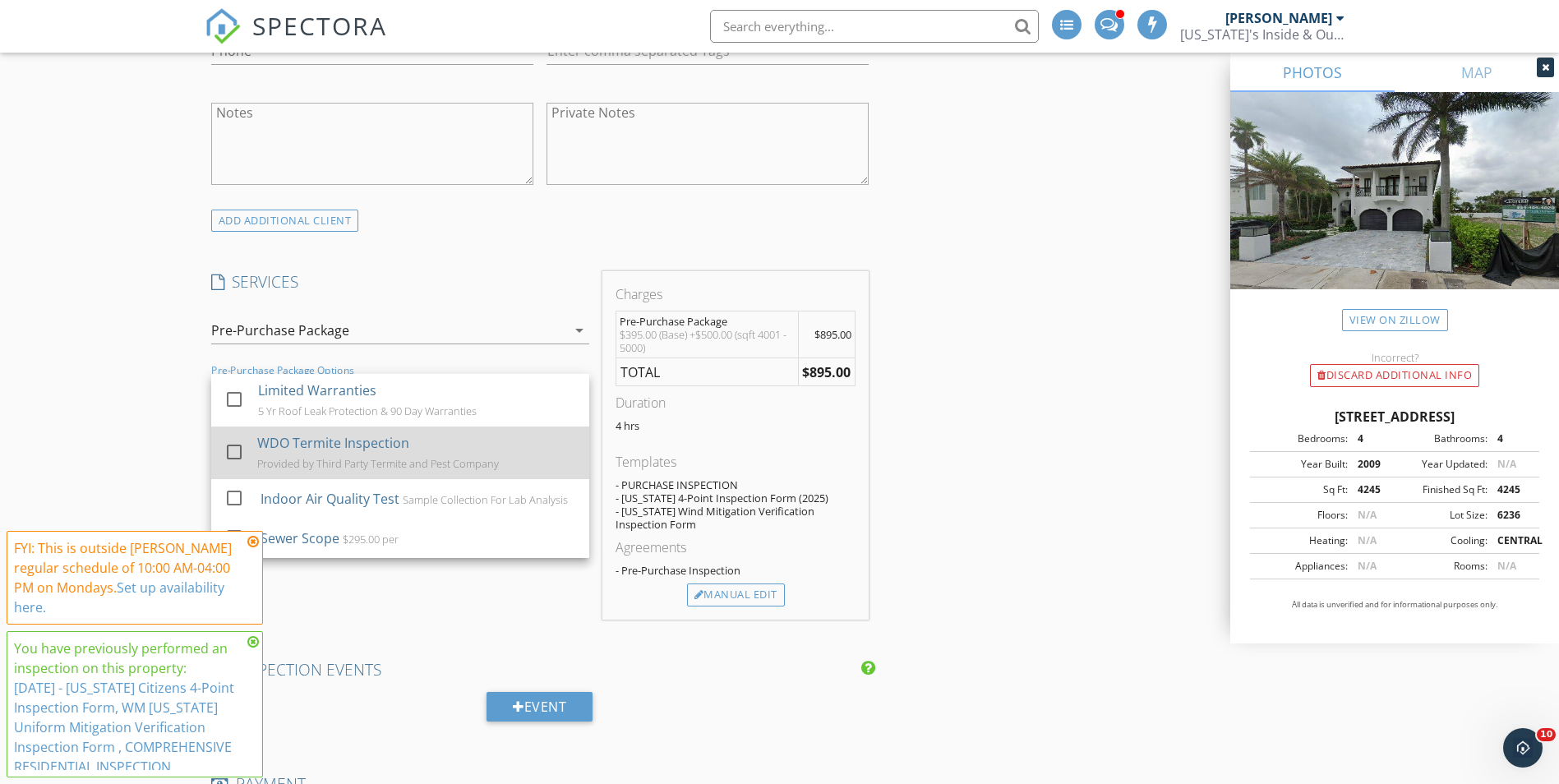
scroll to position [1068, 0]
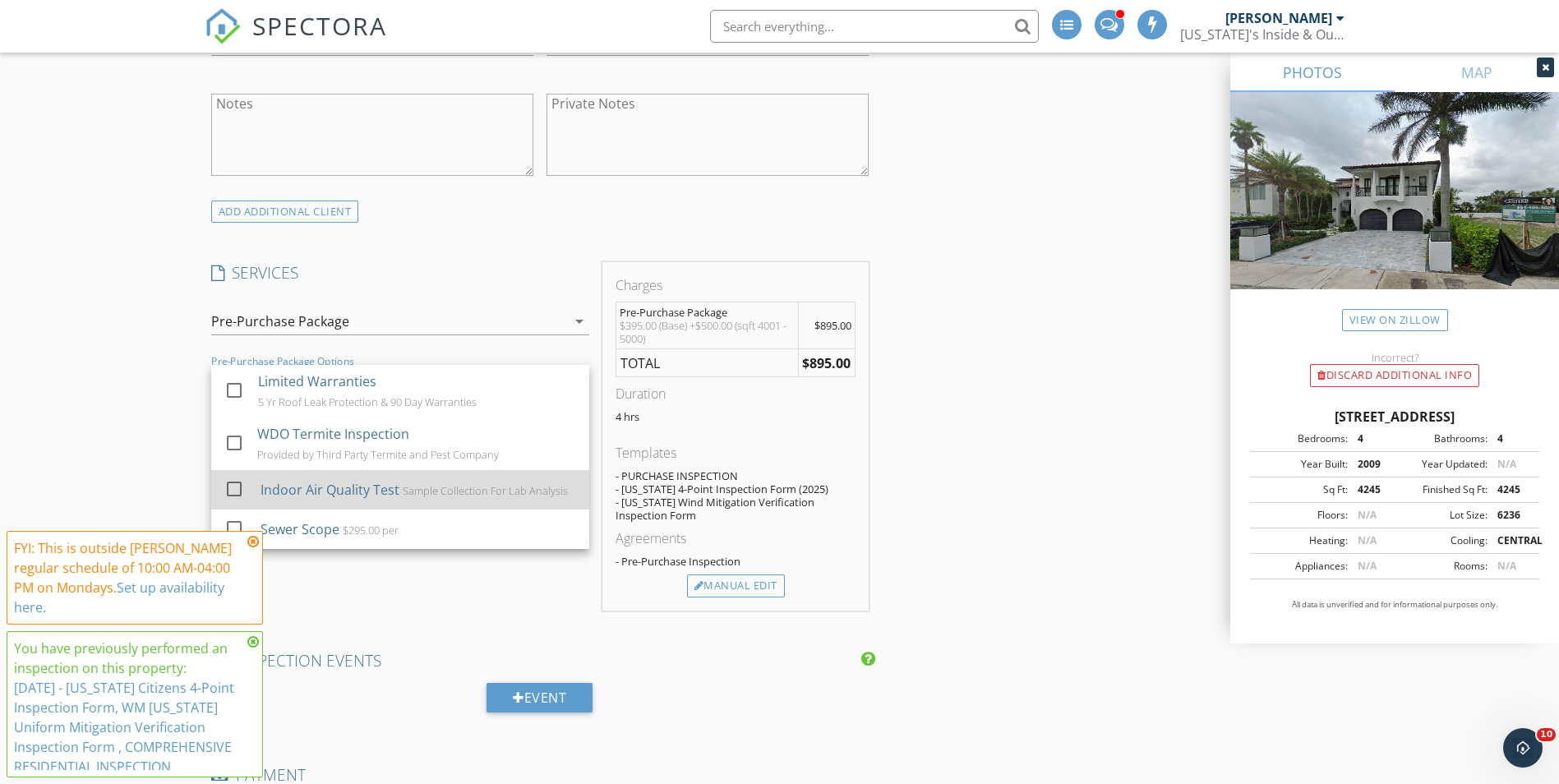
click at [236, 490] on div at bounding box center [234, 489] width 28 height 28
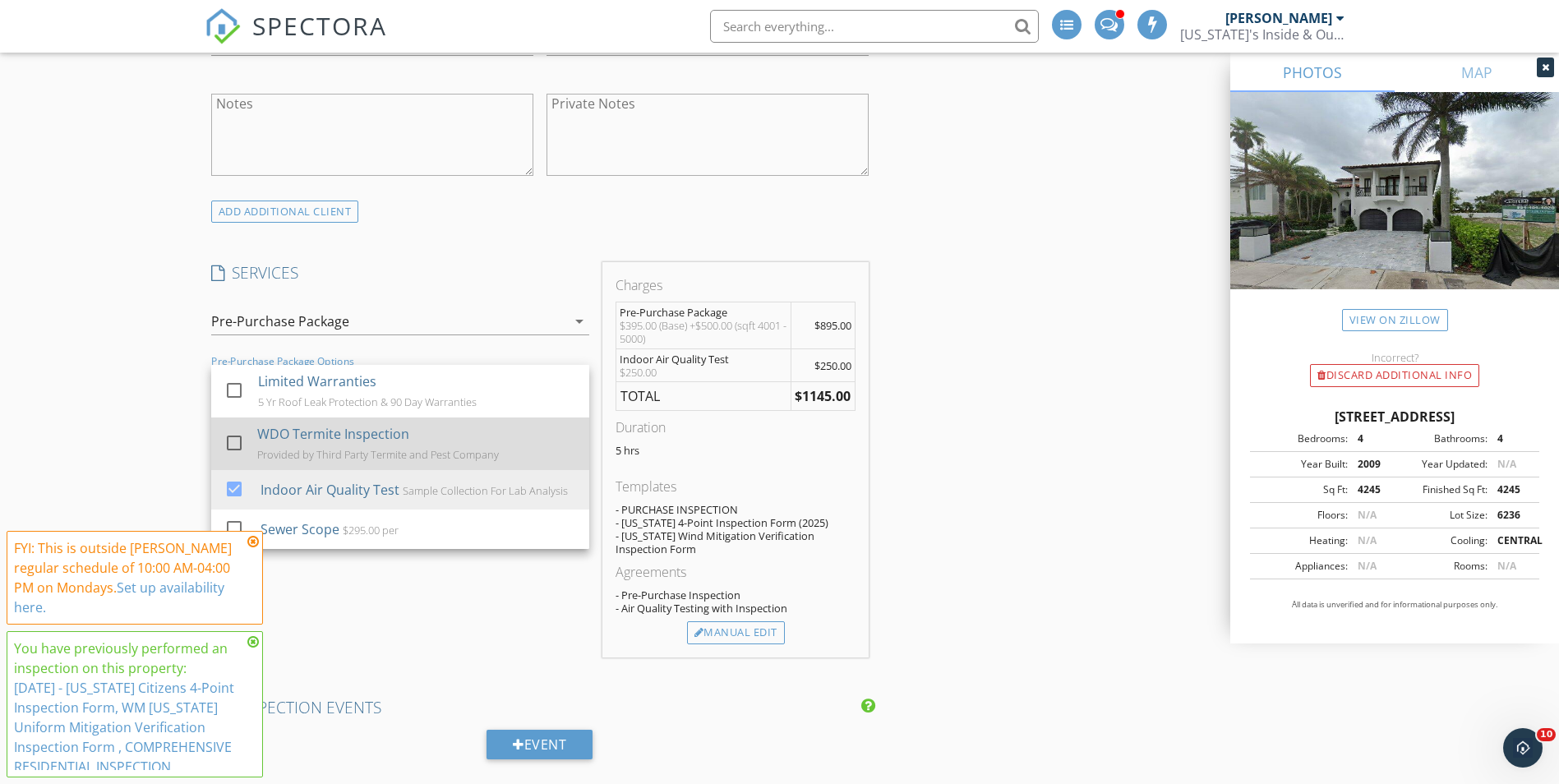
click at [241, 443] on div at bounding box center [234, 443] width 28 height 28
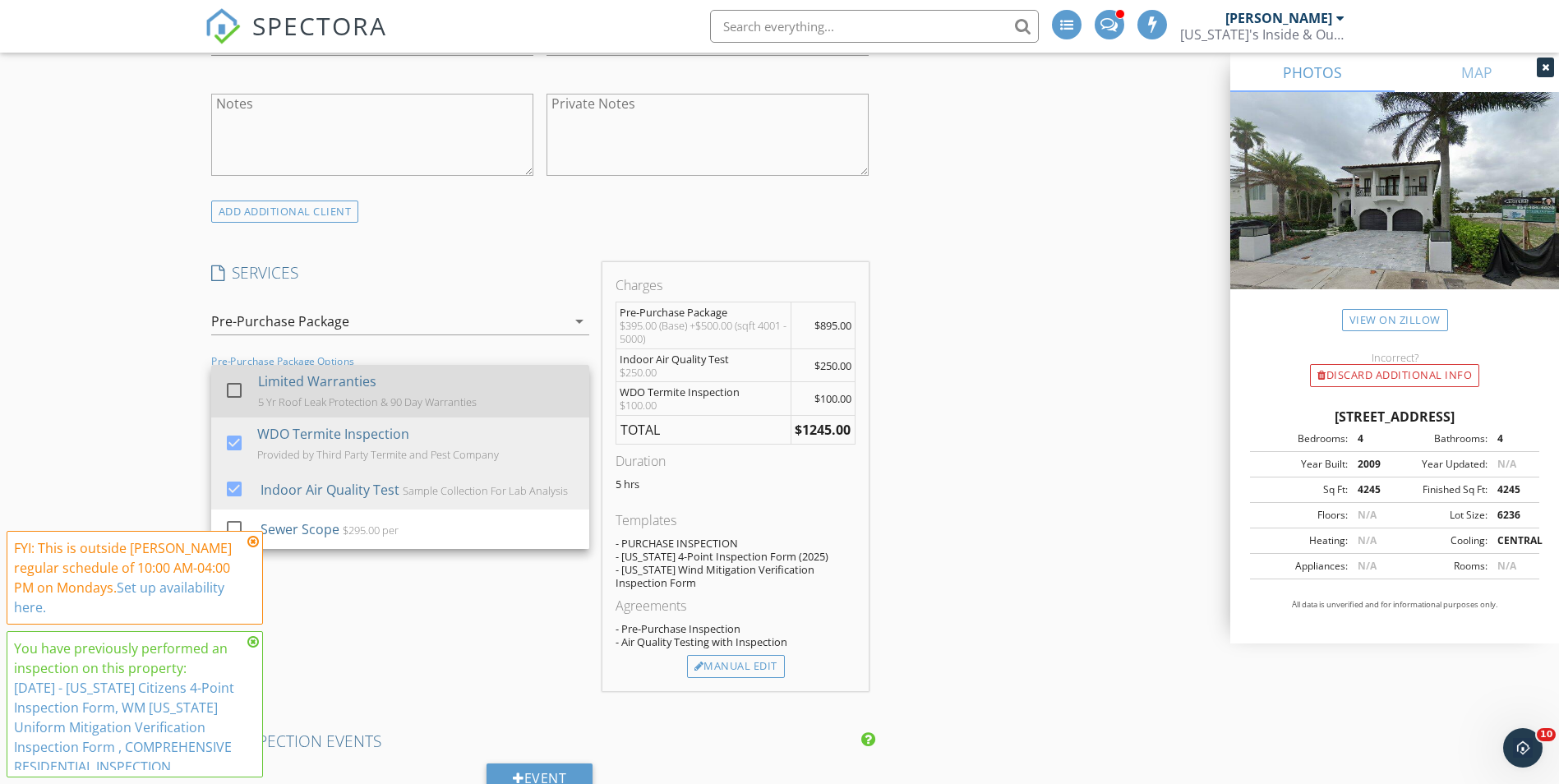
click at [242, 388] on div at bounding box center [234, 390] width 28 height 28
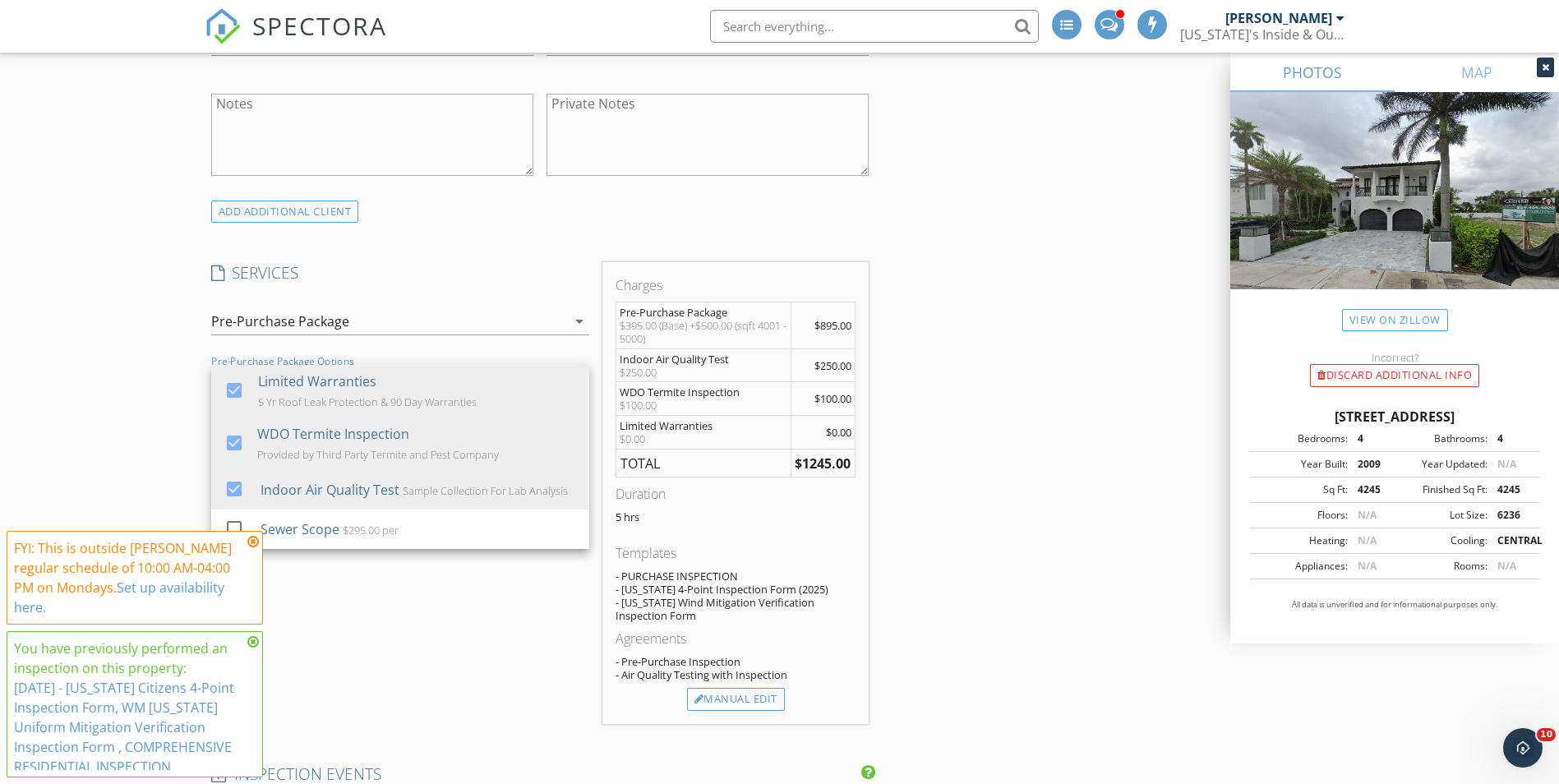
click at [452, 294] on div "SERVICES check_box Pre-Purchase Package Full Comprehensive Report with Wind Mit…" at bounding box center [400, 492] width 391 height 462
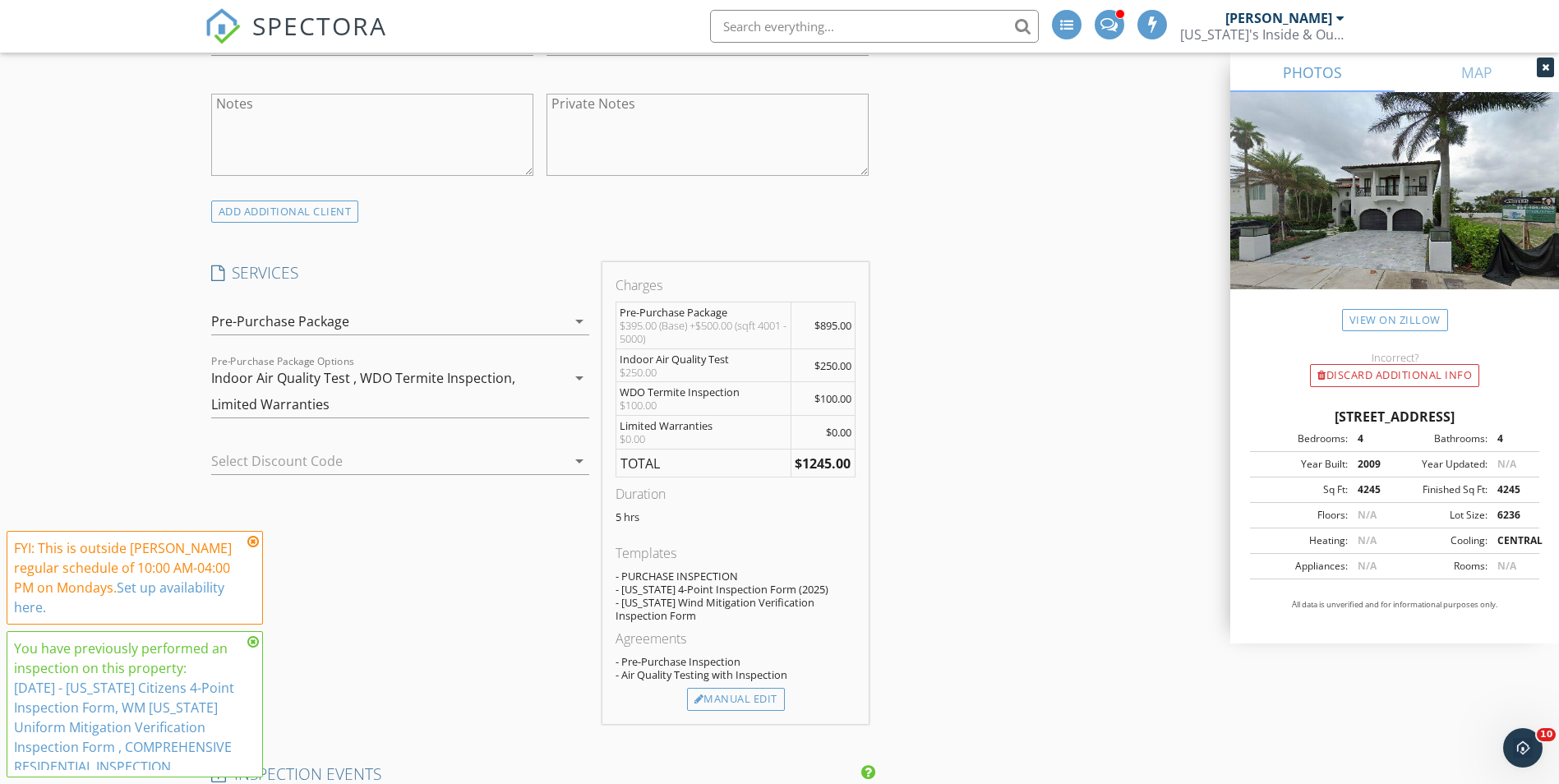
click at [473, 468] on div at bounding box center [377, 461] width 332 height 26
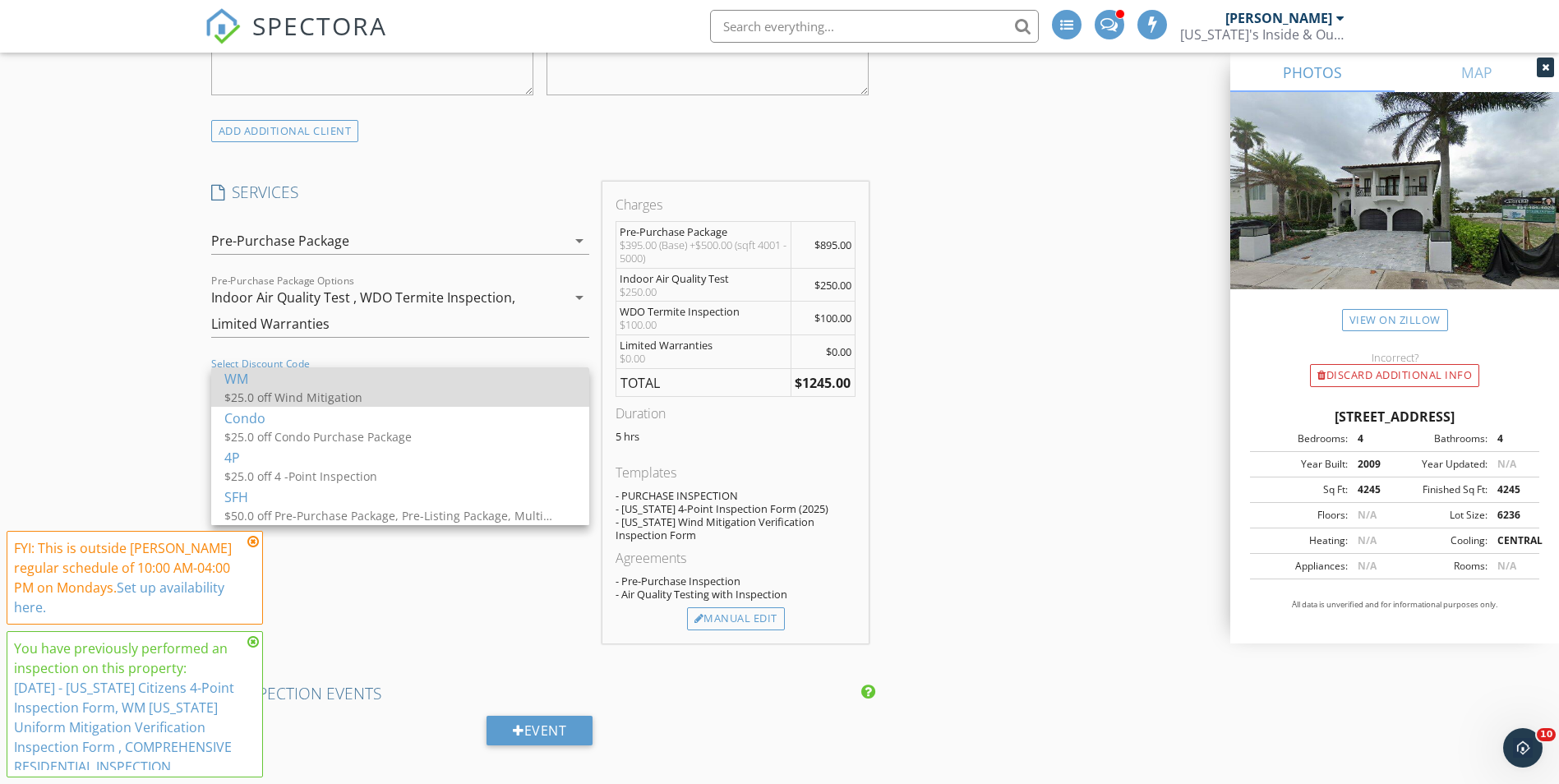
scroll to position [1150, 0]
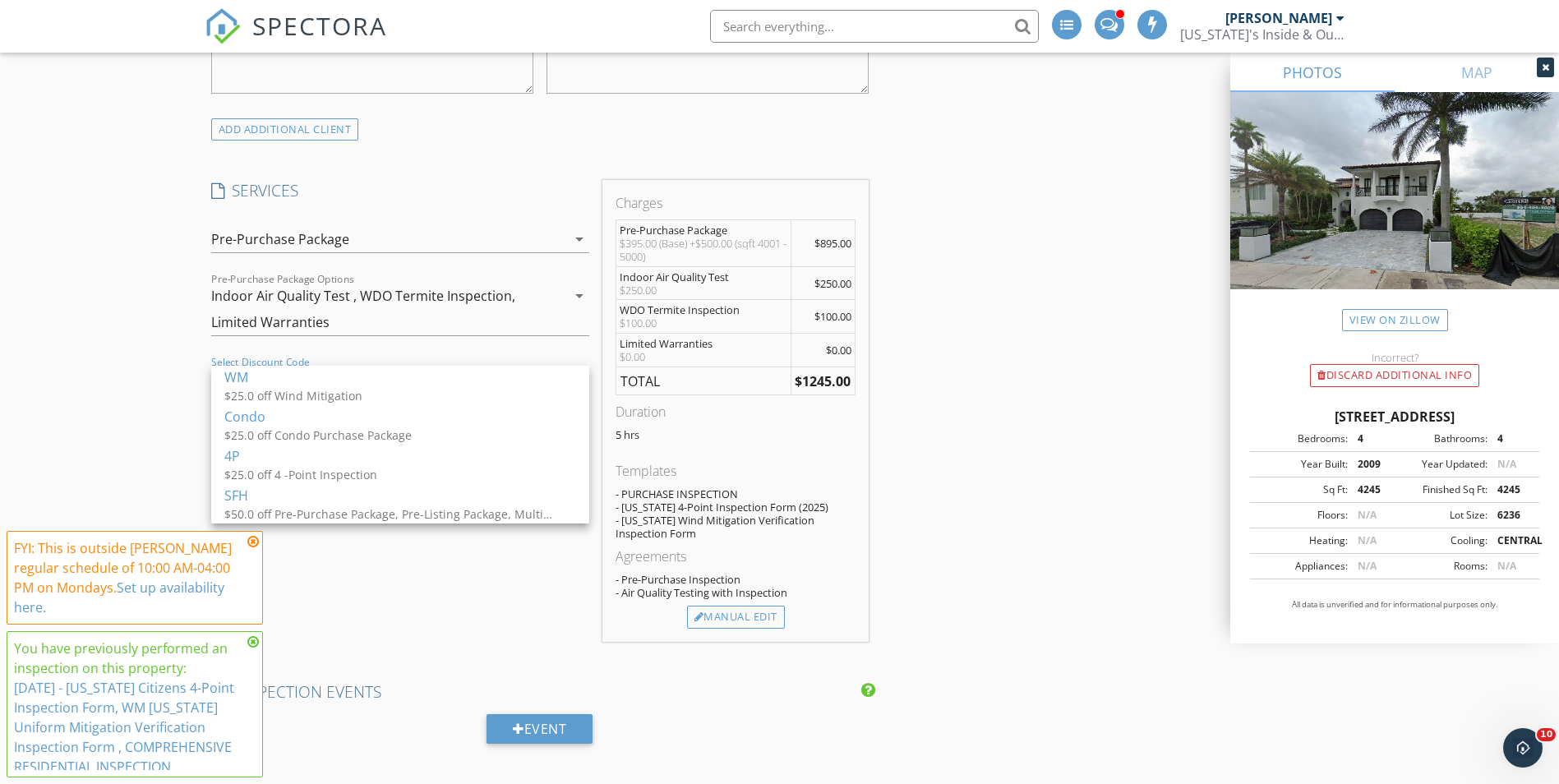
click at [571, 242] on icon "arrow_drop_down" at bounding box center [579, 239] width 20 height 20
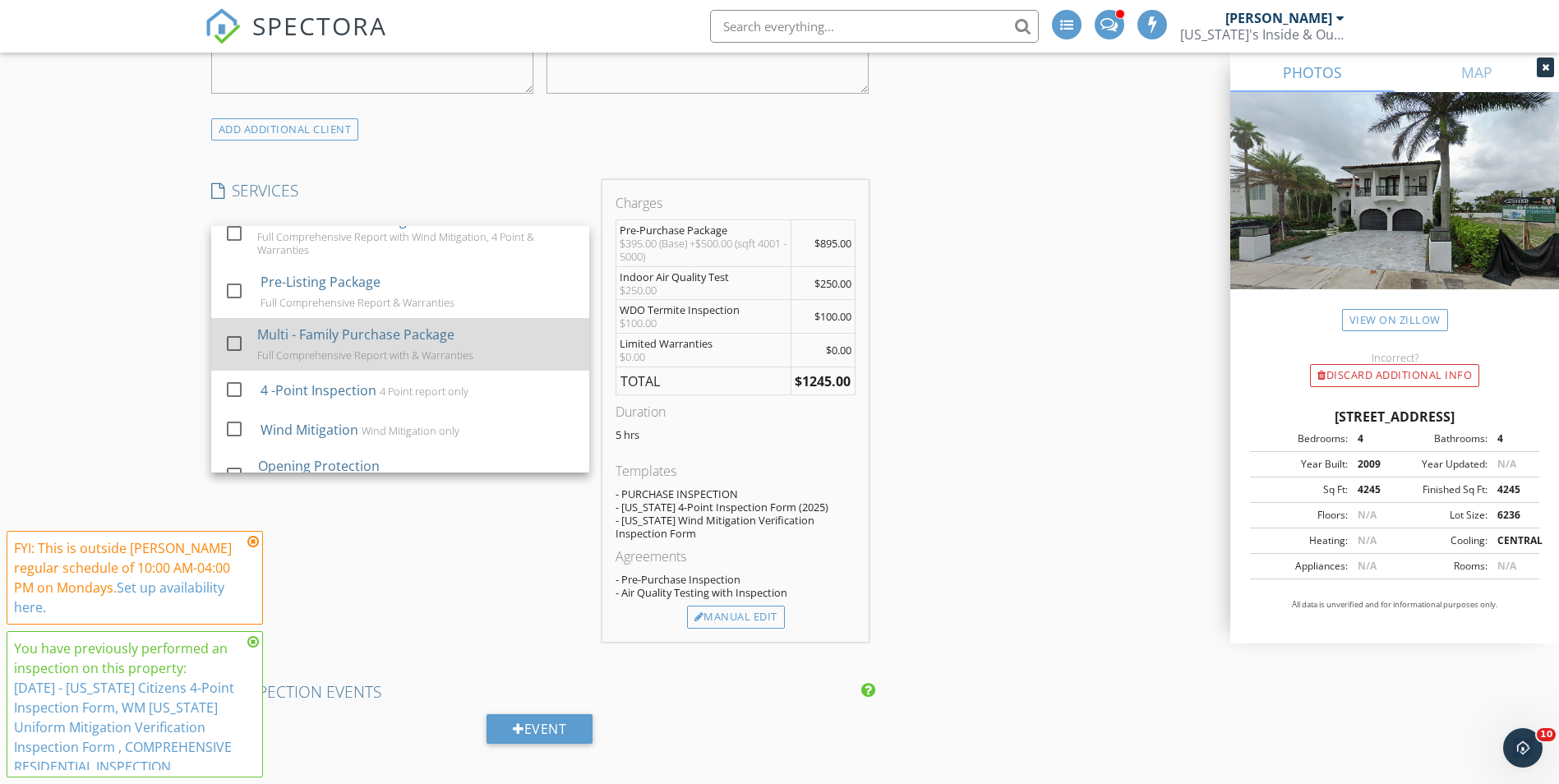
scroll to position [82, 0]
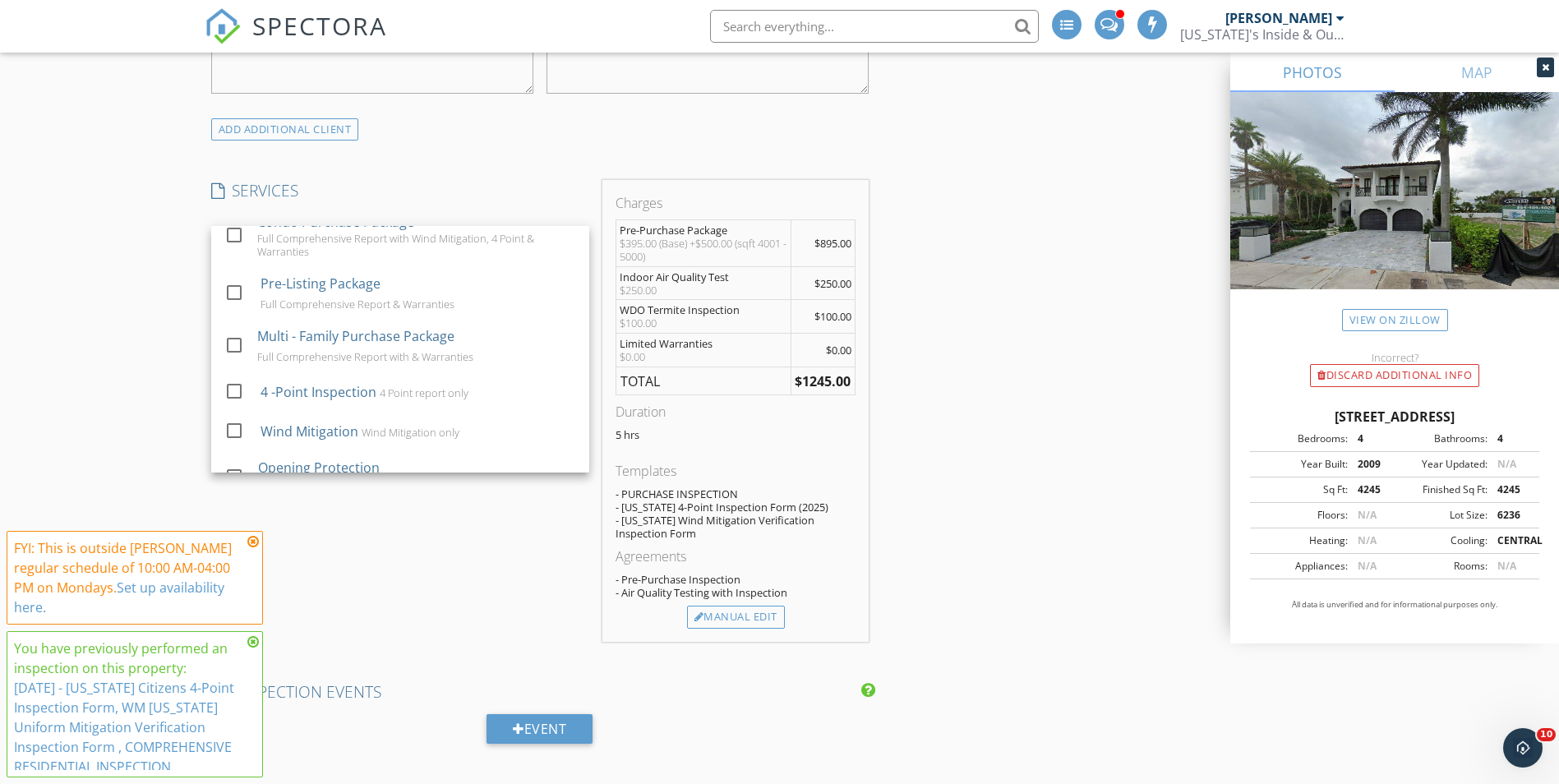
click at [191, 323] on div "New Inspection Click here to use the New Order Form INSPECTOR(S) check_box Brad…" at bounding box center [779, 682] width 1559 height 3472
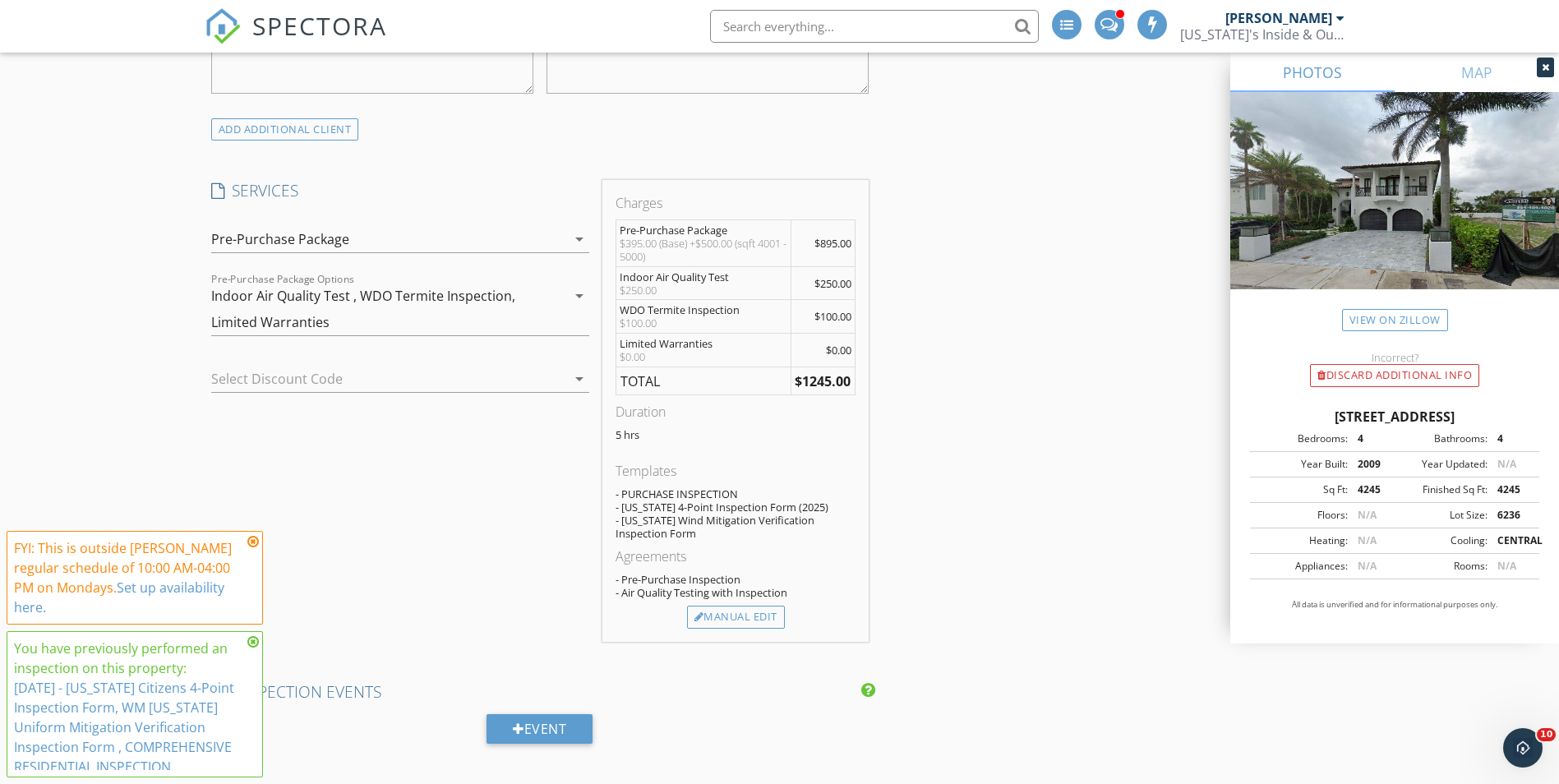
click at [337, 310] on div "Indoor Air Quality Test , WDO Termite Inspection, Limited Warranties" at bounding box center [388, 309] width 355 height 53
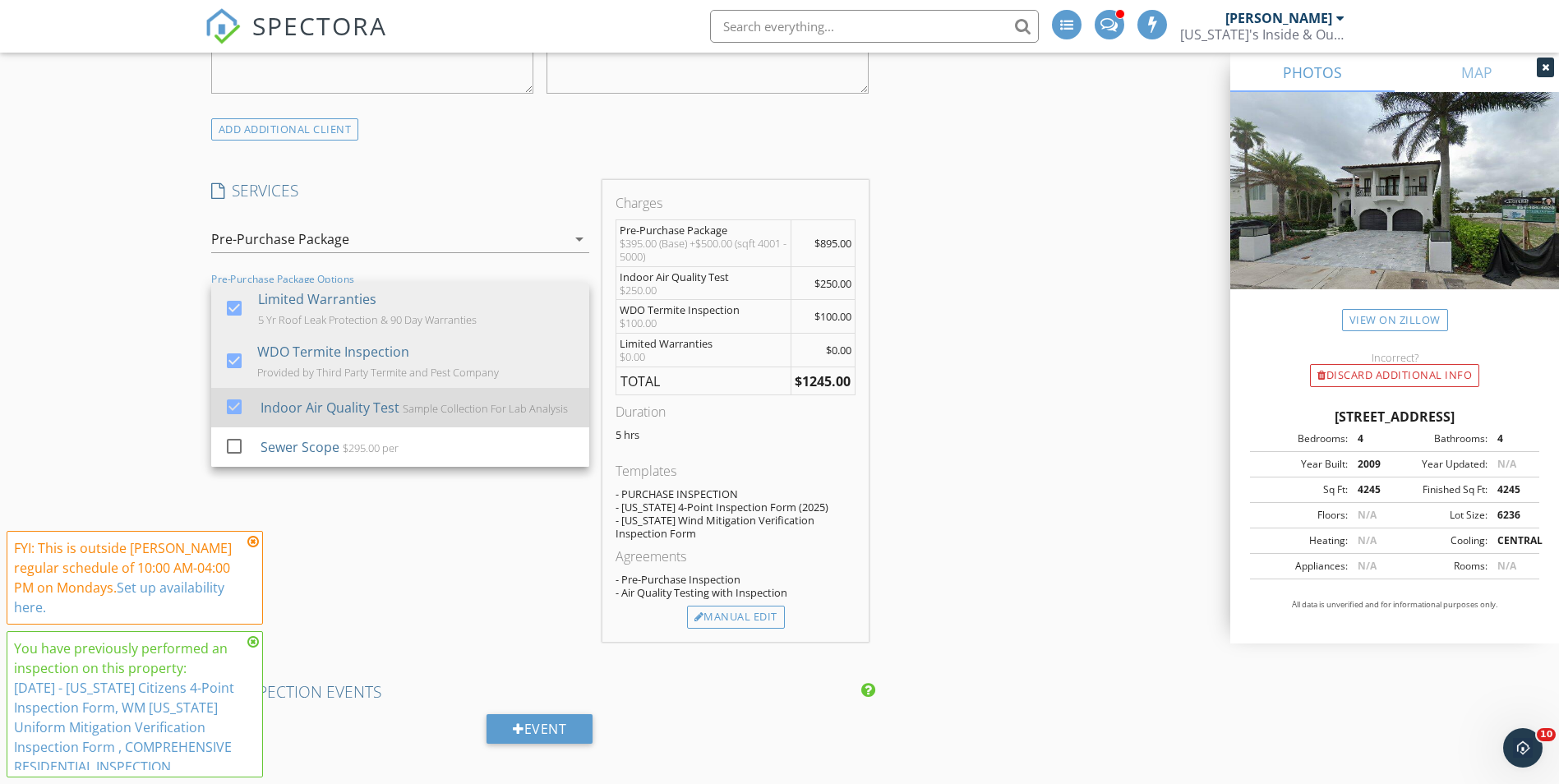
click at [228, 407] on div at bounding box center [234, 406] width 28 height 28
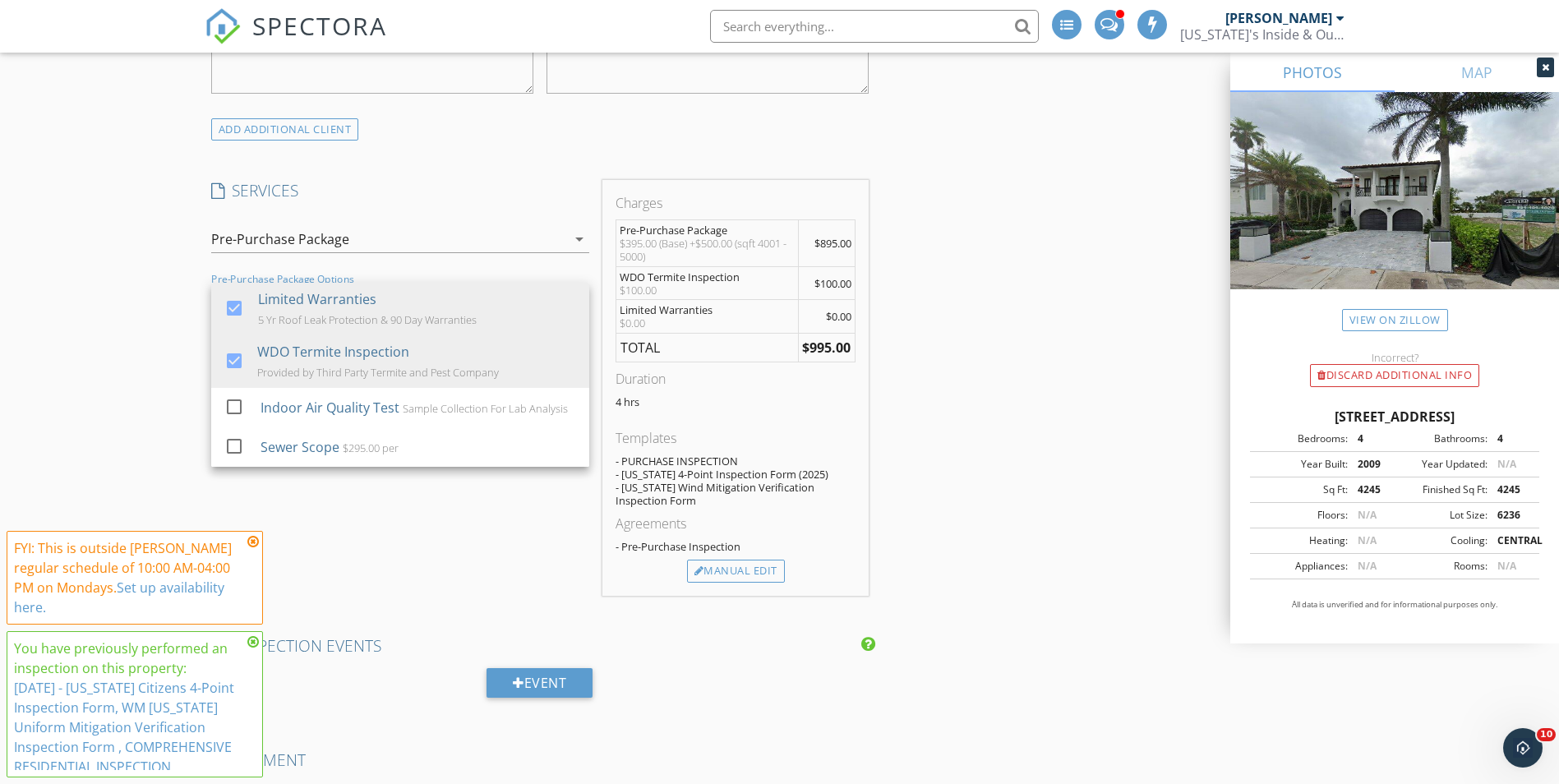
click at [433, 215] on div "check_box Pre-Purchase Package Full Comprehensive Report with Wind Mitigation, …" at bounding box center [400, 241] width 391 height 57
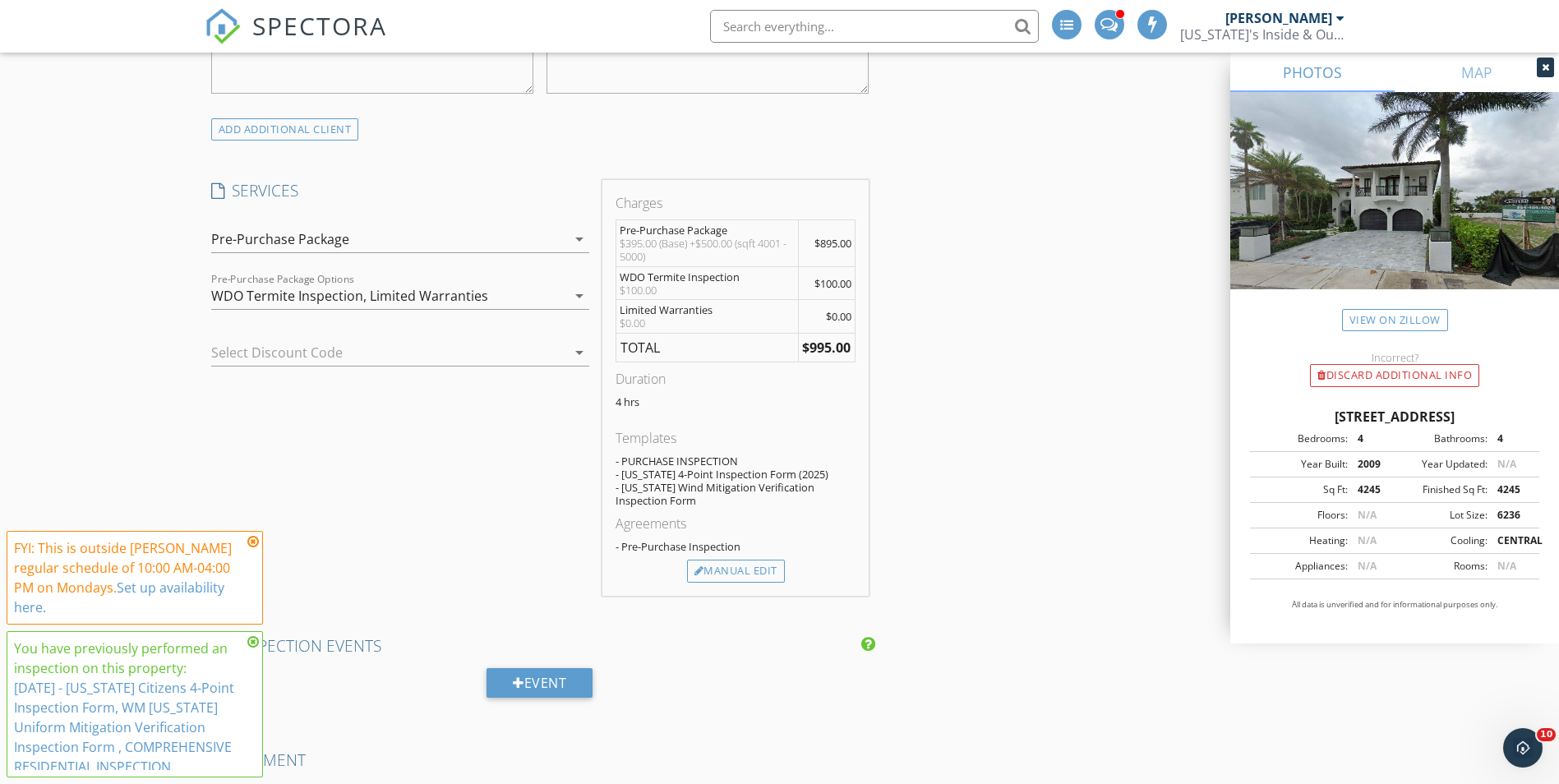
click at [413, 350] on div at bounding box center [377, 352] width 332 height 26
click at [474, 244] on div "Pre-Purchase Package" at bounding box center [388, 239] width 355 height 26
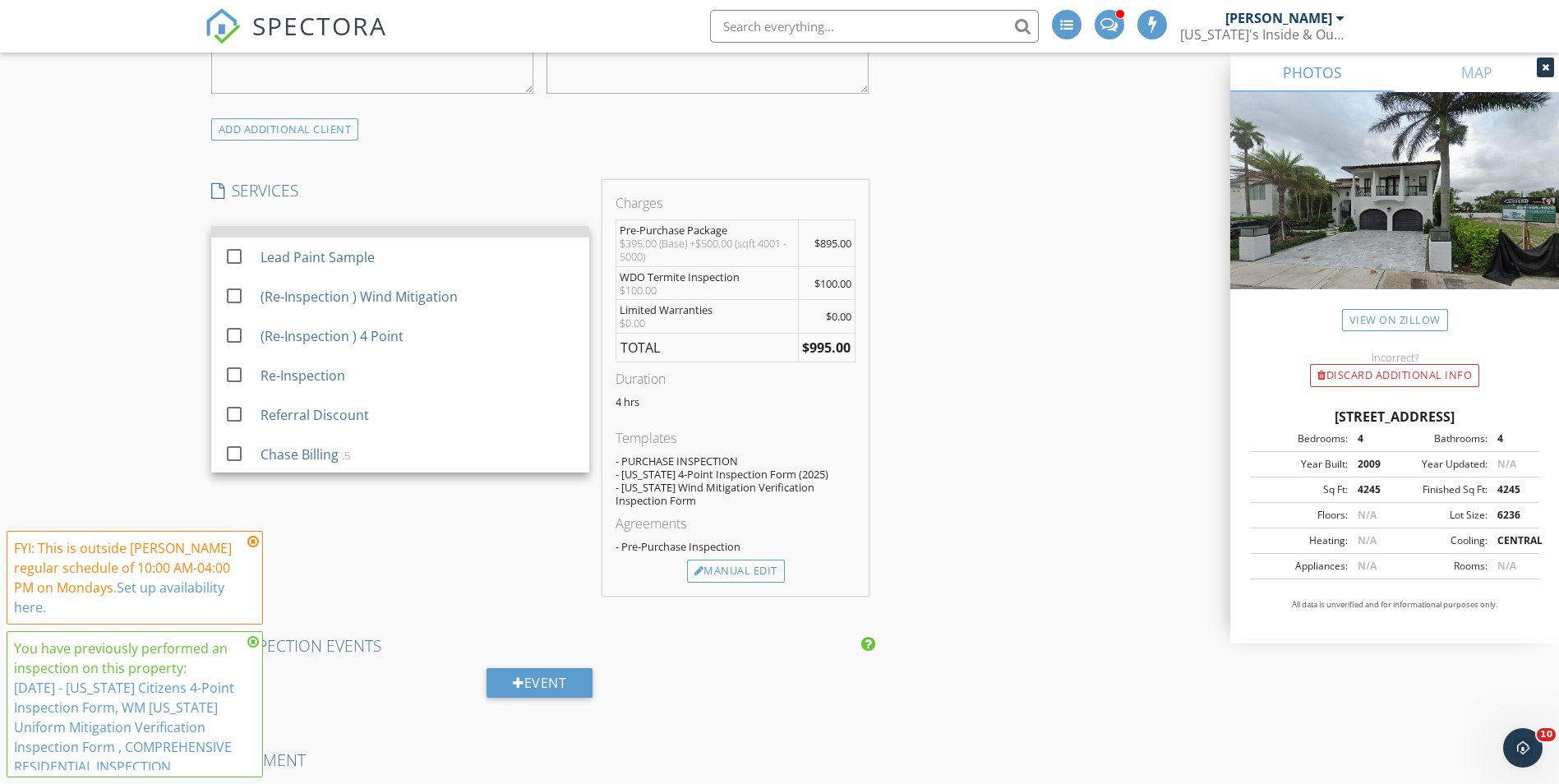
scroll to position [810, 0]
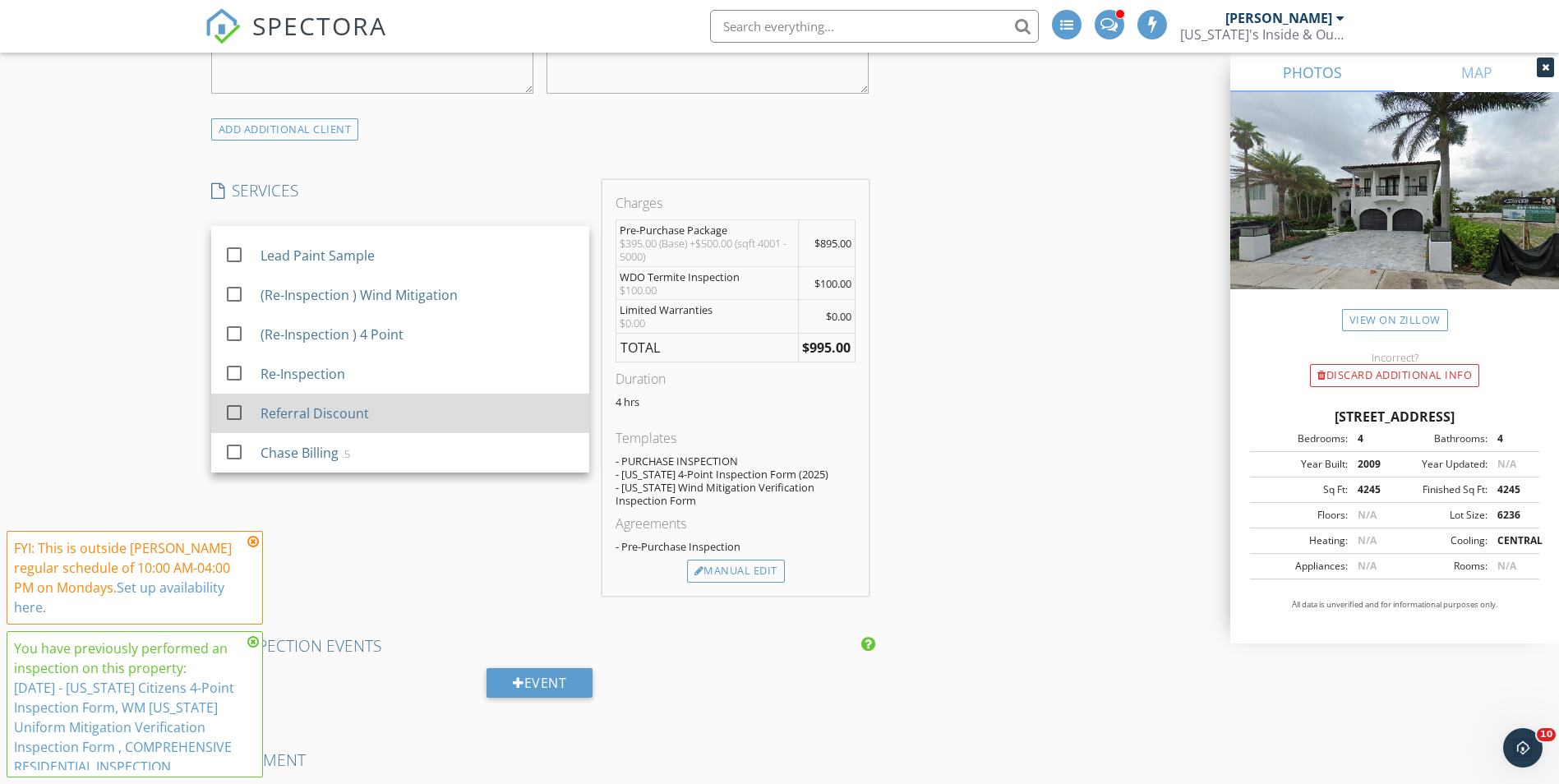
click at [344, 411] on div "Referral Discount" at bounding box center [314, 413] width 109 height 20
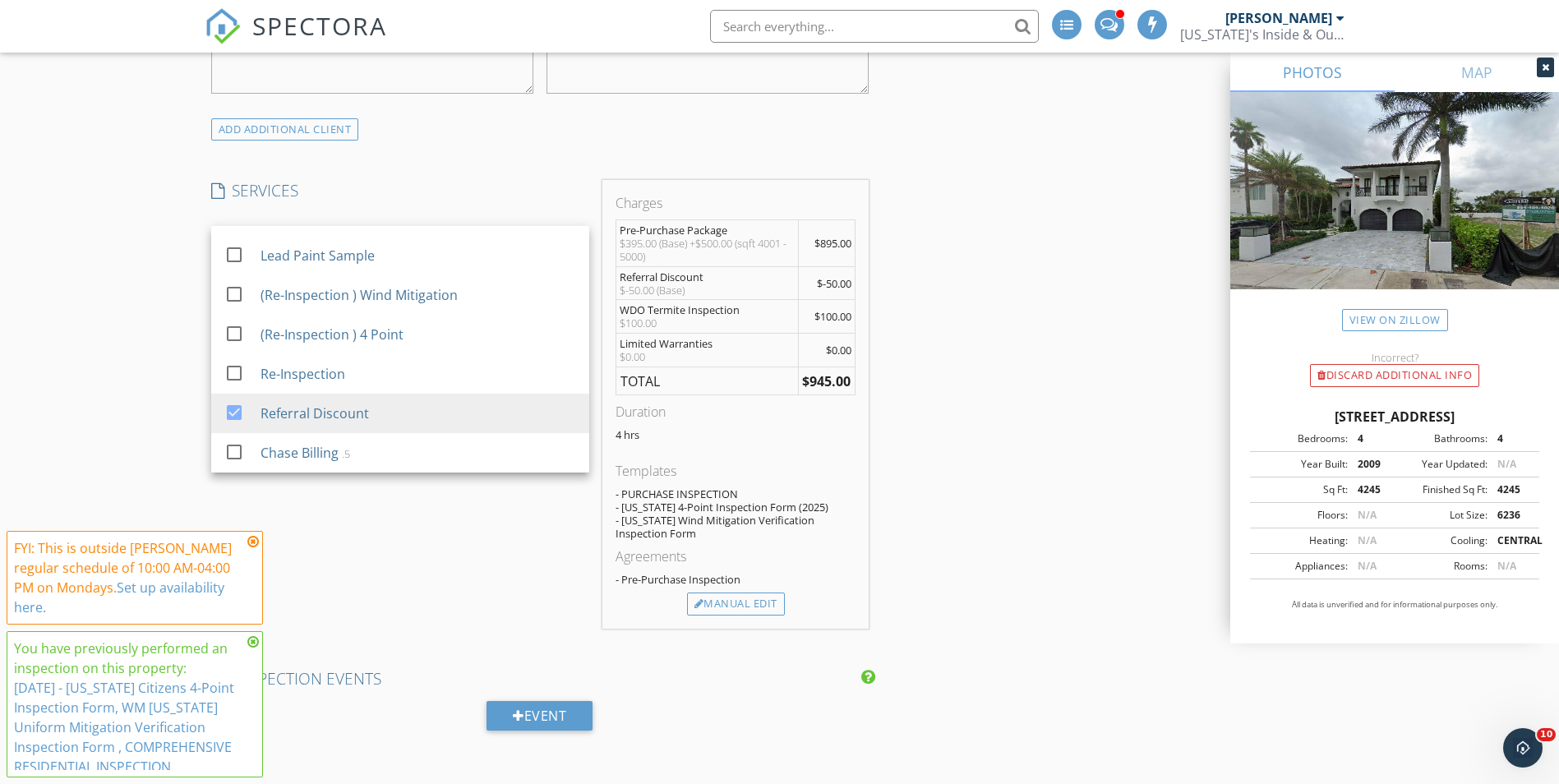
click at [382, 505] on div "SERVICES check_box Pre-Purchase Package Full Comprehensive Report with Wind Mit…" at bounding box center [400, 404] width 391 height 449
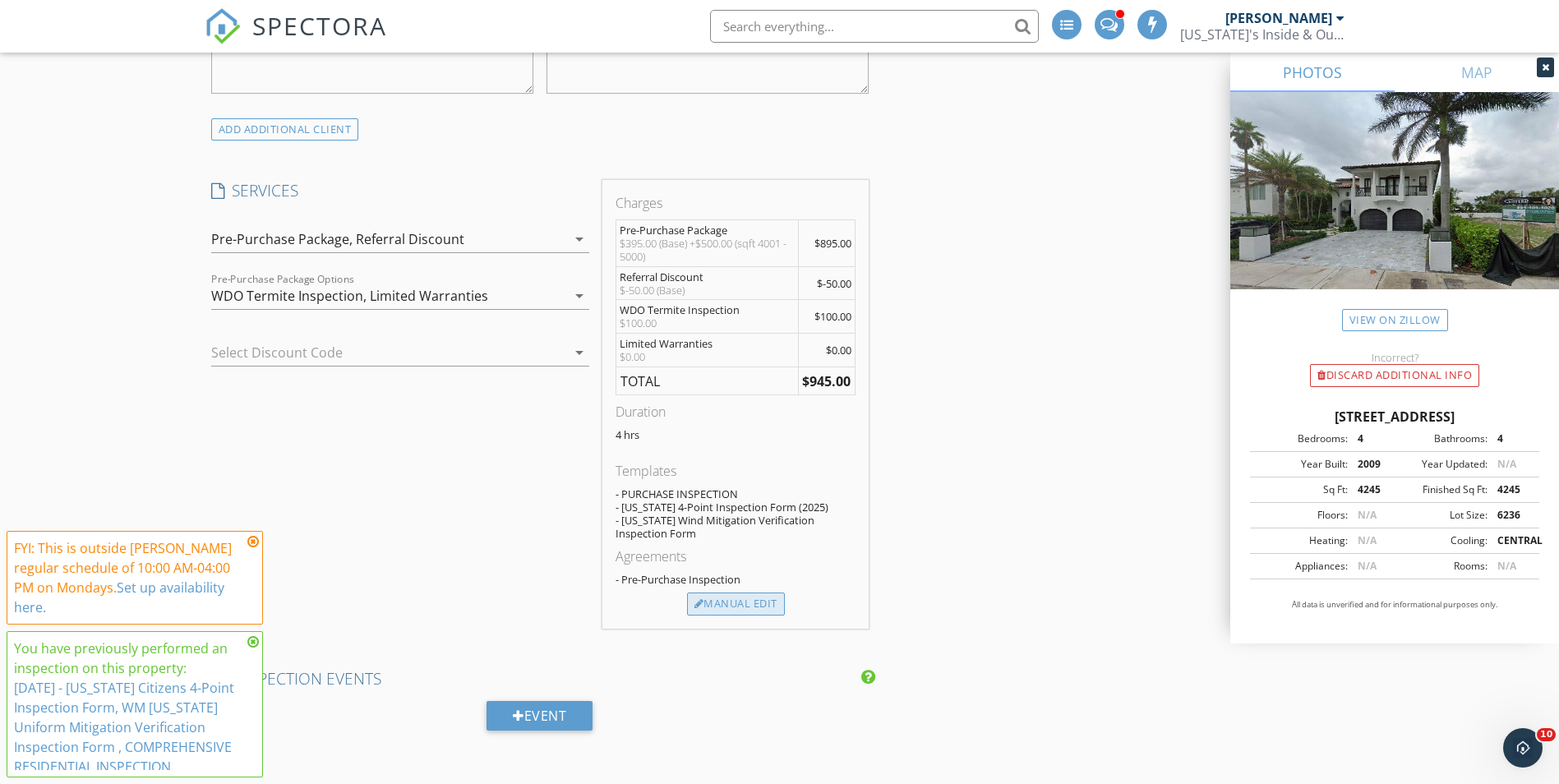
click at [726, 608] on div "Manual Edit" at bounding box center [736, 604] width 98 height 23
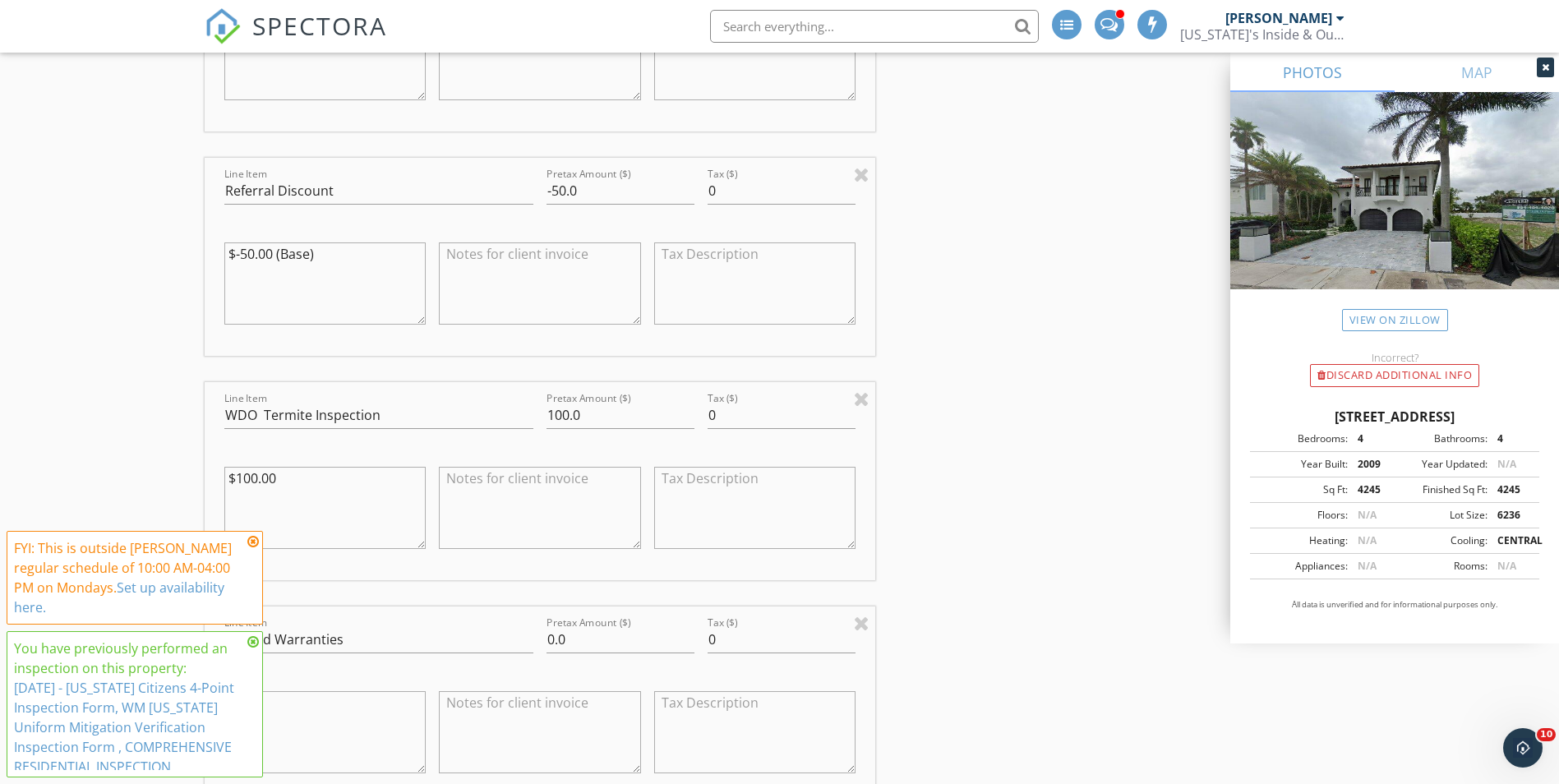
scroll to position [1643, 0]
click at [552, 191] on input "-50.0" at bounding box center [620, 189] width 148 height 27
click at [1024, 325] on div "INSPECTOR(S) check_box Brad Fifer PRIMARY check_box_outline_blank Gleb Kulichen…" at bounding box center [780, 595] width 1151 height 4095
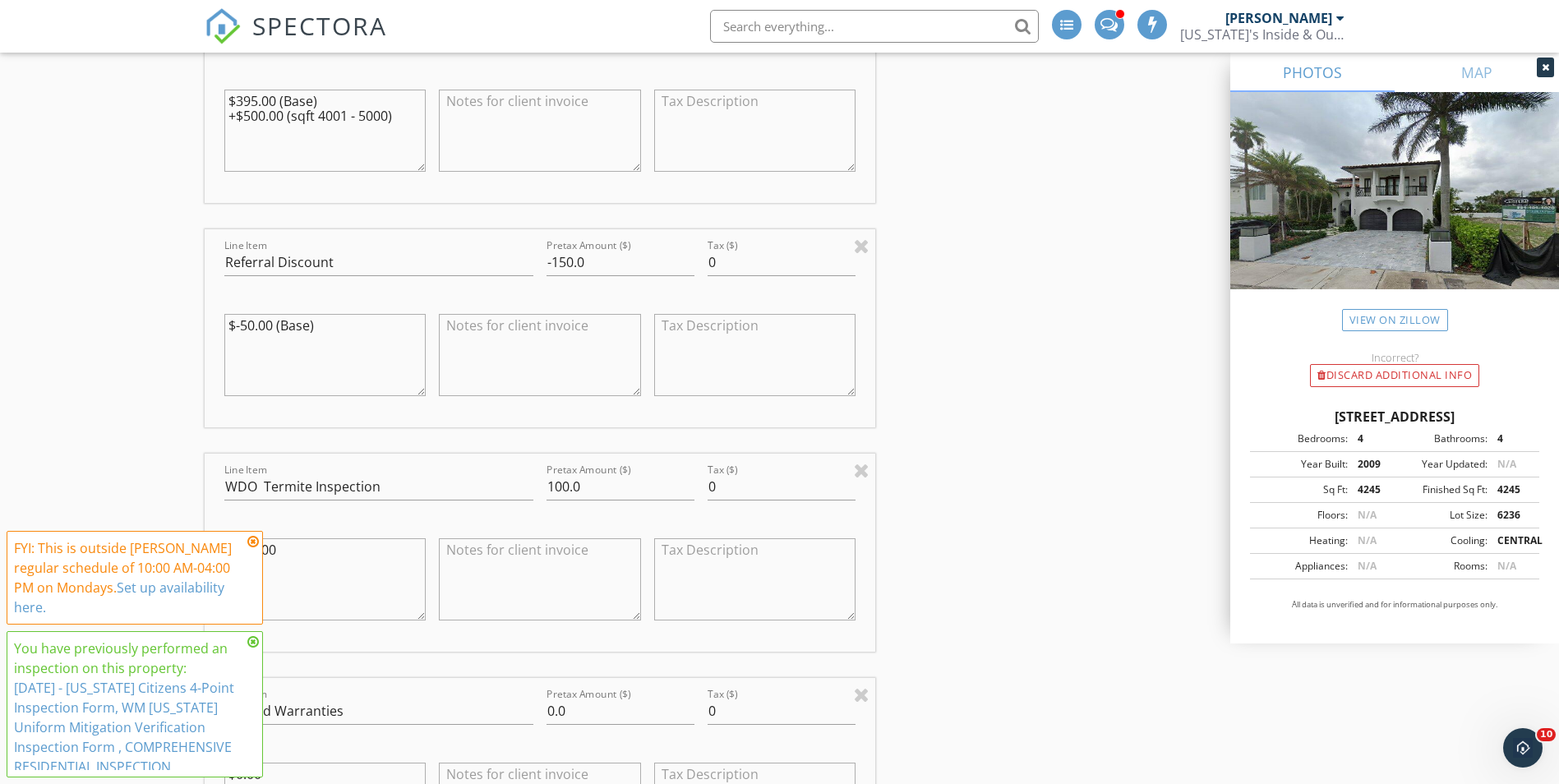
scroll to position [1561, 0]
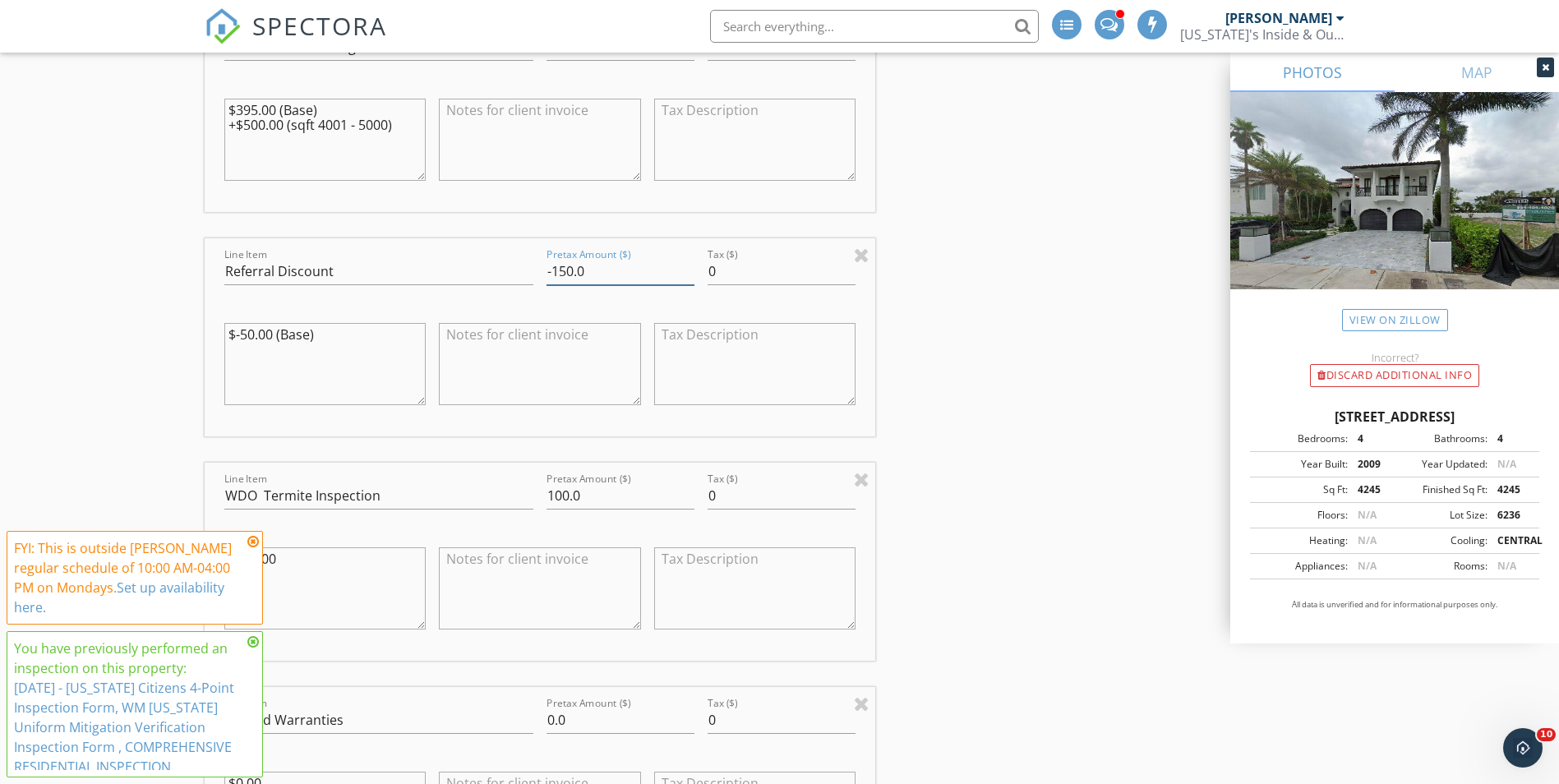
drag, startPoint x: 570, startPoint y: 272, endPoint x: 587, endPoint y: 291, distance: 25.5
click at [574, 274] on input "-150.0" at bounding box center [620, 271] width 148 height 27
type input "-195.0"
click at [978, 406] on div "INSPECTOR(S) check_box Brad Fifer PRIMARY check_box_outline_blank Gleb Kulichen…" at bounding box center [780, 677] width 1151 height 4095
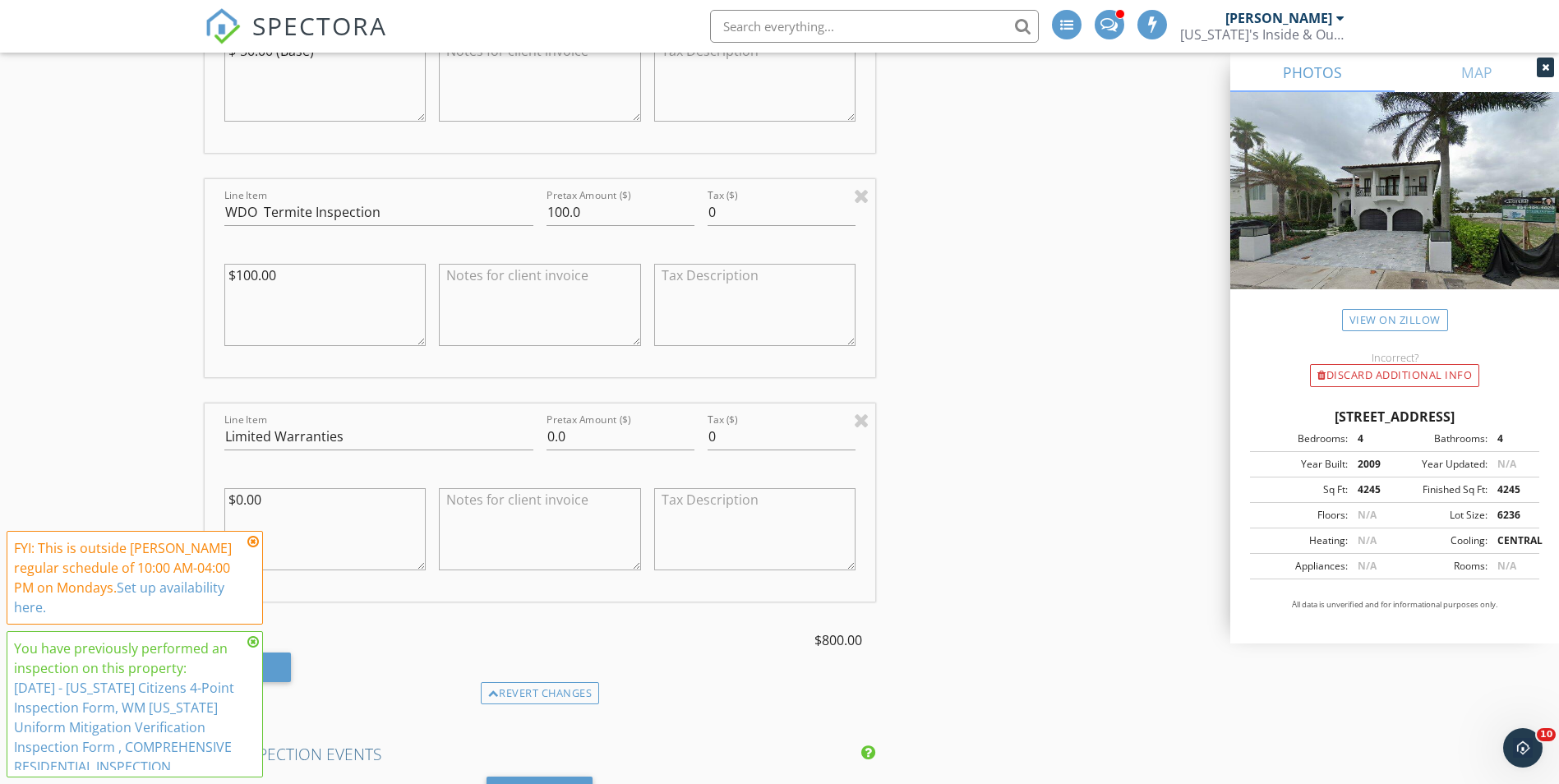
scroll to position [1889, 0]
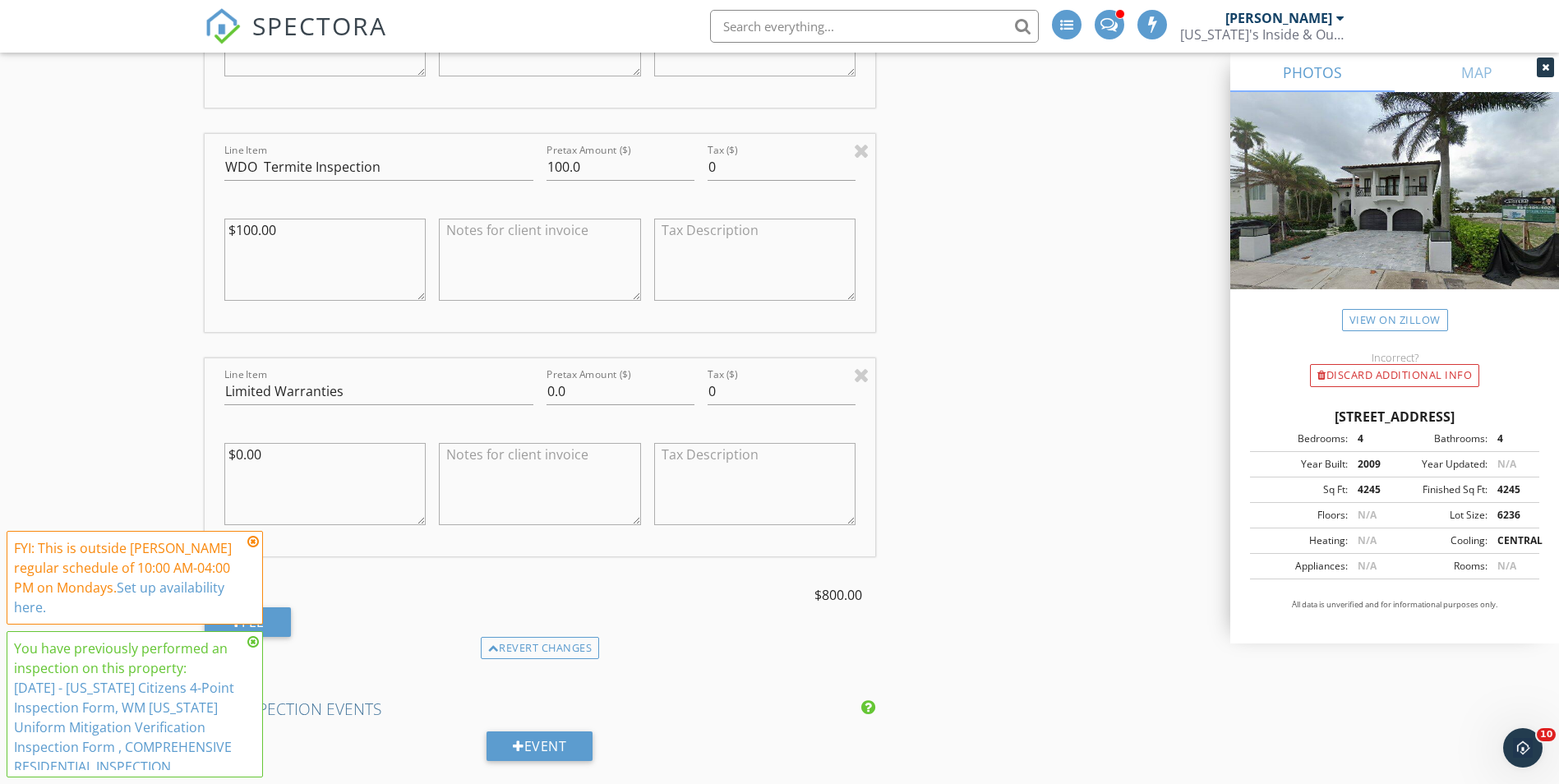
click at [252, 540] on icon at bounding box center [252, 540] width 11 height 13
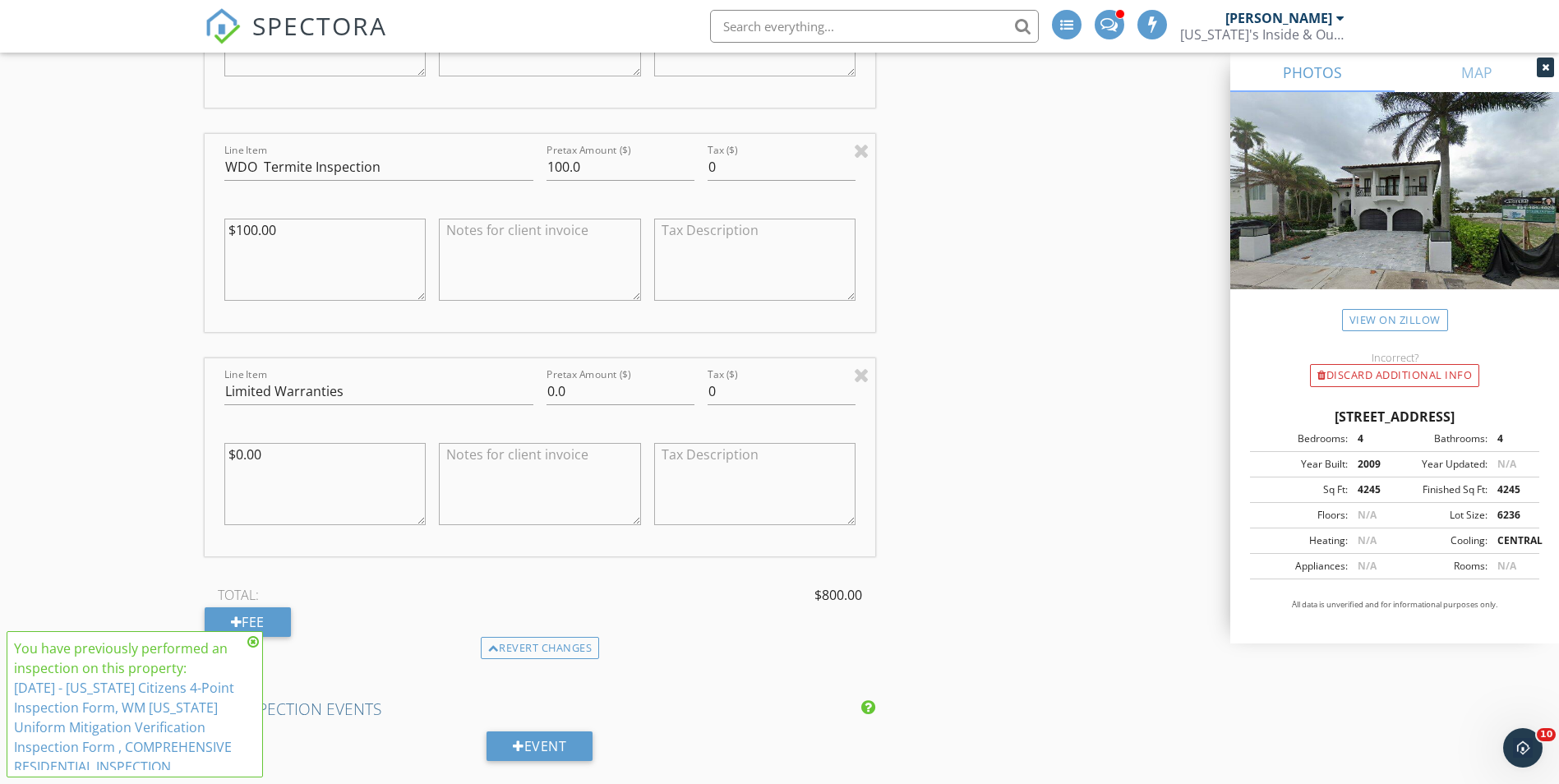
click at [252, 641] on icon at bounding box center [252, 641] width 11 height 13
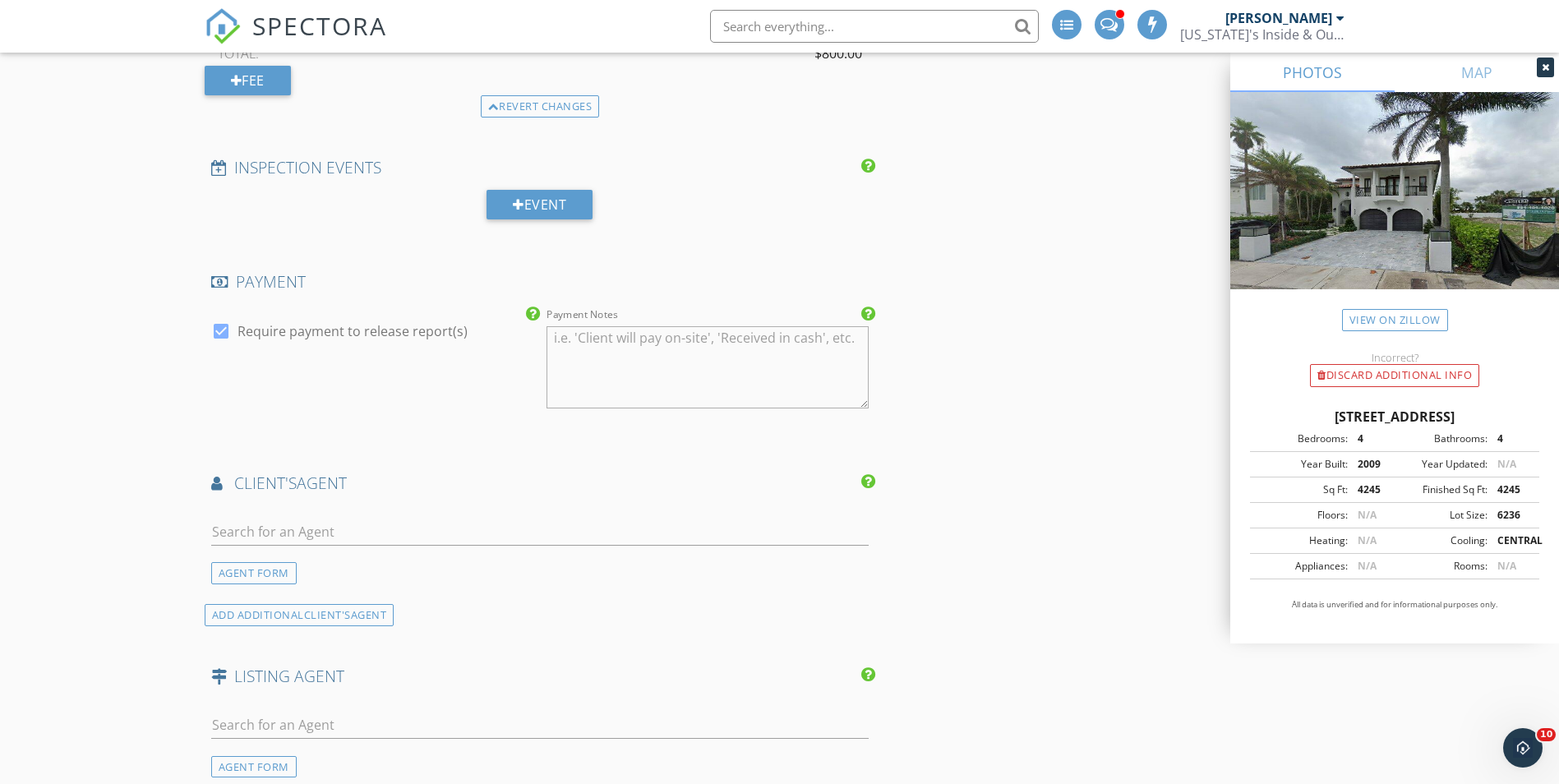
scroll to position [2464, 0]
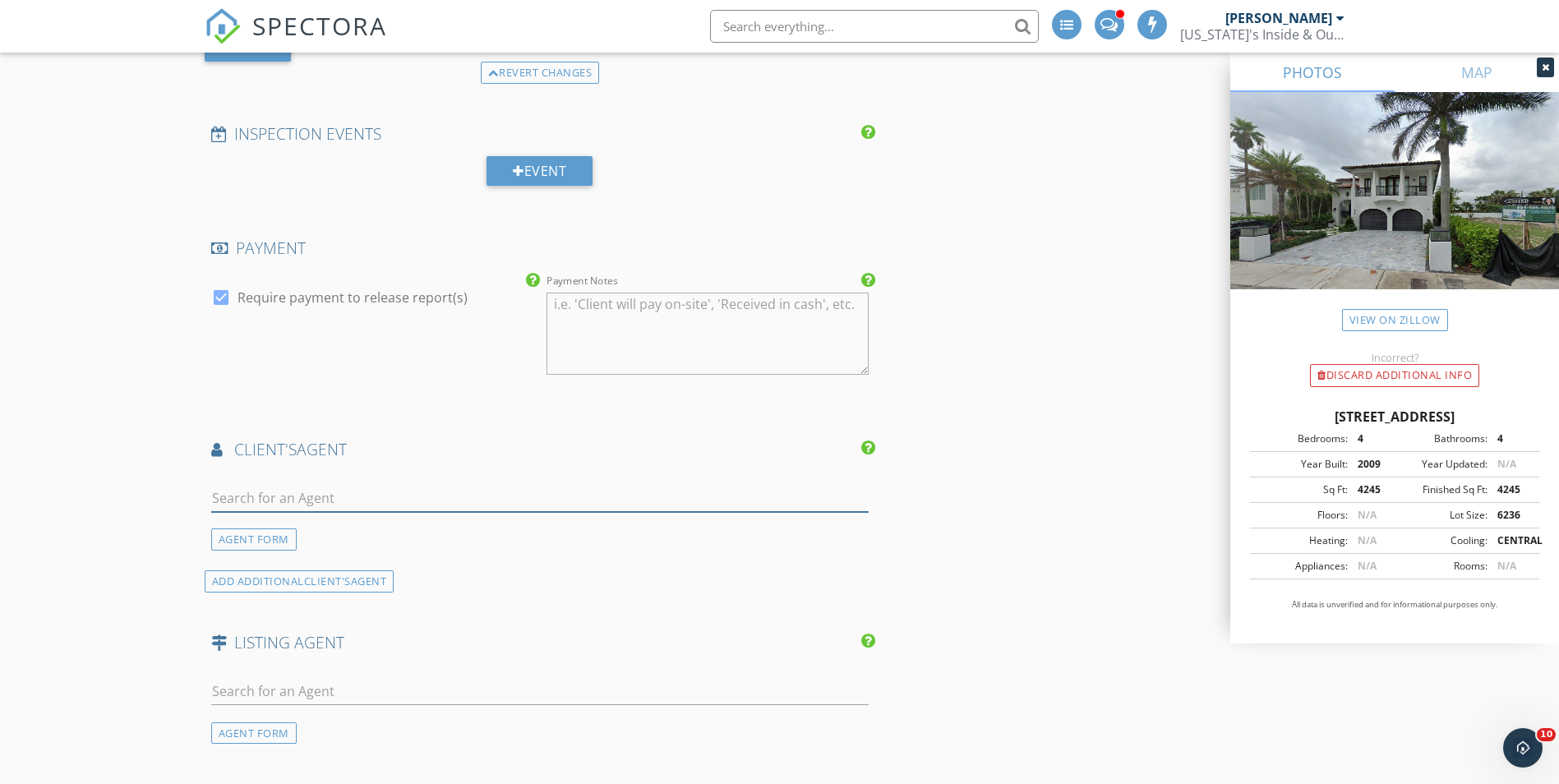
click at [385, 504] on input "text" at bounding box center [540, 498] width 658 height 27
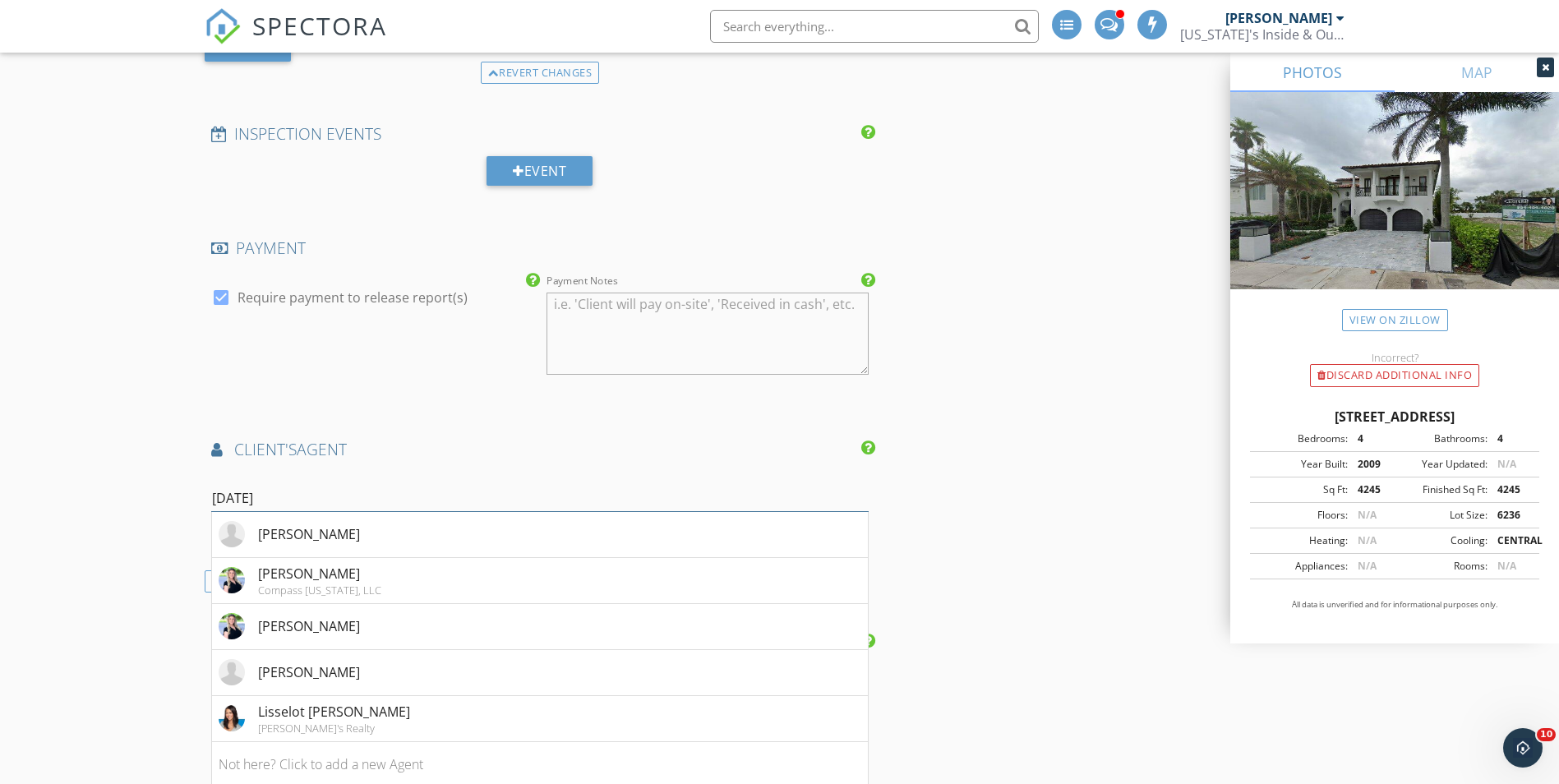
type input "jul"
click at [326, 588] on div "Compass Florida, LLC" at bounding box center [319, 590] width 124 height 13
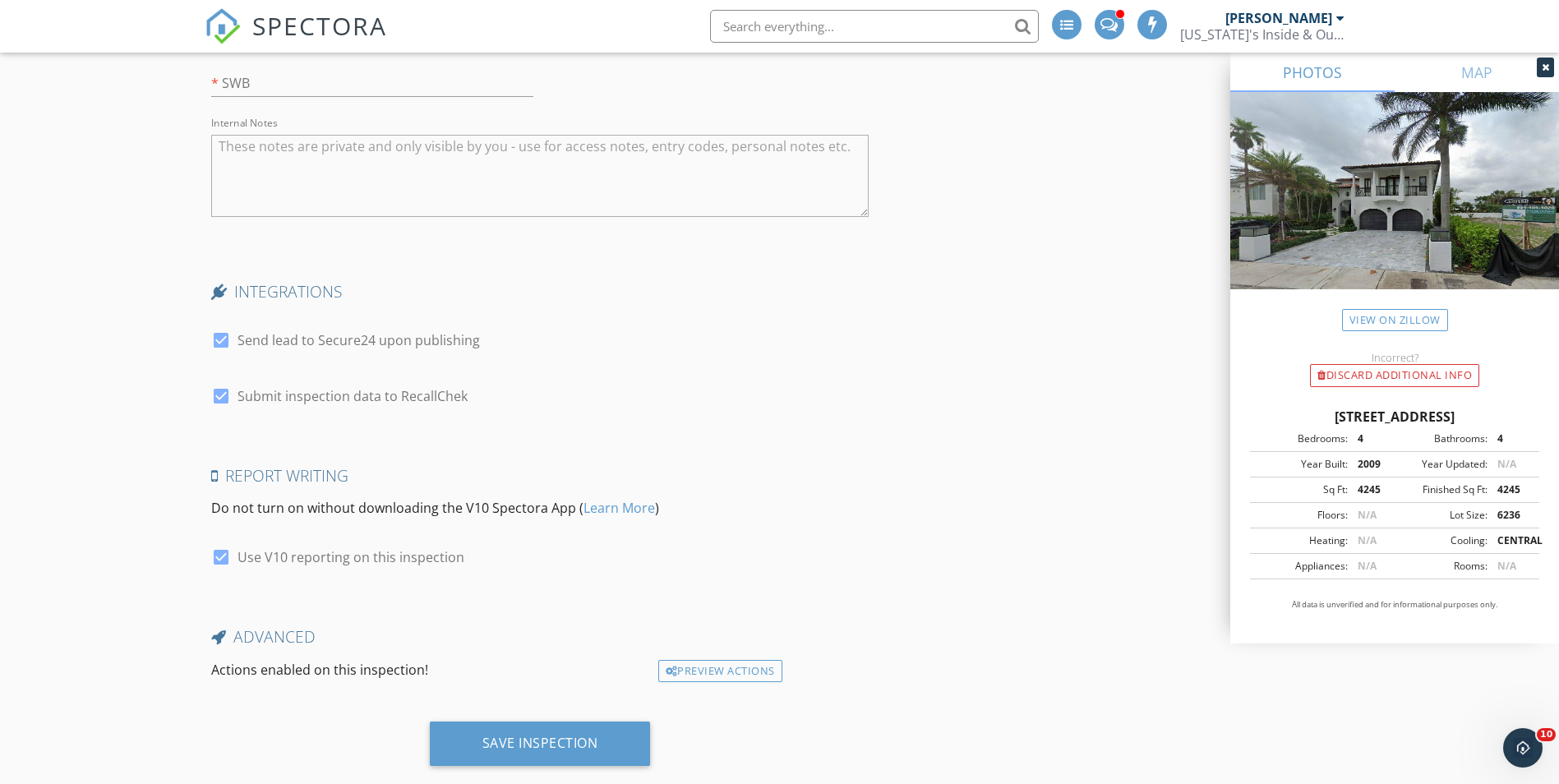
scroll to position [3853, 0]
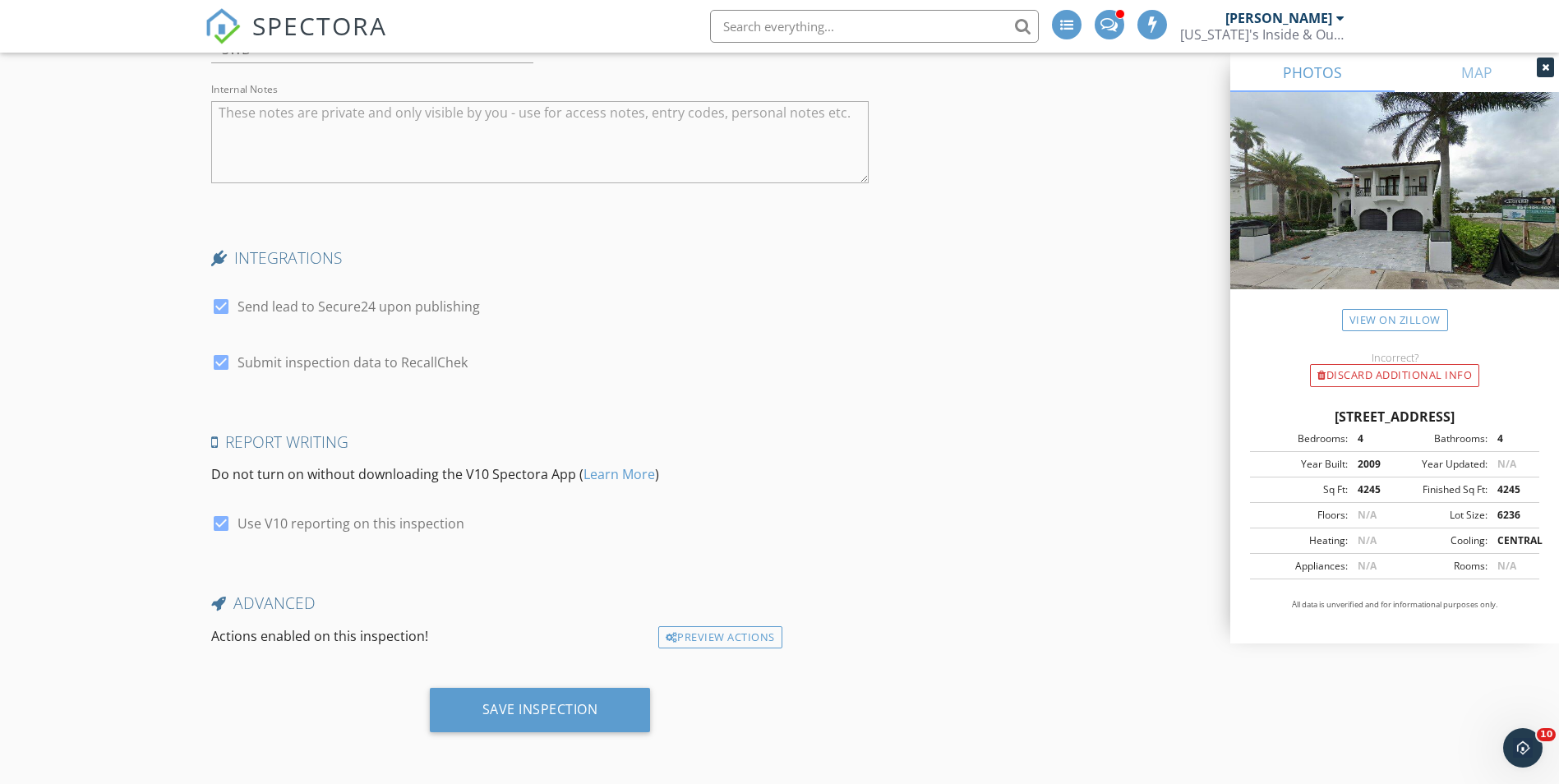
drag, startPoint x: 603, startPoint y: 717, endPoint x: 915, endPoint y: 680, distance: 314.2
click at [574, 698] on div "Save Inspection" at bounding box center [540, 710] width 221 height 45
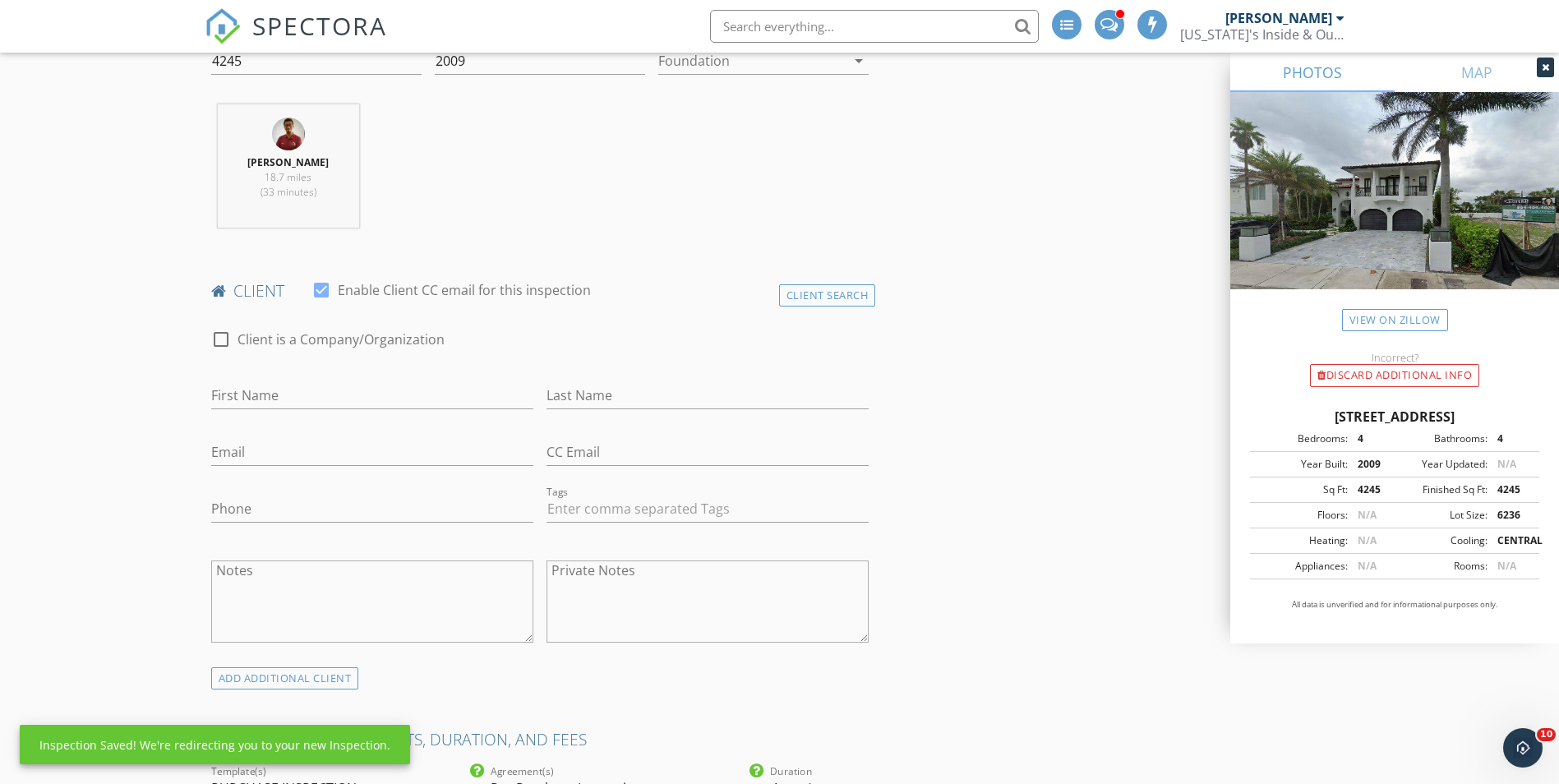
scroll to position [657, 0]
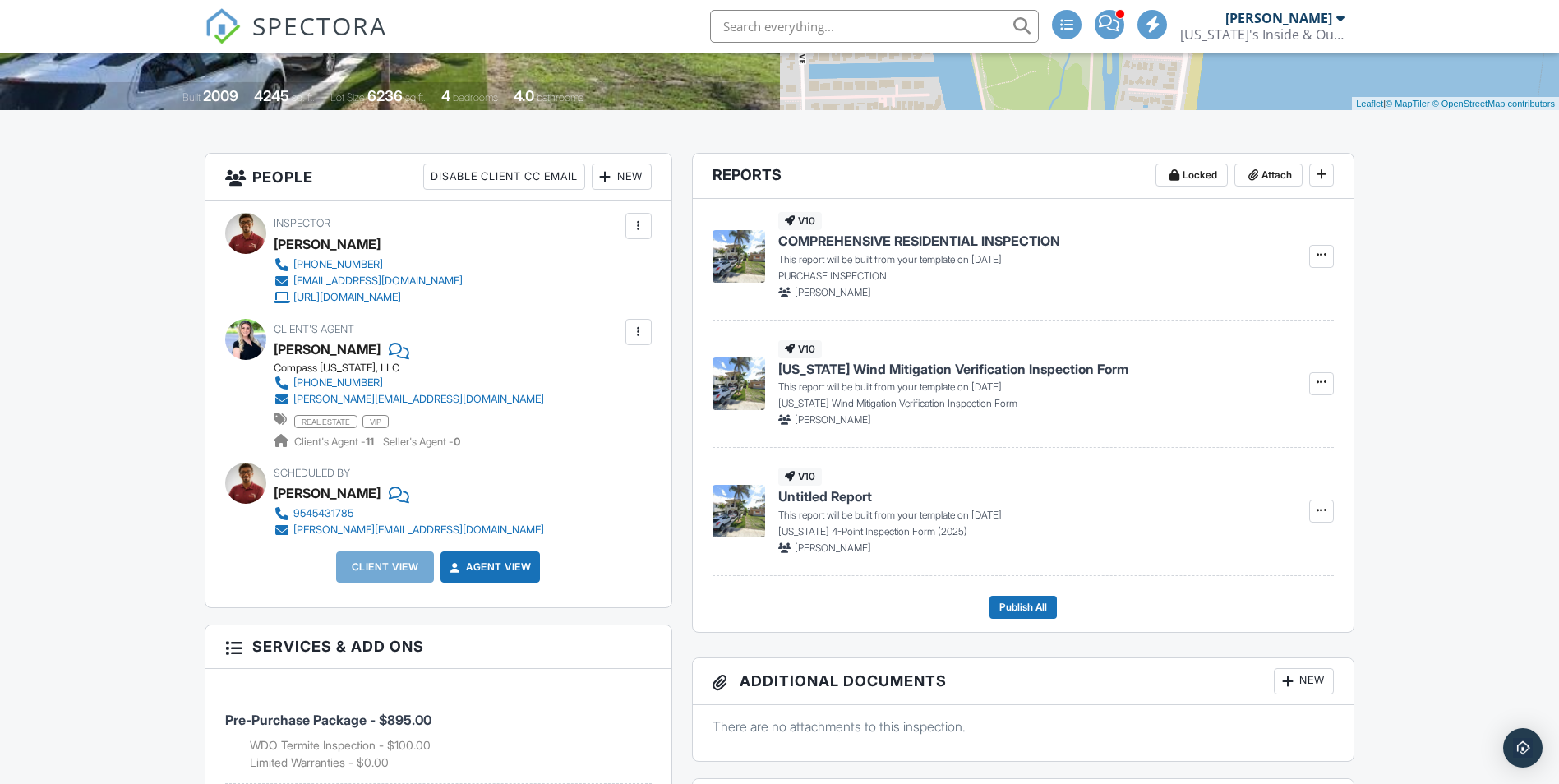
click at [618, 180] on div "New" at bounding box center [621, 177] width 60 height 26
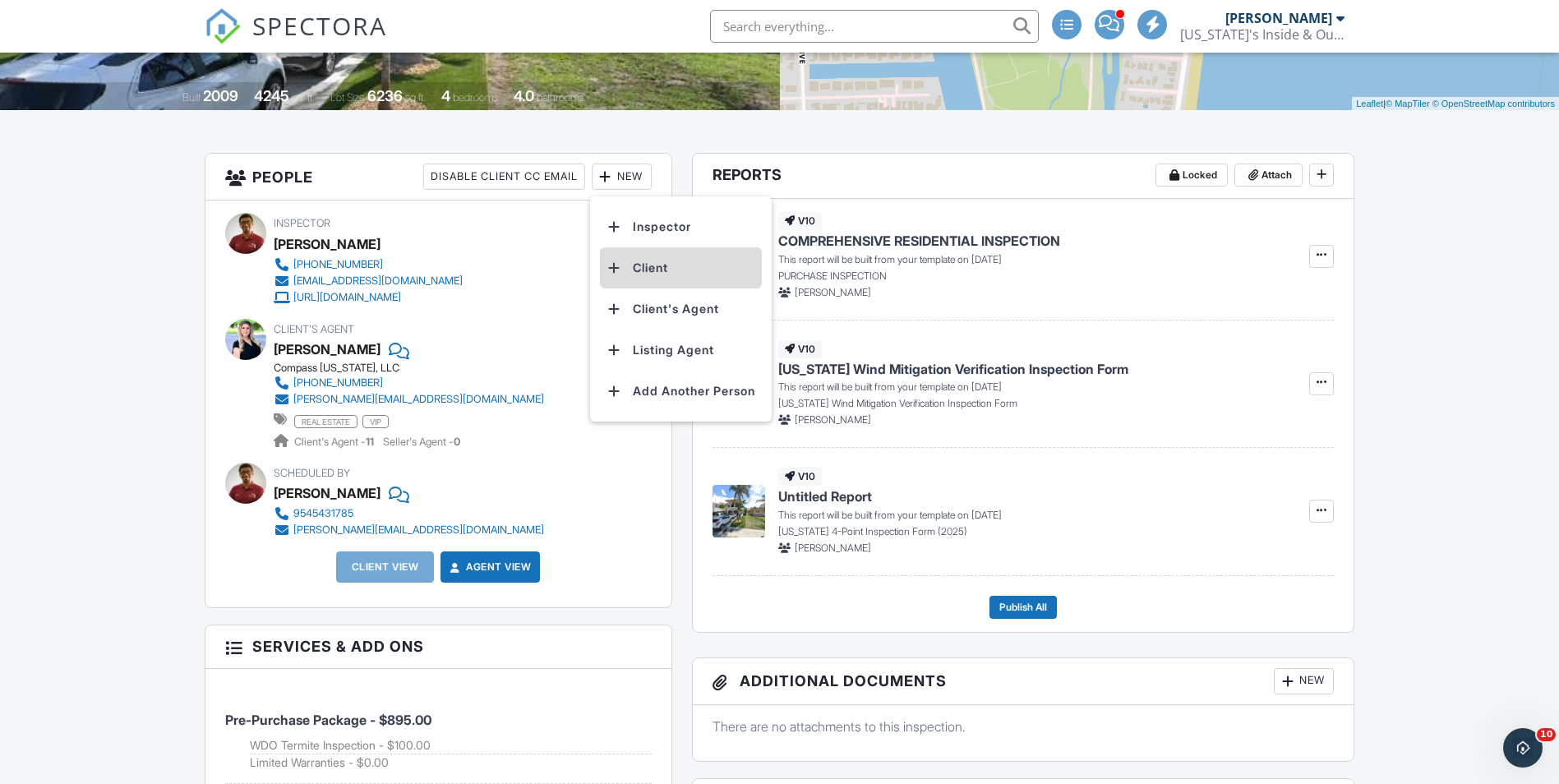
click at [665, 263] on li "Client" at bounding box center [681, 267] width 162 height 41
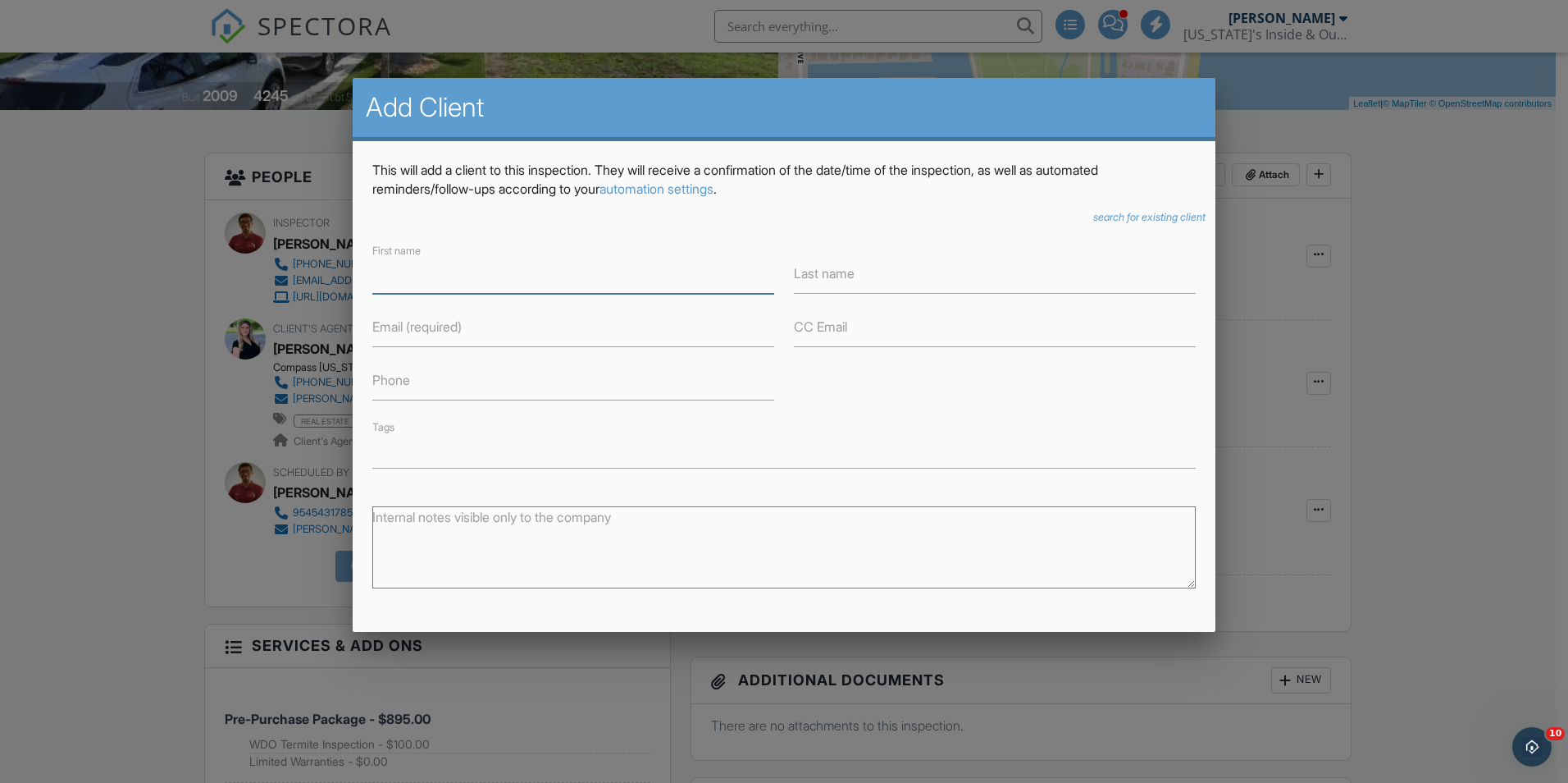
paste input "[PERSON_NAME]"
click at [416, 274] on input "[PERSON_NAME]" at bounding box center [574, 274] width 402 height 40
click at [463, 283] on input "[PERSON_NAME] & [PERSON_NAME]" at bounding box center [574, 274] width 402 height 40
type input "[PERSON_NAME] & [PERSON_NAME]"
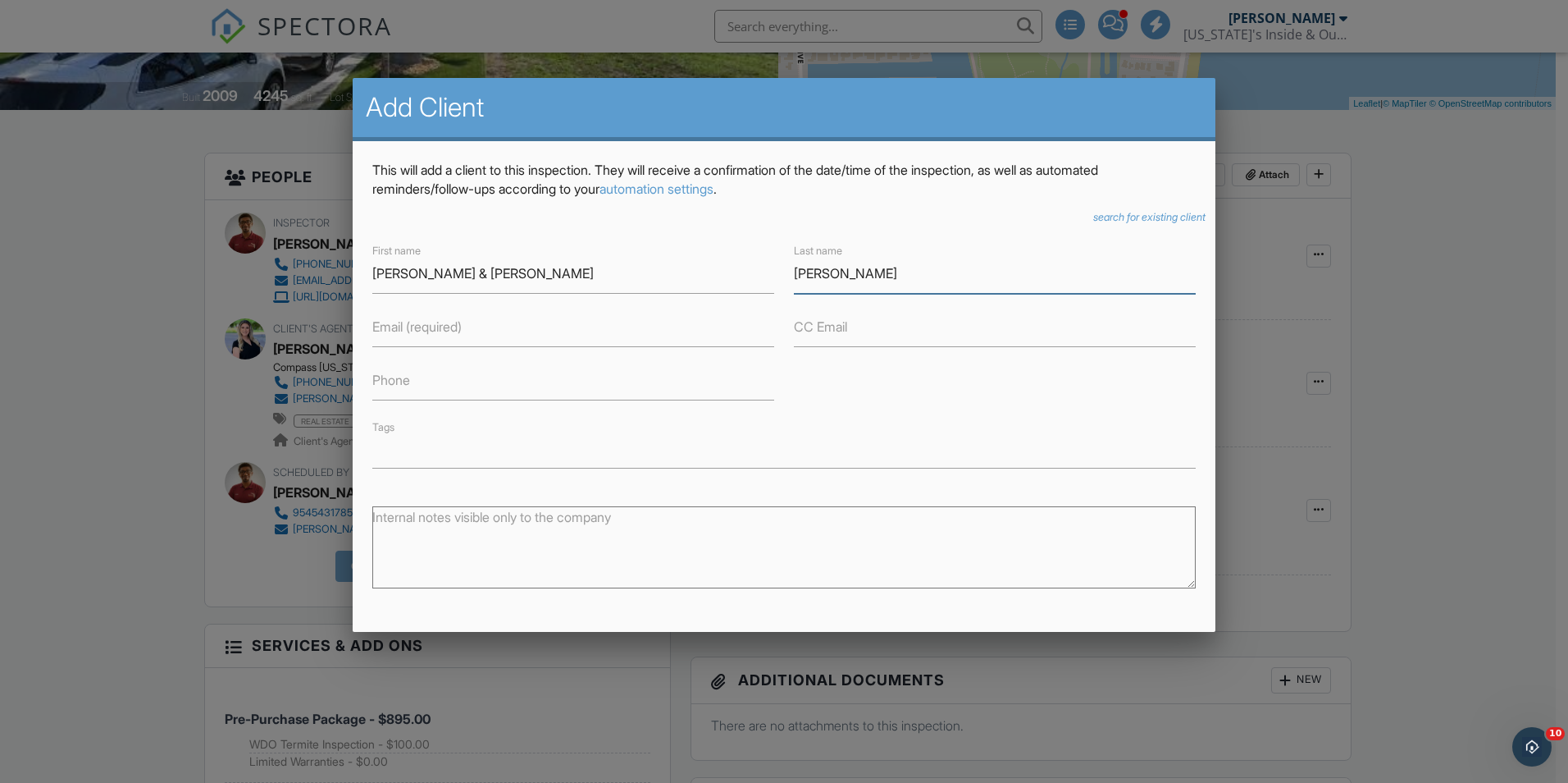
type input "[PERSON_NAME]"
click at [496, 332] on input "Email (required)" at bounding box center [574, 327] width 402 height 40
paste input "[EMAIL_ADDRESS][DOMAIN_NAME]"
type input "[EMAIL_ADDRESS][DOMAIN_NAME]"
click at [477, 375] on input "Phone" at bounding box center [574, 381] width 402 height 40
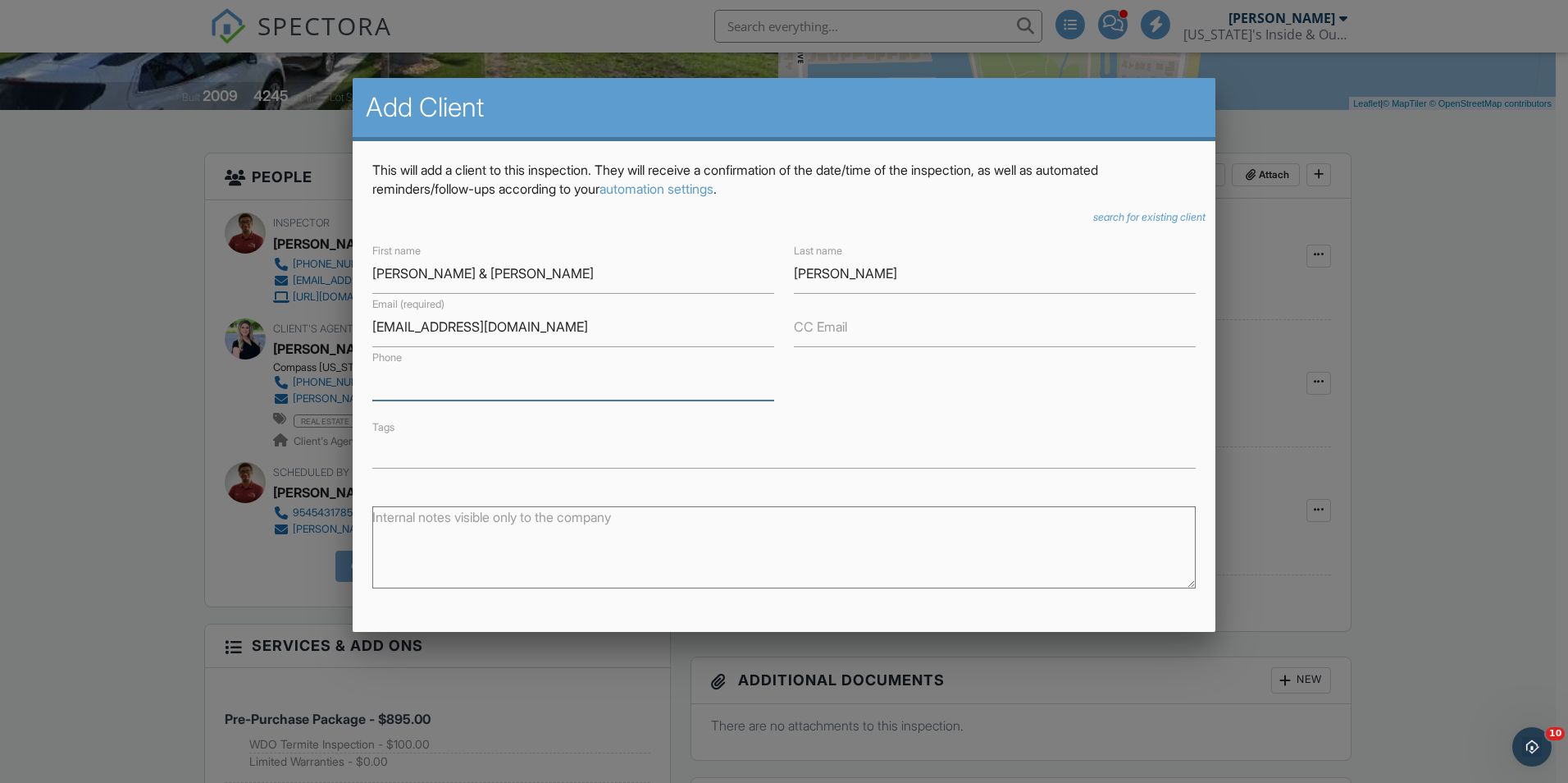
paste input "[PHONE_NUMBER]"
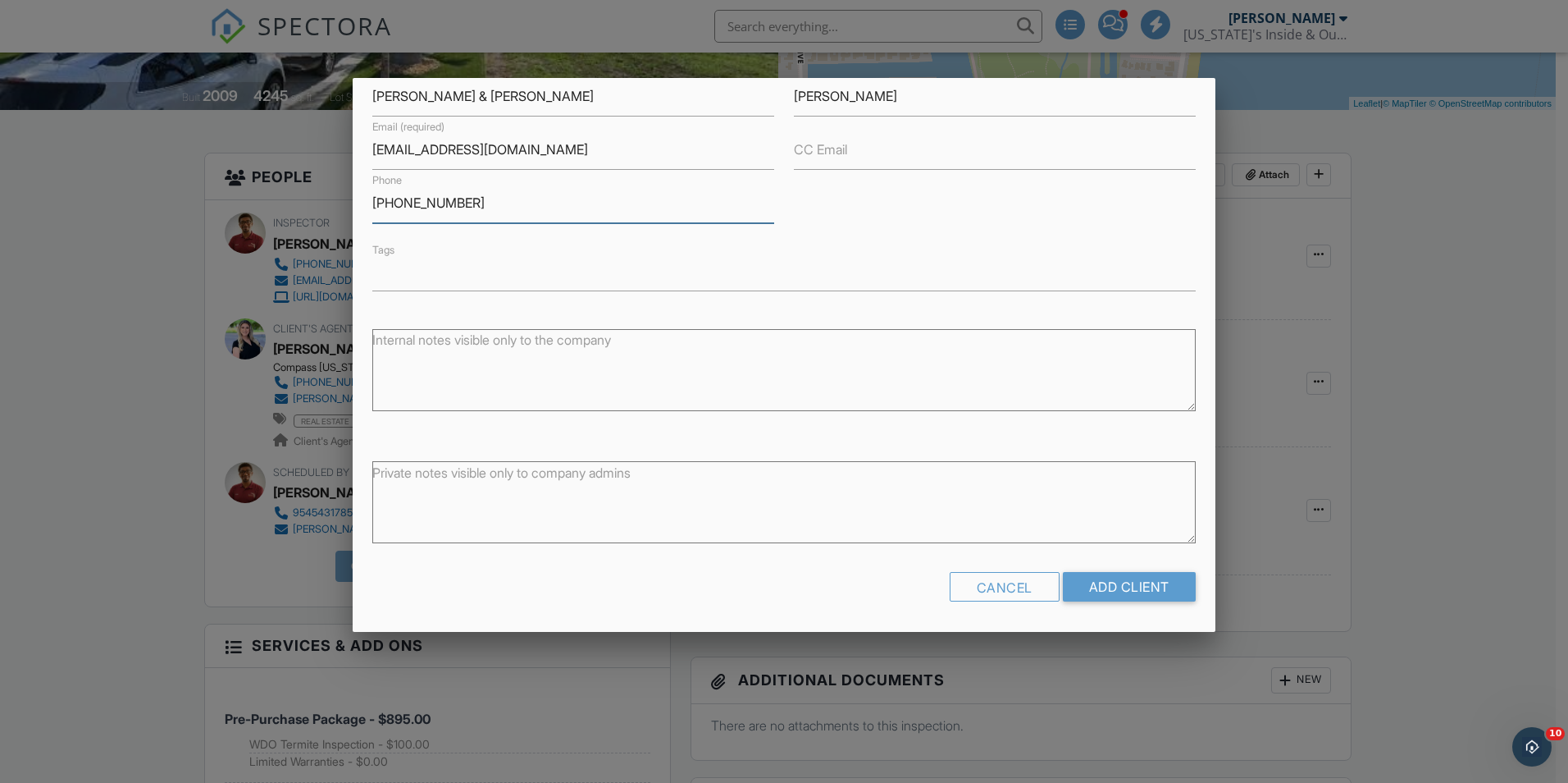
scroll to position [178, 0]
type input "[PHONE_NUMBER]"
click at [1105, 592] on input "Add Client" at bounding box center [1129, 585] width 133 height 30
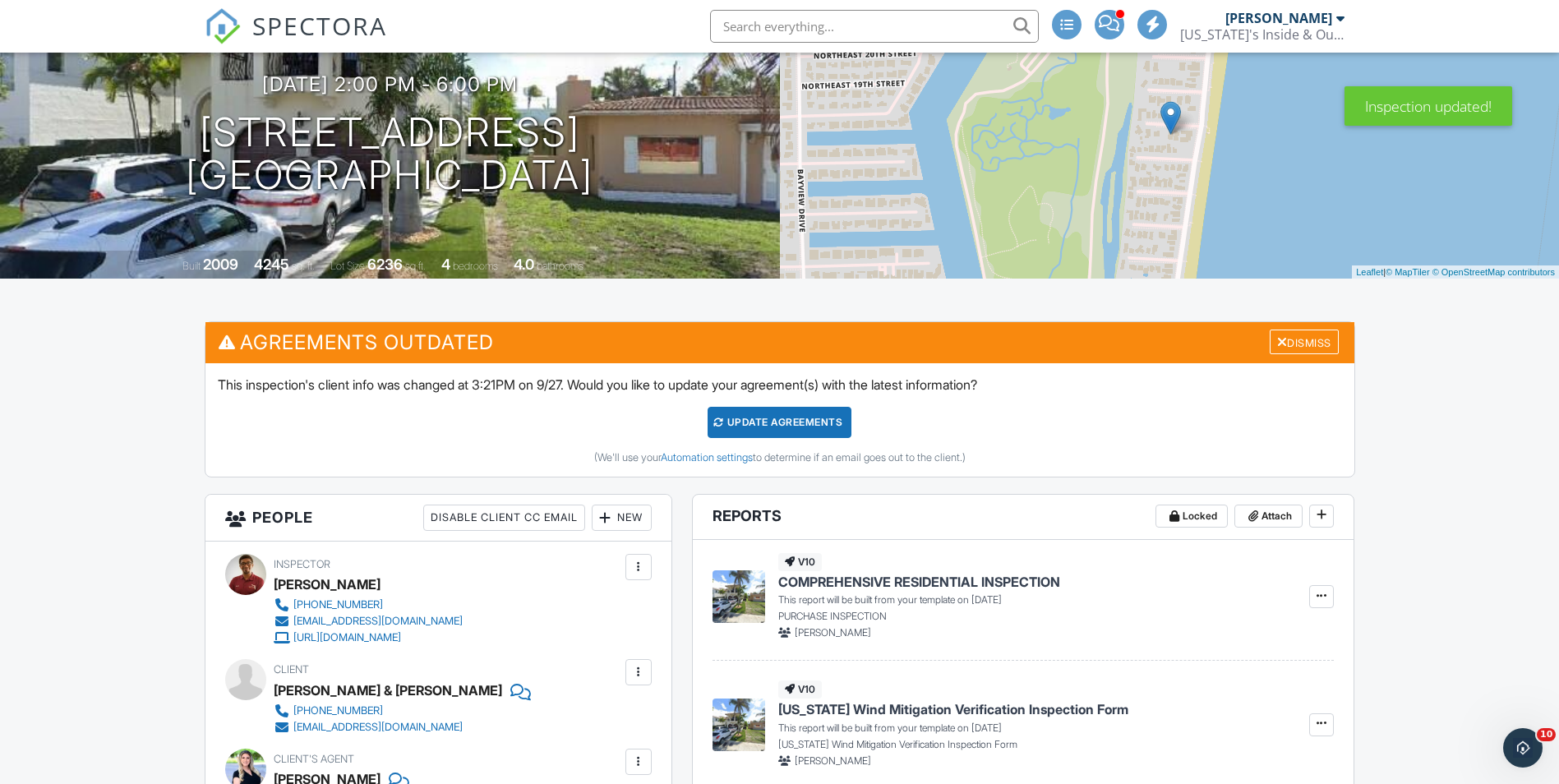
scroll to position [165, 0]
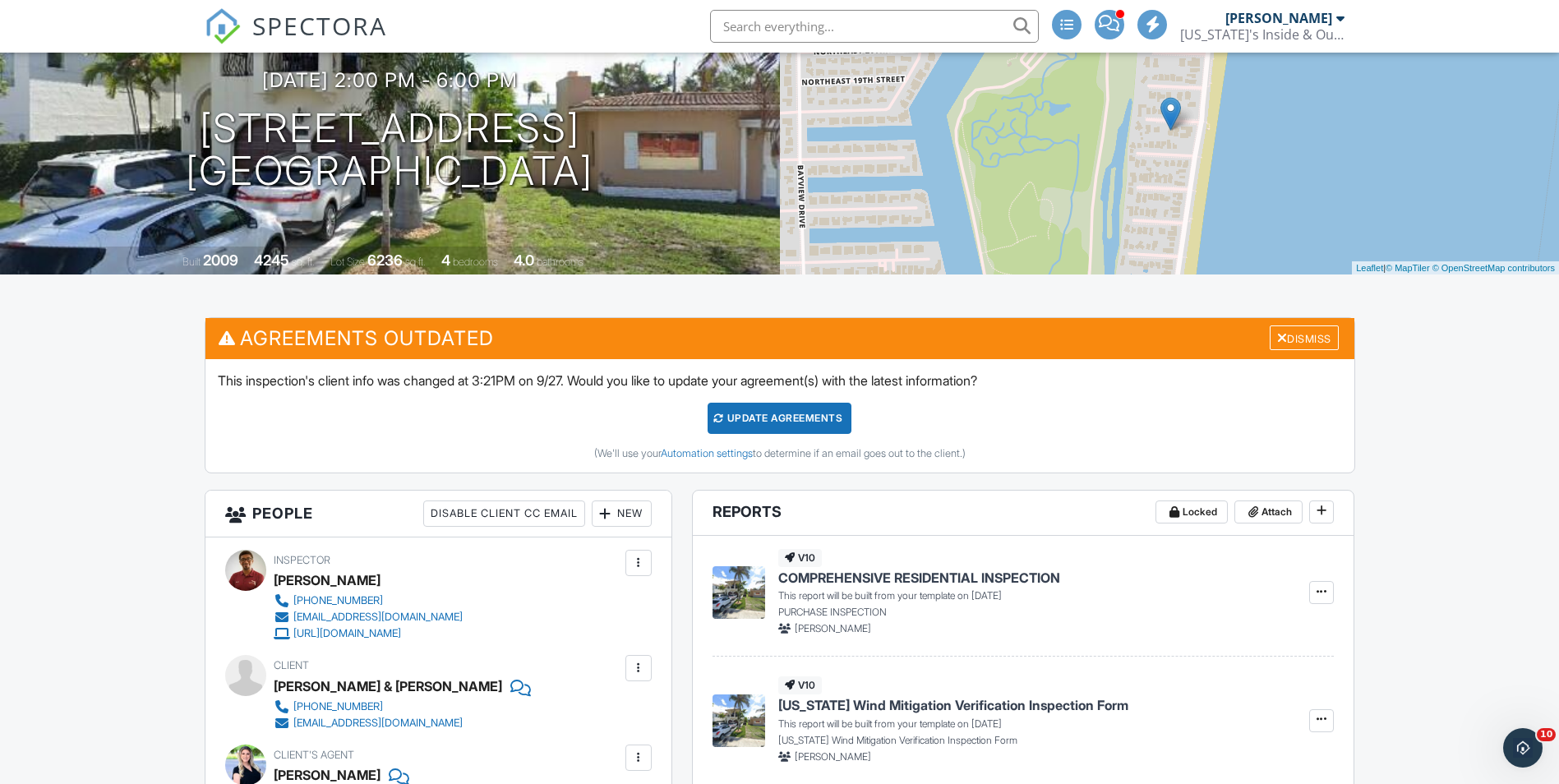
click at [826, 420] on div "Update Agreements" at bounding box center [779, 419] width 144 height 32
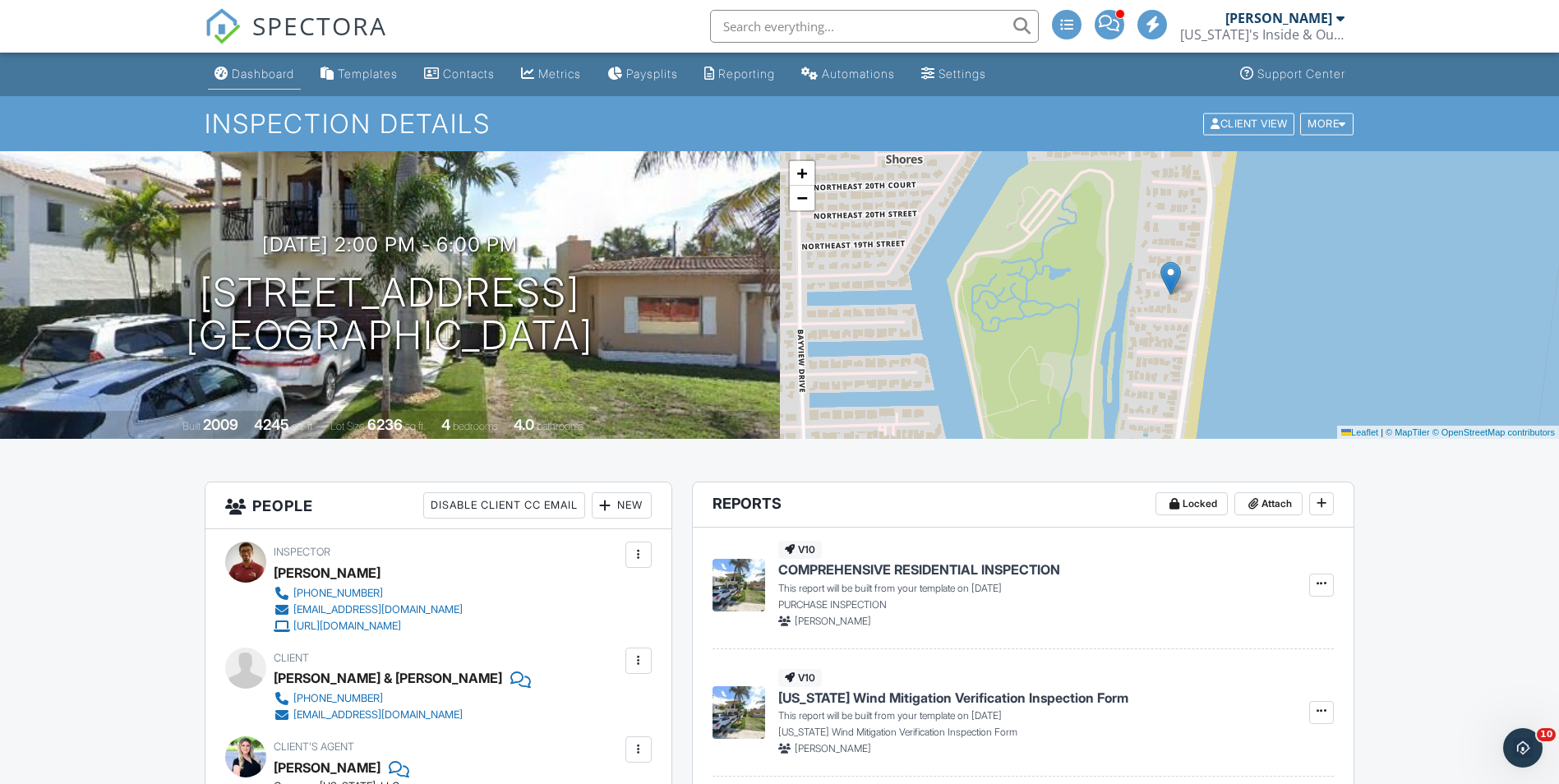
click at [264, 81] on link "Dashboard" at bounding box center [254, 74] width 93 height 31
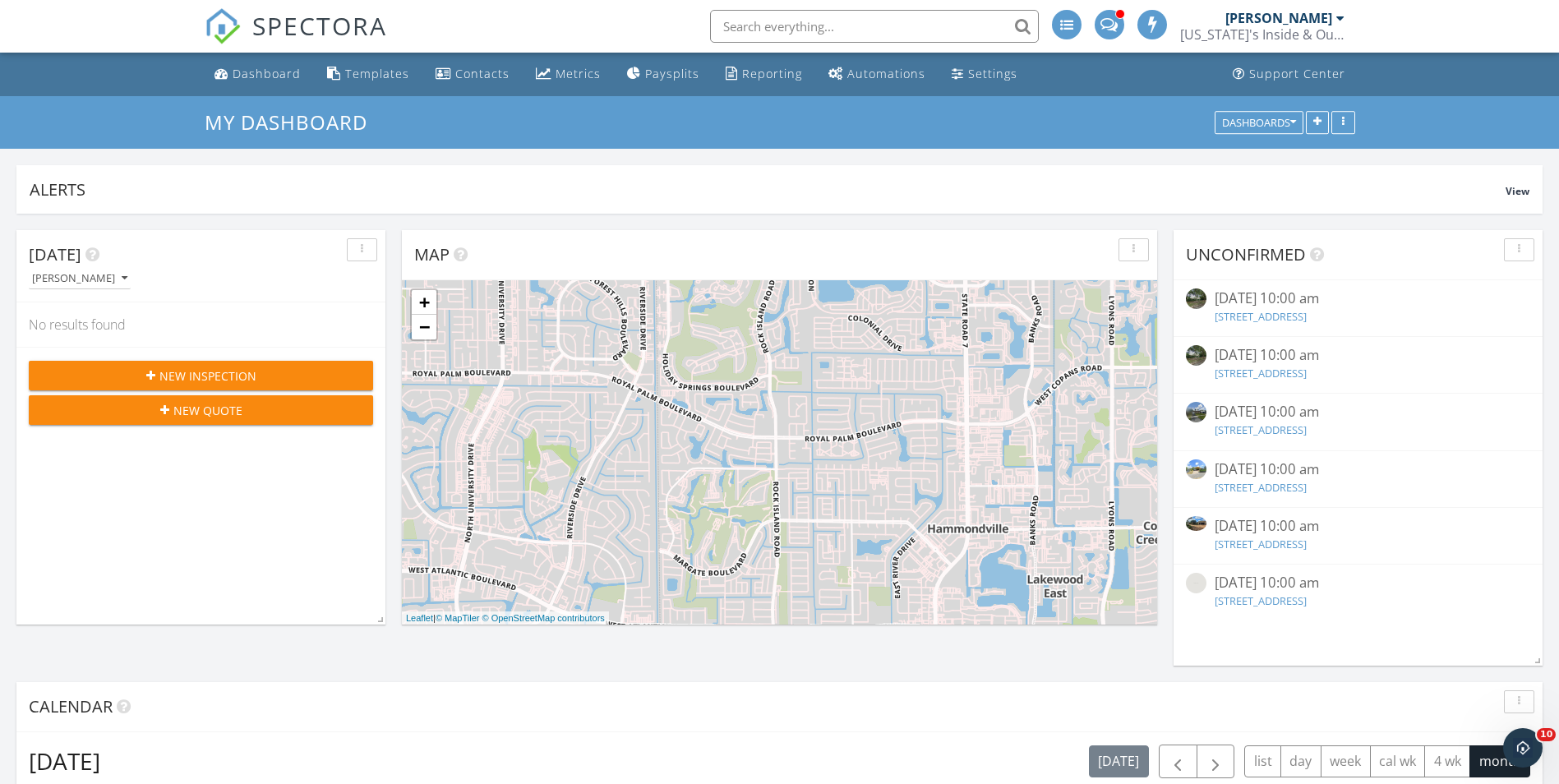
click at [235, 369] on span "New Inspection" at bounding box center [208, 376] width 97 height 18
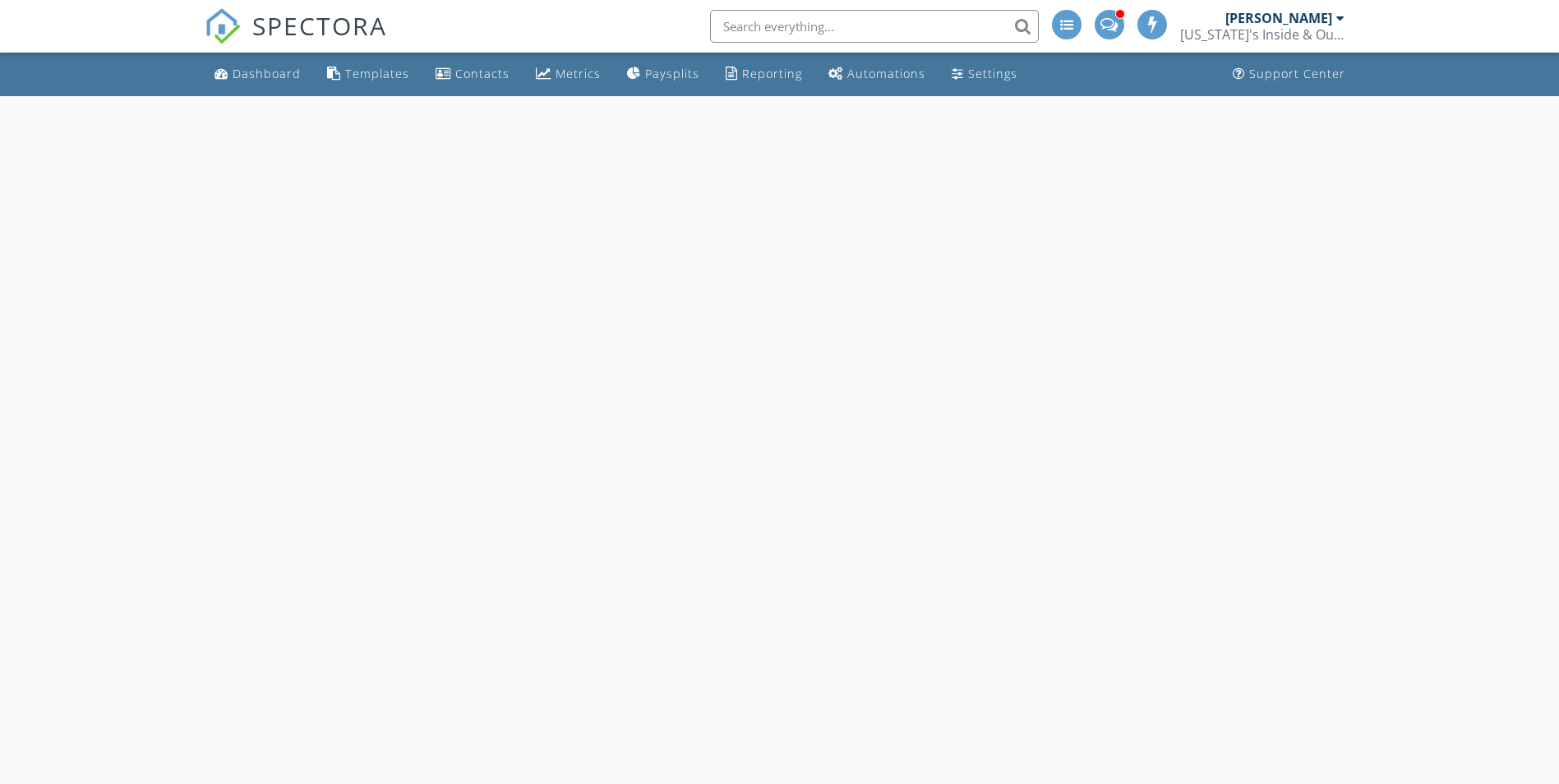
select select "8"
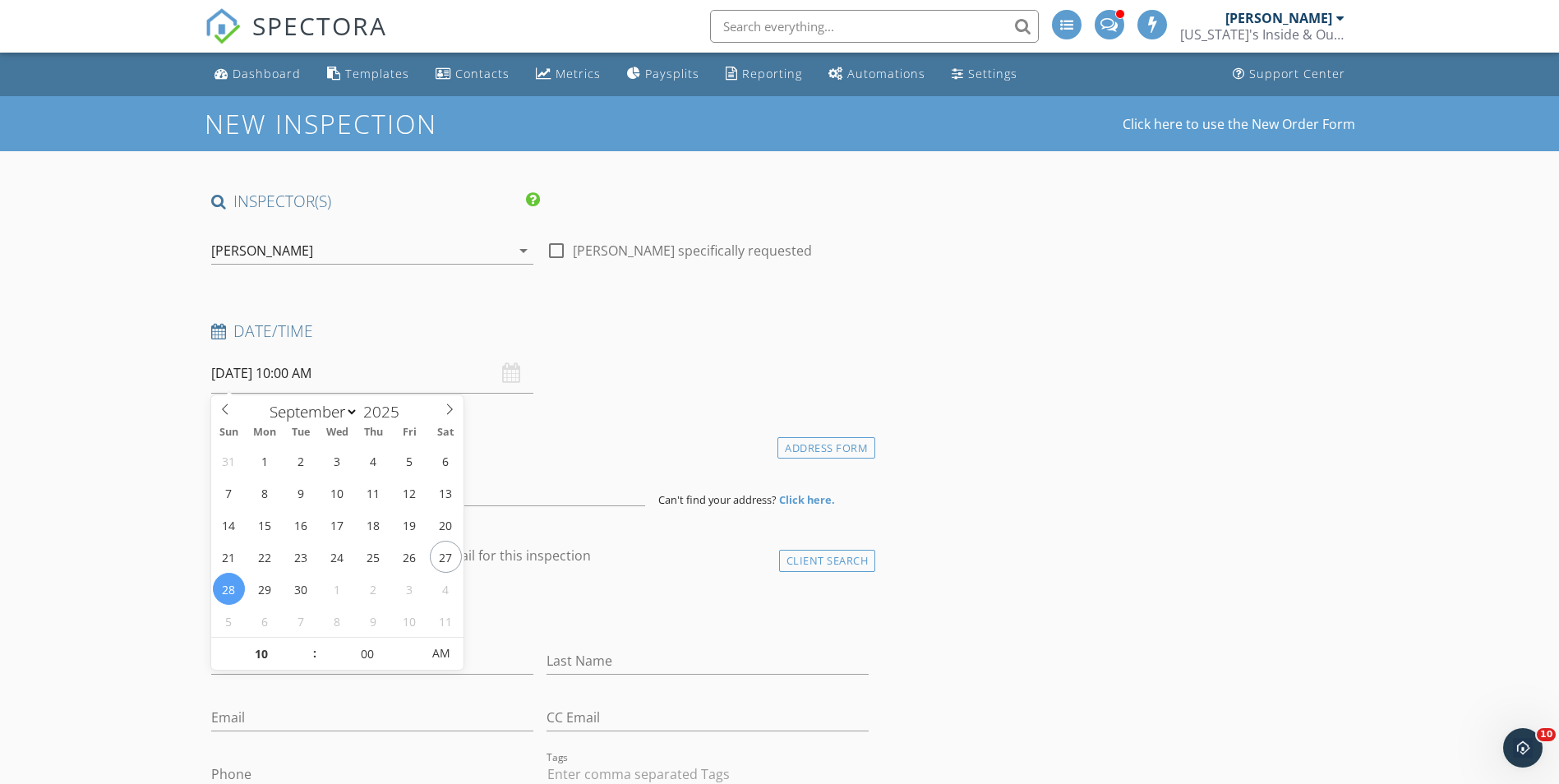
click at [401, 381] on input "09/28/2025 10:00 AM" at bounding box center [372, 373] width 322 height 40
type input "09/30/2025 10:00 AM"
type input "11"
type input "[DATE] 11:00 AM"
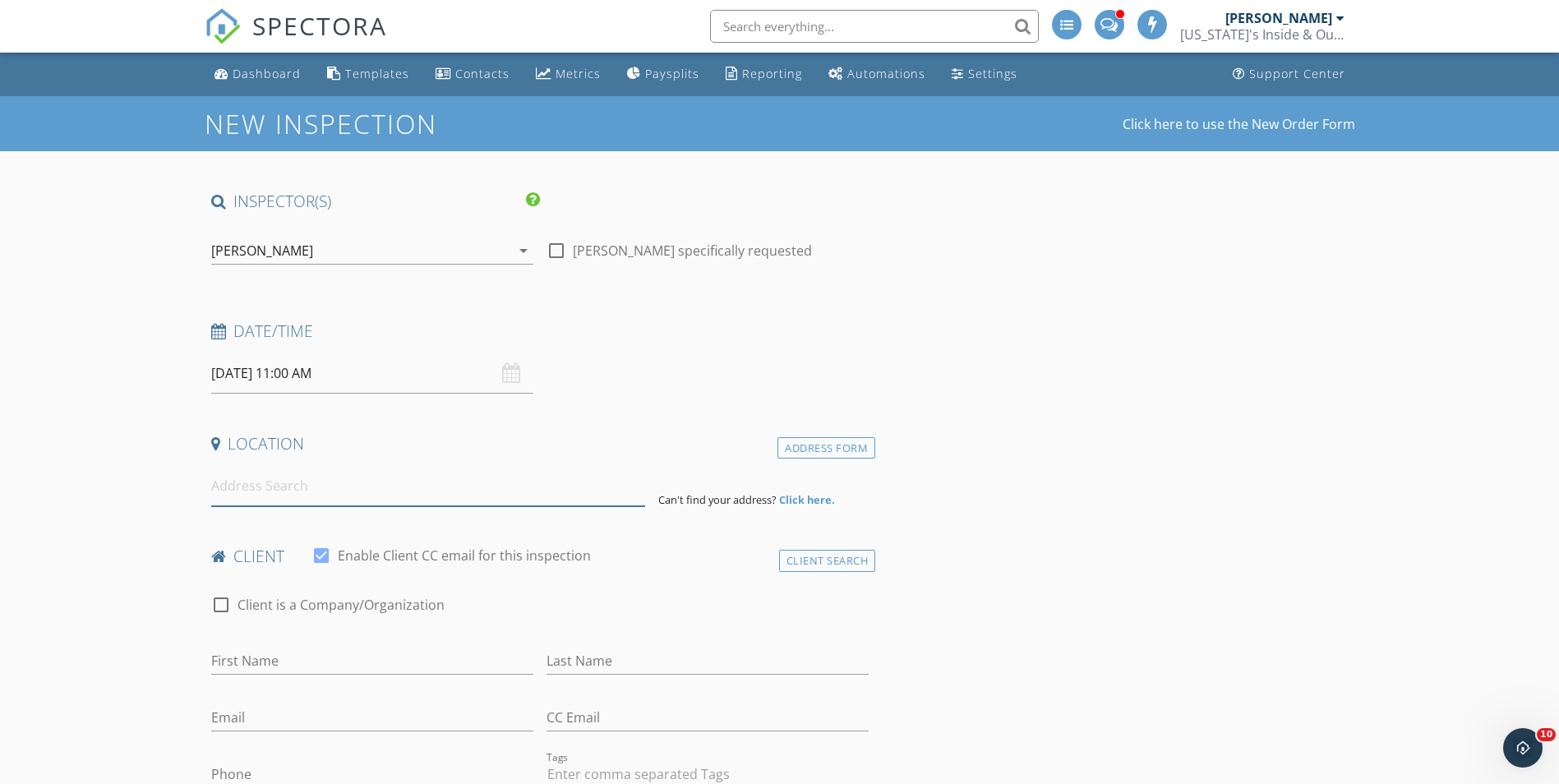
click at [546, 496] on input at bounding box center [428, 486] width 434 height 40
click at [505, 491] on input at bounding box center [428, 486] width 434 height 40
click at [351, 495] on input at bounding box center [428, 486] width 434 height 40
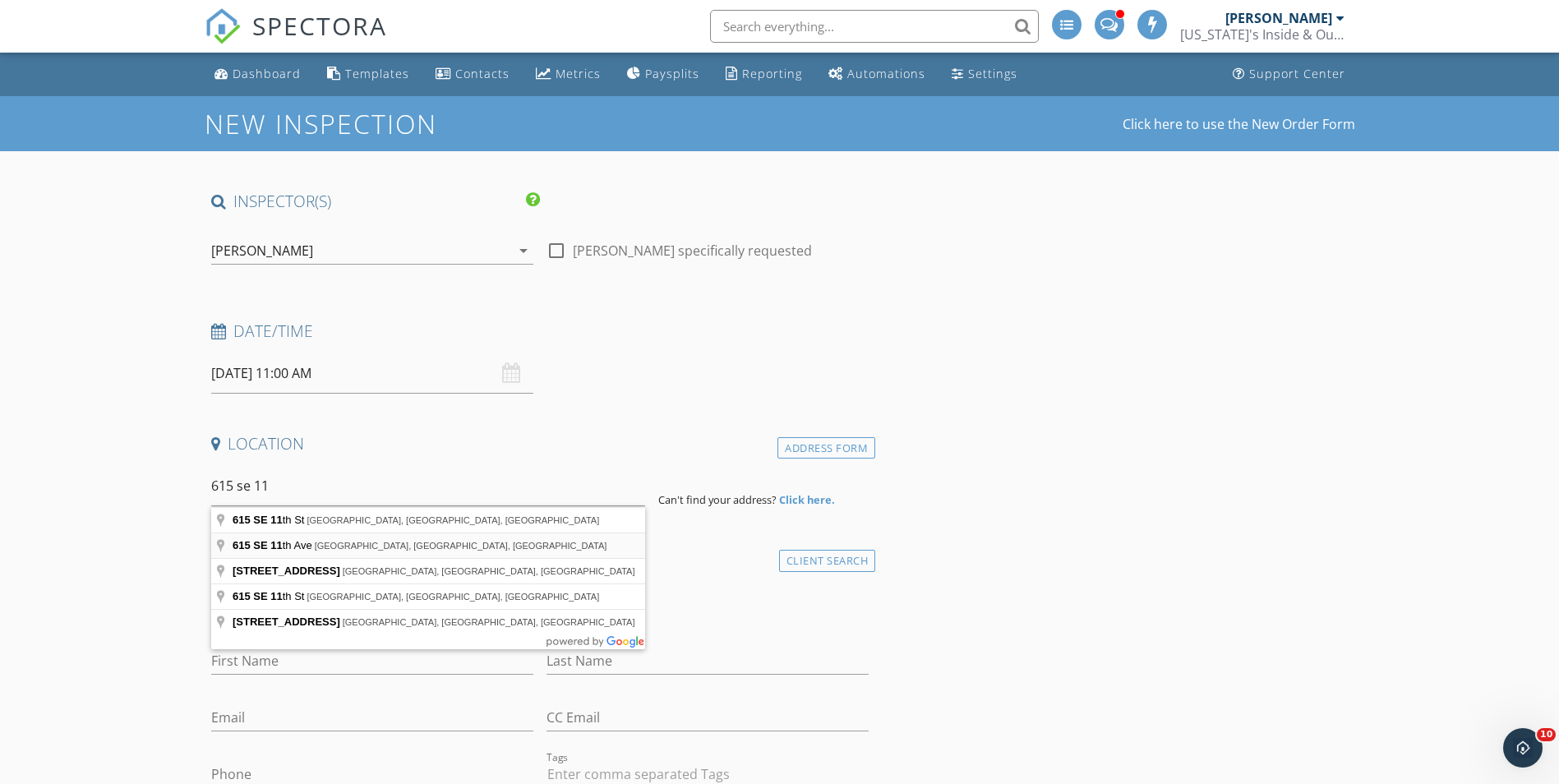
type input "615 SE 11th Ave, Fort Lauderdale, FL, USA"
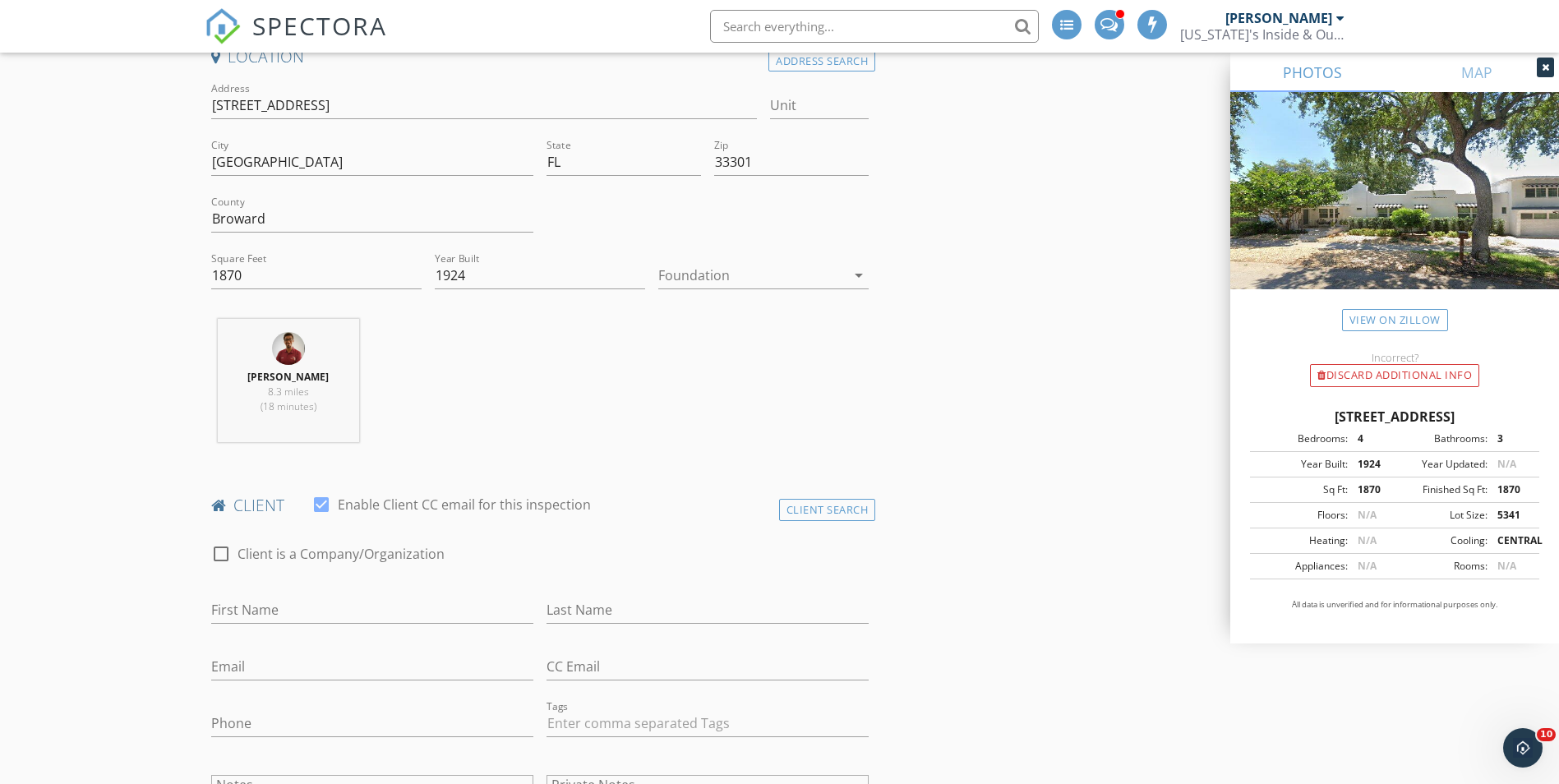
scroll to position [411, 0]
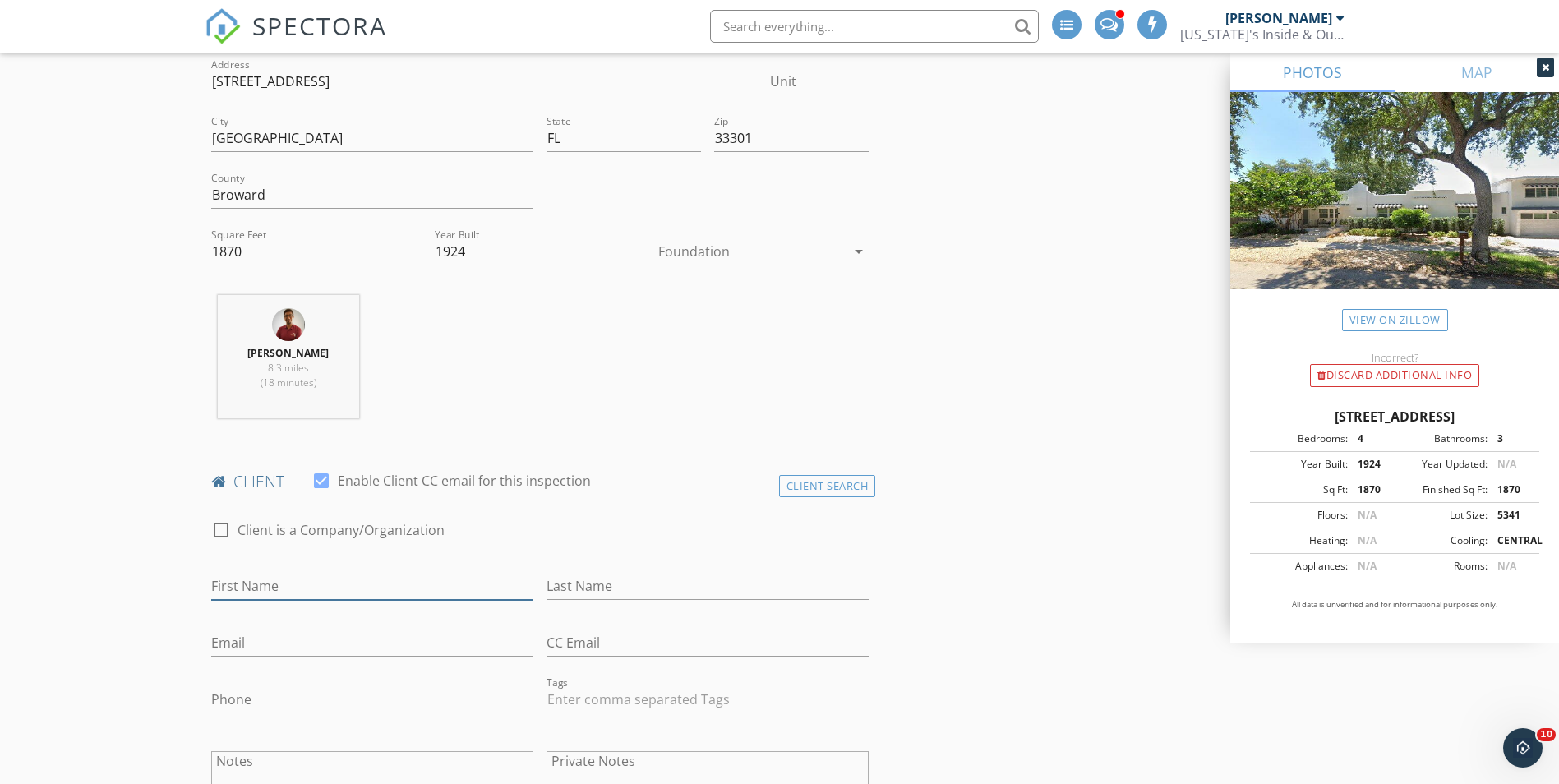
click at [332, 585] on input "First Name" at bounding box center [372, 586] width 322 height 27
type input "Casey"
type input "Quinn"
type input "[PERSON_NAME][EMAIL_ADDRESS][DOMAIN_NAME]"
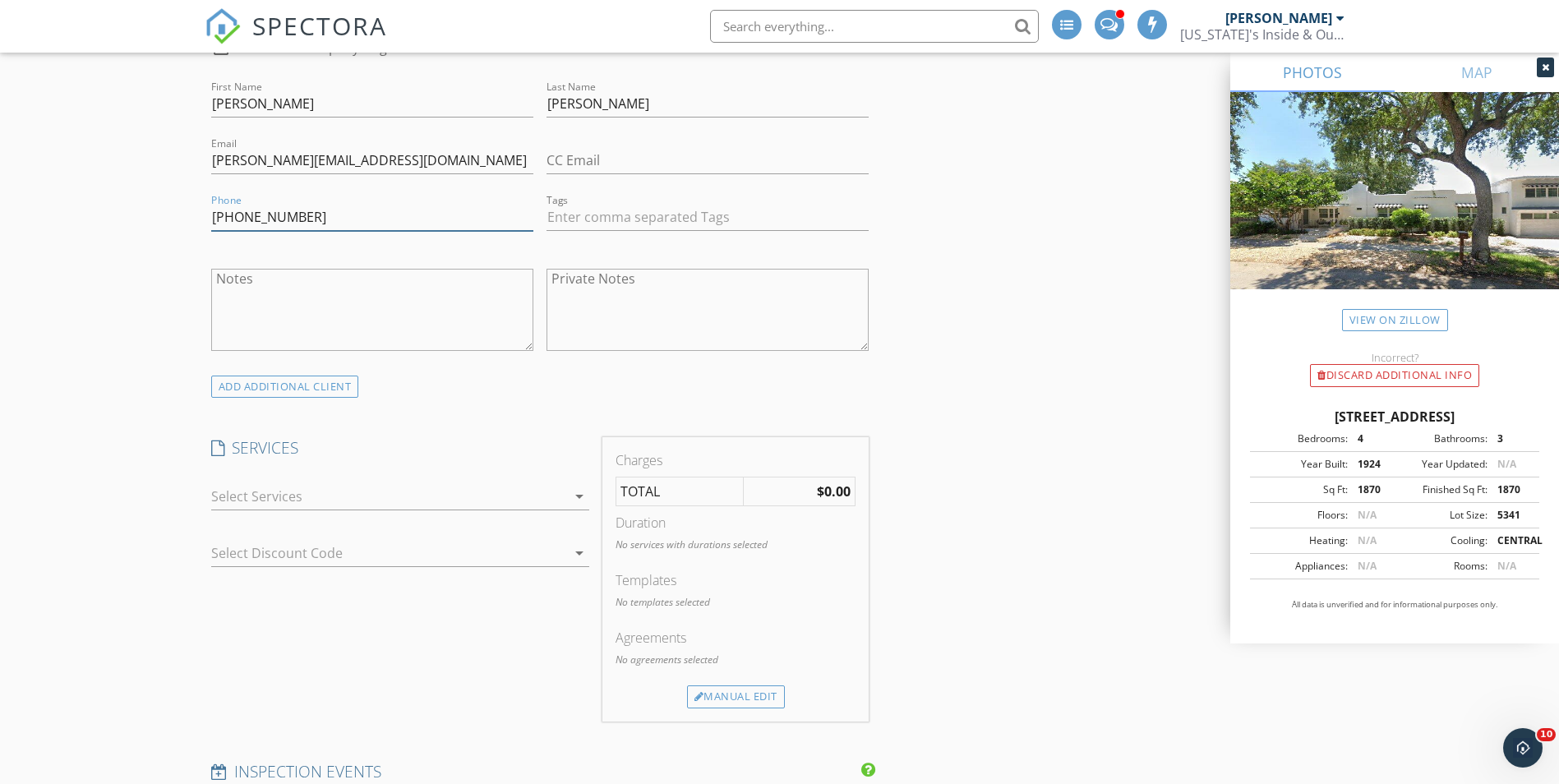
scroll to position [904, 0]
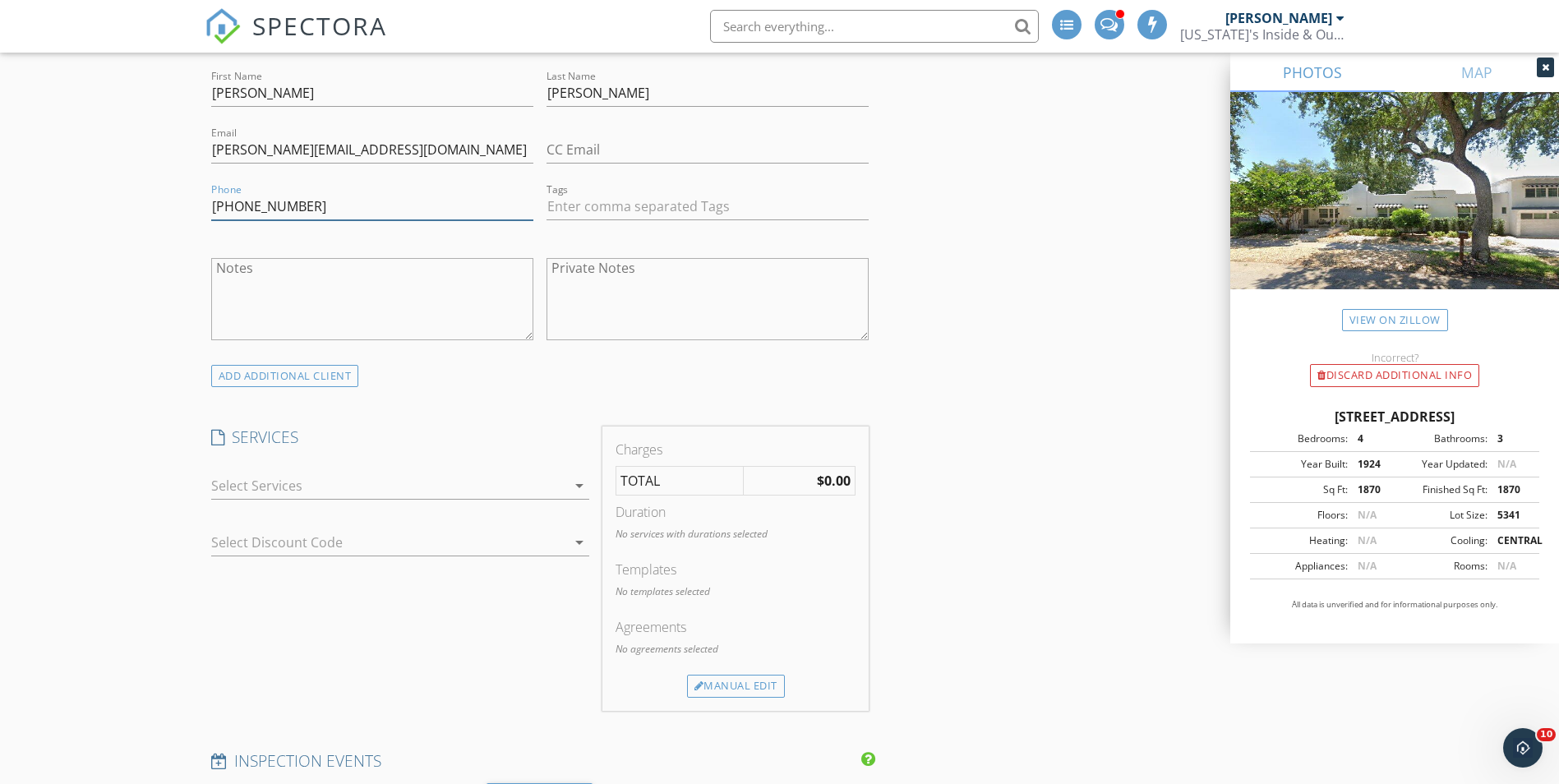
type input "[PHONE_NUMBER]"
click at [578, 483] on icon "arrow_drop_down" at bounding box center [579, 485] width 20 height 20
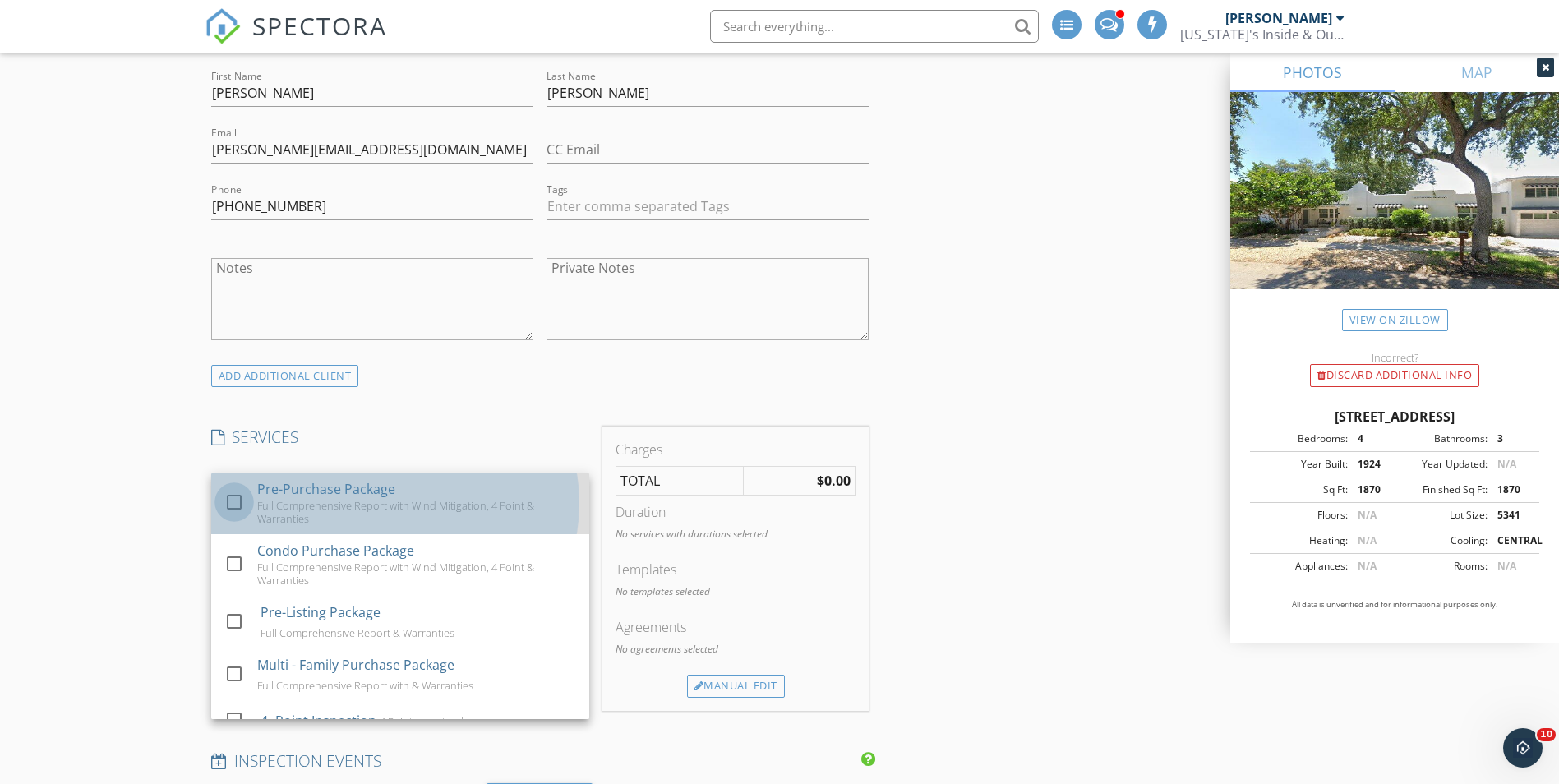
click at [238, 504] on div at bounding box center [234, 502] width 28 height 28
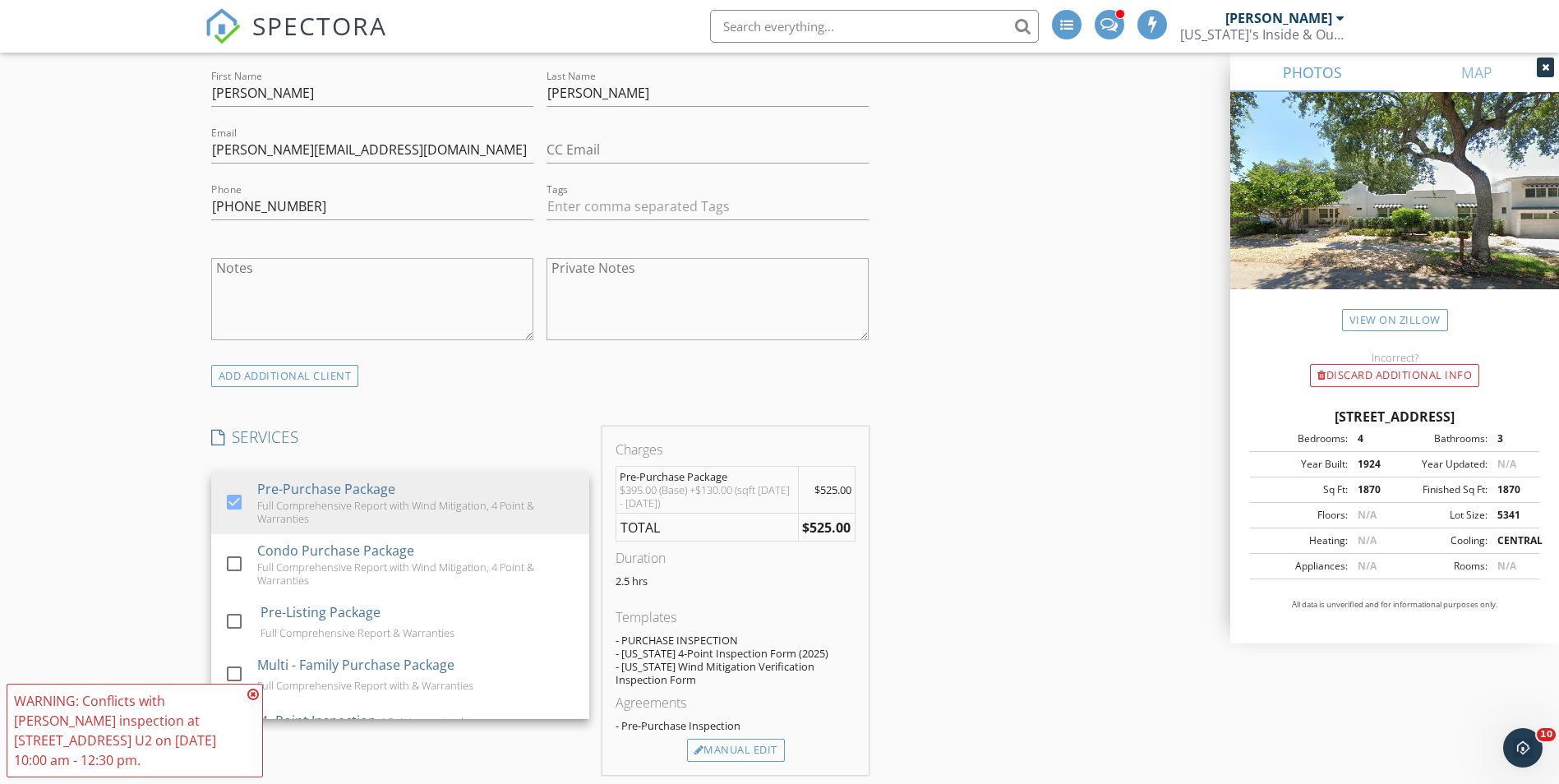
click at [486, 451] on div "SERVICES check_box Pre-Purchase Package Full Comprehensive Report with Wind Mit…" at bounding box center [400, 601] width 391 height 349
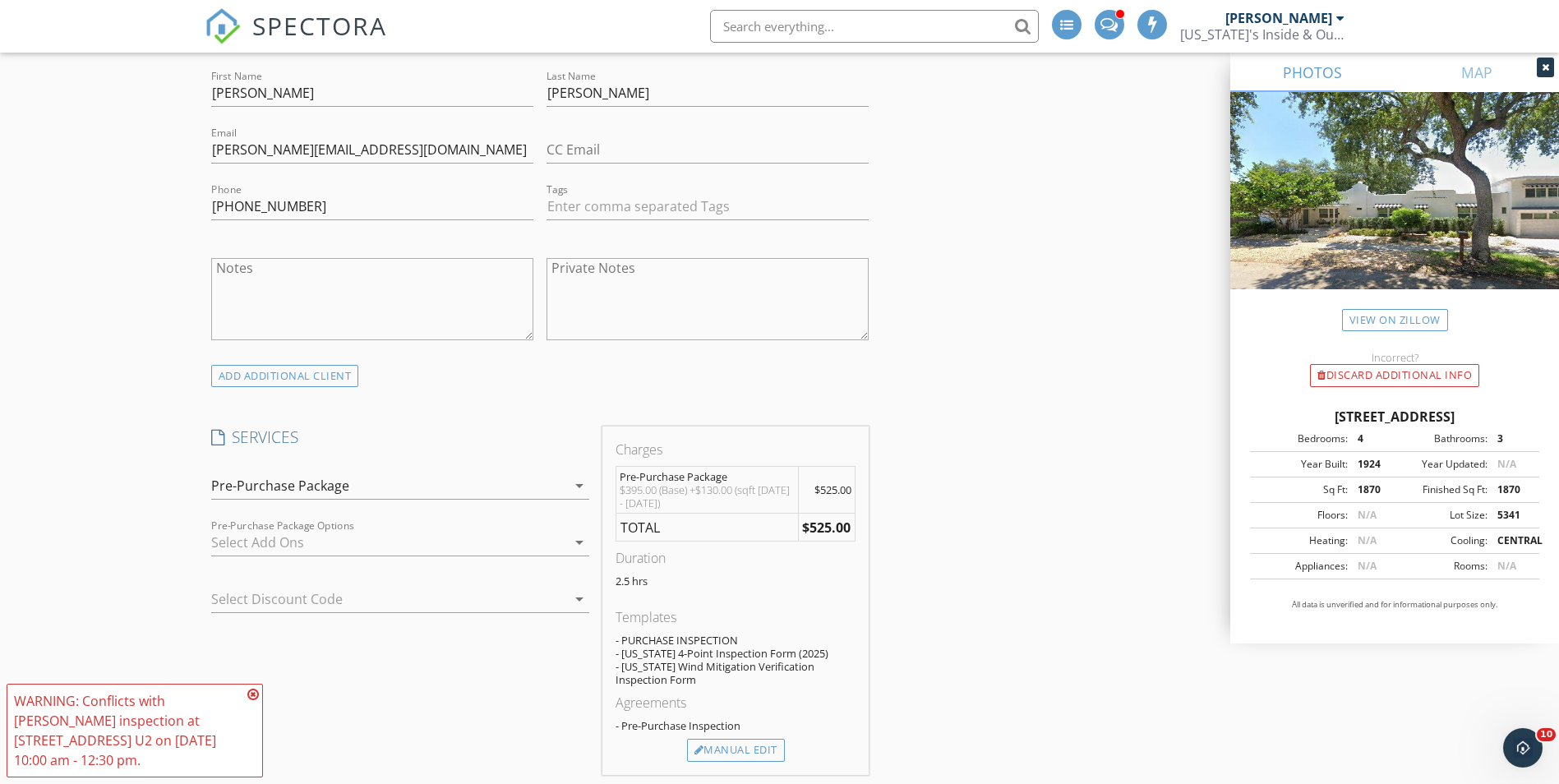
click at [450, 539] on div at bounding box center [388, 542] width 355 height 26
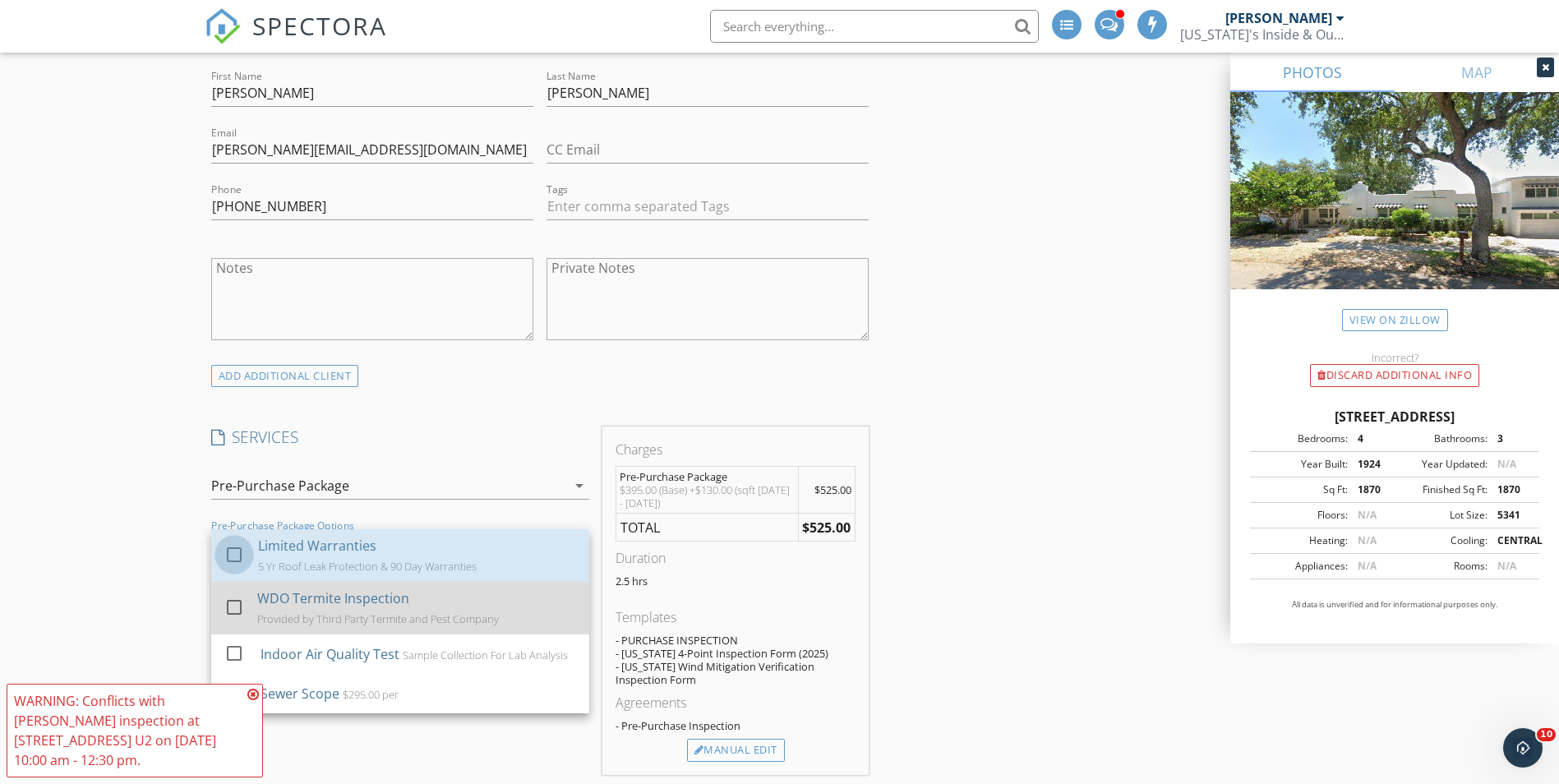
drag, startPoint x: 232, startPoint y: 559, endPoint x: 230, endPoint y: 596, distance: 37.1
click at [232, 561] on div at bounding box center [234, 554] width 28 height 28
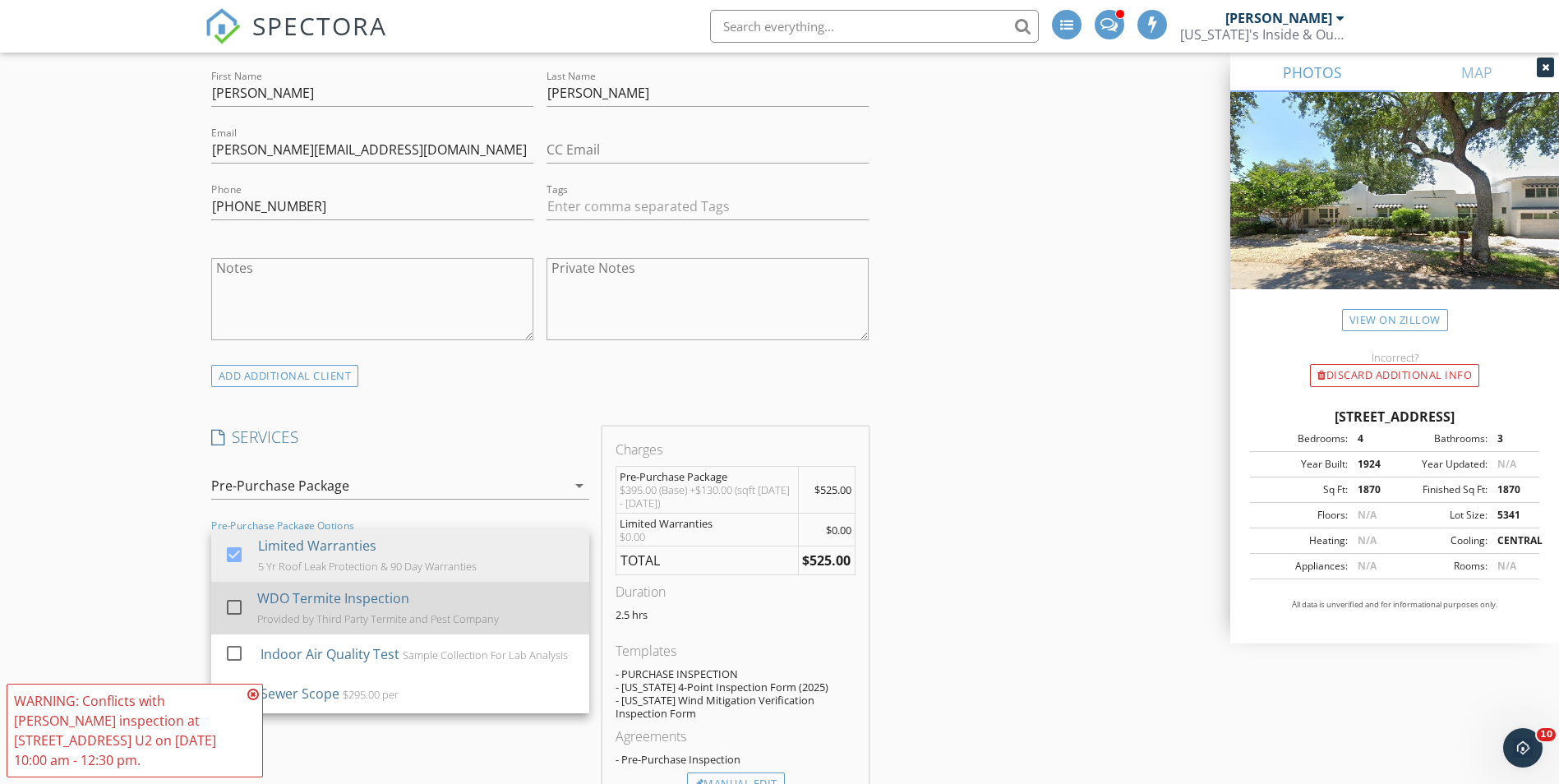
click at [233, 601] on div at bounding box center [234, 607] width 28 height 28
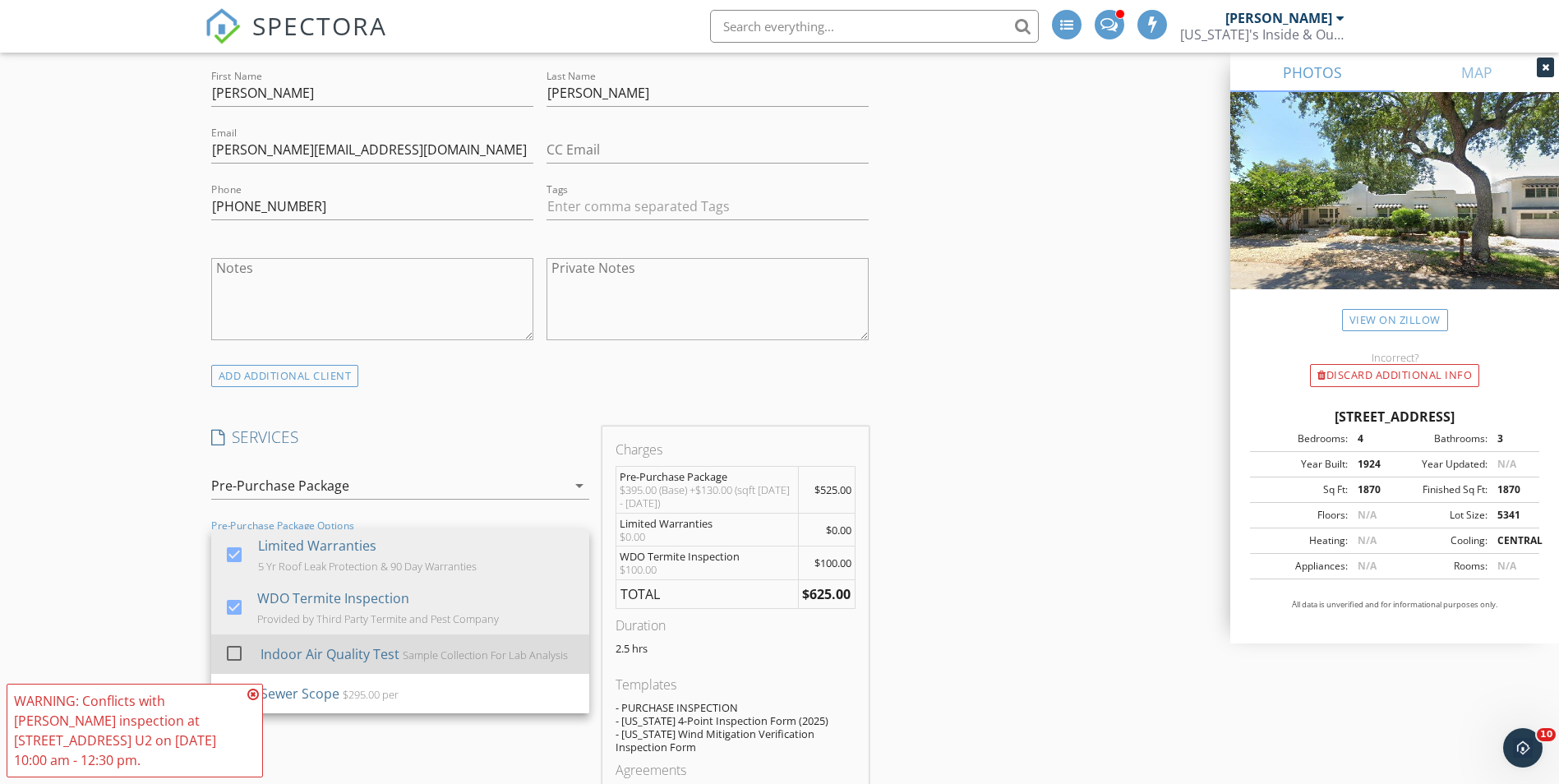
click at [236, 646] on div at bounding box center [234, 653] width 28 height 28
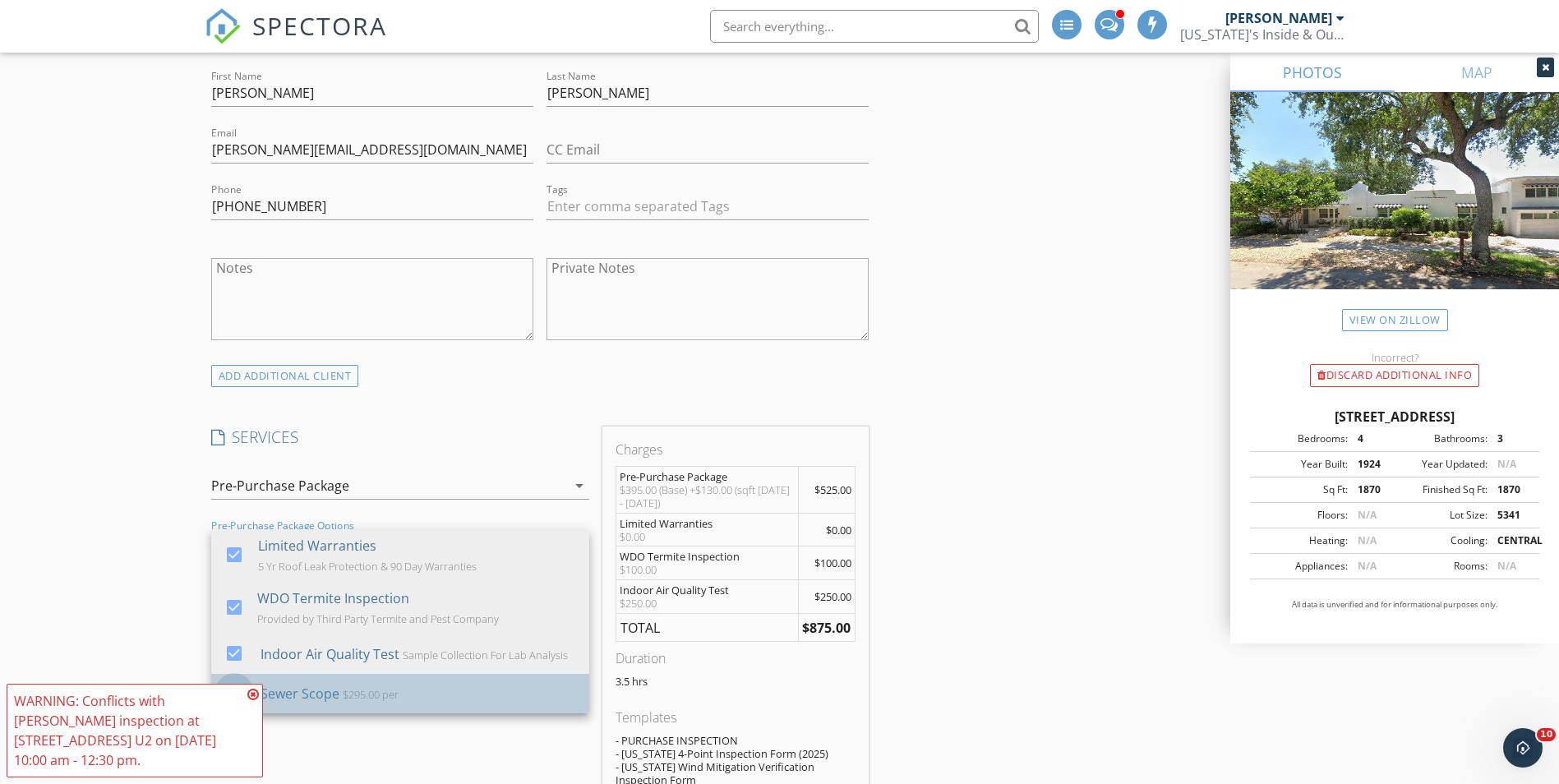
click at [232, 689] on div at bounding box center [234, 693] width 28 height 28
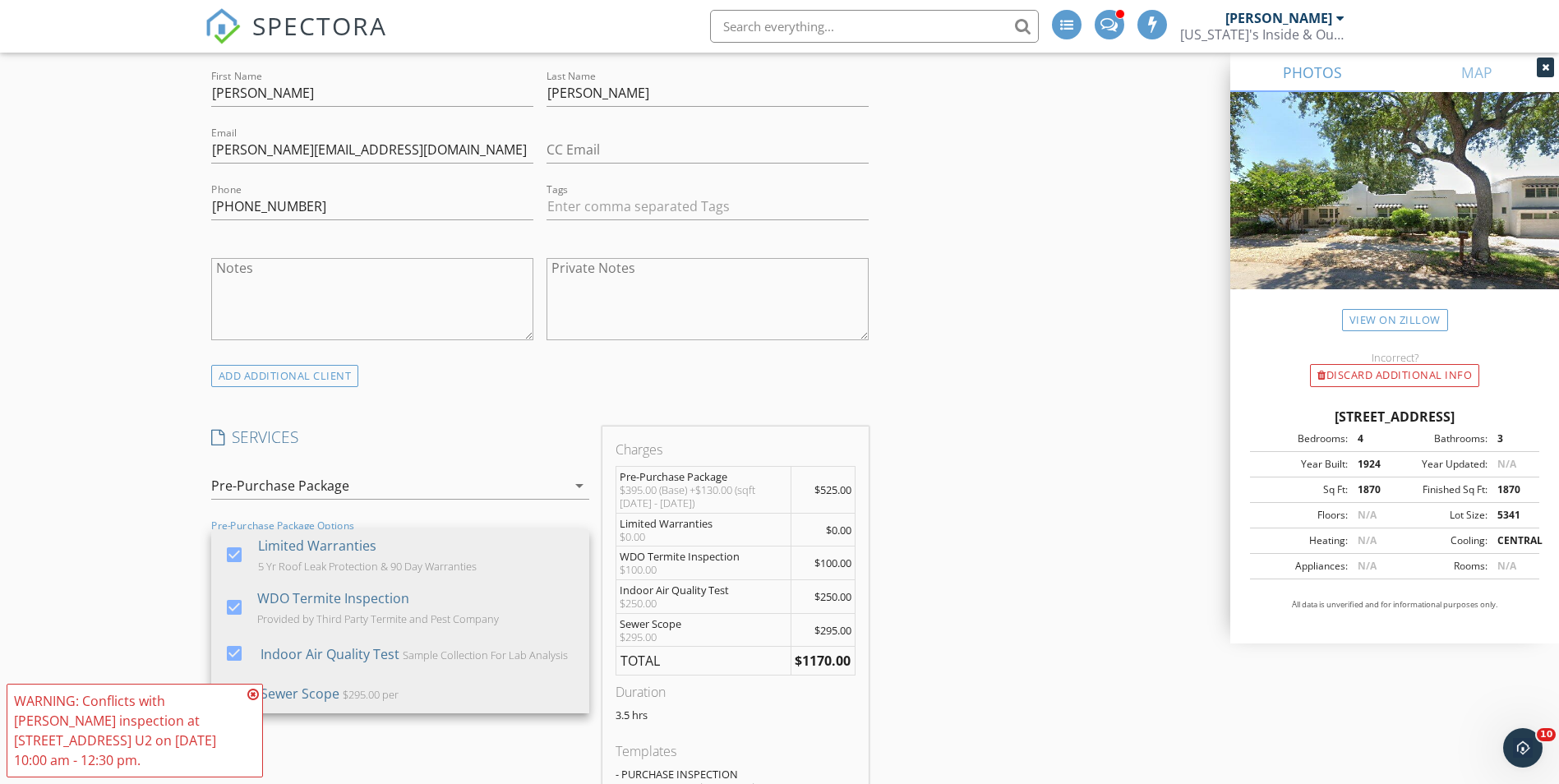
click at [480, 458] on div "SERVICES check_box Pre-Purchase Package Full Comprehensive Report with Wind Mit…" at bounding box center [400, 674] width 391 height 495
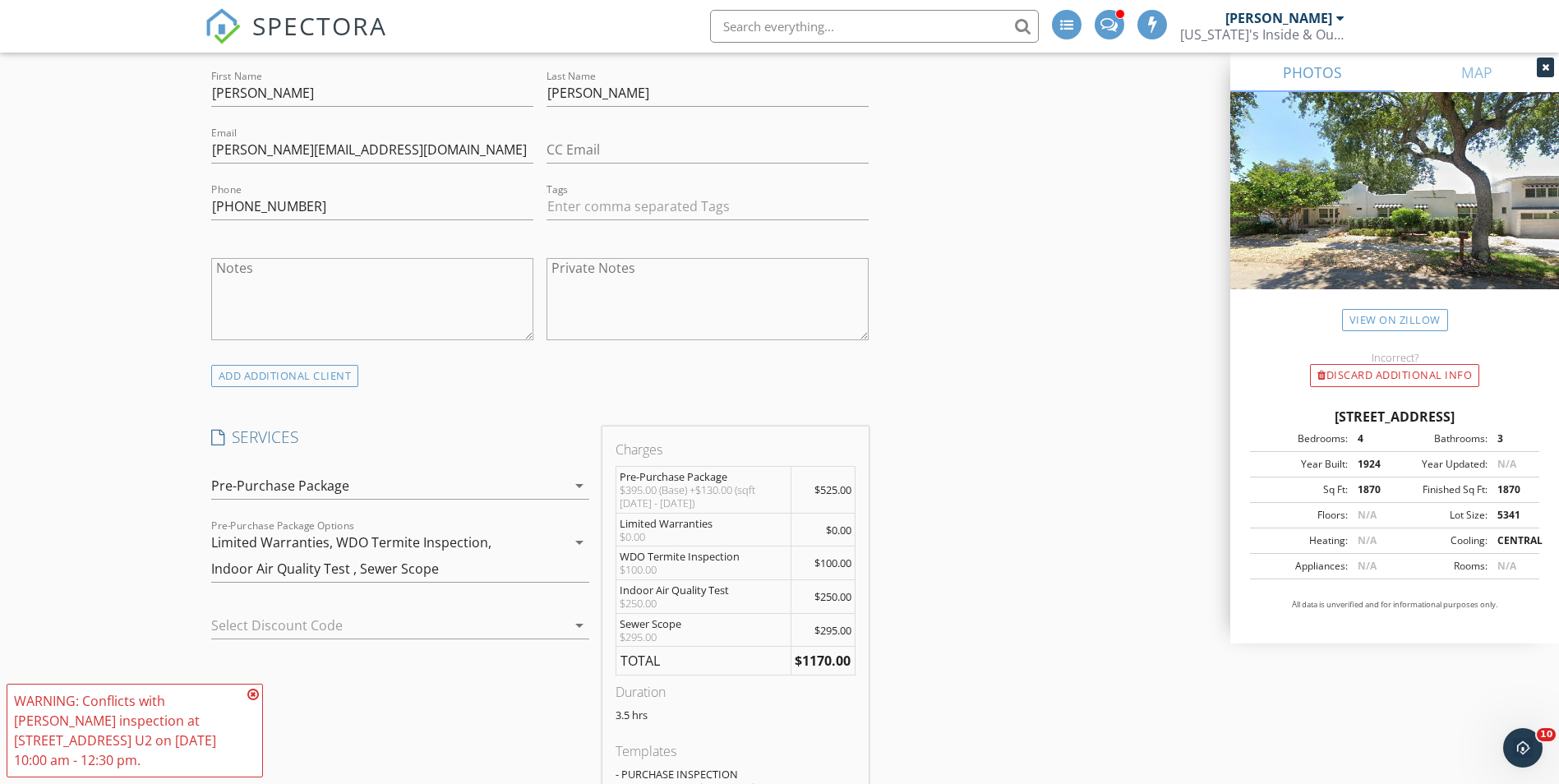
click at [475, 487] on div "Pre-Purchase Package" at bounding box center [388, 485] width 355 height 26
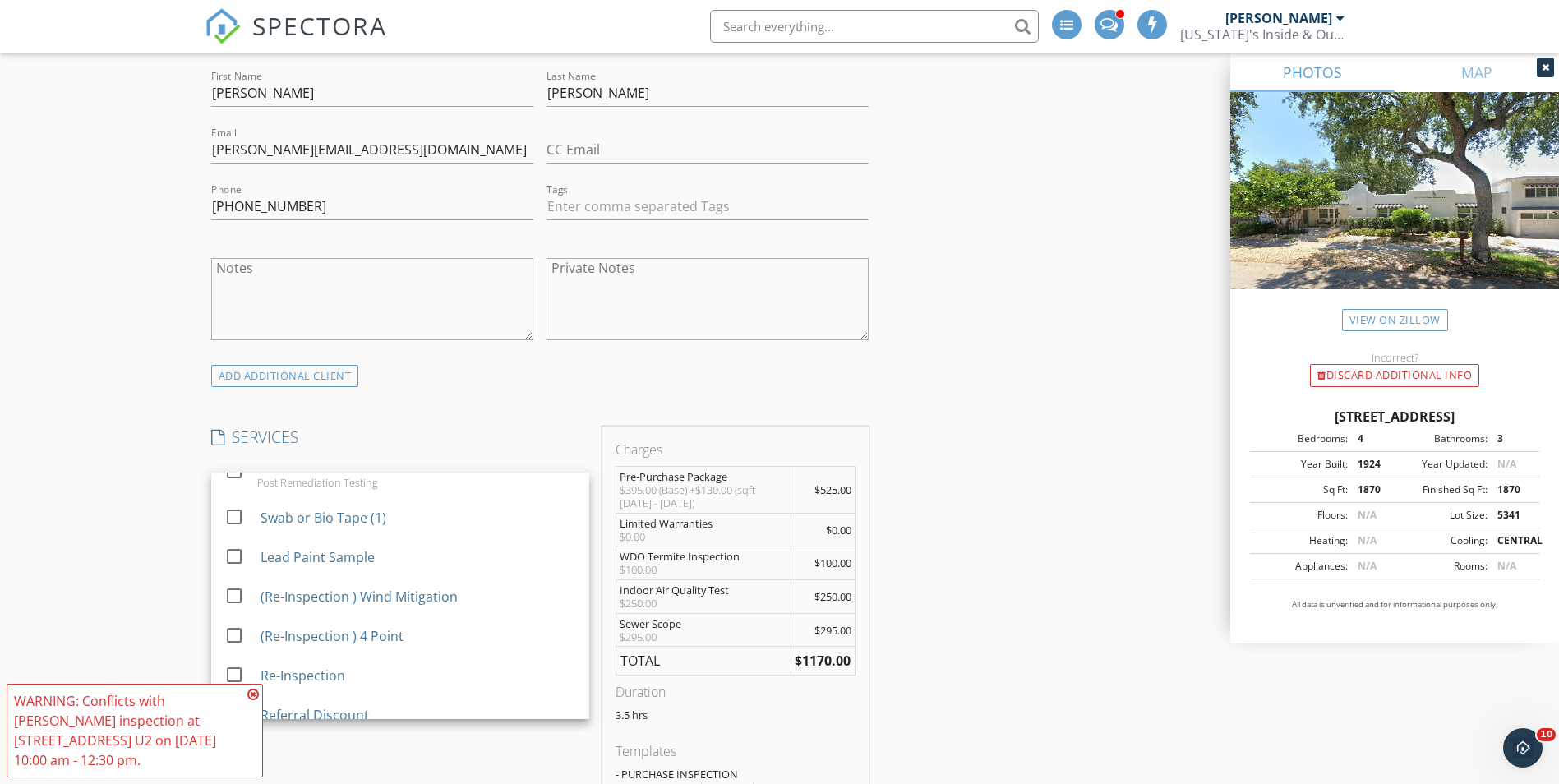
scroll to position [810, 0]
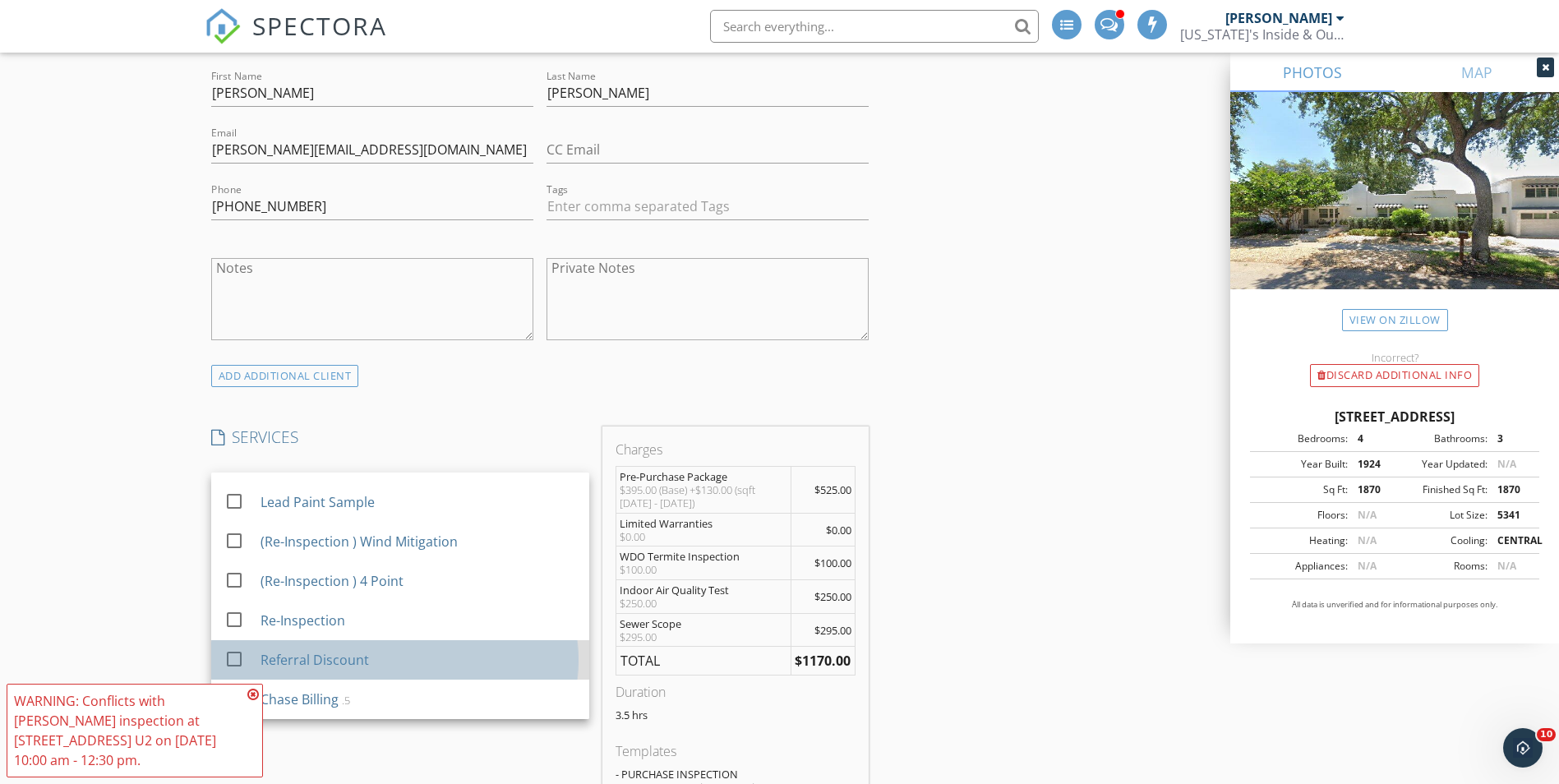
click at [348, 660] on div "Referral Discount" at bounding box center [314, 660] width 109 height 20
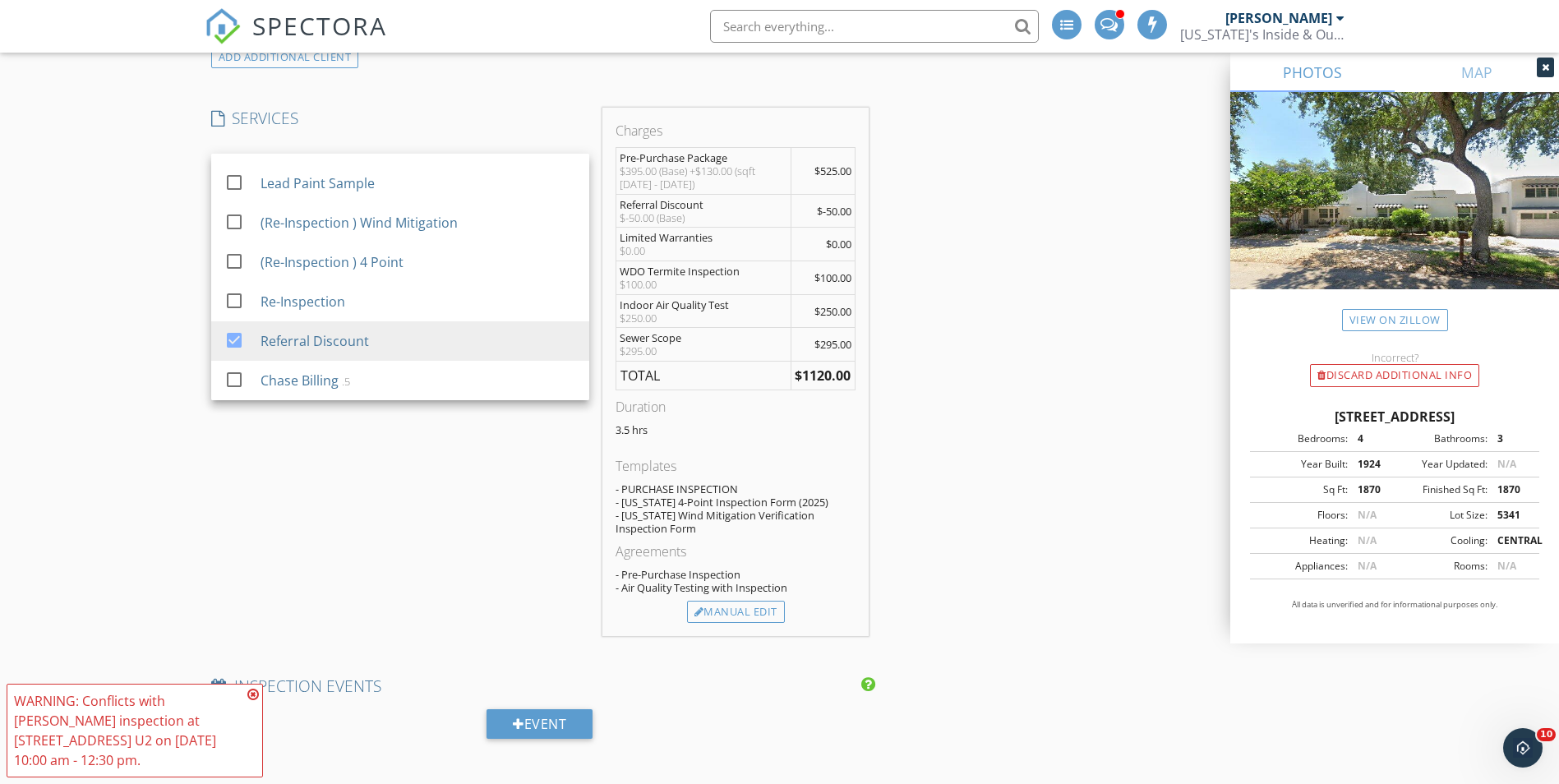
scroll to position [1233, 0]
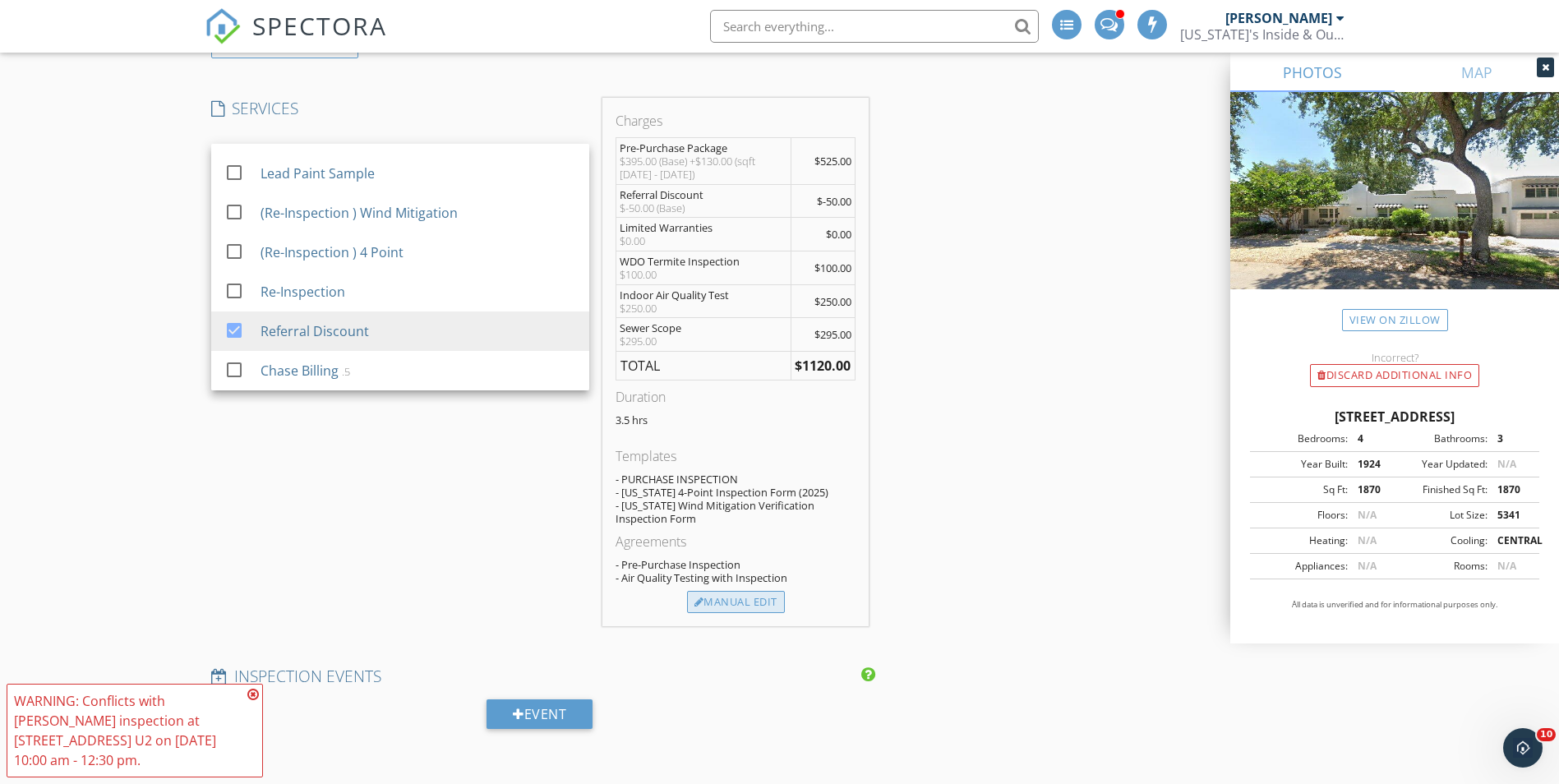
click at [707, 607] on div "Manual Edit" at bounding box center [736, 602] width 98 height 23
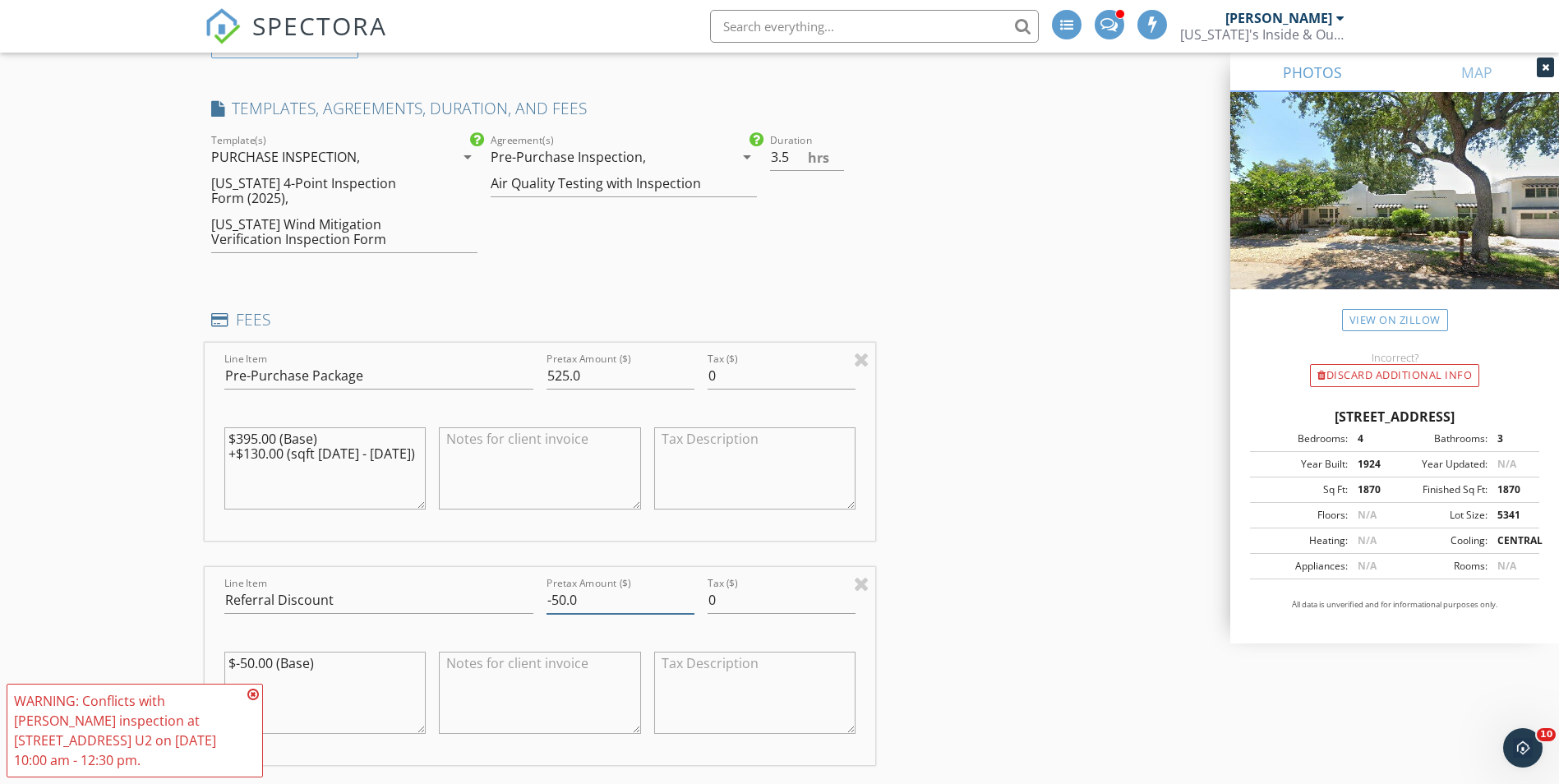
click at [549, 605] on input "-50.0" at bounding box center [620, 600] width 148 height 27
click at [552, 601] on input "-50.0" at bounding box center [620, 600] width 148 height 27
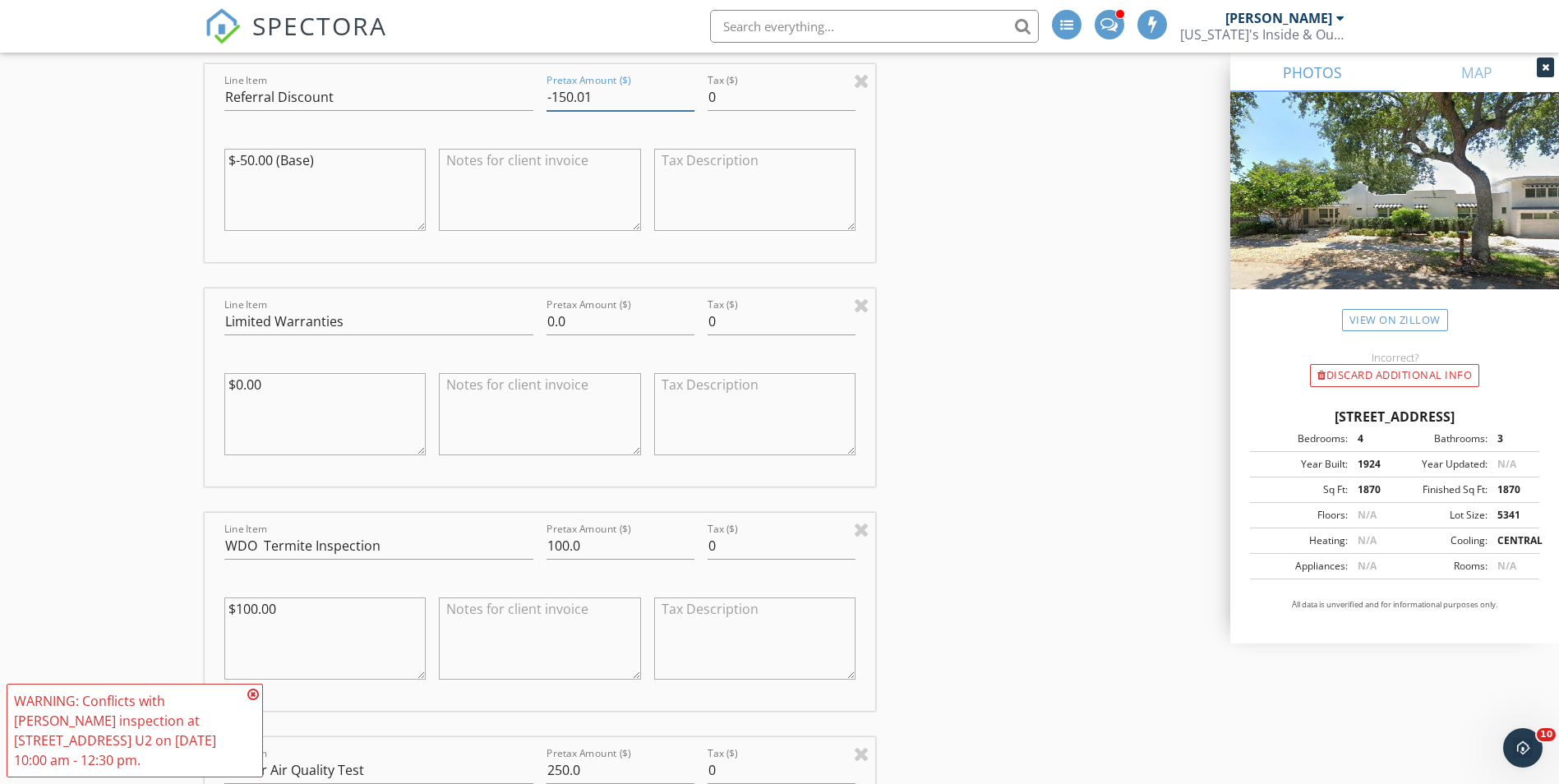
scroll to position [1725, 0]
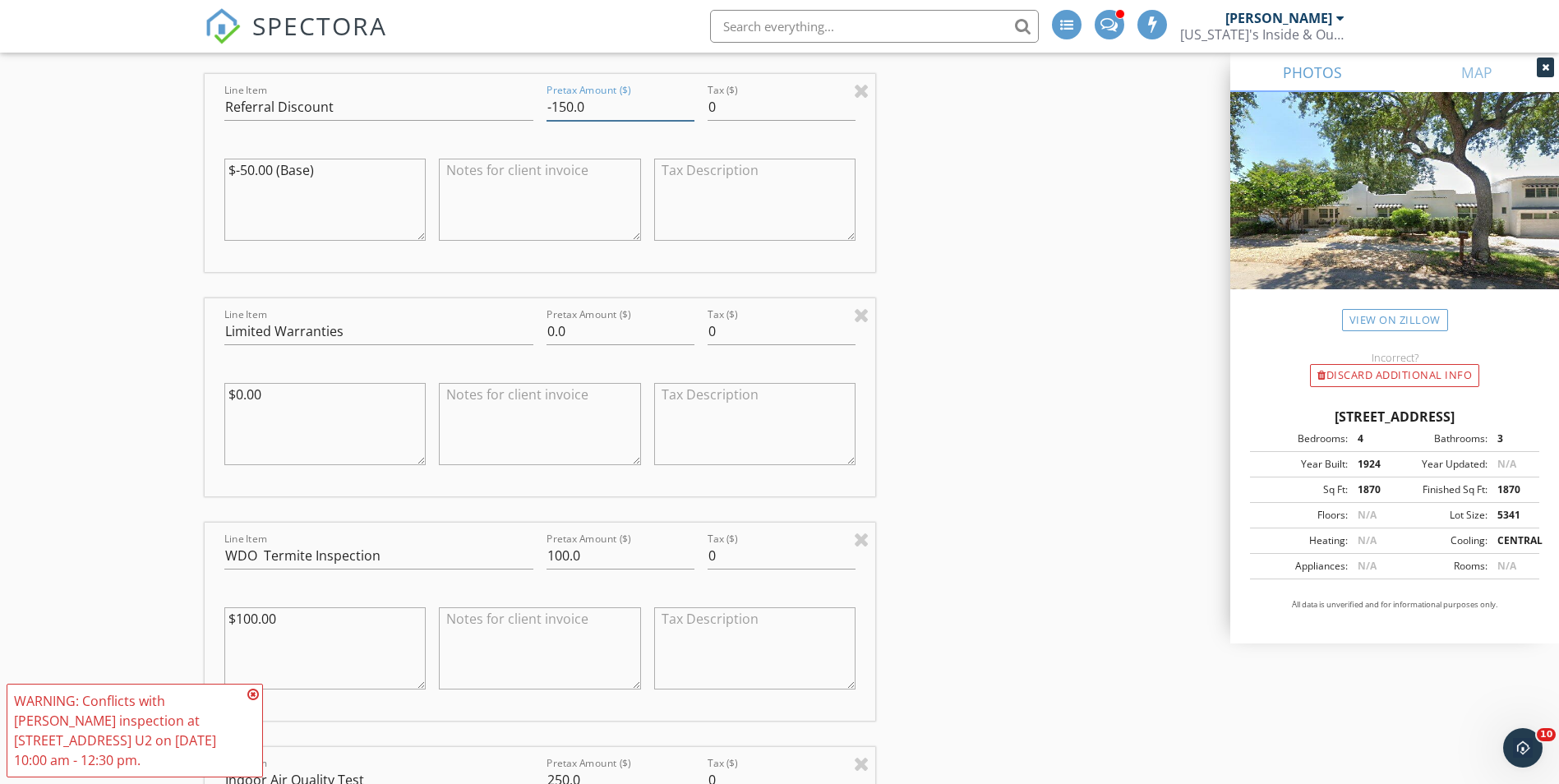
type input "-150.0"
click at [567, 169] on textarea at bounding box center [540, 200] width 202 height 82
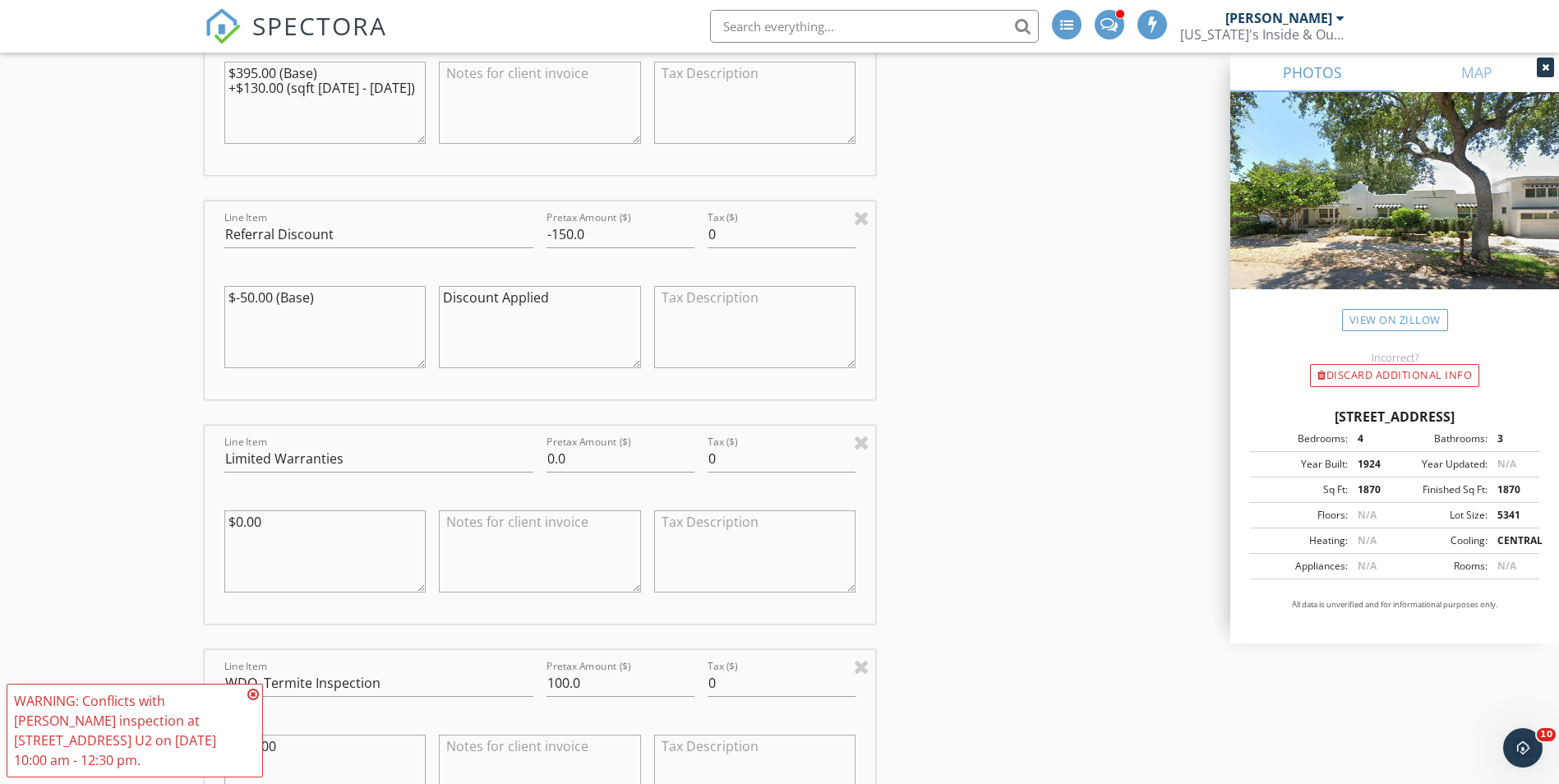
scroll to position [1561, 0]
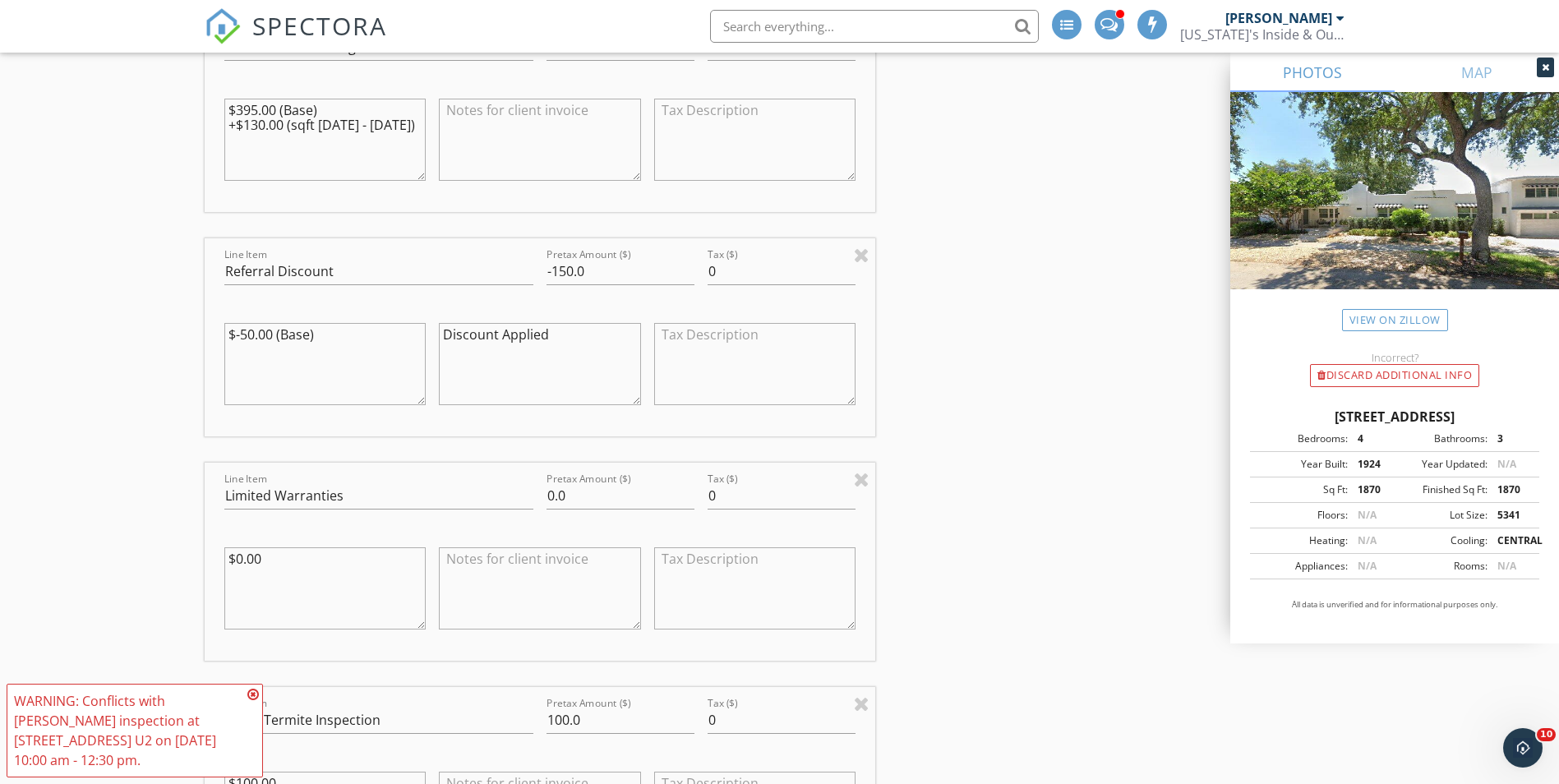
type textarea "Discount Applied"
click at [574, 273] on input "-150.0" at bounding box center [620, 271] width 148 height 27
type input "-100.0"
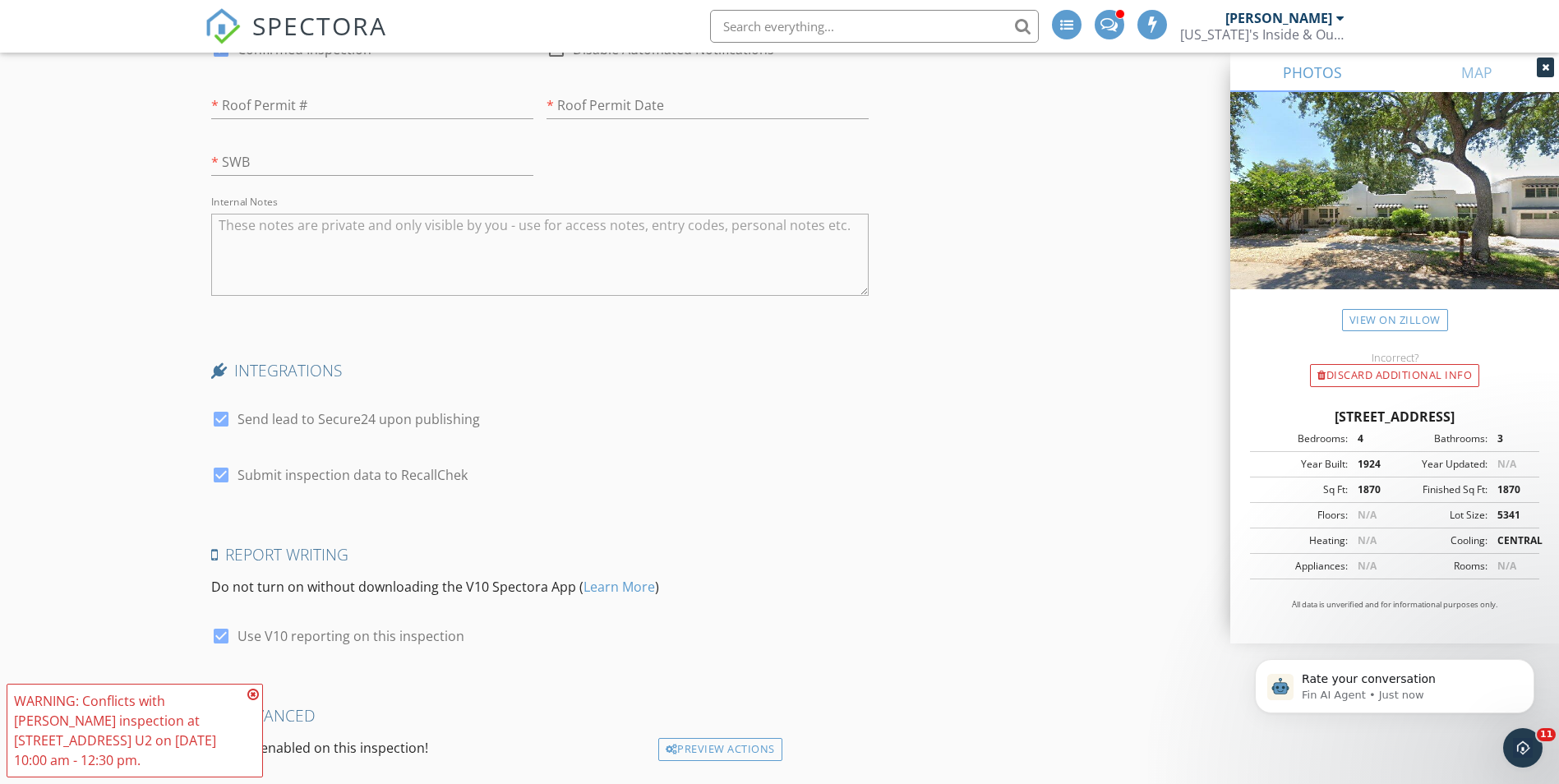
scroll to position [3990, 0]
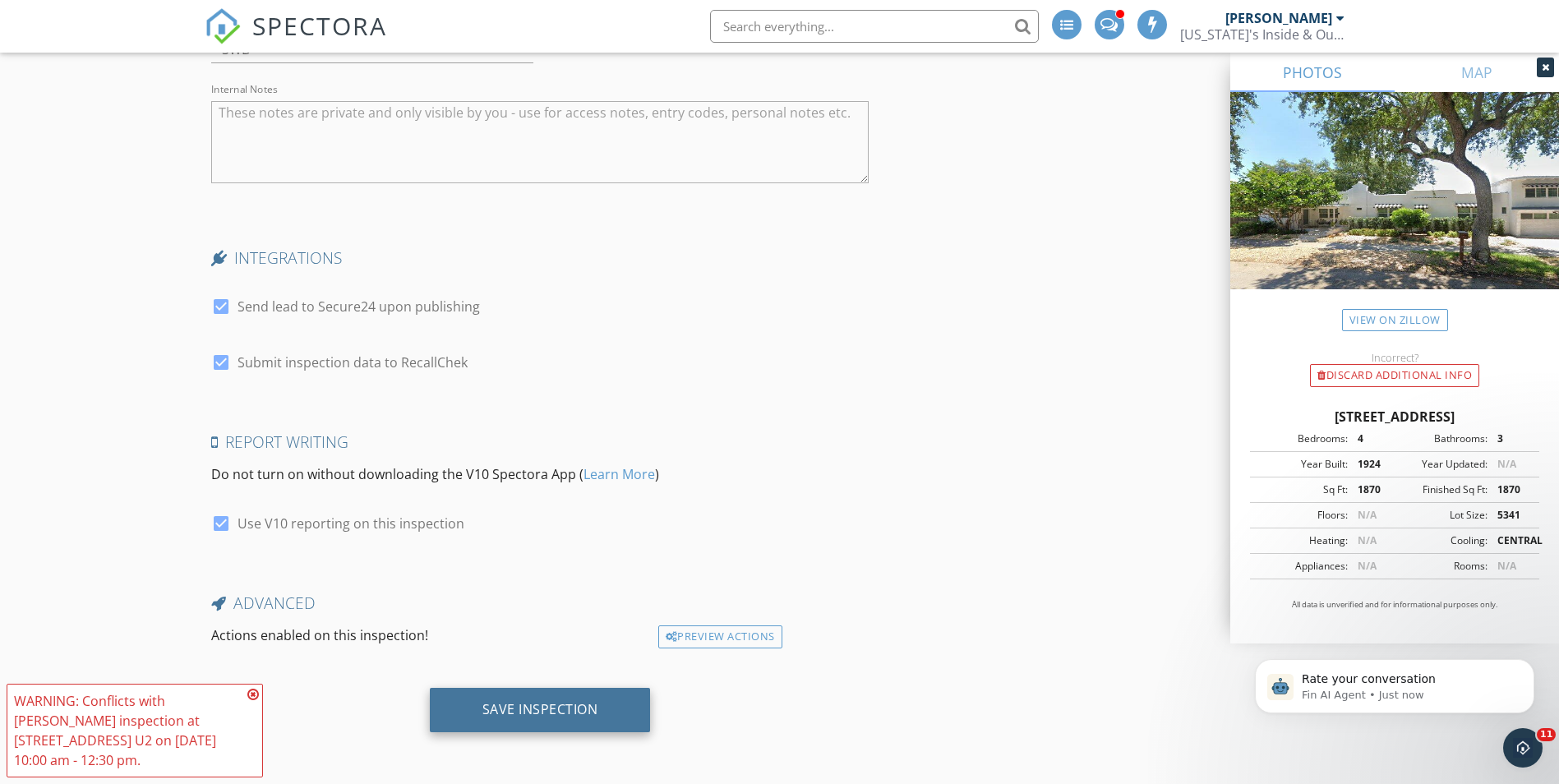
click at [574, 701] on div "Save Inspection" at bounding box center [540, 709] width 116 height 17
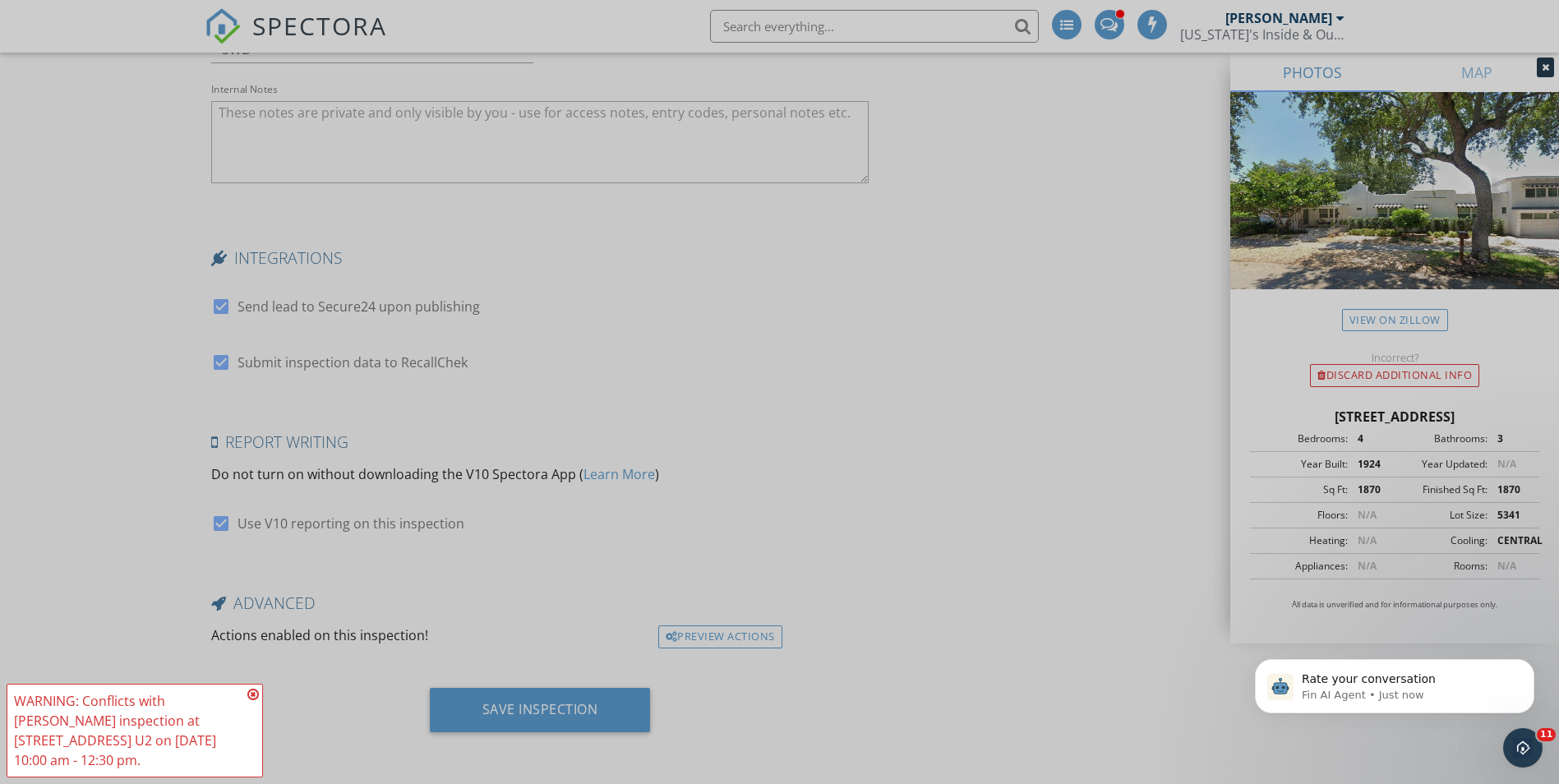
click at [536, 619] on div at bounding box center [779, 392] width 1559 height 784
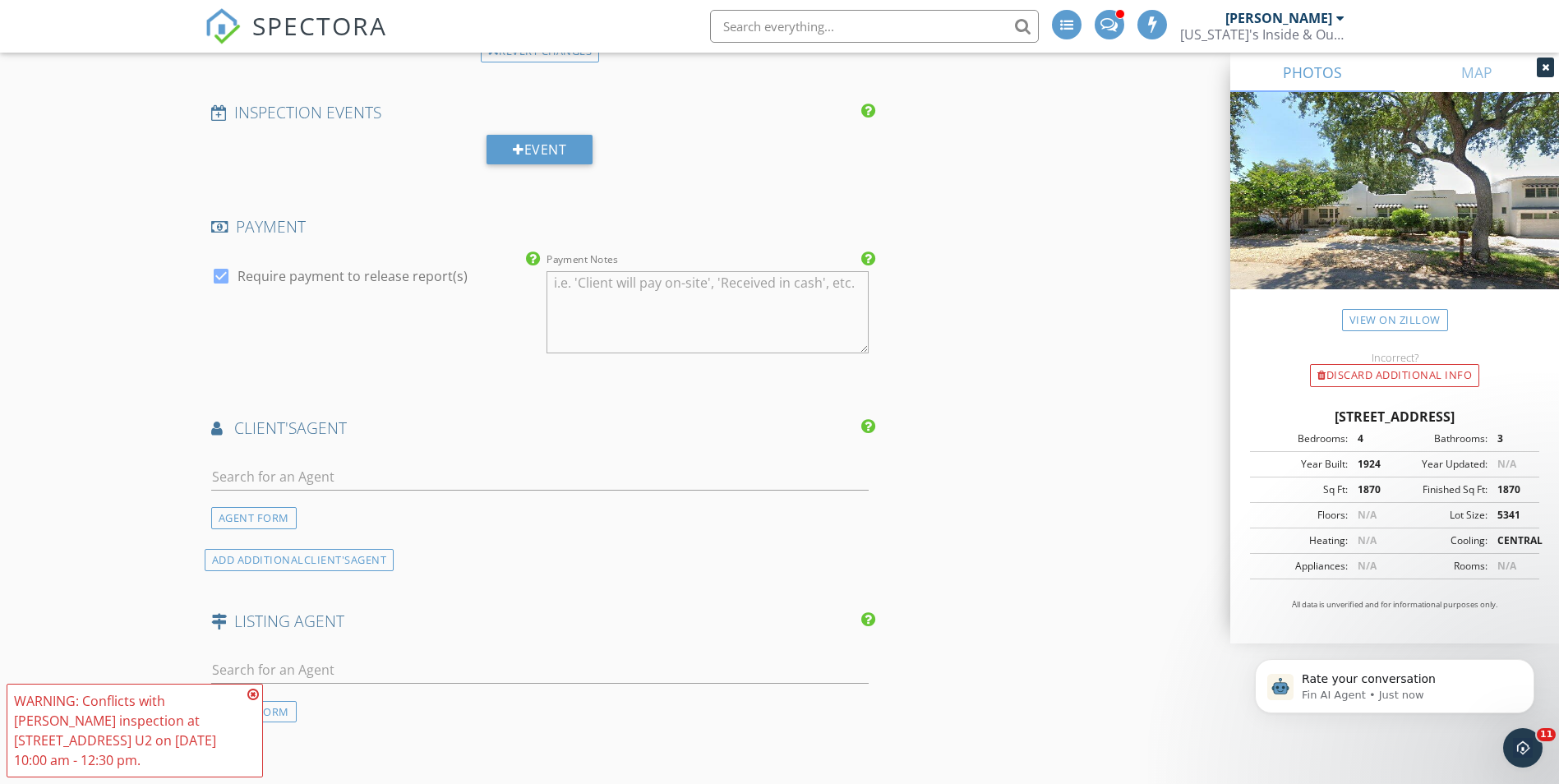
scroll to position [3004, 0]
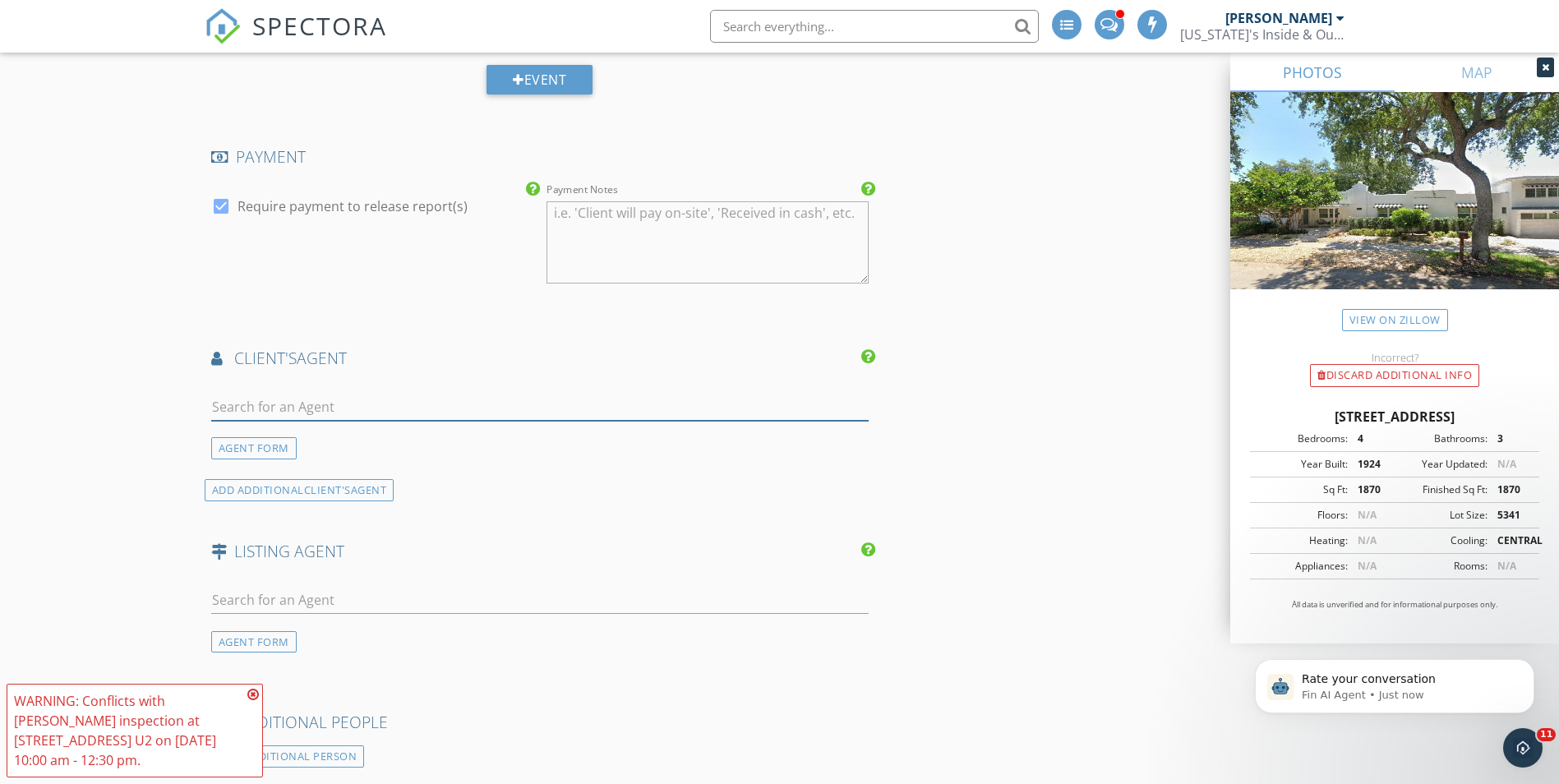
click at [373, 412] on input "text" at bounding box center [540, 406] width 658 height 27
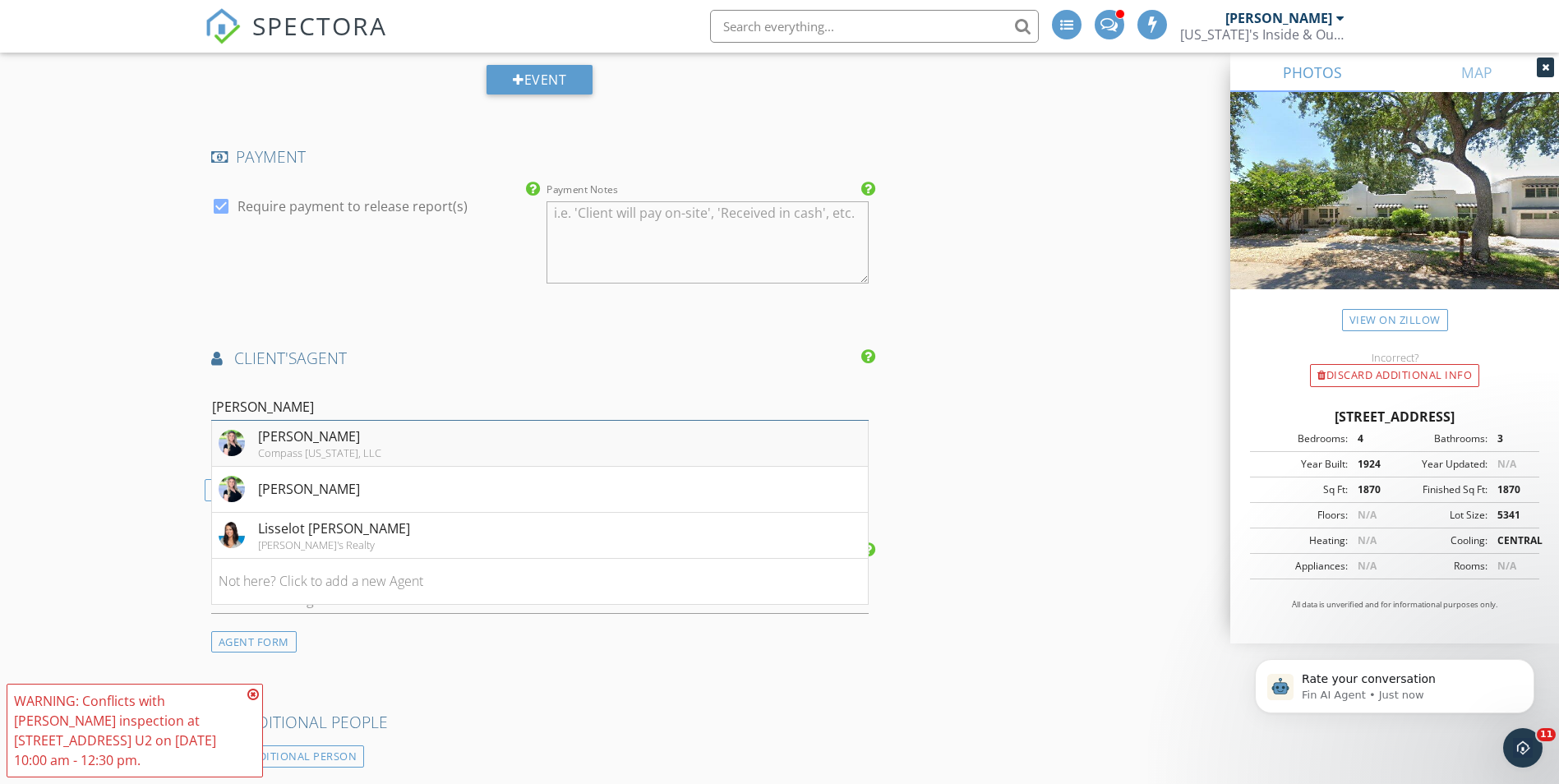
type input "julie"
click at [337, 456] on div "Compass Florida, LLC" at bounding box center [319, 452] width 124 height 13
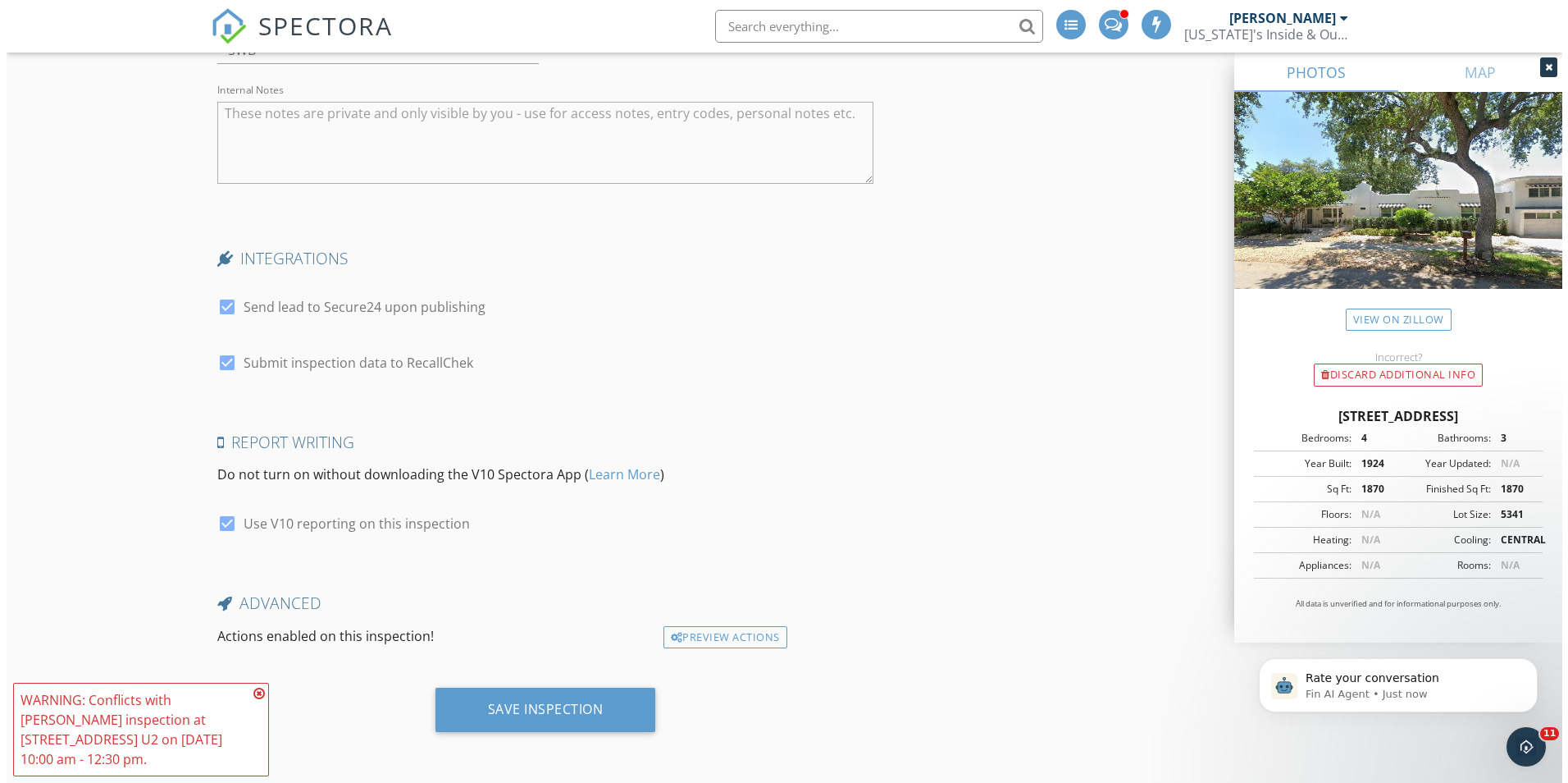
scroll to position [4296, 0]
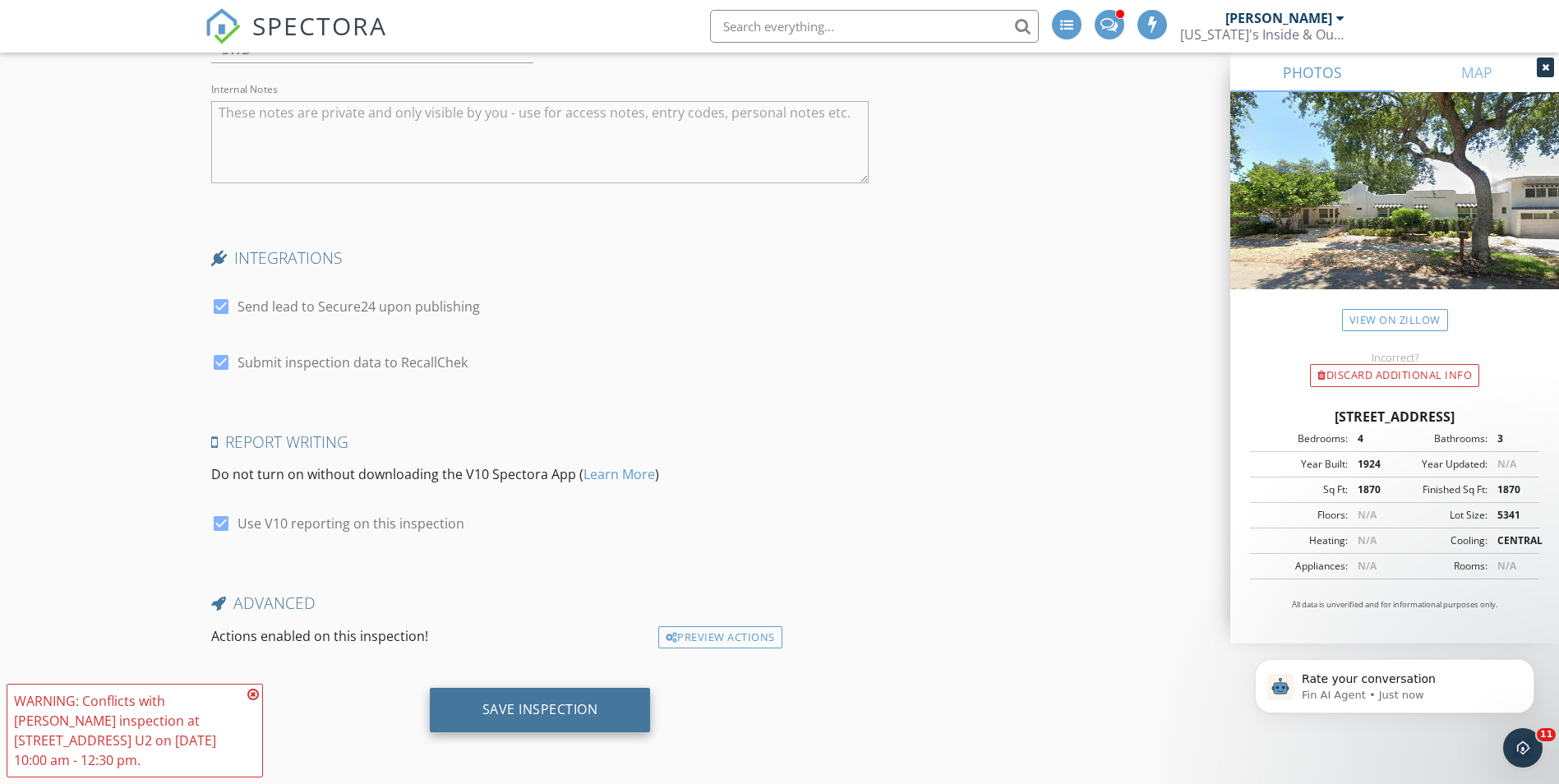
drag, startPoint x: 592, startPoint y: 697, endPoint x: 596, endPoint y: 709, distance: 12.6
click at [596, 709] on div "Save Inspection" at bounding box center [540, 710] width 221 height 45
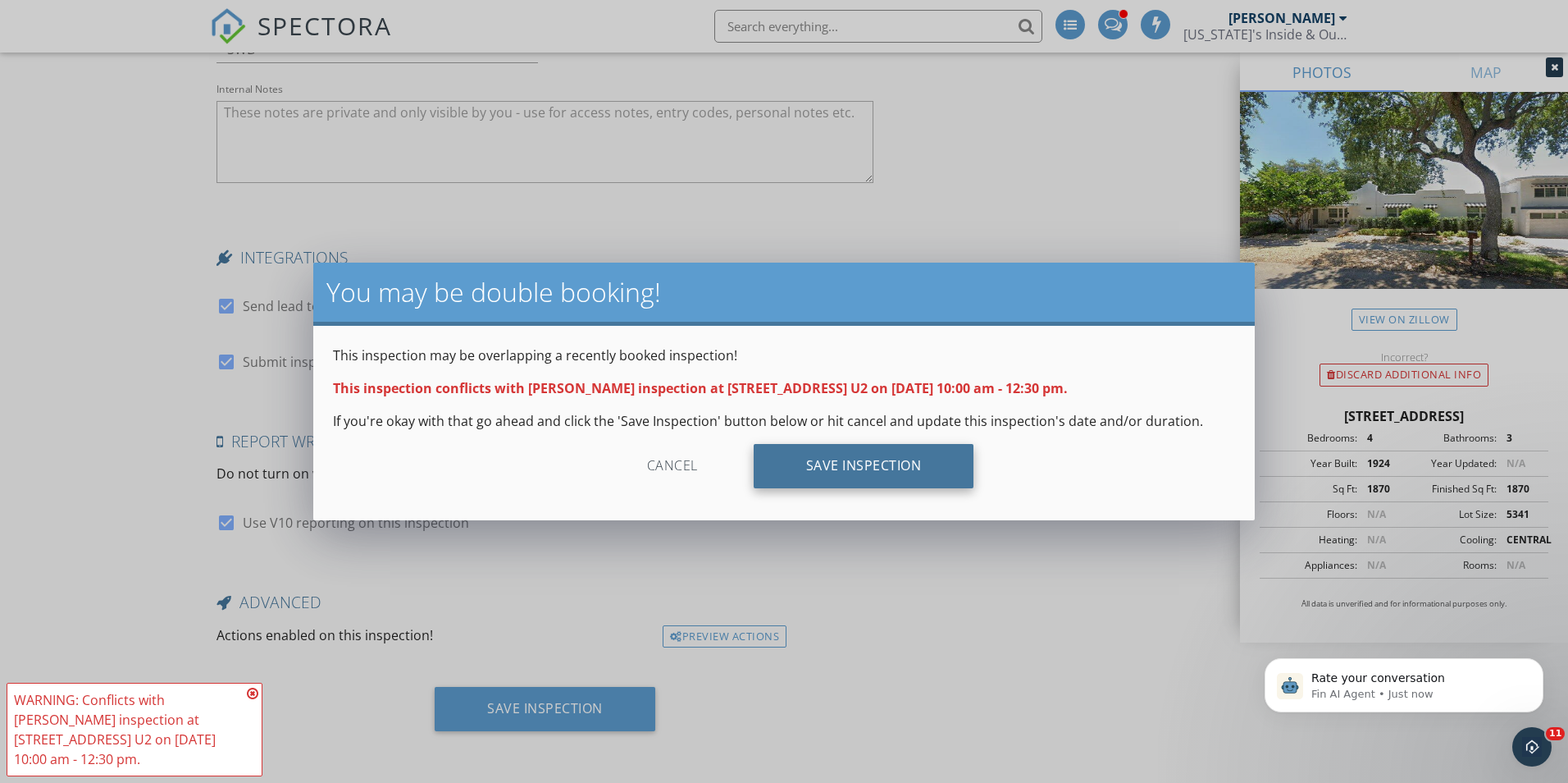
click at [829, 487] on div "Save Inspection" at bounding box center [864, 465] width 220 height 45
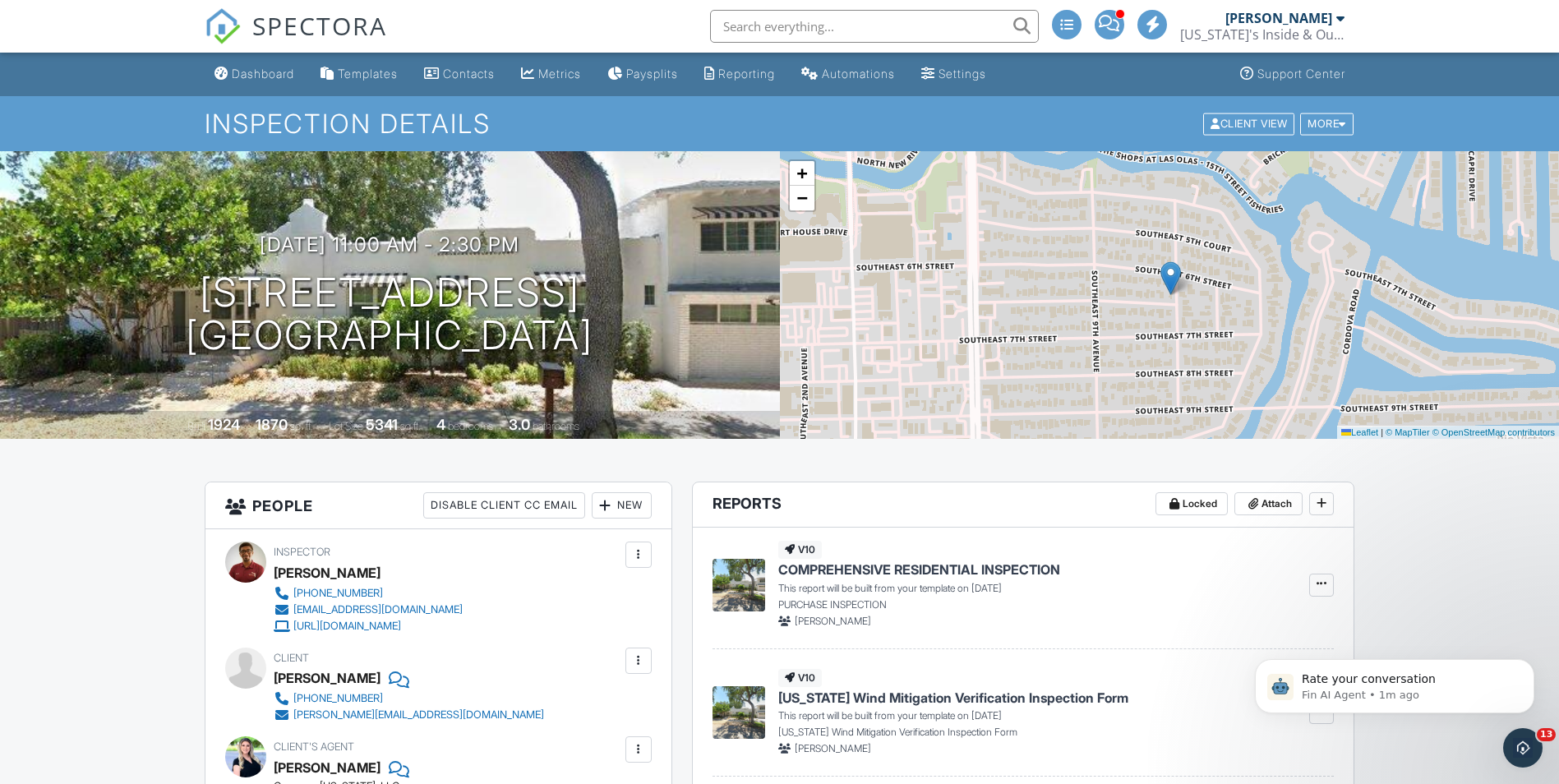
click at [1105, 24] on span at bounding box center [1109, 23] width 20 height 1
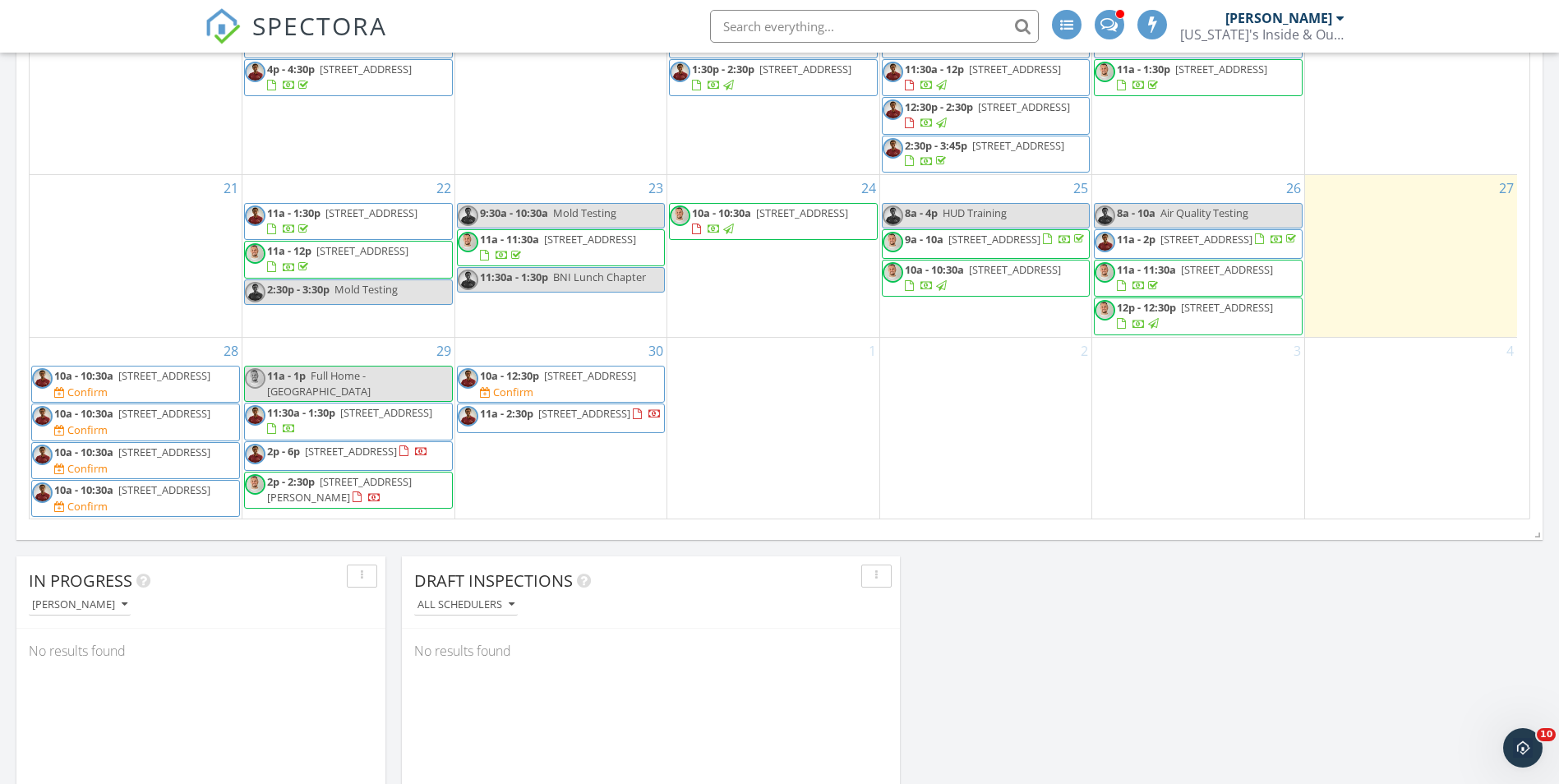
scroll to position [822, 0]
